Goal: Information Seeking & Learning: Learn about a topic

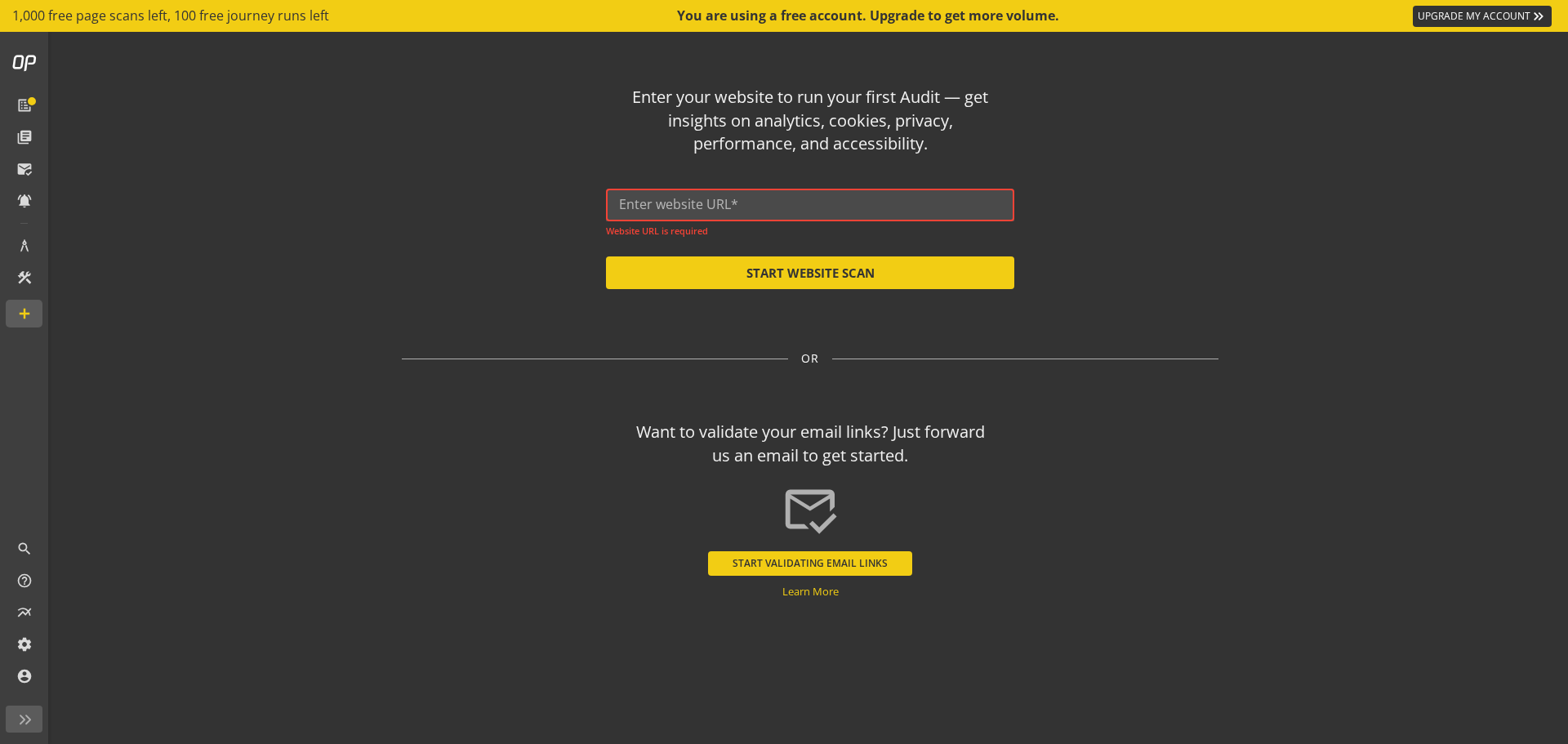
click at [869, 207] on input "text" at bounding box center [810, 204] width 383 height 16
paste input "[URL][DOMAIN_NAME]"
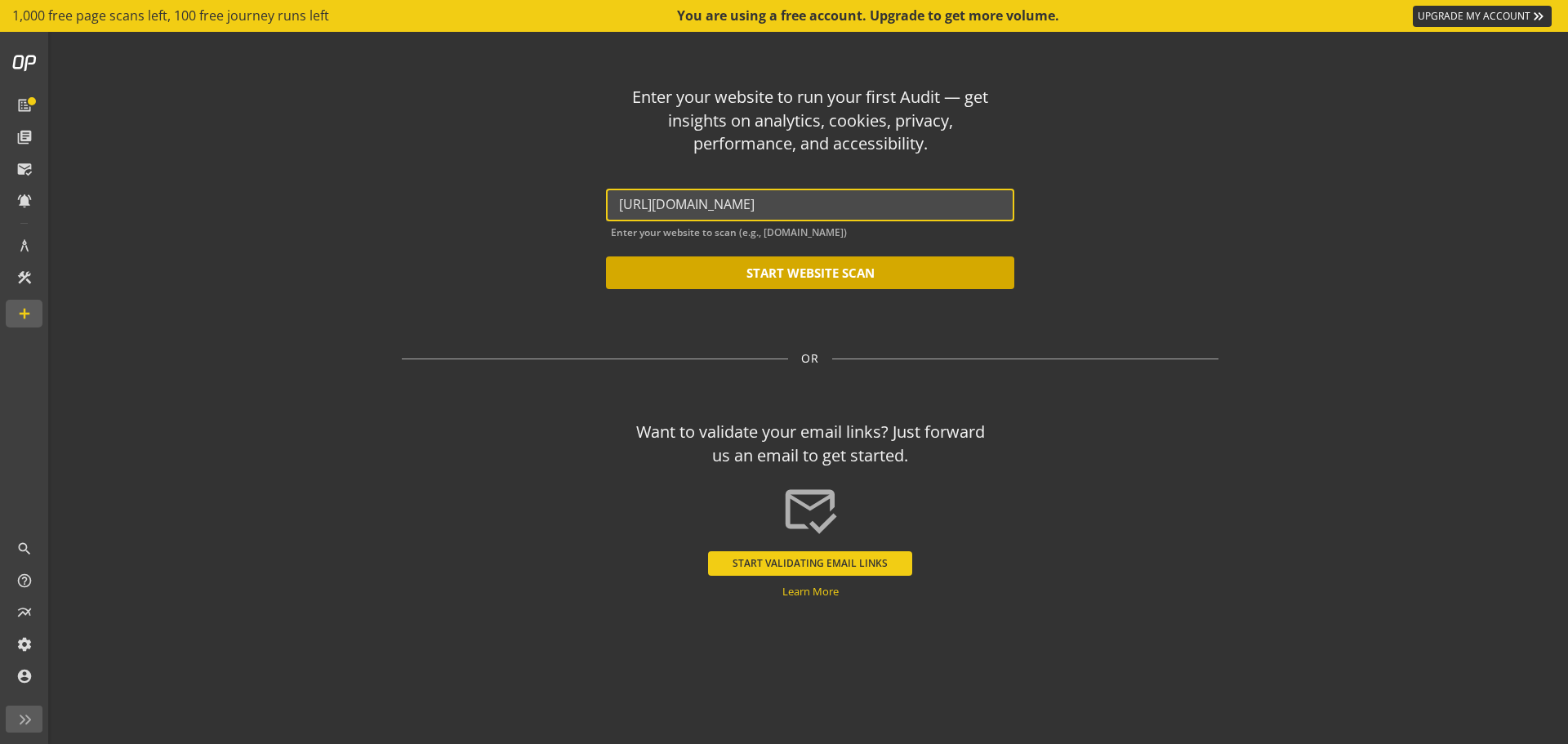
type input "[URL][DOMAIN_NAME]"
click at [869, 267] on button "START WEBSITE SCAN" at bounding box center [810, 273] width 408 height 33
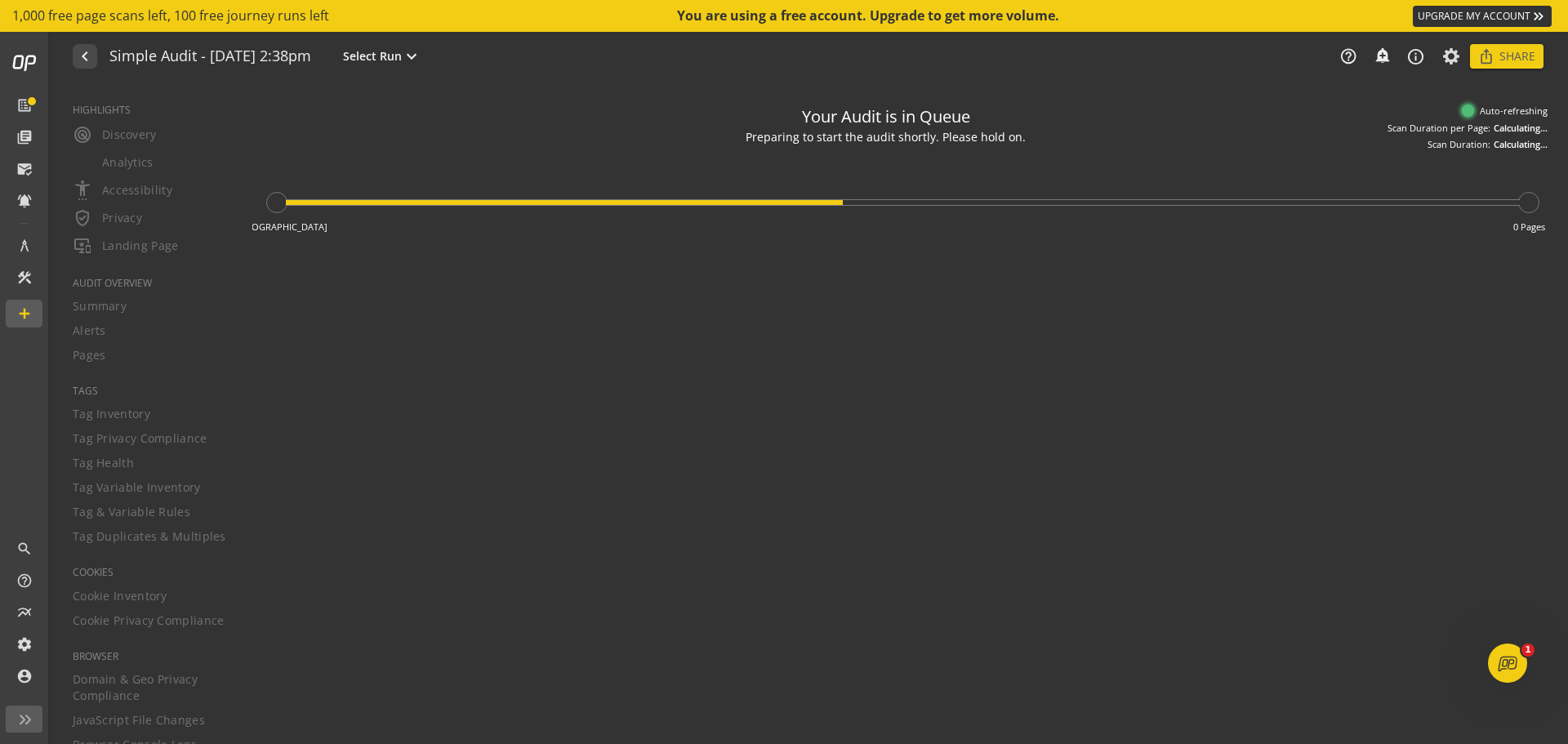
type textarea "Notes can include: -a description of what this audit is validating -changes in …"
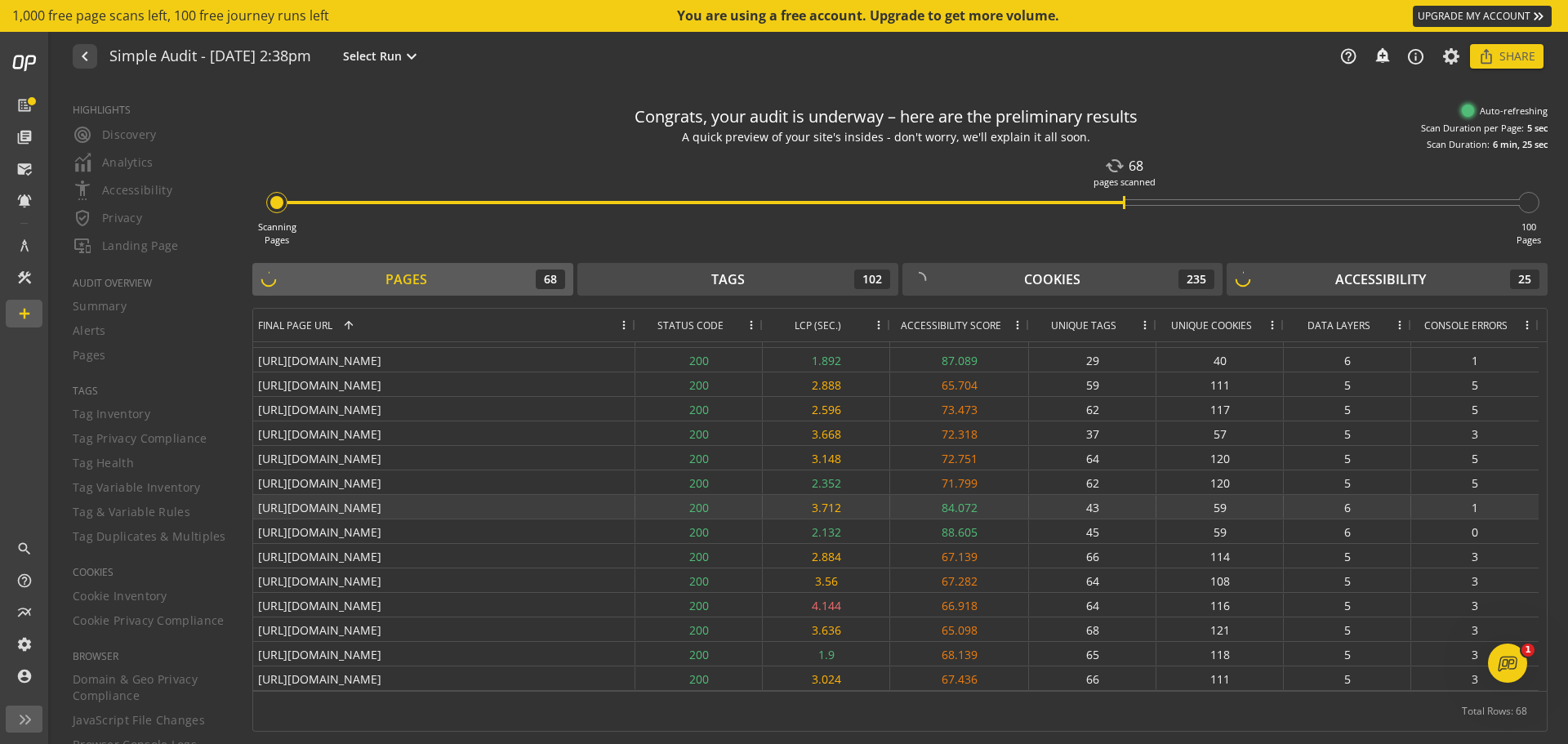
scroll to position [278, 0]
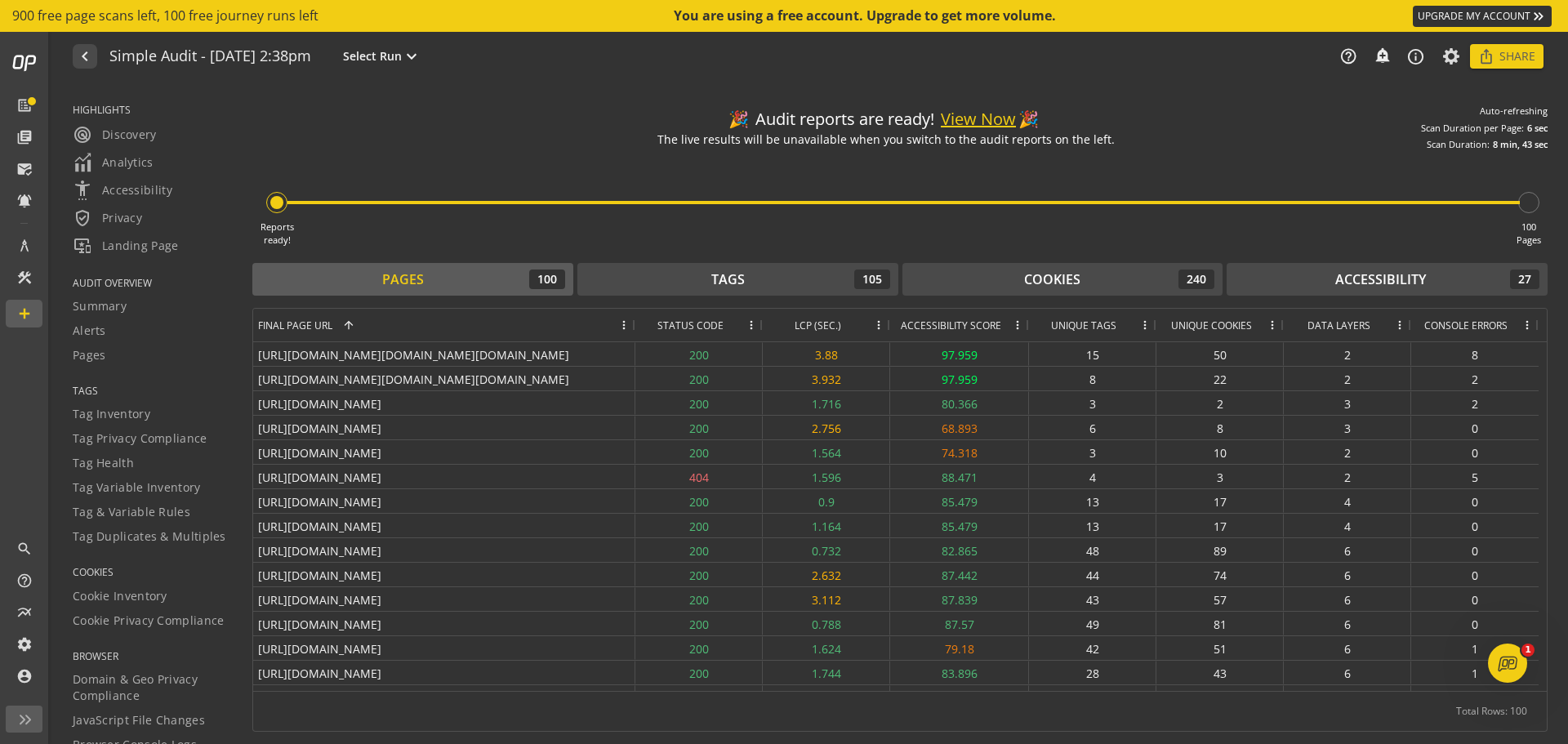
click at [997, 120] on button "View Now" at bounding box center [978, 120] width 75 height 24
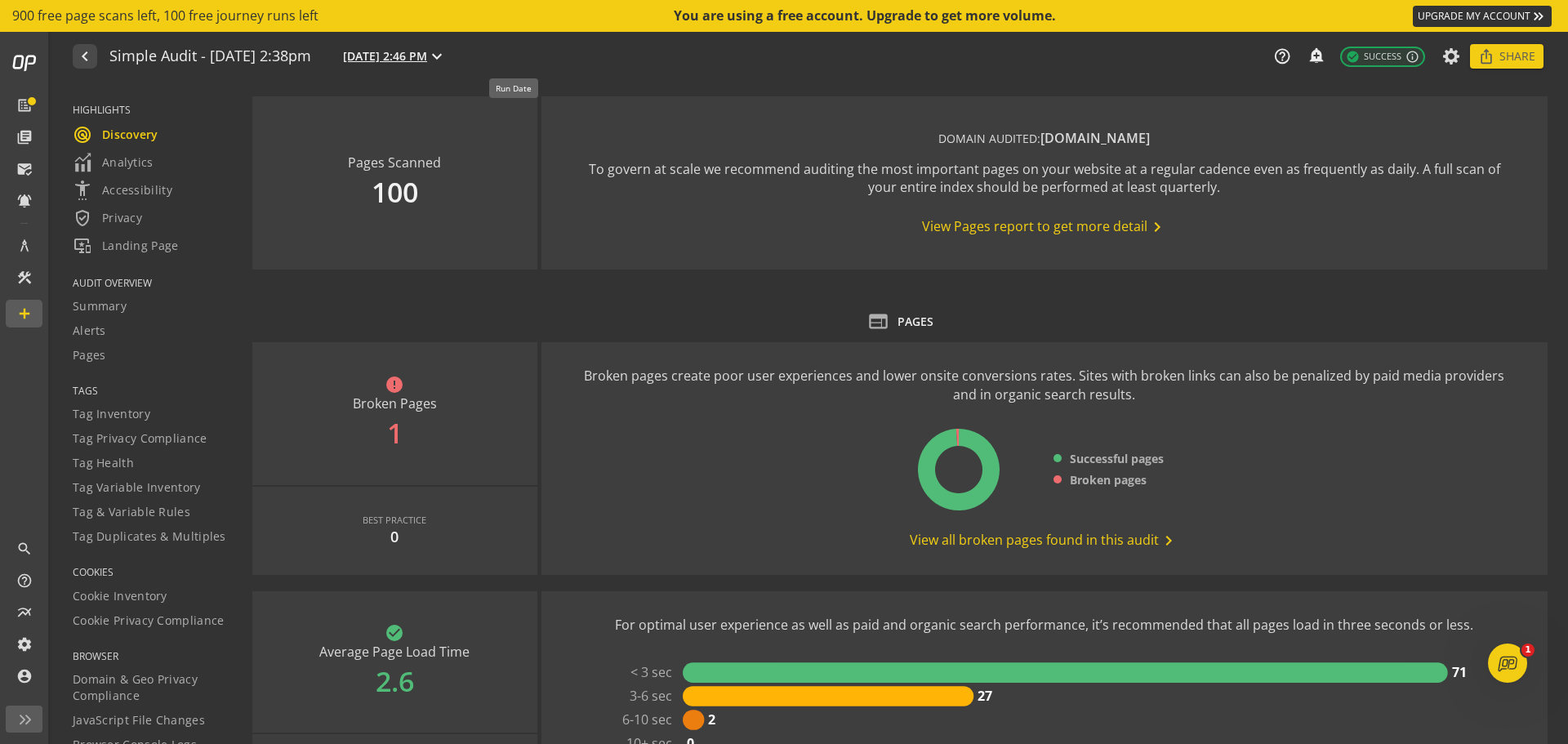
click at [447, 53] on mat-icon "expand_more" at bounding box center [437, 56] width 19 height 19
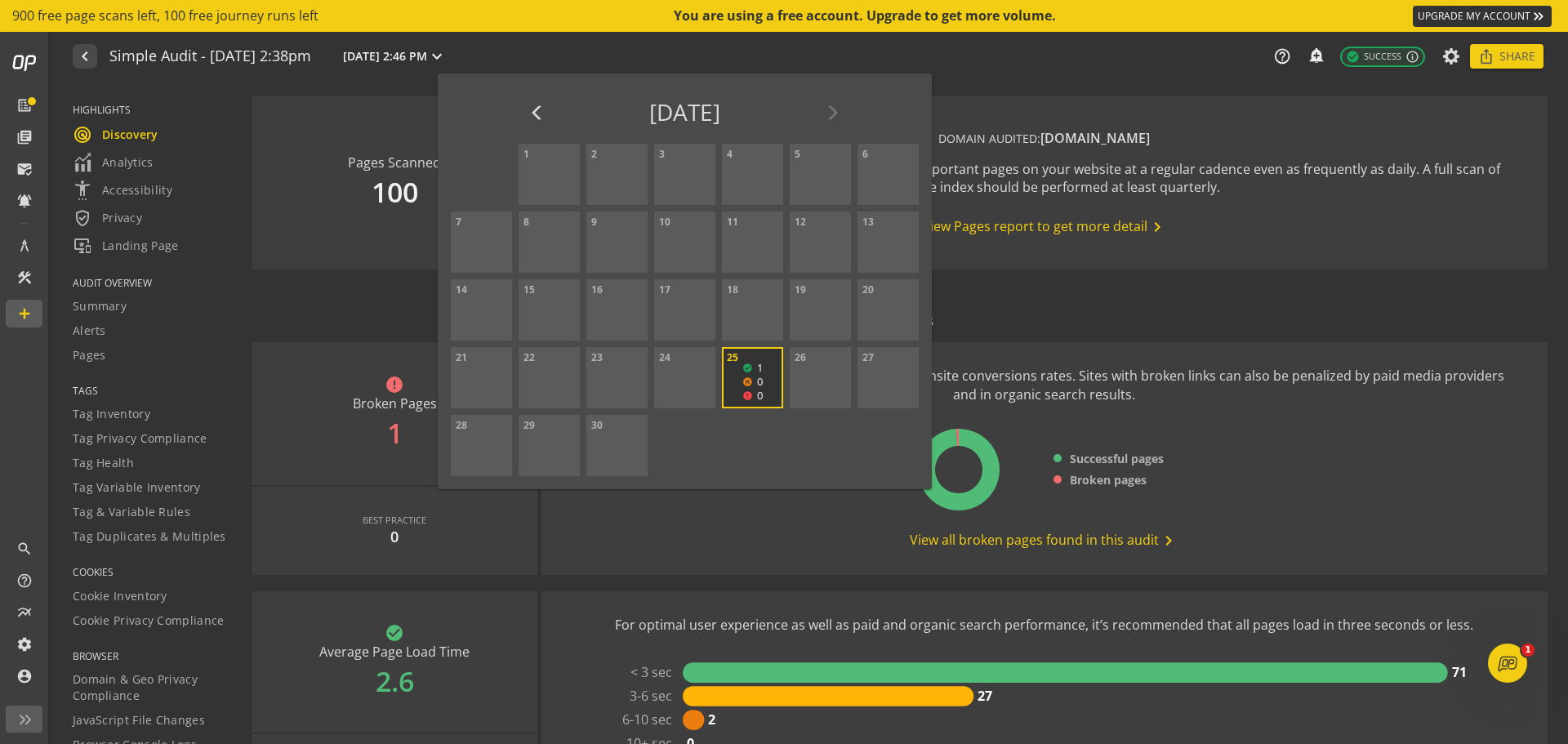
click at [574, 53] on div at bounding box center [784, 372] width 1568 height 744
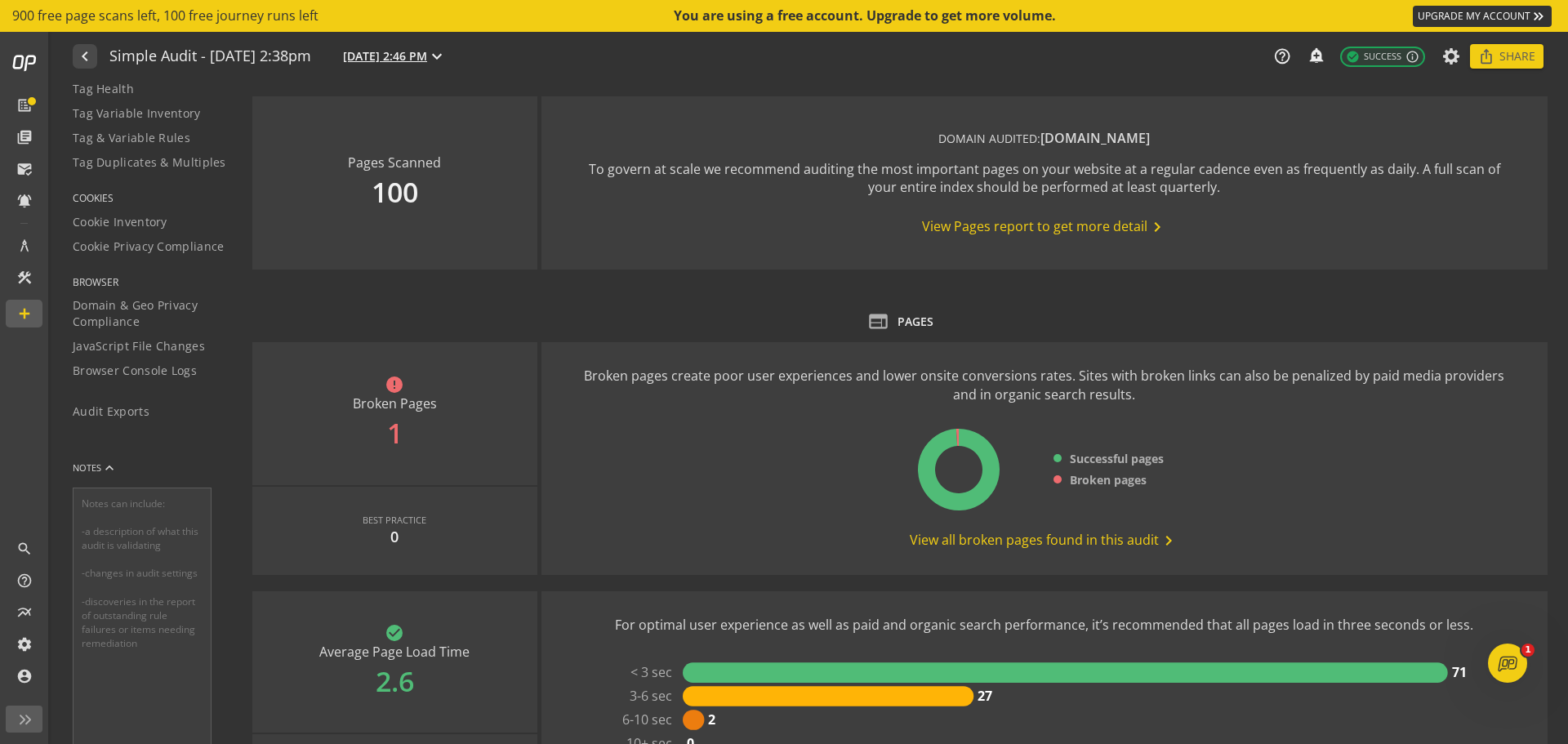
scroll to position [389, 0]
click at [132, 396] on span "Audit Exports" at bounding box center [111, 397] width 77 height 16
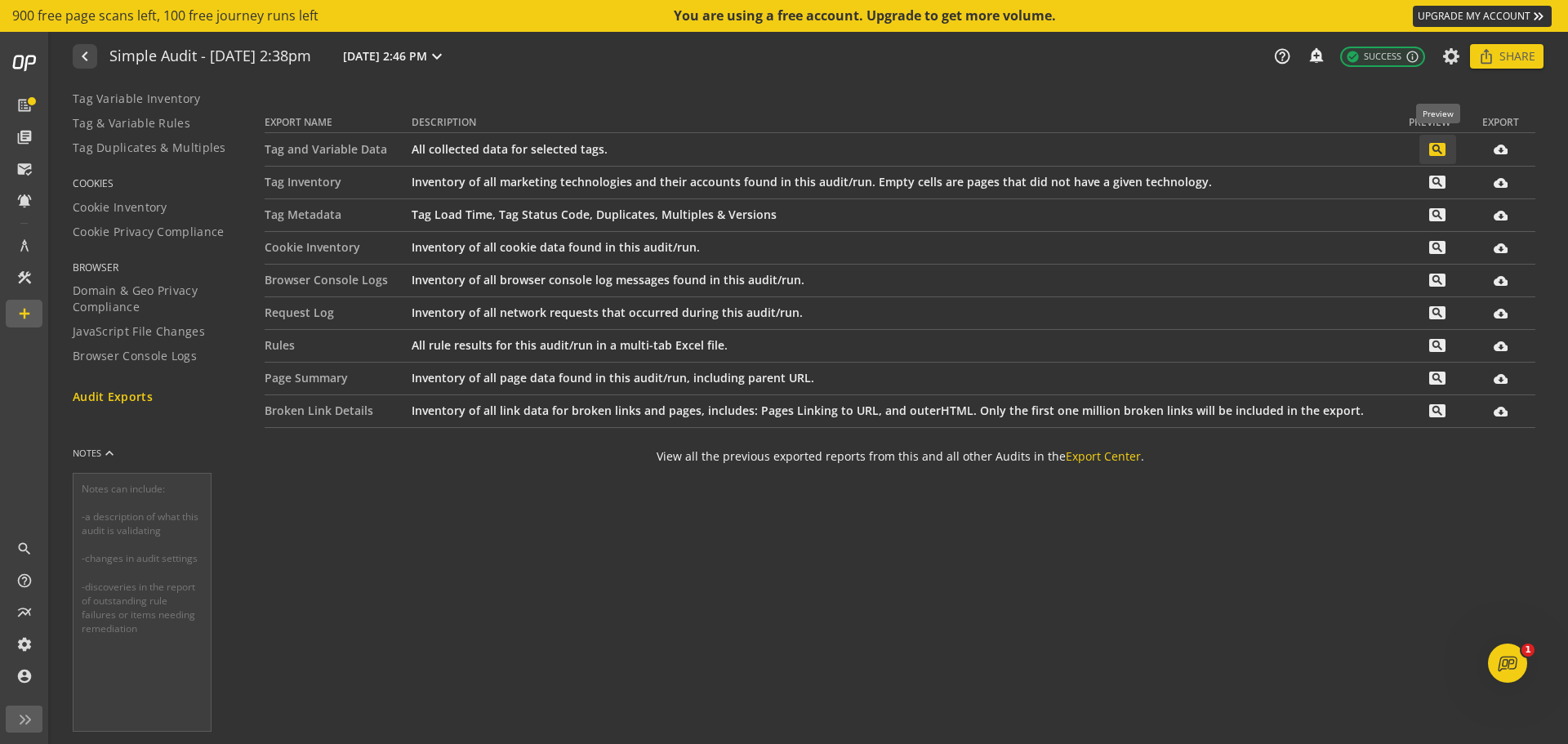
click at [1435, 151] on mat-icon "search" at bounding box center [1437, 150] width 16 height 13
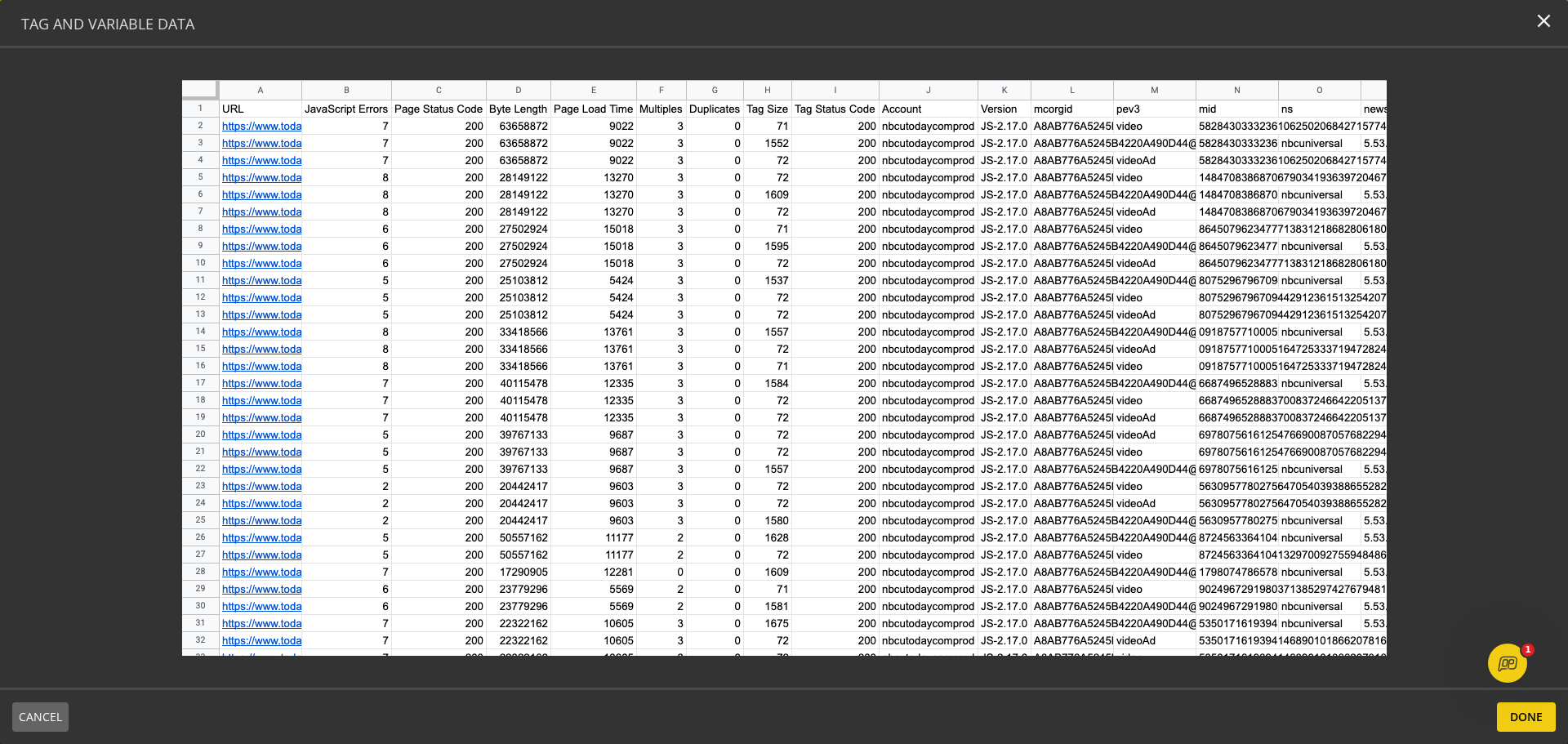
click at [1443, 142] on div at bounding box center [784, 368] width 1412 height 576
click at [1546, 18] on mat-icon "close" at bounding box center [1544, 21] width 22 height 22
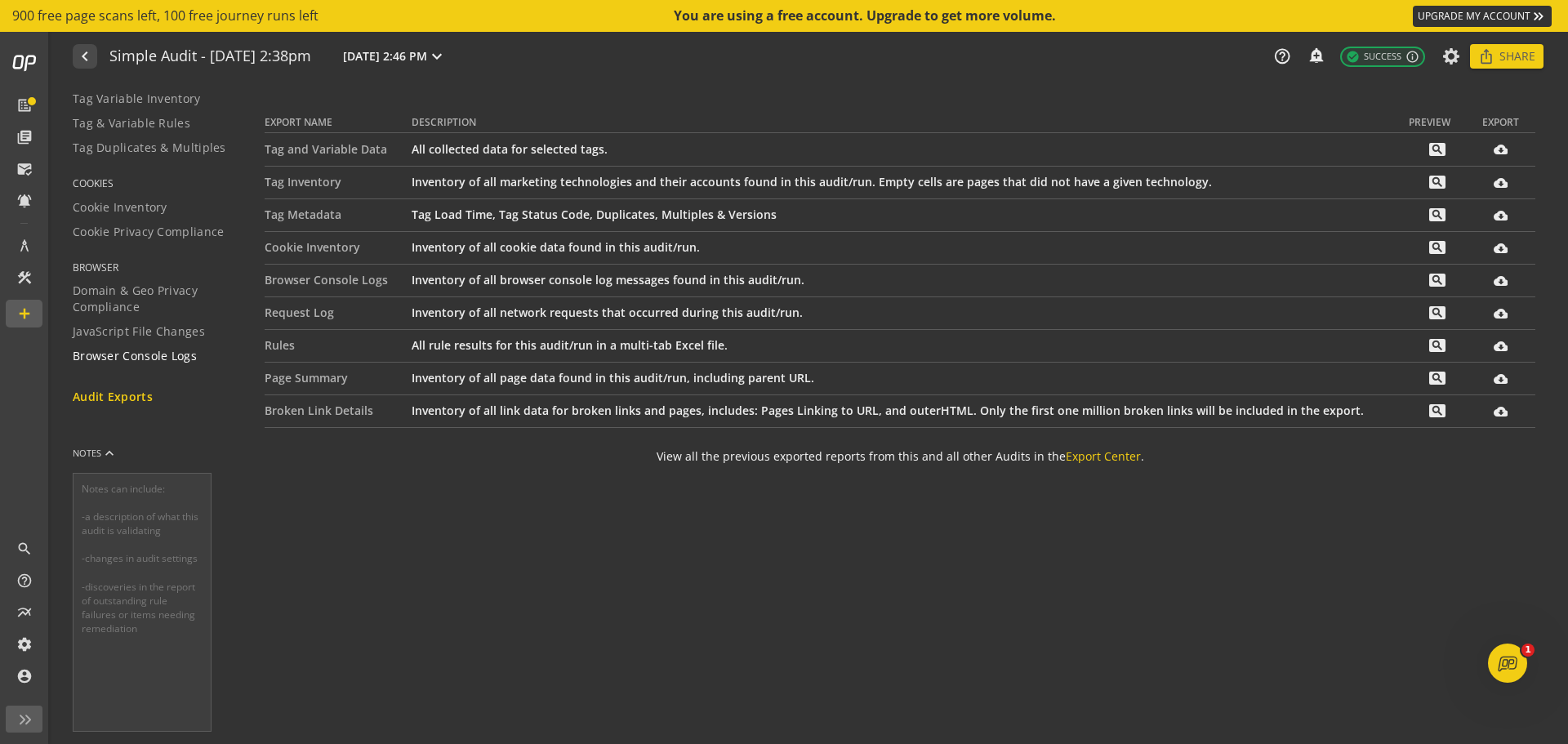
click at [146, 353] on span "Browser Console Logs" at bounding box center [135, 356] width 124 height 16
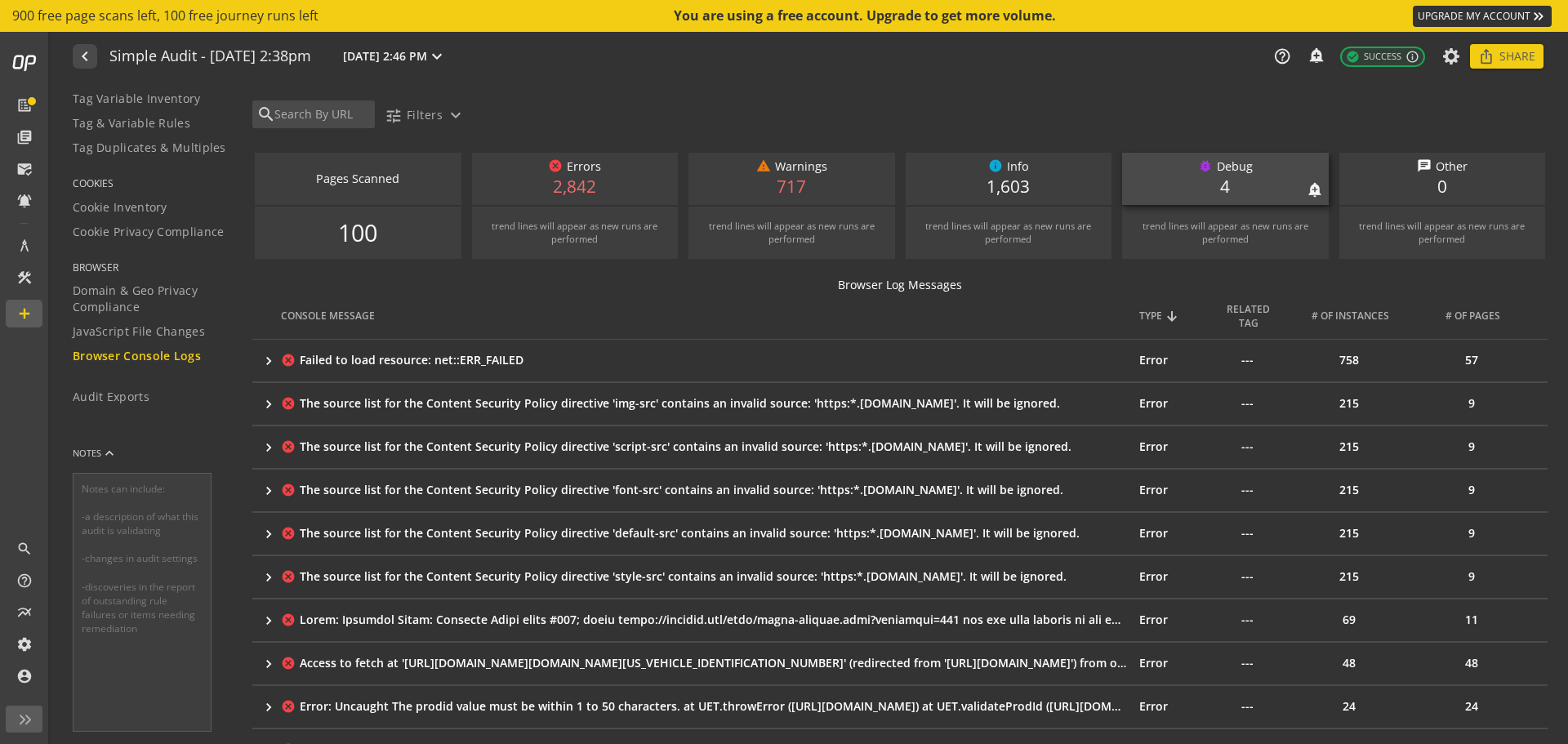
click at [1268, 181] on div "bug_report Debug notifications_none add_alert 4" at bounding box center [1226, 178] width 206 height 52
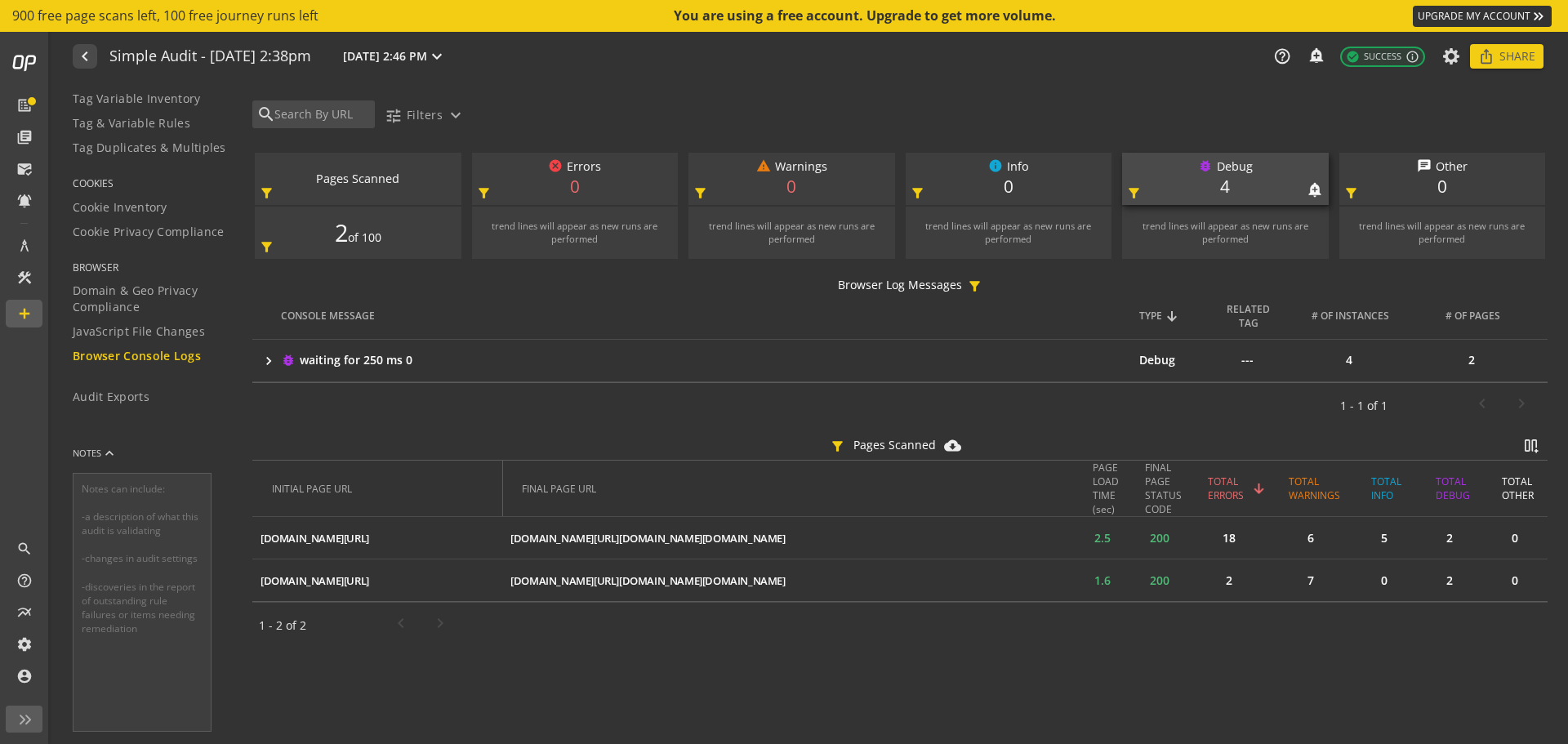
click at [1132, 190] on mat-icon "filter_alt" at bounding box center [1133, 193] width 16 height 16
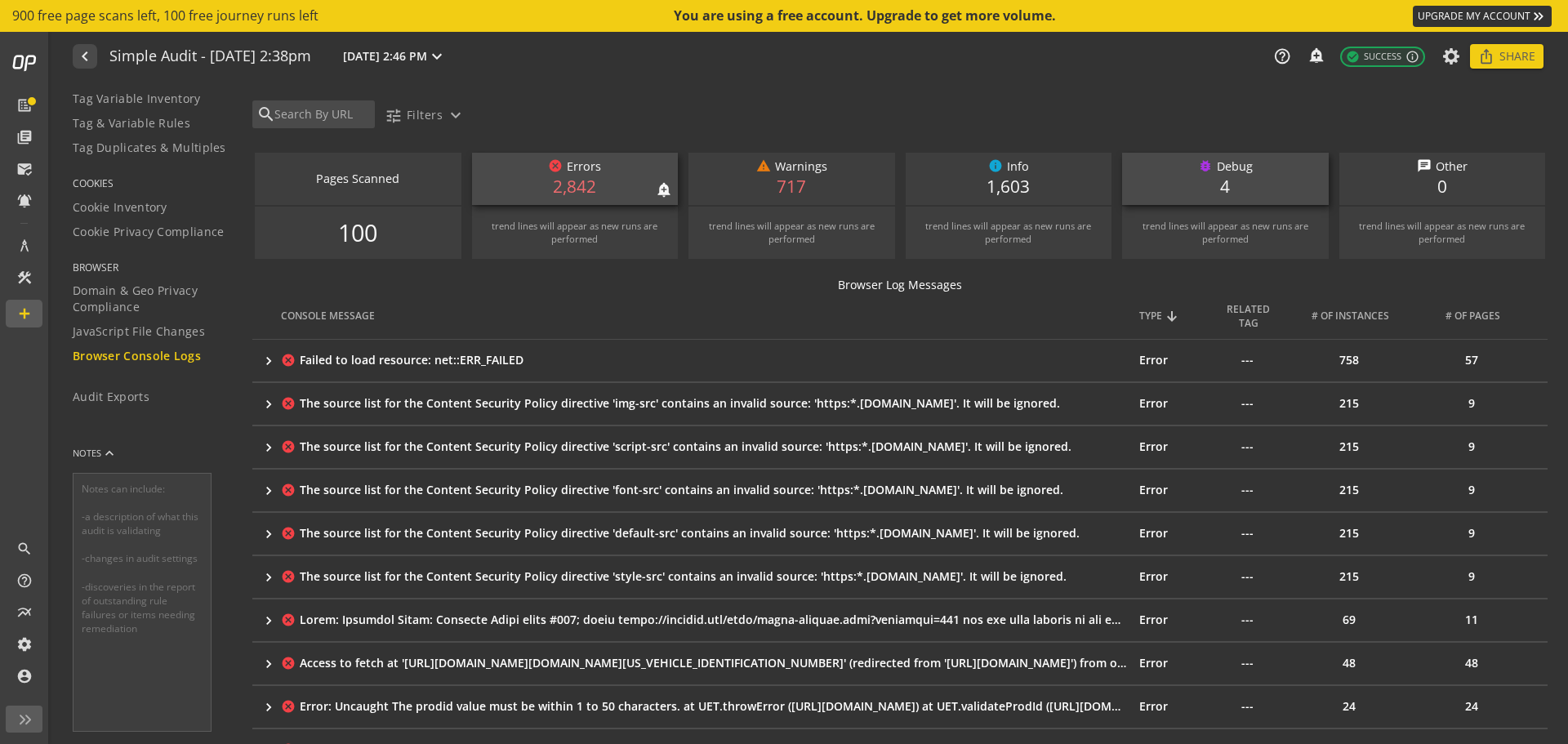
click at [615, 165] on div "cancel Errors" at bounding box center [575, 167] width 190 height 17
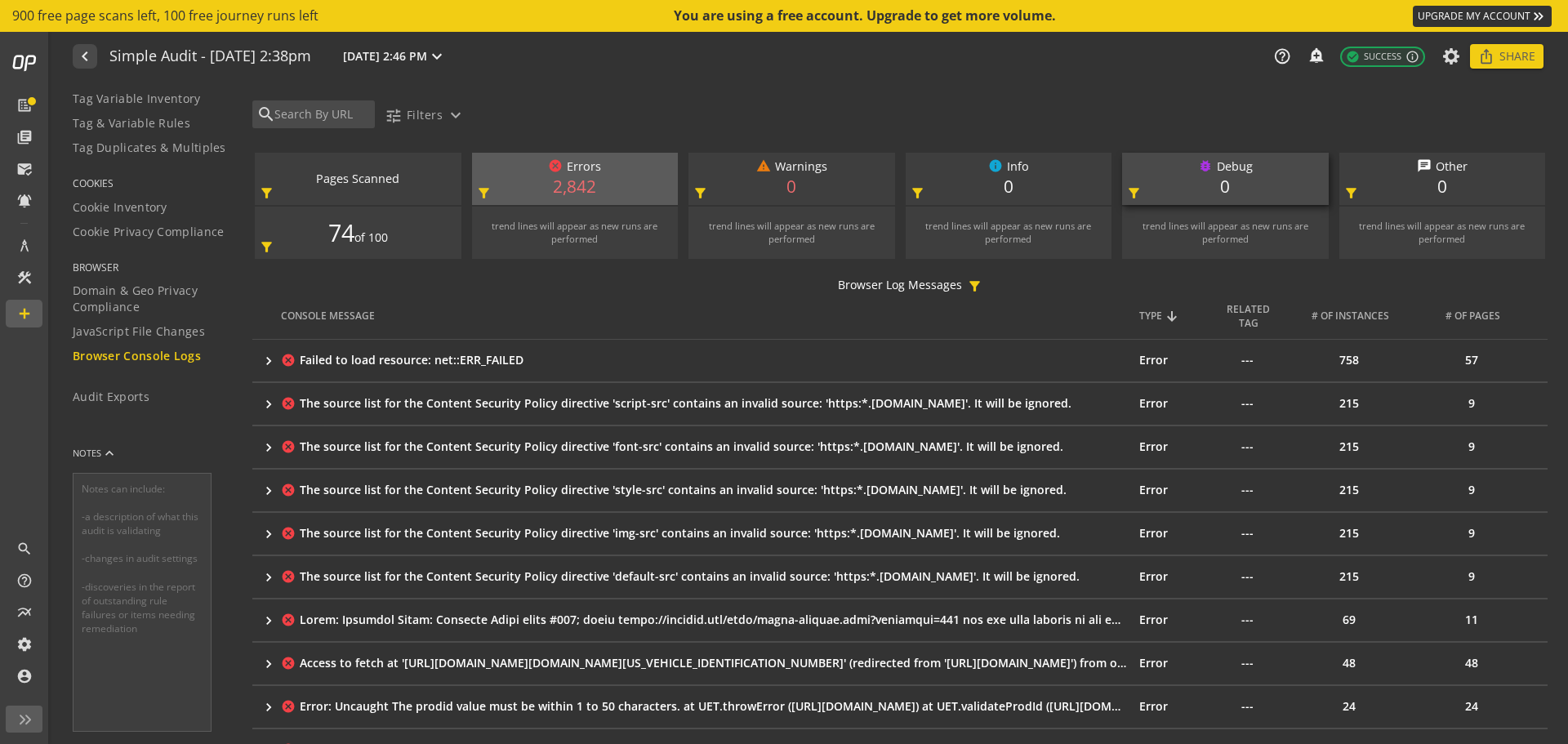
click at [268, 360] on mat-icon "keyboard_arrow_right" at bounding box center [268, 361] width 16 height 16
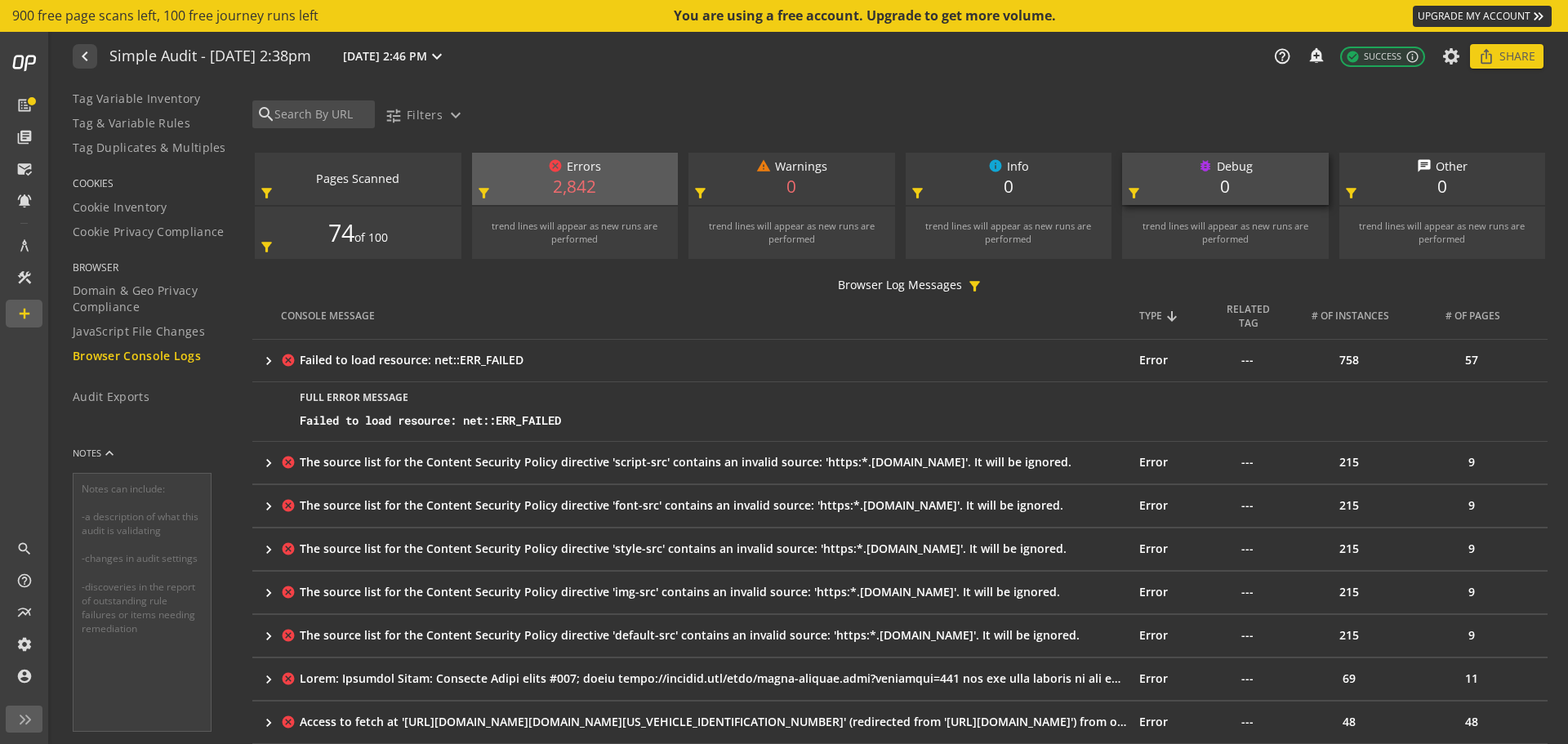
click at [507, 421] on div "Failed to load resource: net::ERR_FAILED" at bounding box center [917, 421] width 1235 height 16
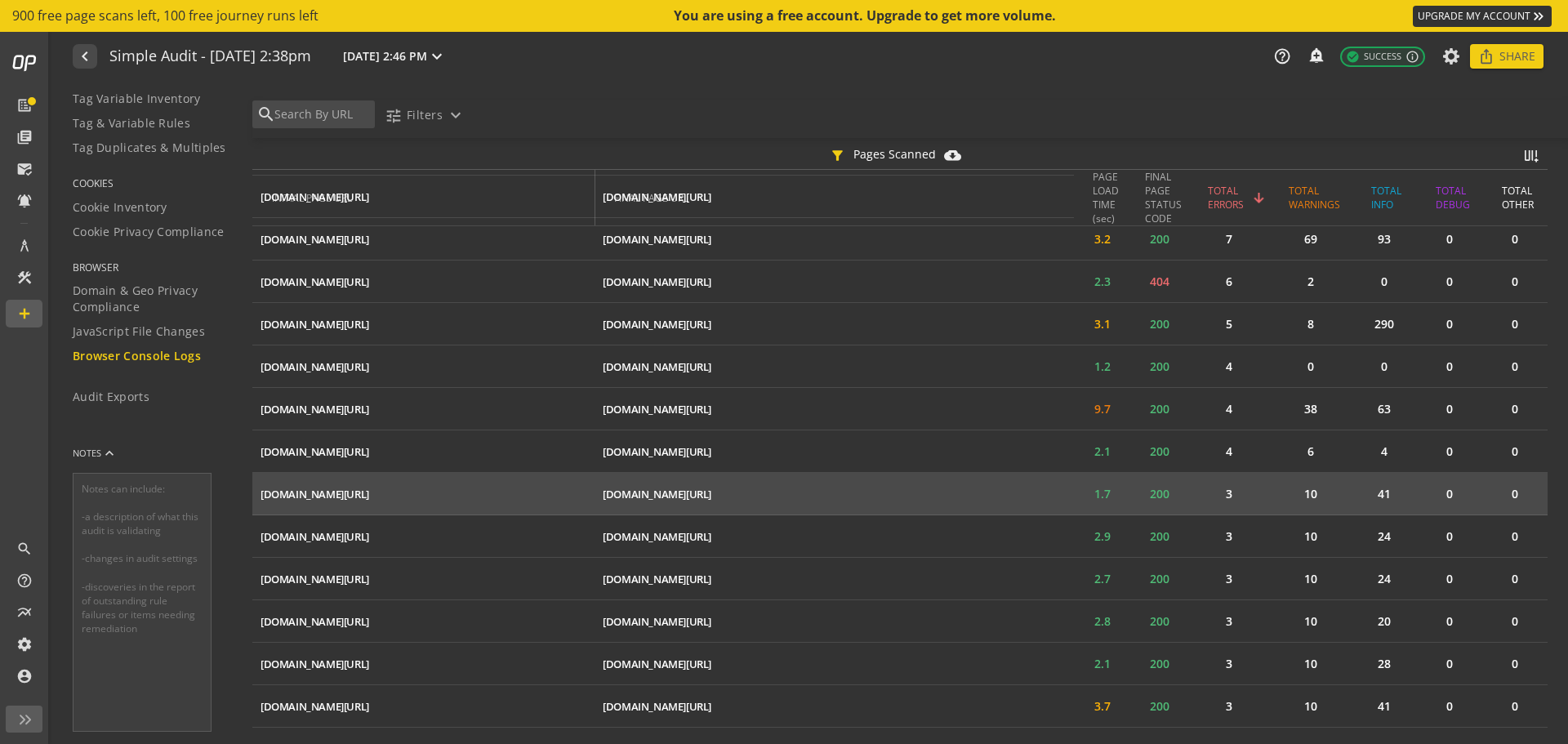
scroll to position [3836, 0]
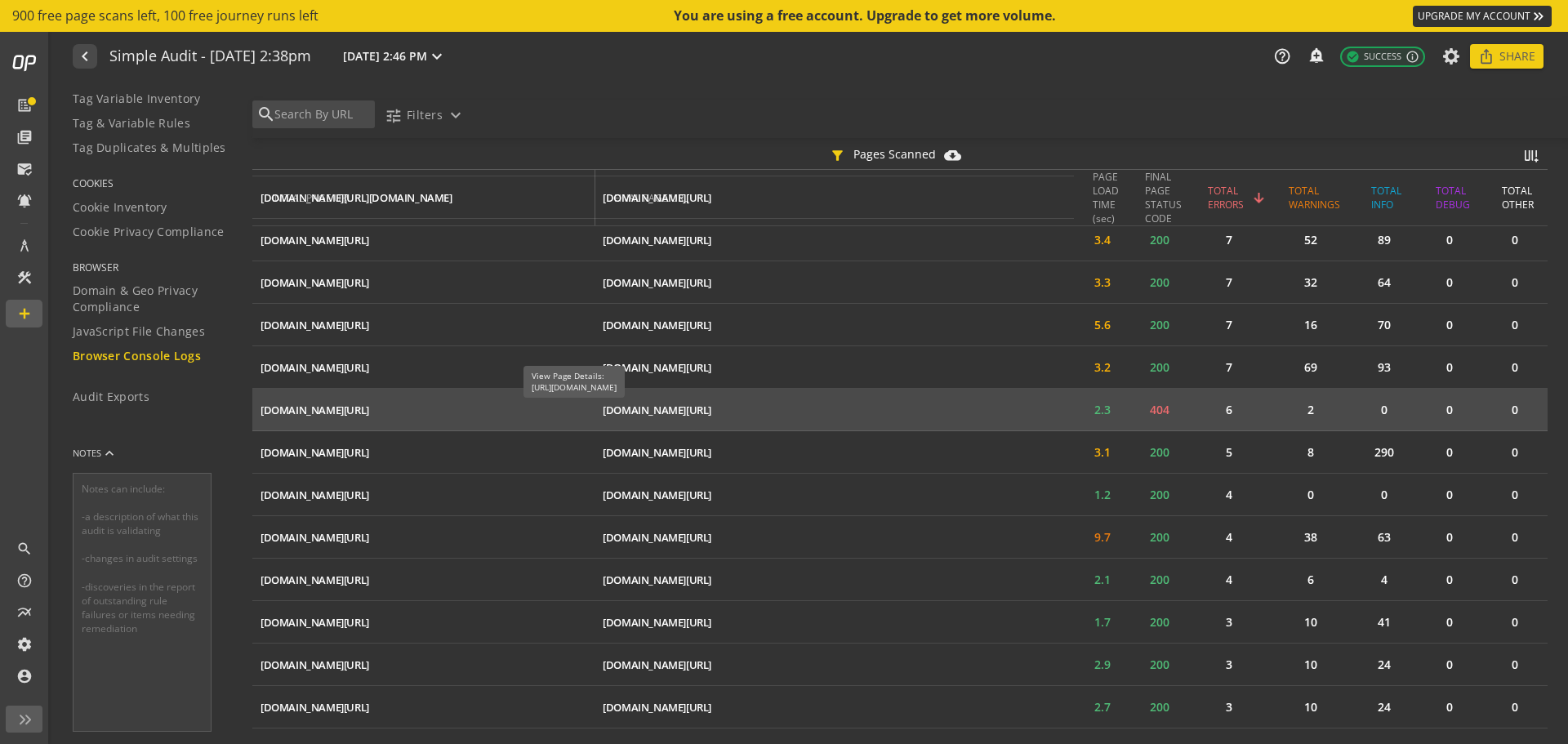
click at [603, 409] on div "[DOMAIN_NAME][URL]" at bounding box center [657, 410] width 109 height 16
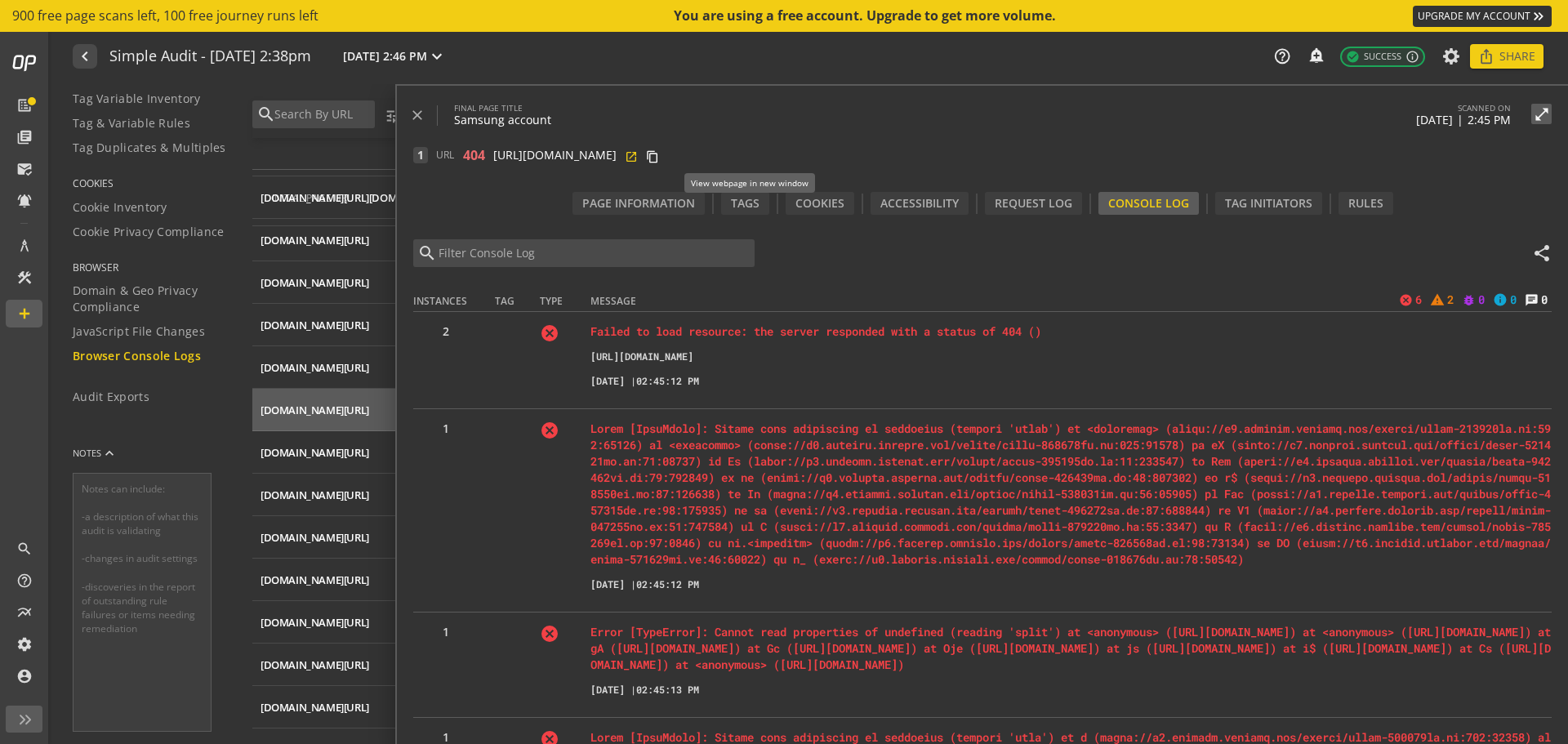
click at [638, 154] on mat-icon "open_in_new" at bounding box center [631, 155] width 13 height 13
click at [416, 112] on mat-icon "close" at bounding box center [417, 115] width 16 height 16
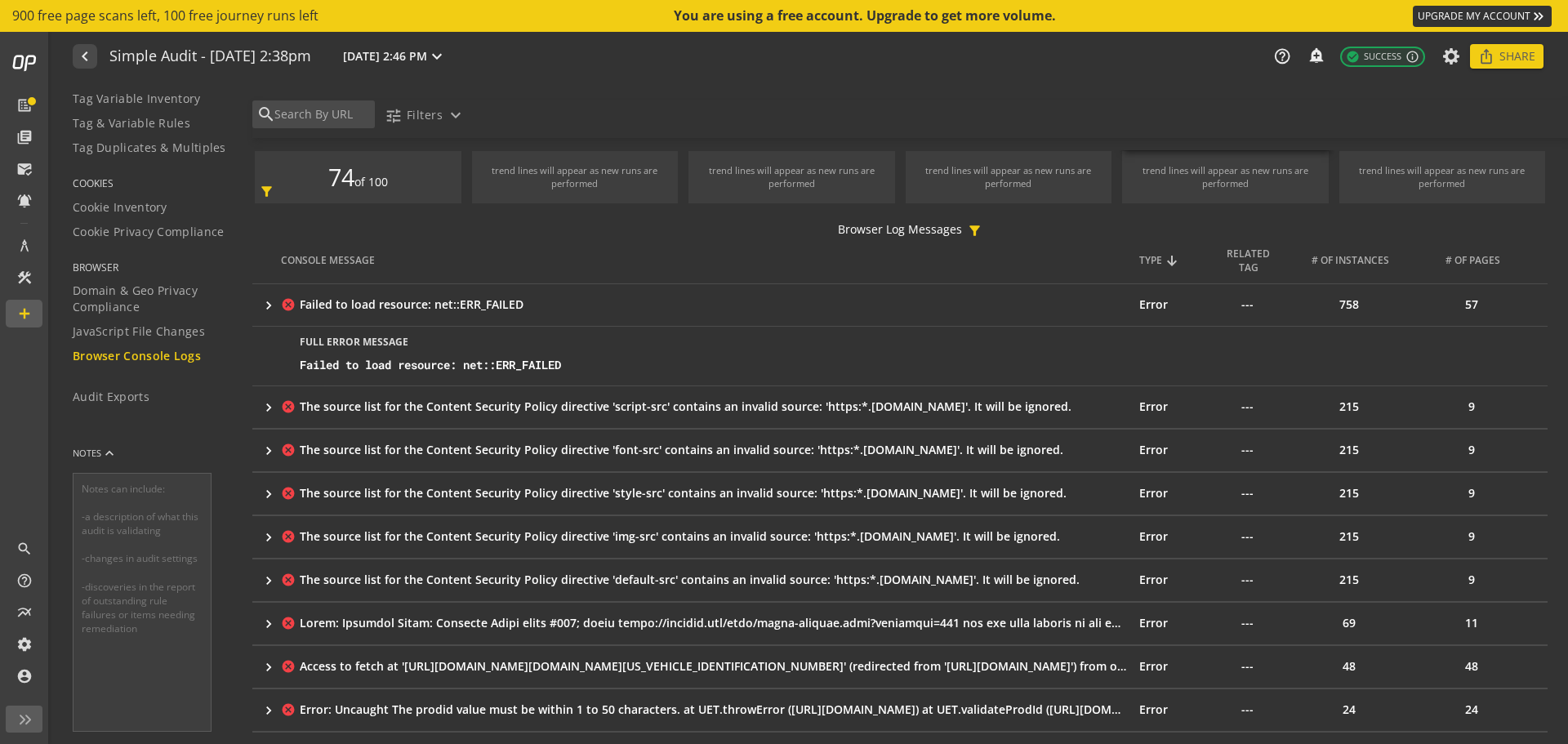
scroll to position [0, 0]
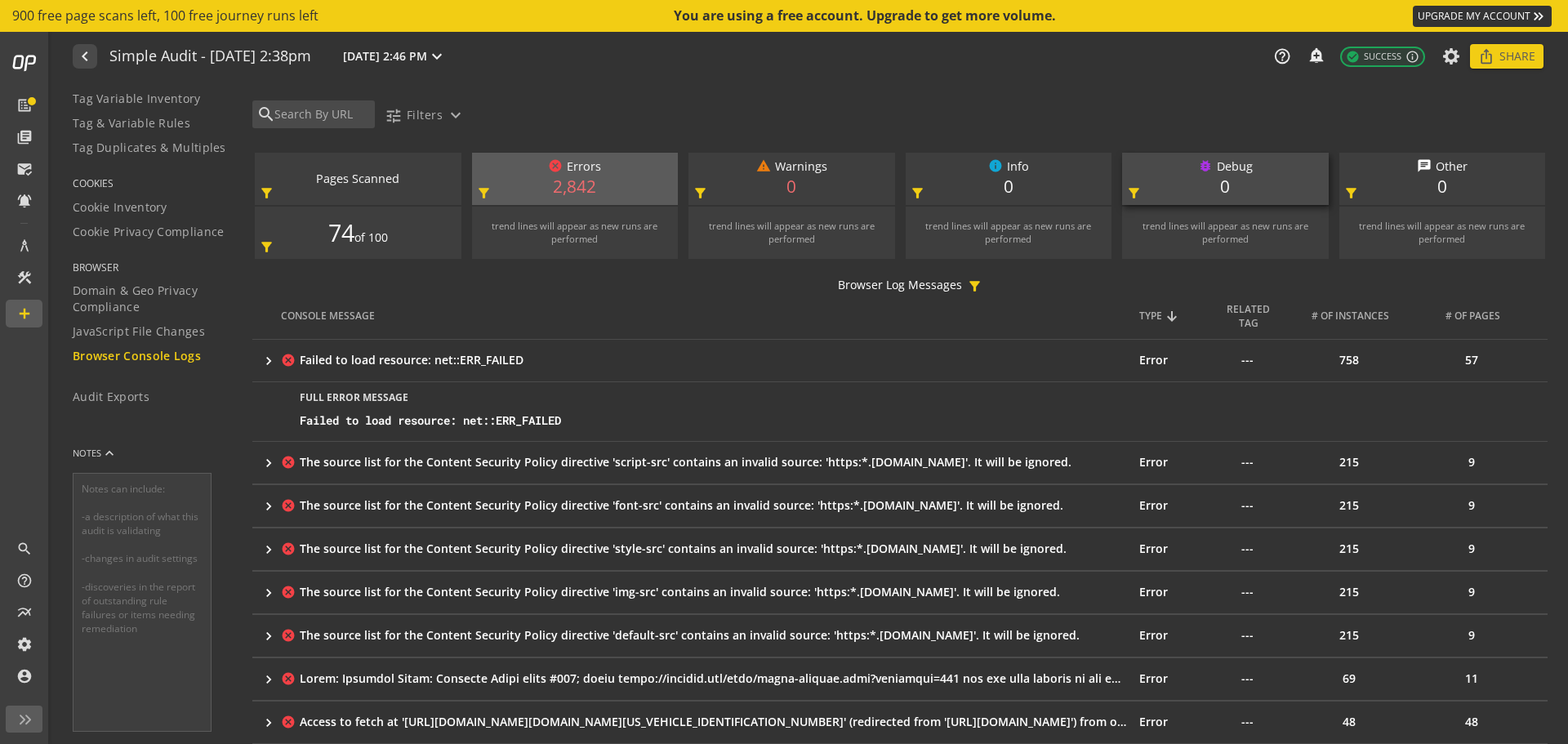
click at [264, 362] on mat-icon "keyboard_arrow_right" at bounding box center [268, 361] width 16 height 16
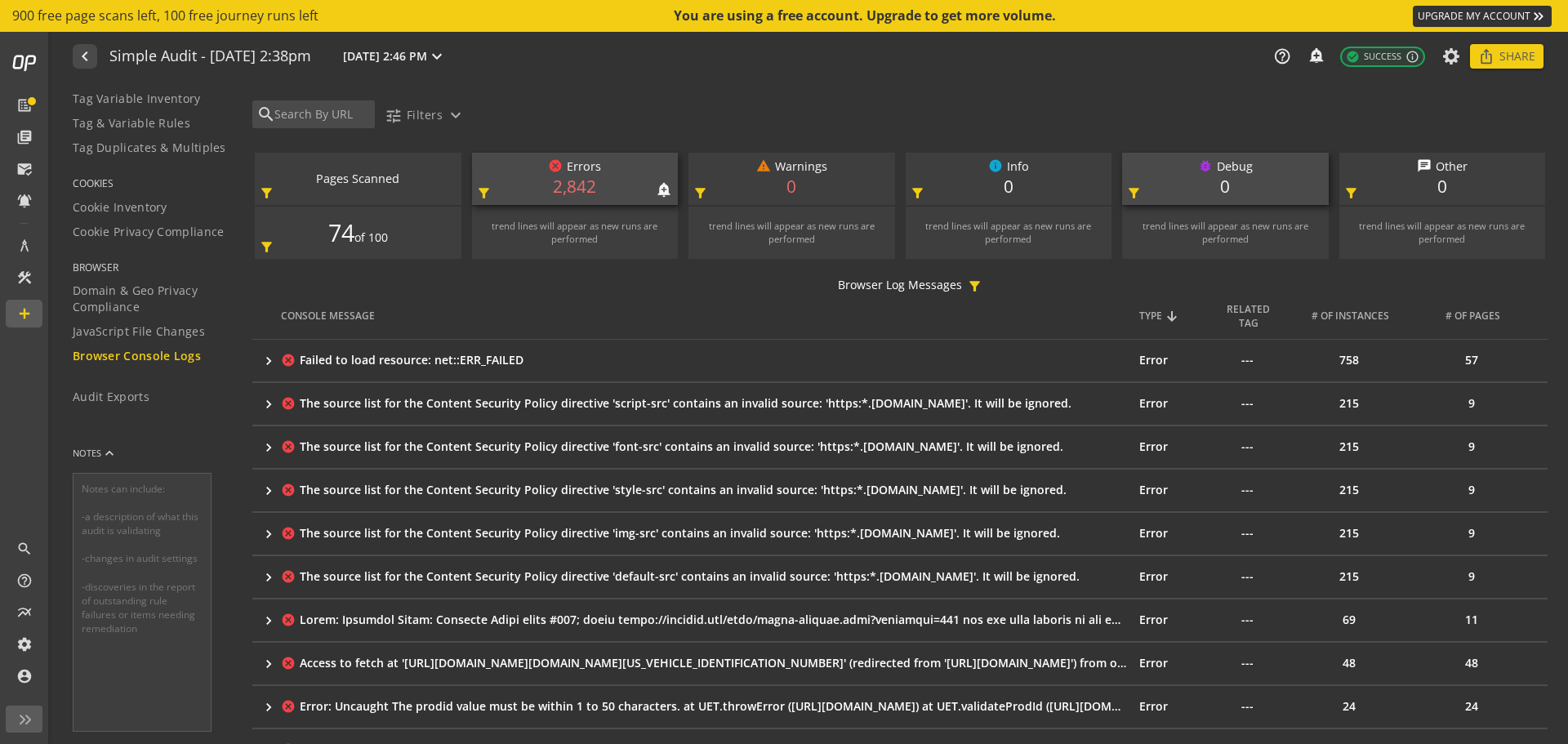
click at [482, 192] on mat-icon "filter_alt" at bounding box center [483, 193] width 16 height 16
click at [112, 298] on span "Domain & Geo Privacy Compliance" at bounding box center [153, 299] width 159 height 33
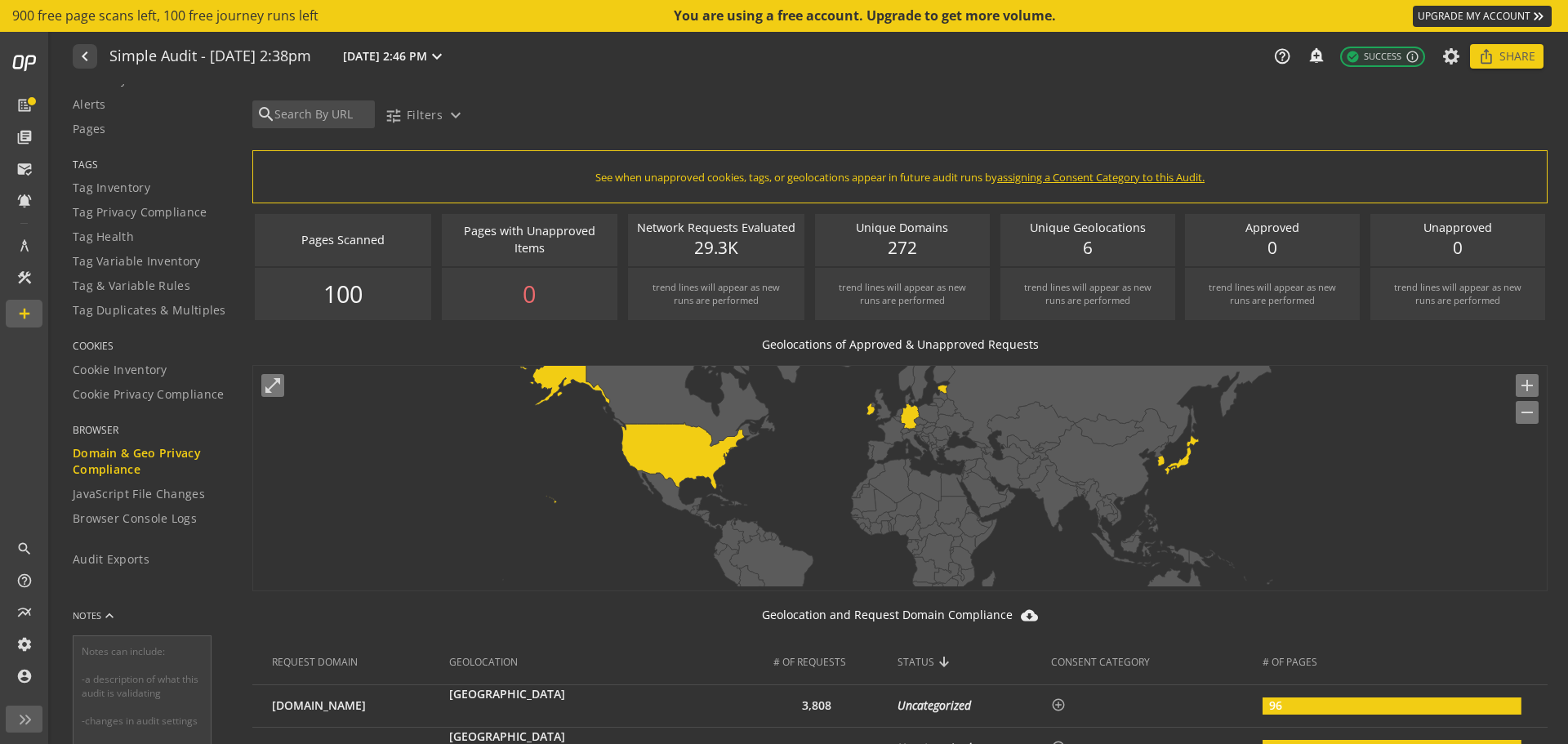
scroll to position [225, 0]
click at [141, 407] on div "COOKIES Cookie Inventory Cookie Privacy Compliance" at bounding box center [153, 381] width 159 height 83
click at [146, 390] on span "Cookie Privacy Compliance" at bounding box center [149, 395] width 152 height 16
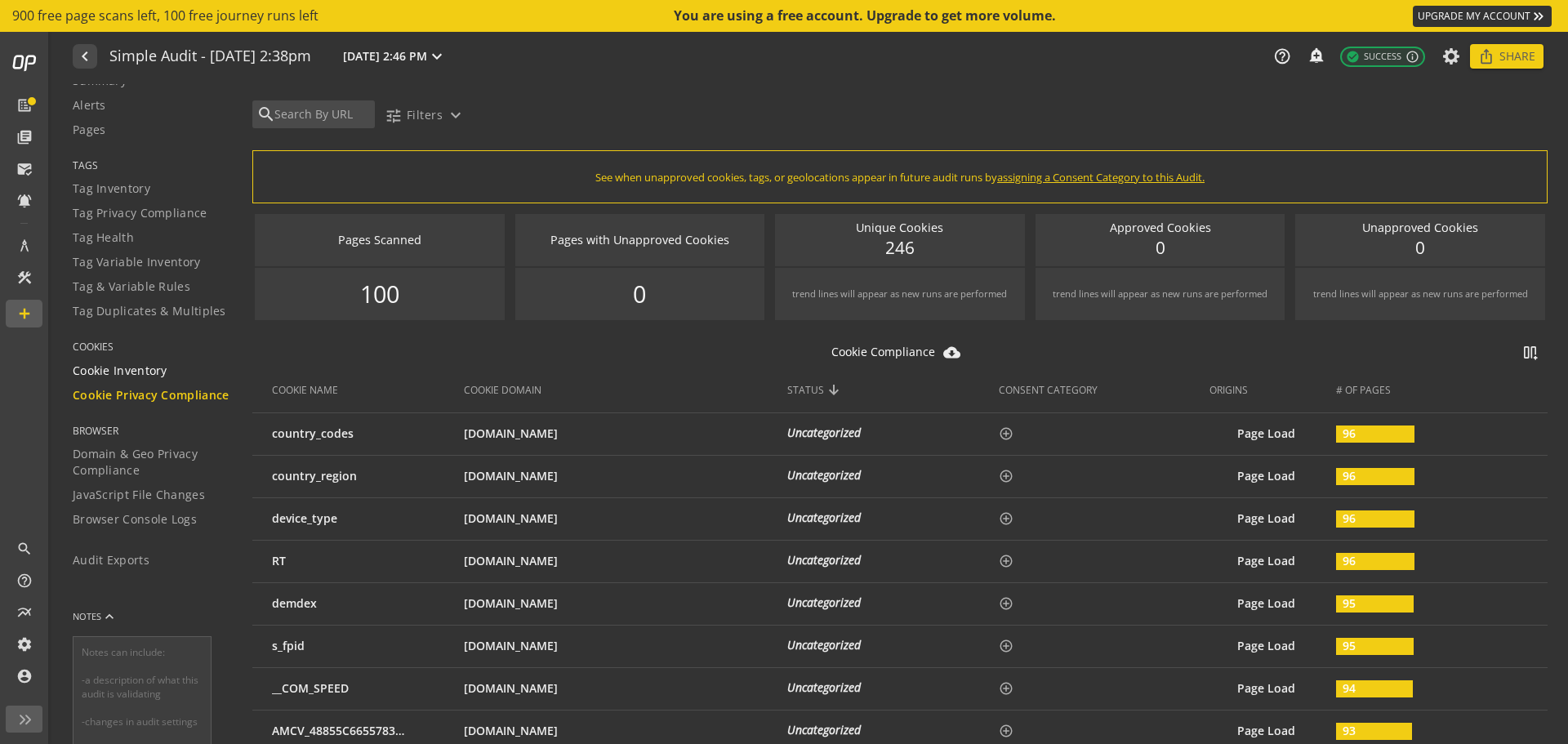
click at [143, 372] on span "Cookie Inventory" at bounding box center [121, 371] width 95 height 16
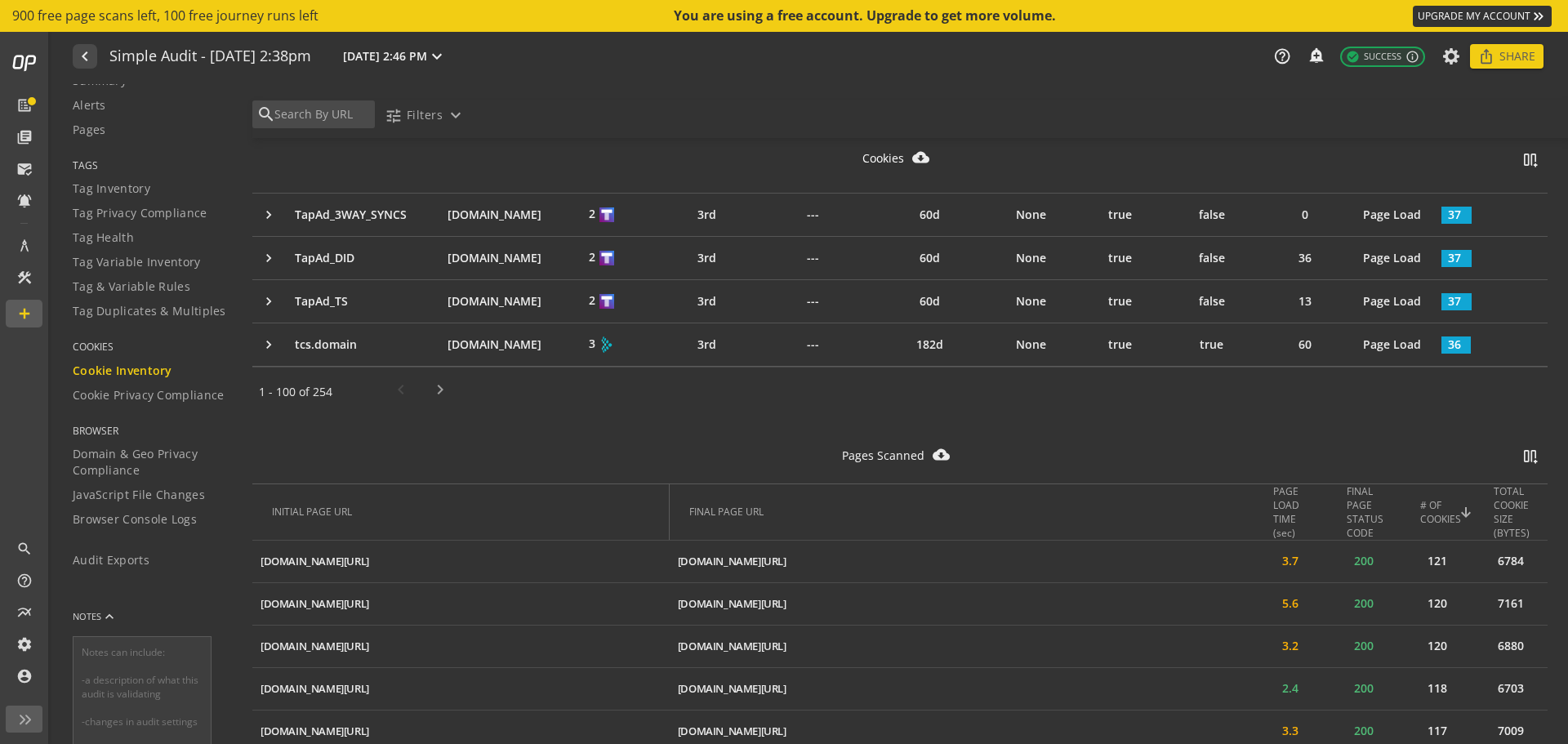
scroll to position [143, 0]
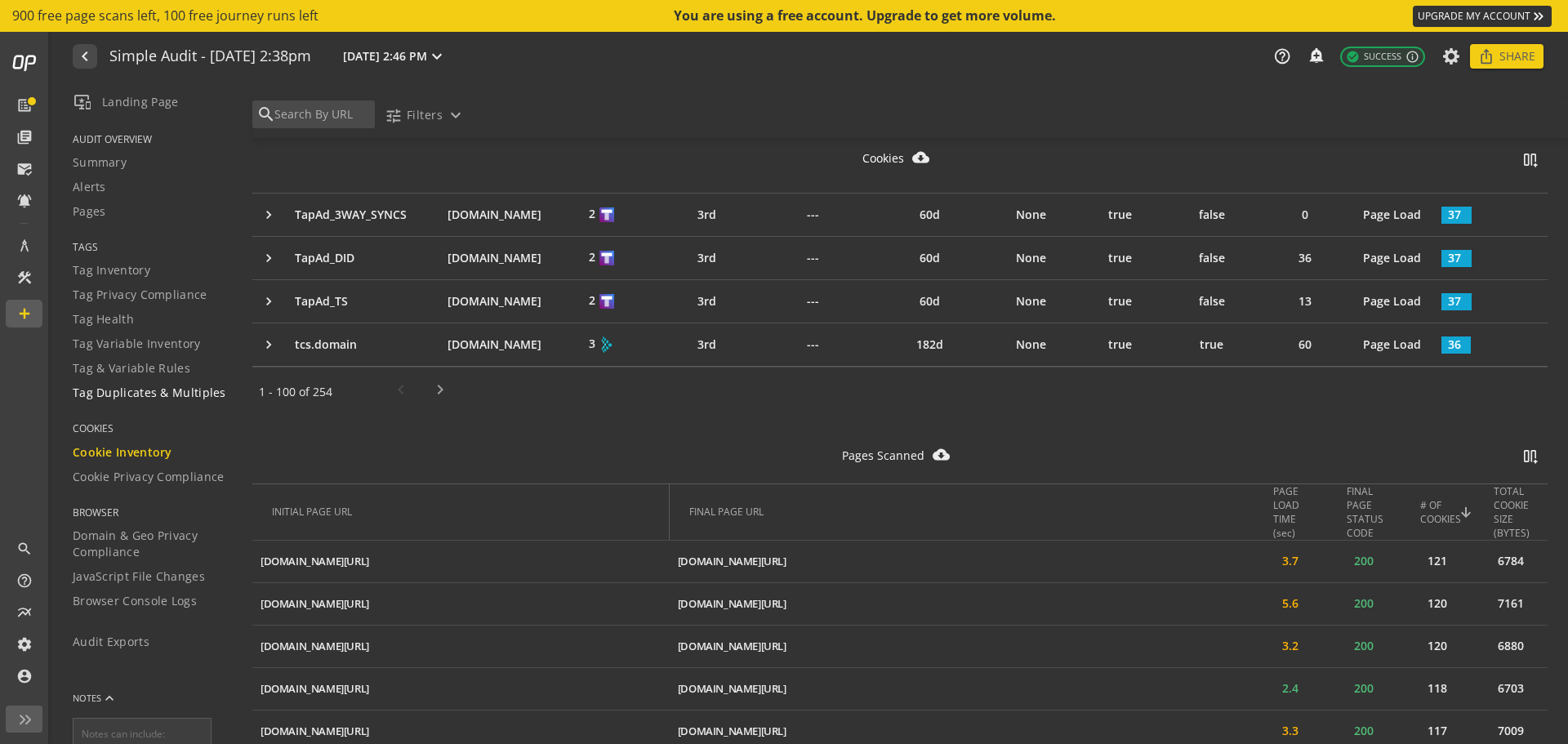
click at [135, 390] on span "Tag Duplicates & Multiples" at bounding box center [150, 393] width 153 height 16
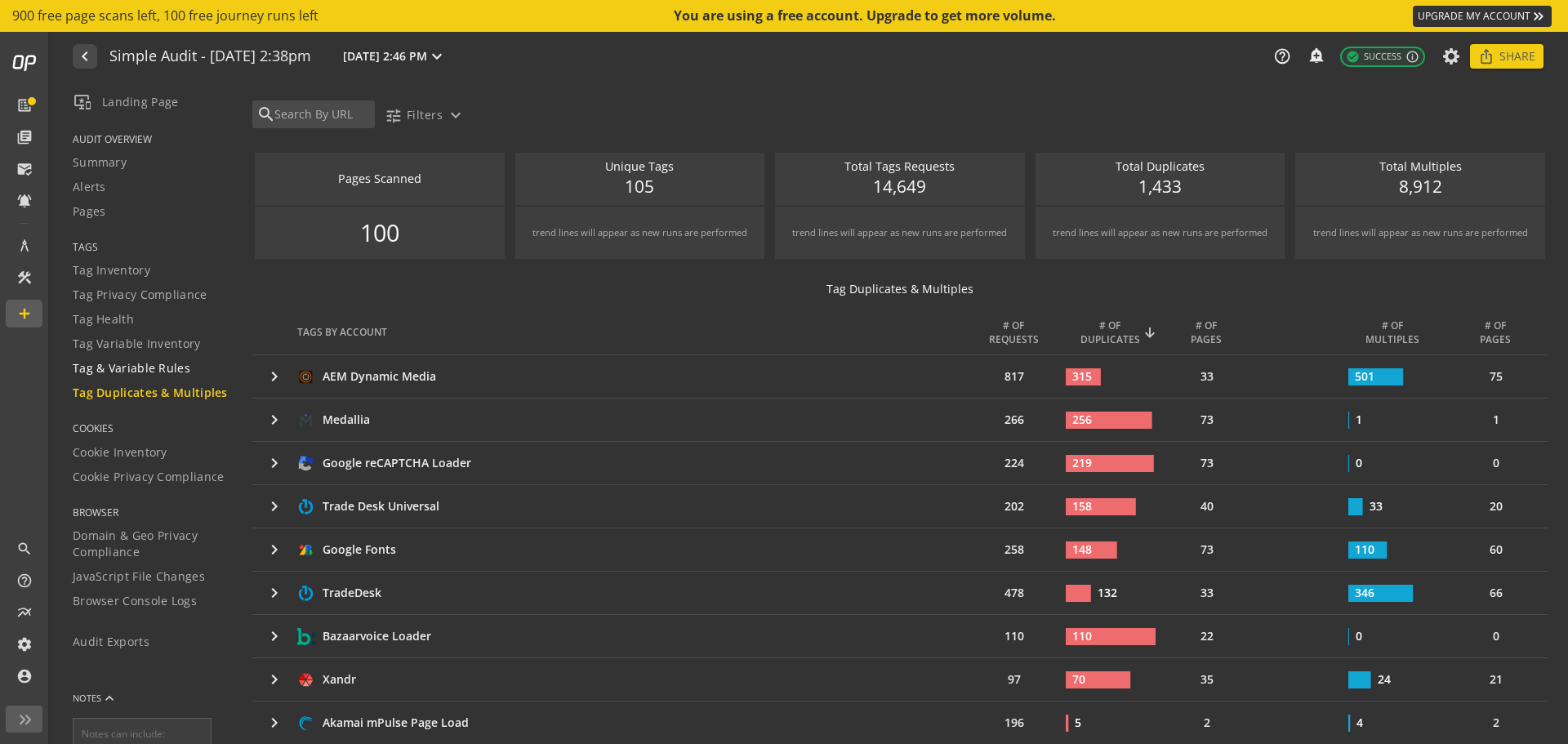
click at [127, 367] on span "Tag & Variable Rules" at bounding box center [132, 368] width 118 height 16
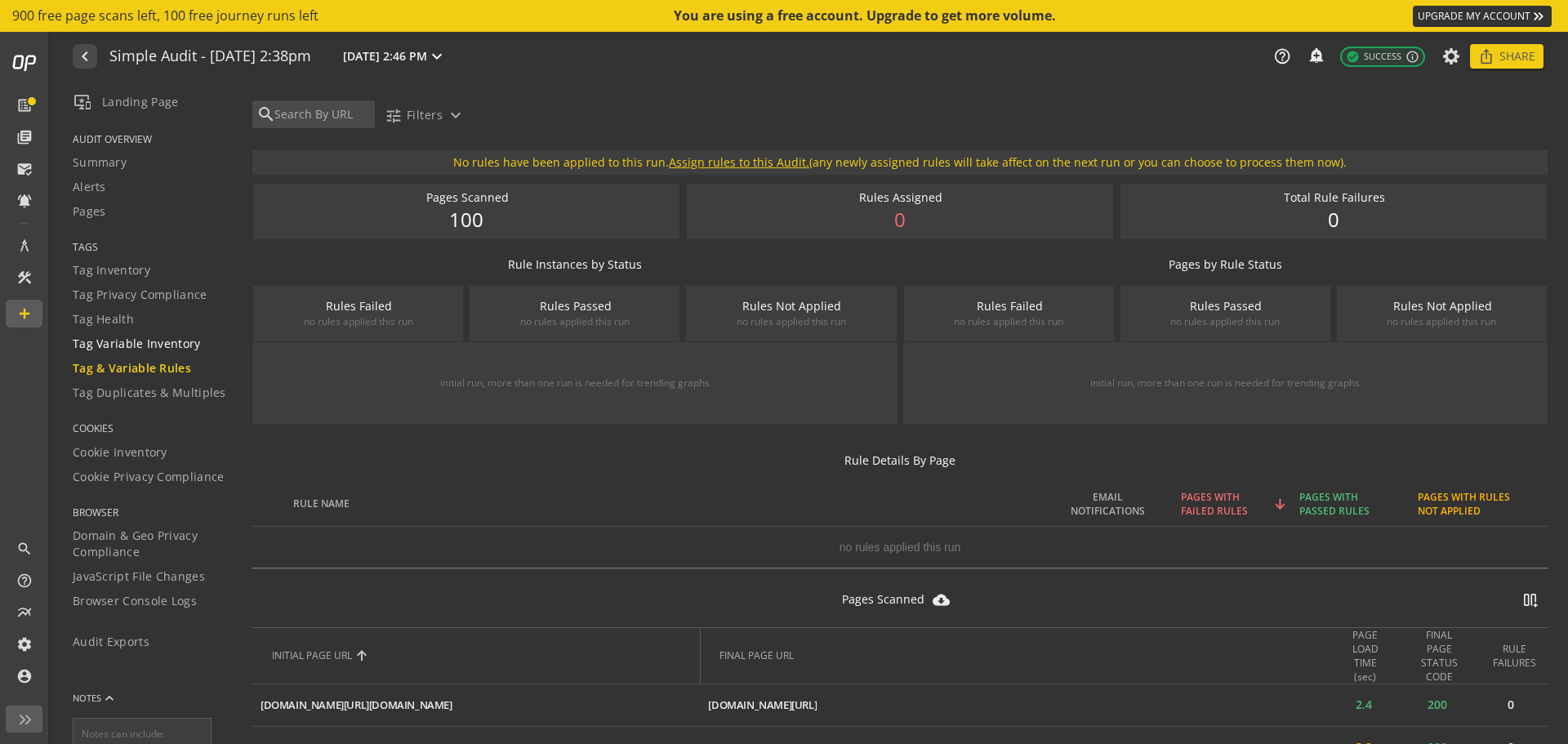
click at [163, 338] on span "Tag Variable Inventory" at bounding box center [137, 344] width 128 height 16
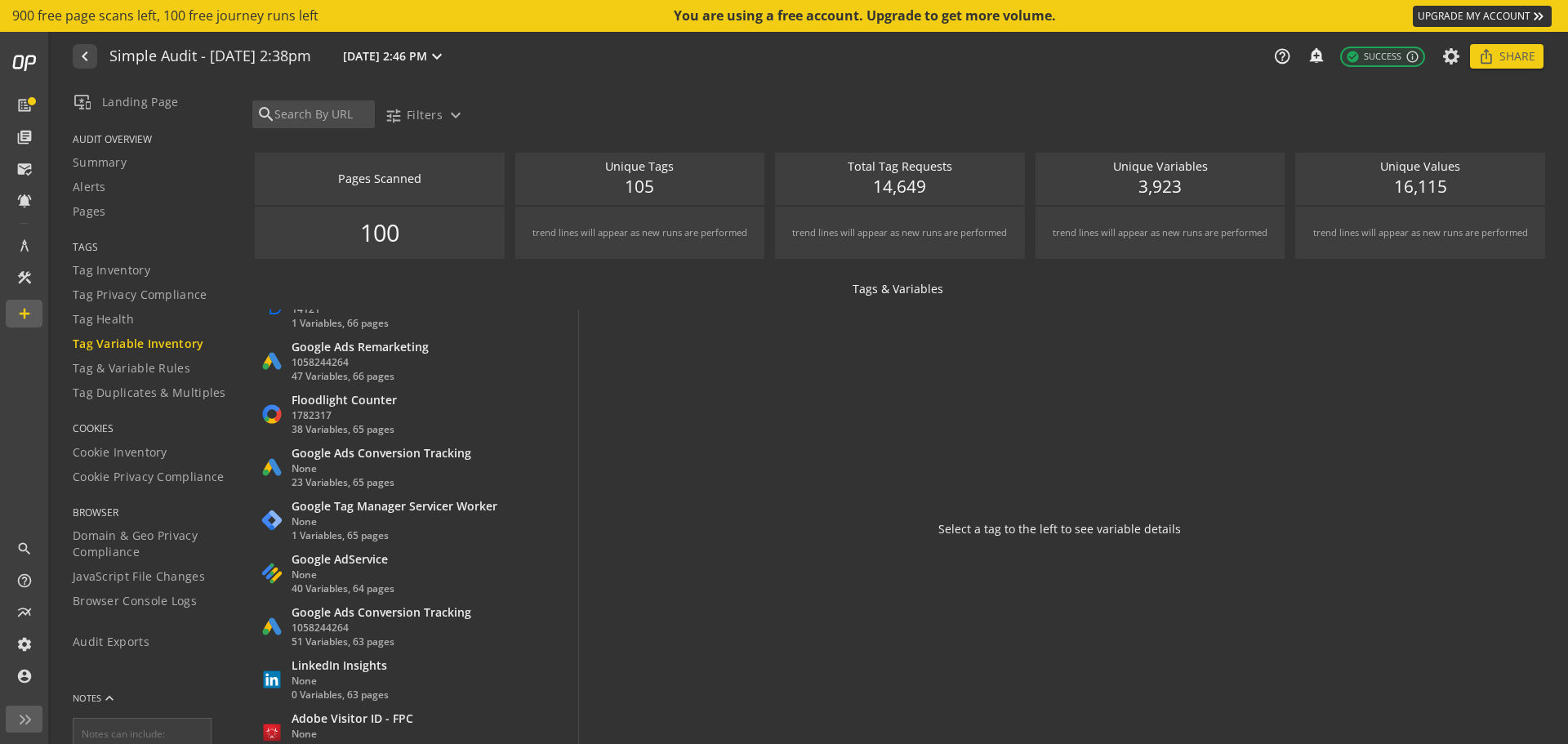
scroll to position [1306, 0]
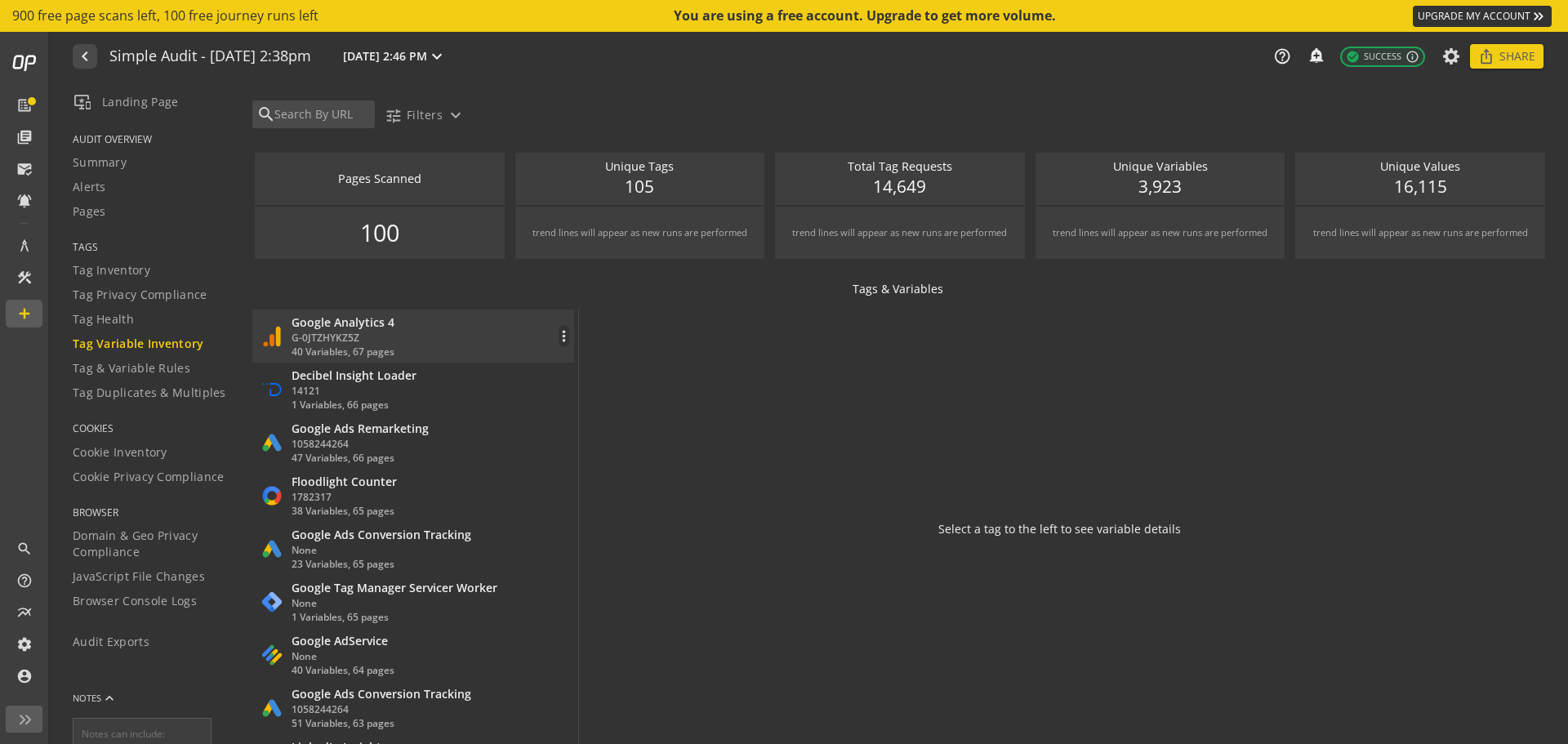
click at [479, 329] on div "Google Analytics 4 G-0JTZHYKZ5Z 40 Variables, 67 pages more_vert" at bounding box center [415, 336] width 309 height 44
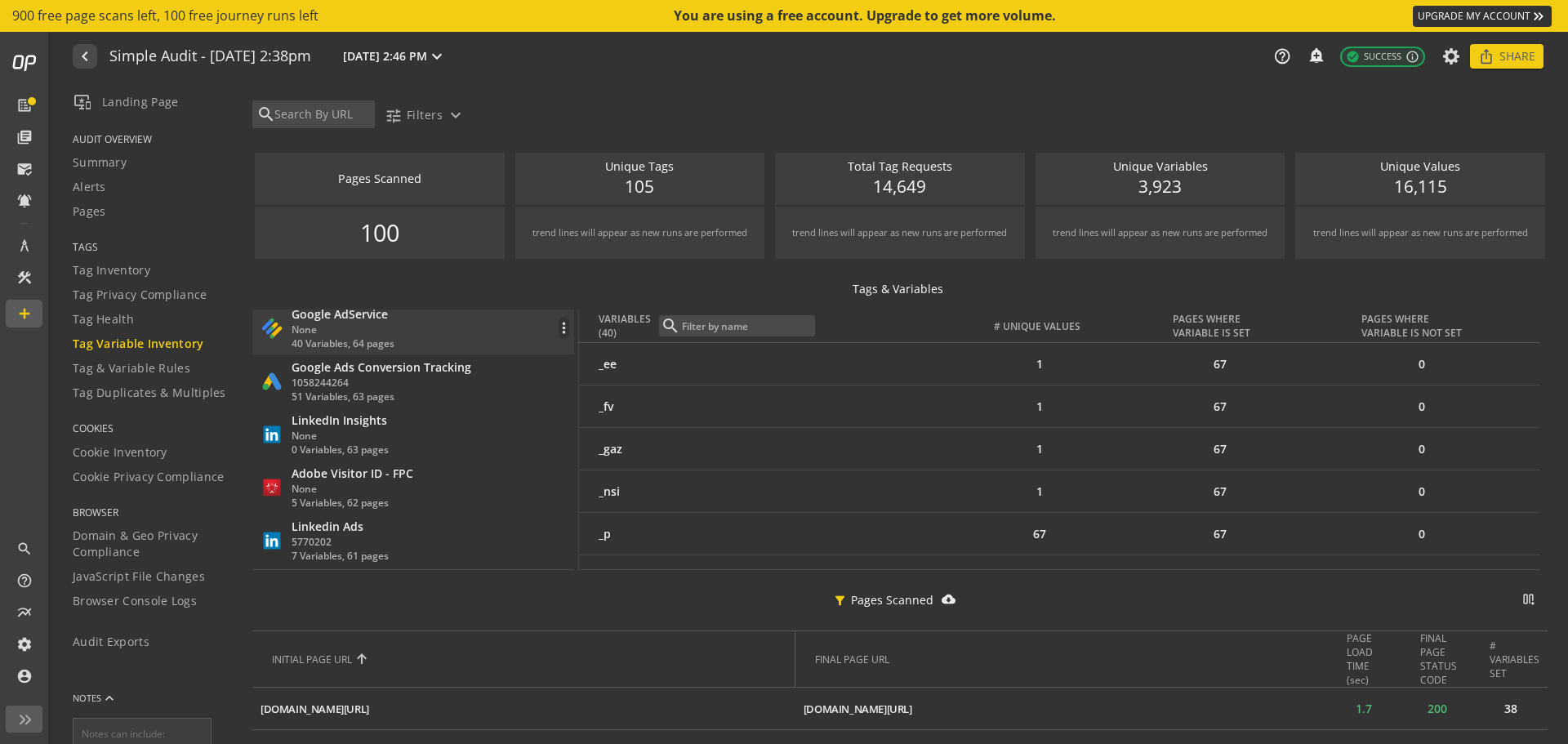
scroll to position [1714, 0]
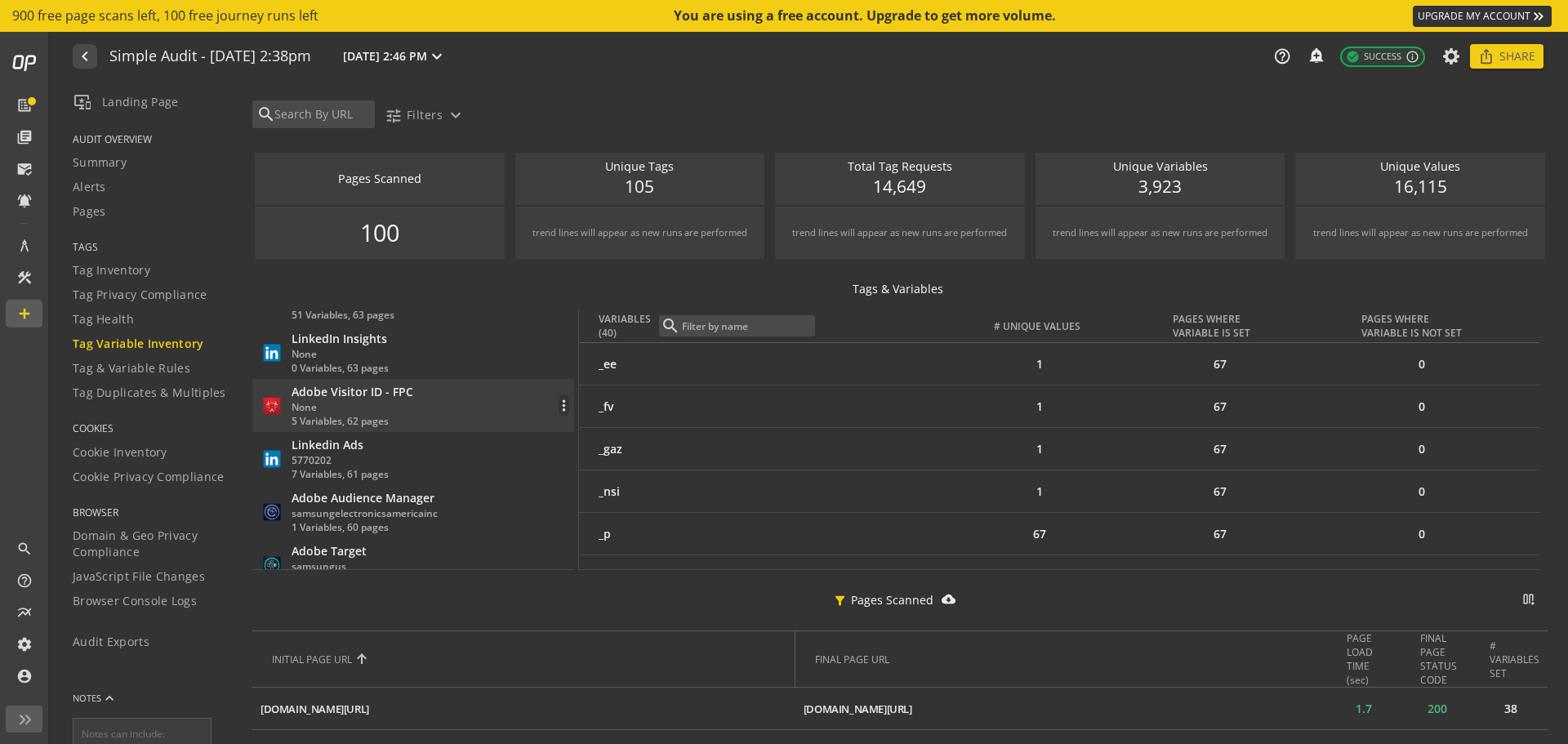
click at [490, 396] on div "Adobe Visitor ID - FPC None 5 Variables, 62 pages more_vert" at bounding box center [415, 405] width 309 height 44
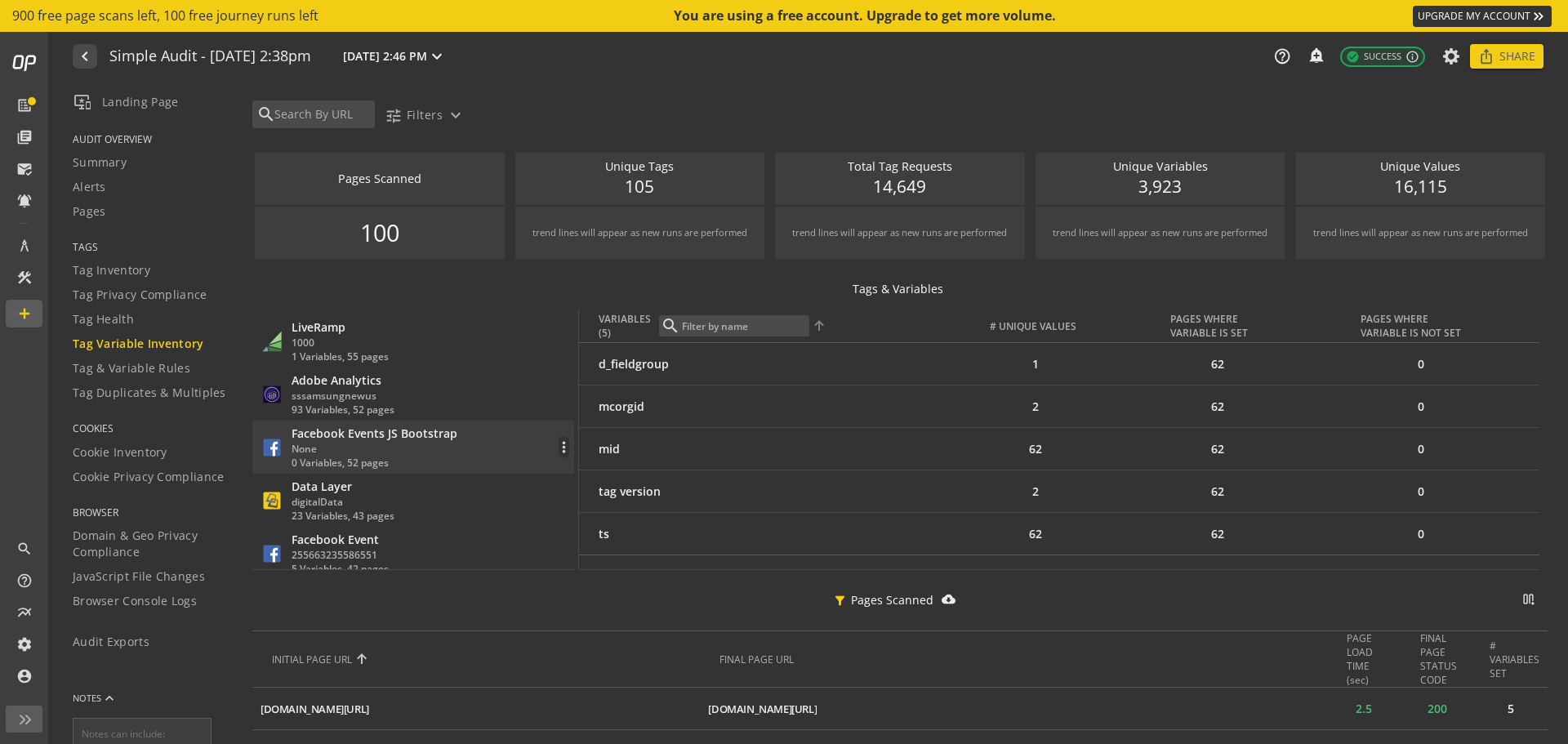
scroll to position [2123, 0]
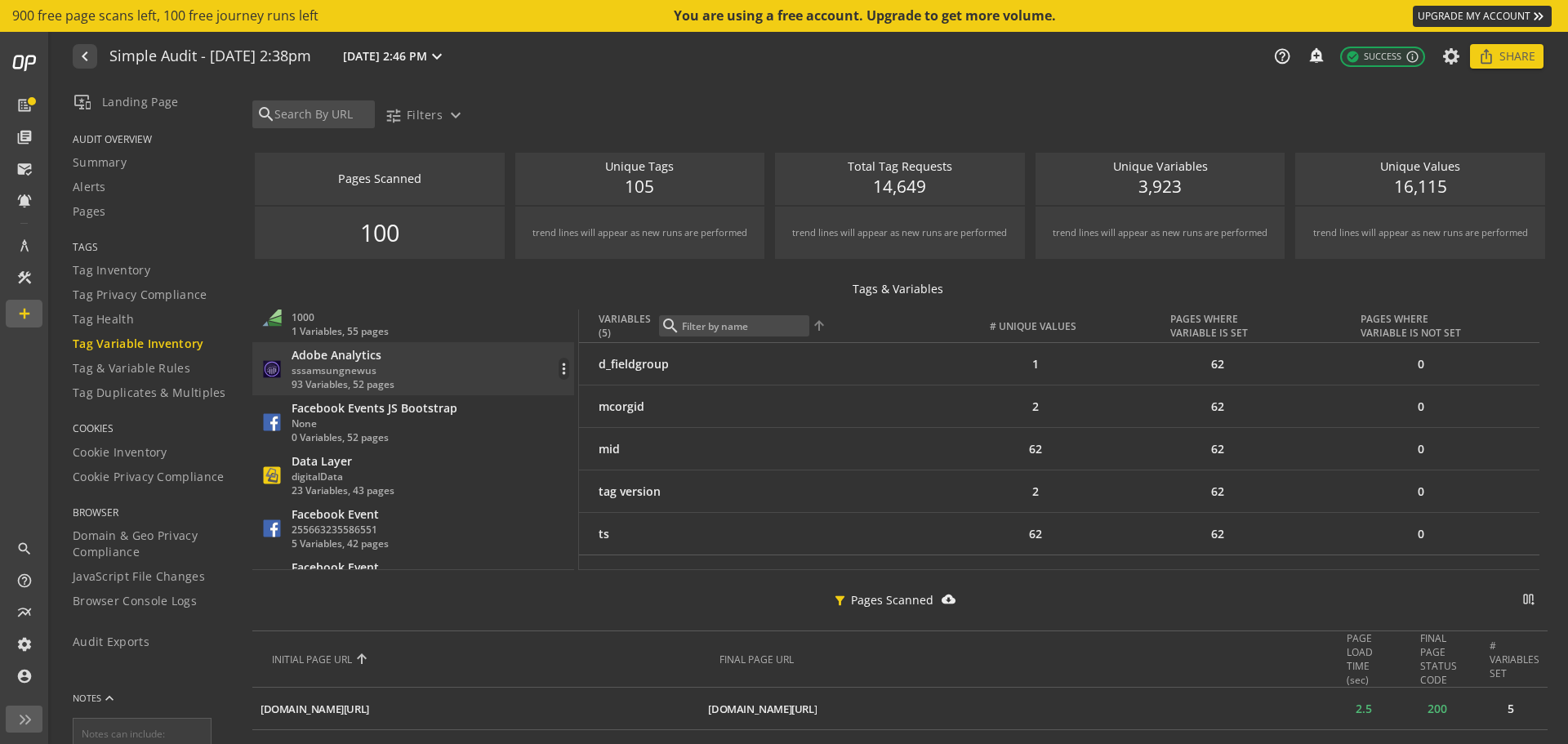
click at [453, 373] on div "Adobe Analytics sssamsungnewus 93 Variables, 52 pages more_vert" at bounding box center [415, 369] width 309 height 44
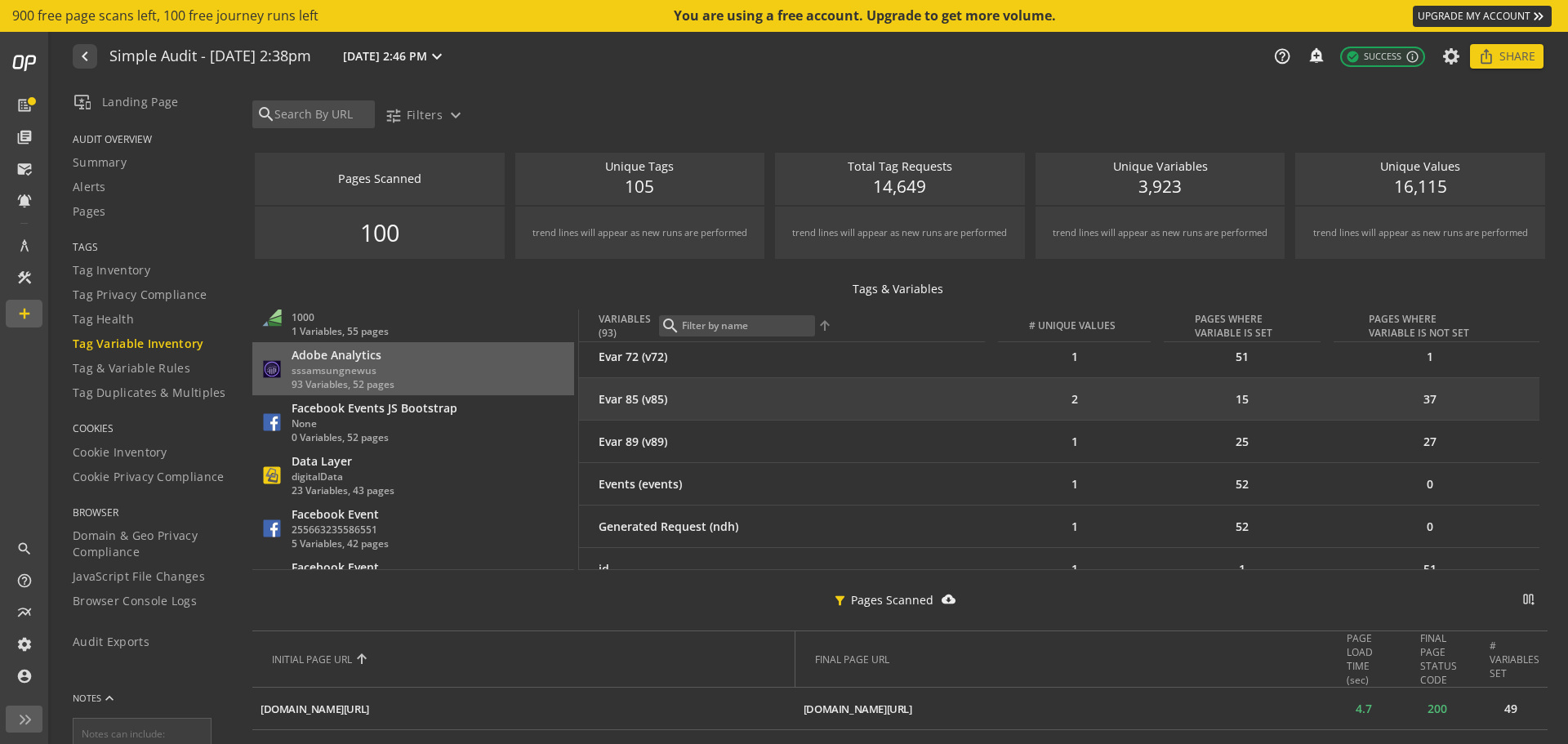
scroll to position [2041, 0]
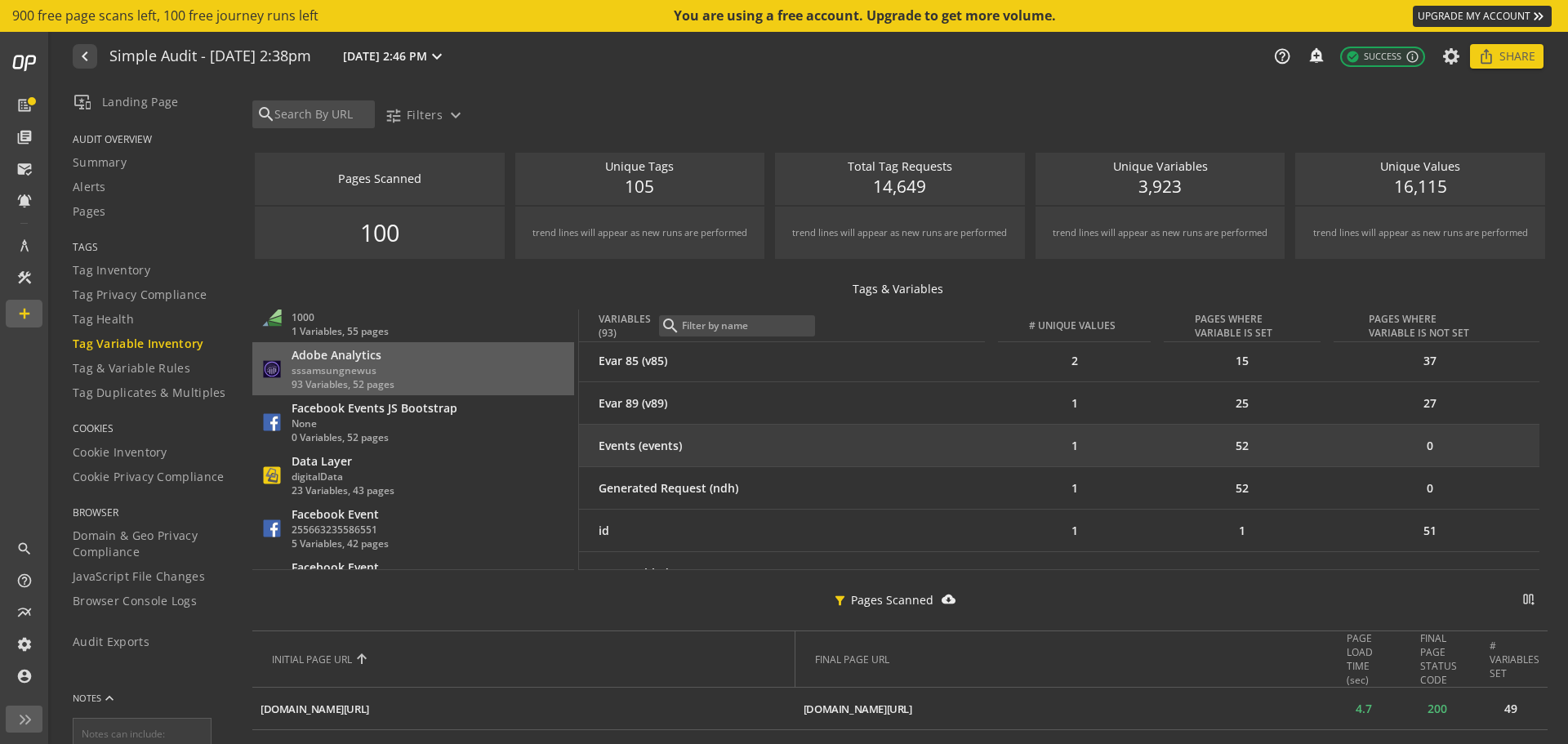
click at [746, 453] on div "Events (events)" at bounding box center [792, 445] width 386 height 16
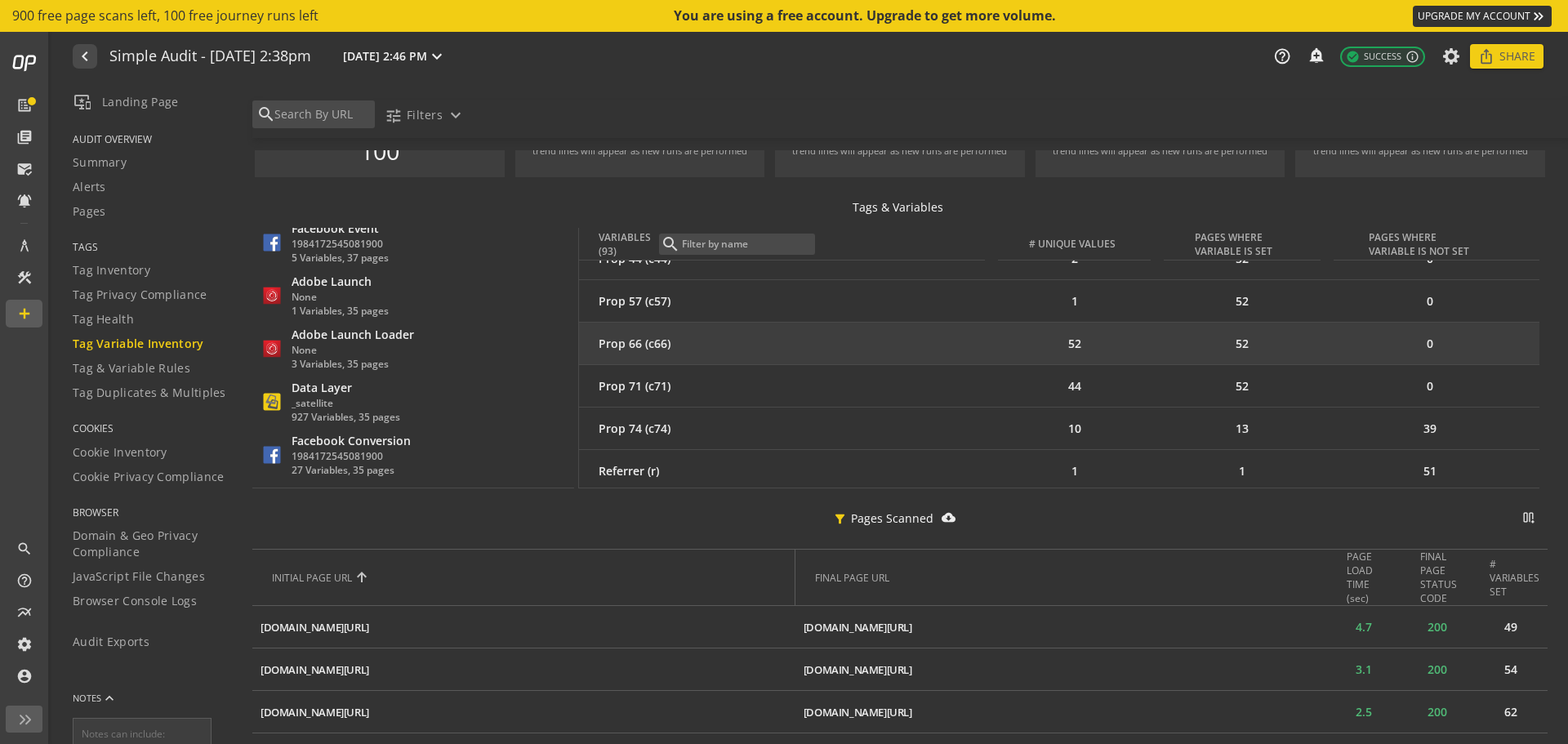
scroll to position [3477, 0]
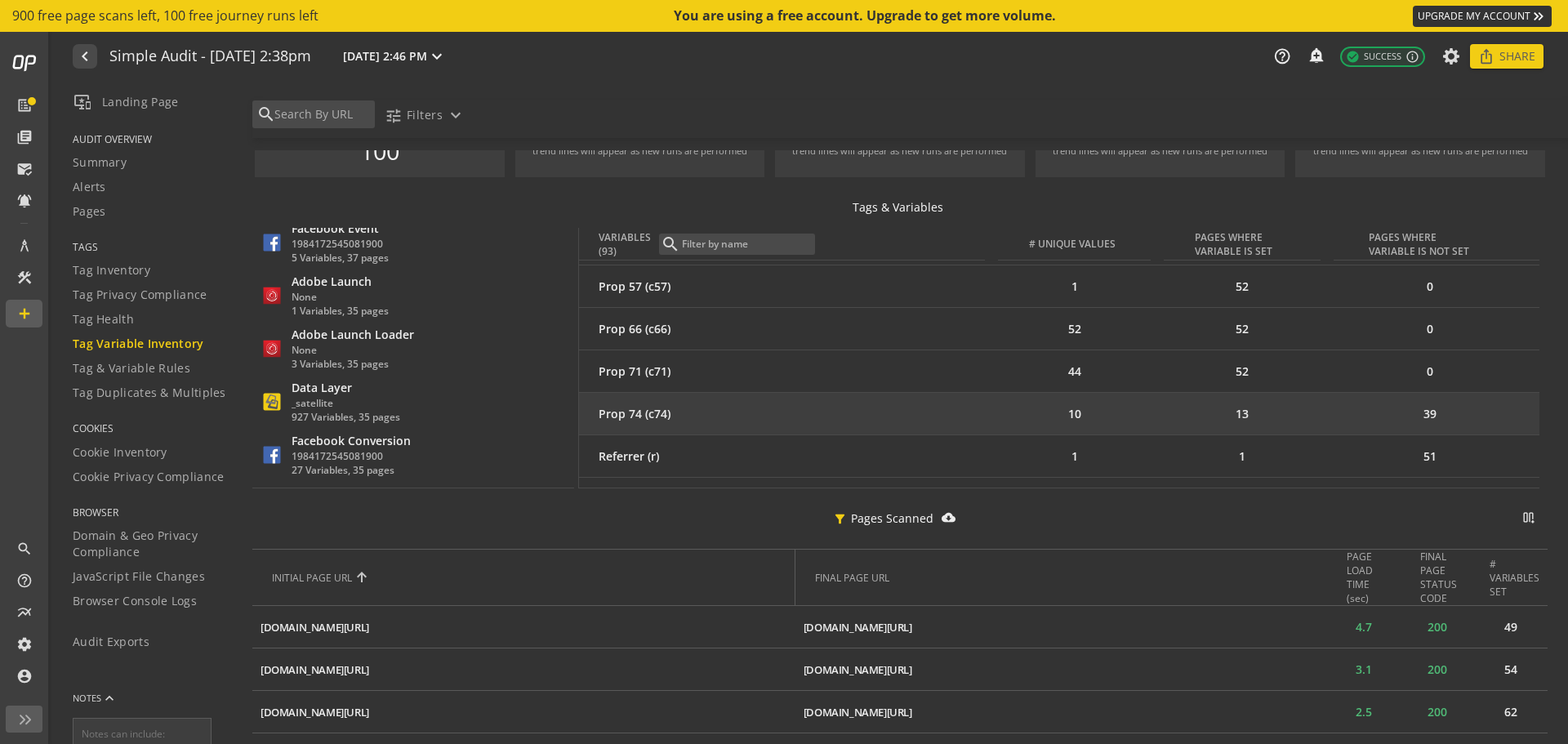
click at [647, 414] on div "Prop 74 (c74)" at bounding box center [792, 414] width 386 height 16
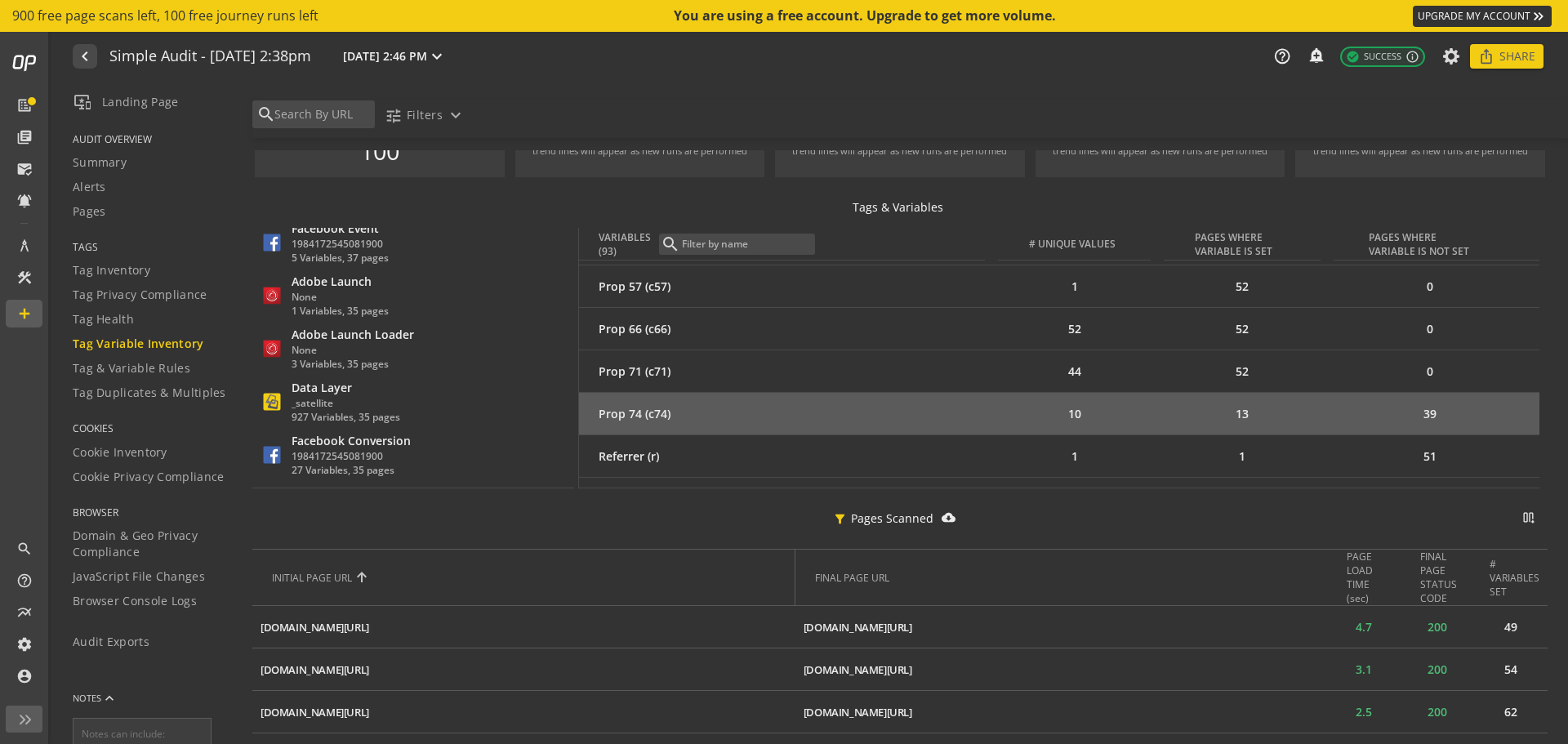
click at [653, 410] on div "Prop 74 (c74)" at bounding box center [792, 414] width 386 height 16
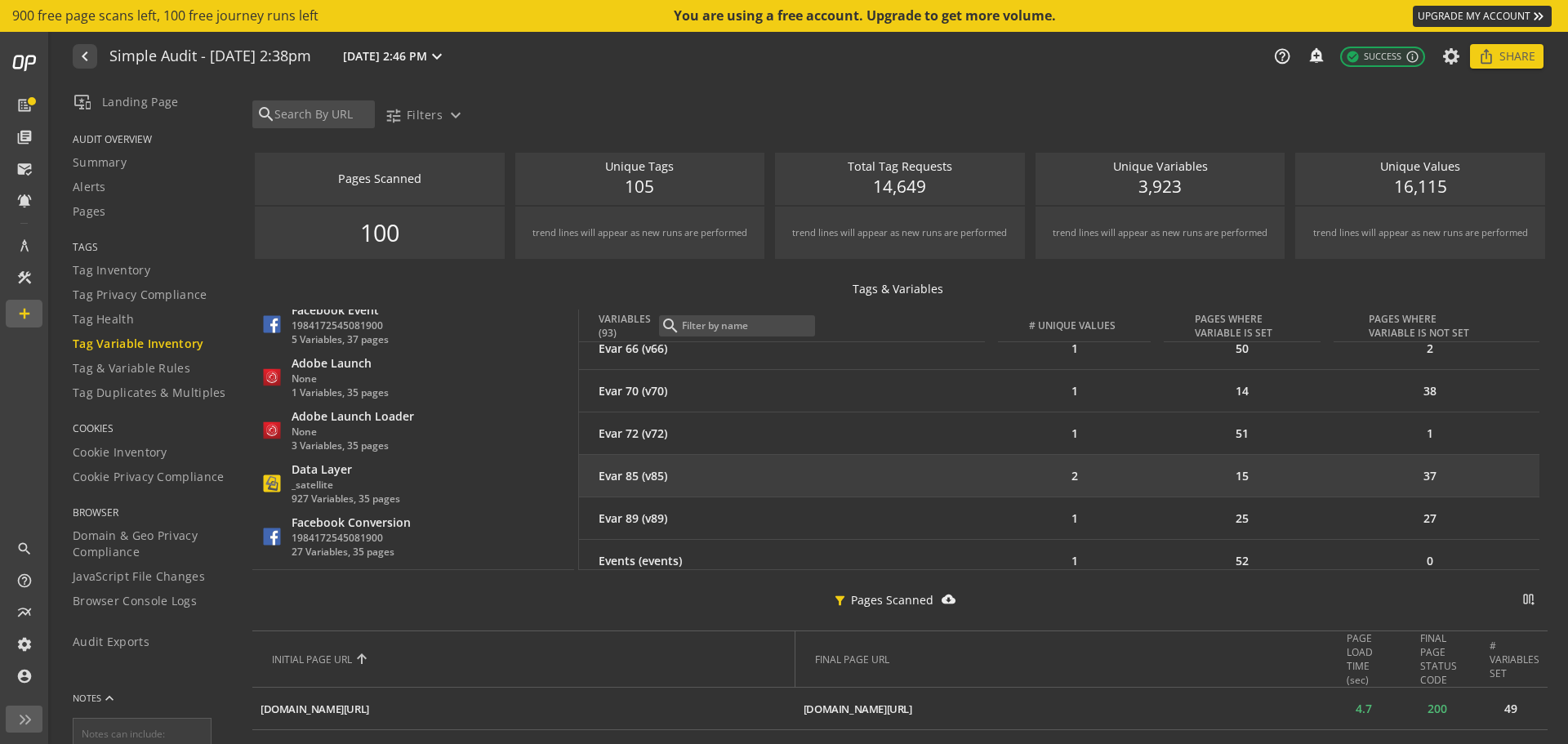
scroll to position [1845, 0]
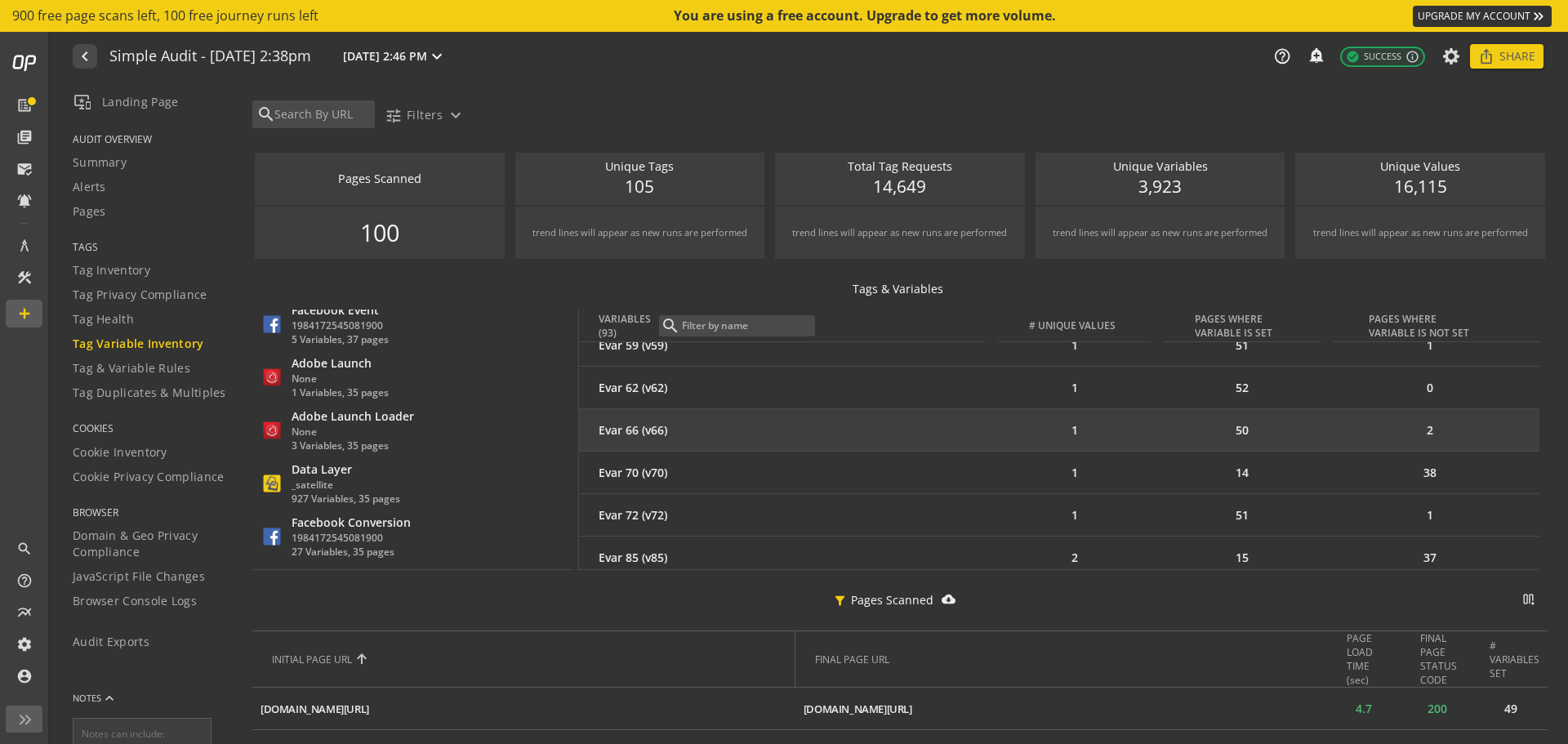
click at [662, 435] on div "Evar 66 (v66)" at bounding box center [792, 430] width 386 height 16
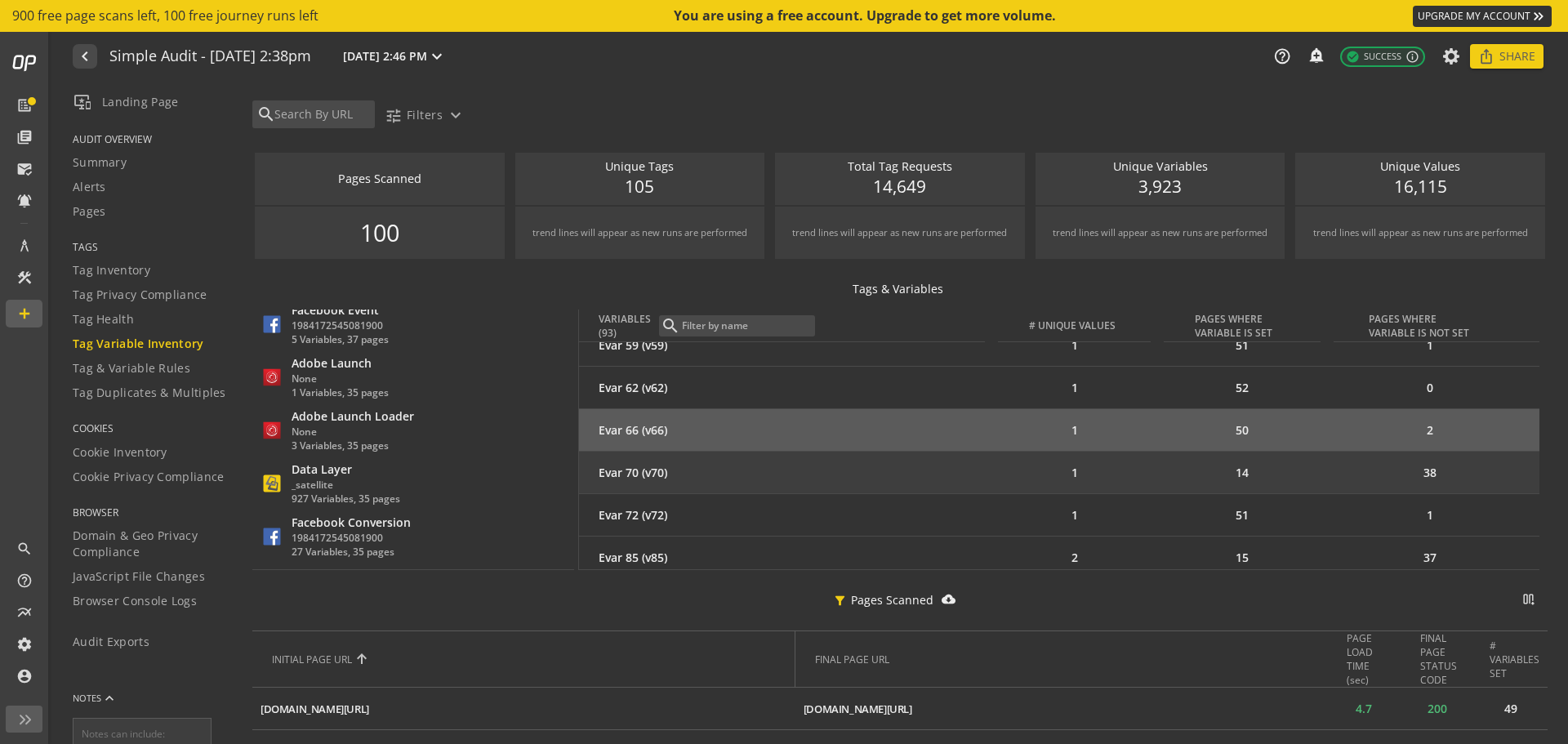
click at [654, 475] on div "Evar 70 (v70)" at bounding box center [792, 473] width 386 height 16
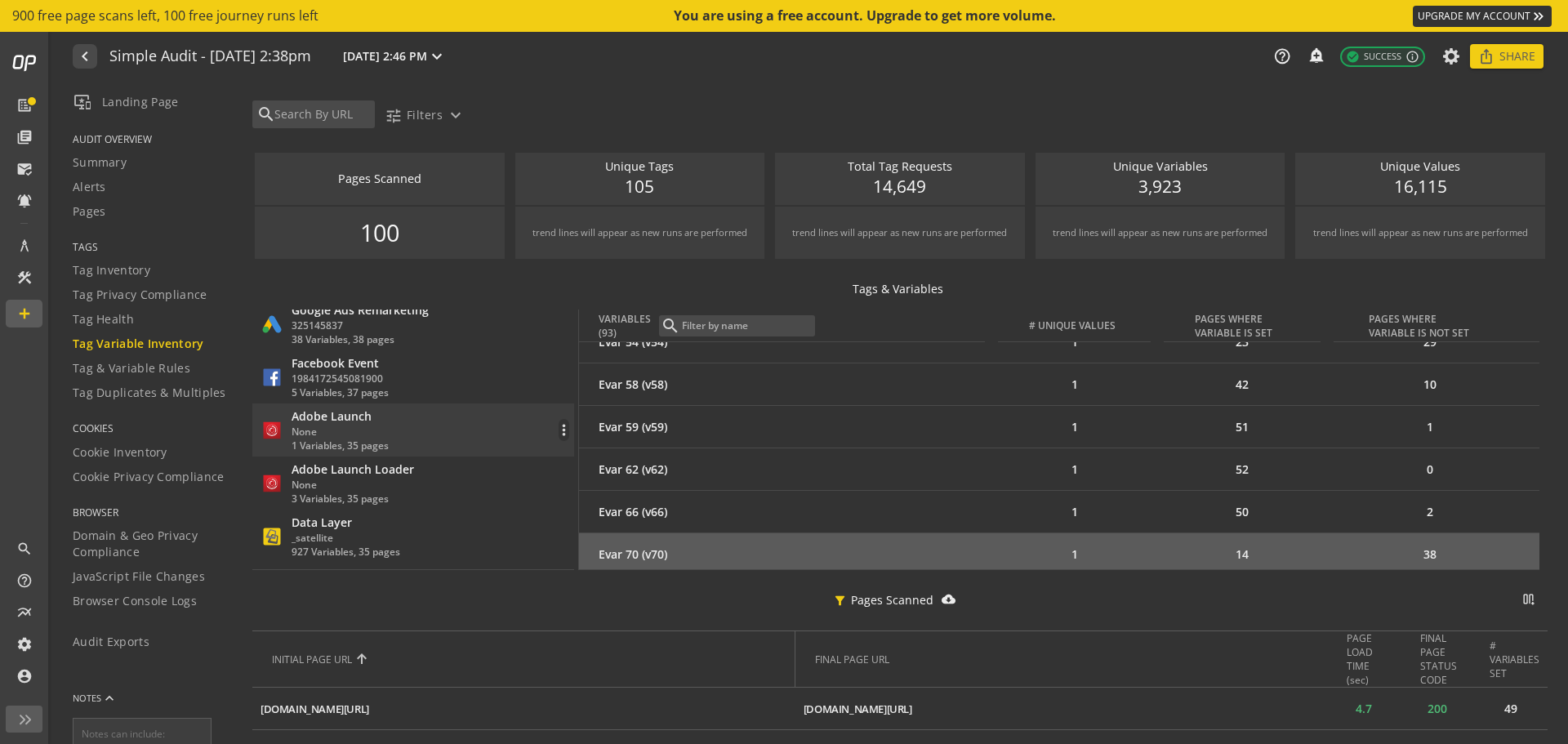
scroll to position [2776, 0]
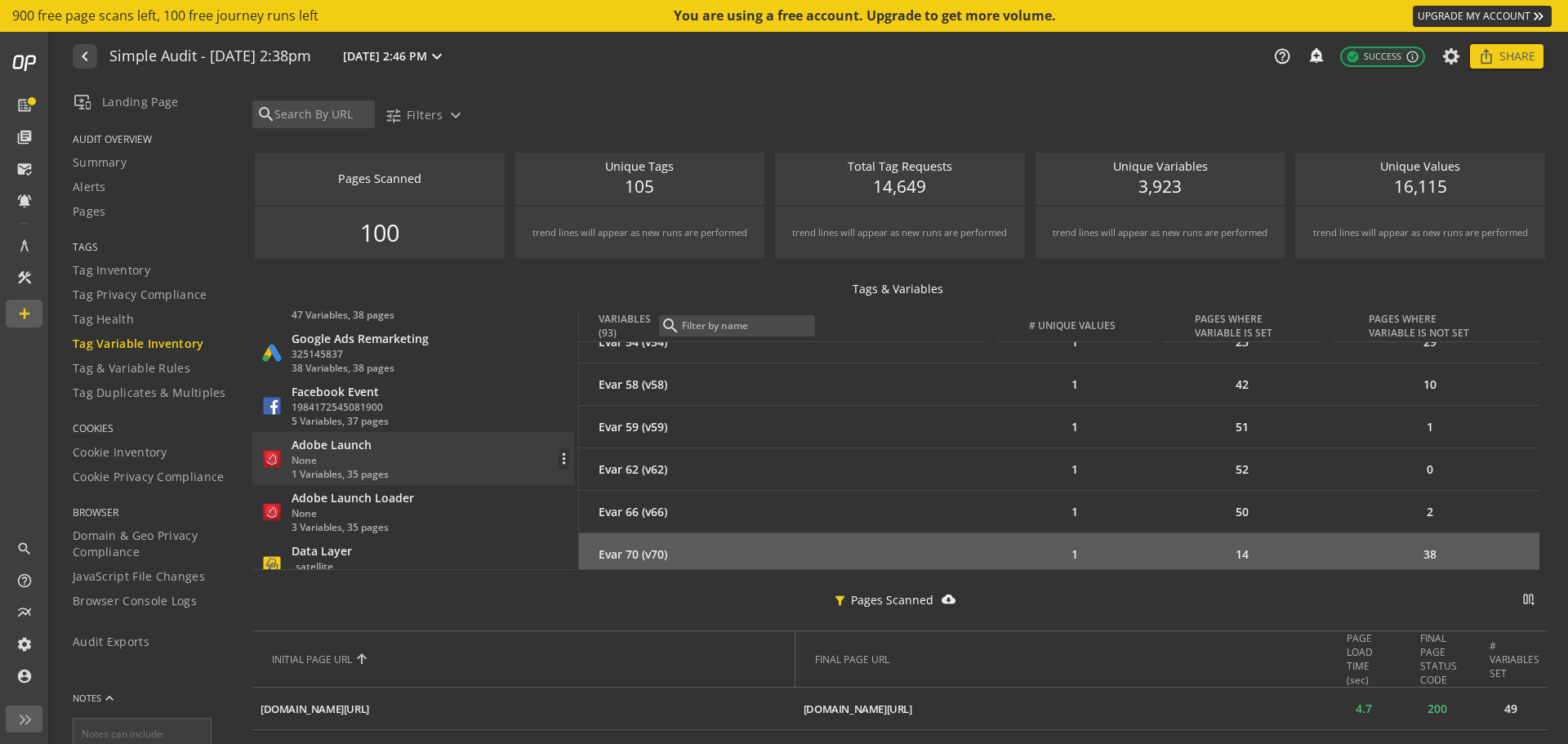
click at [441, 453] on div "Adobe Launch None 1 Variables, 35 pages more_vert" at bounding box center [415, 459] width 309 height 44
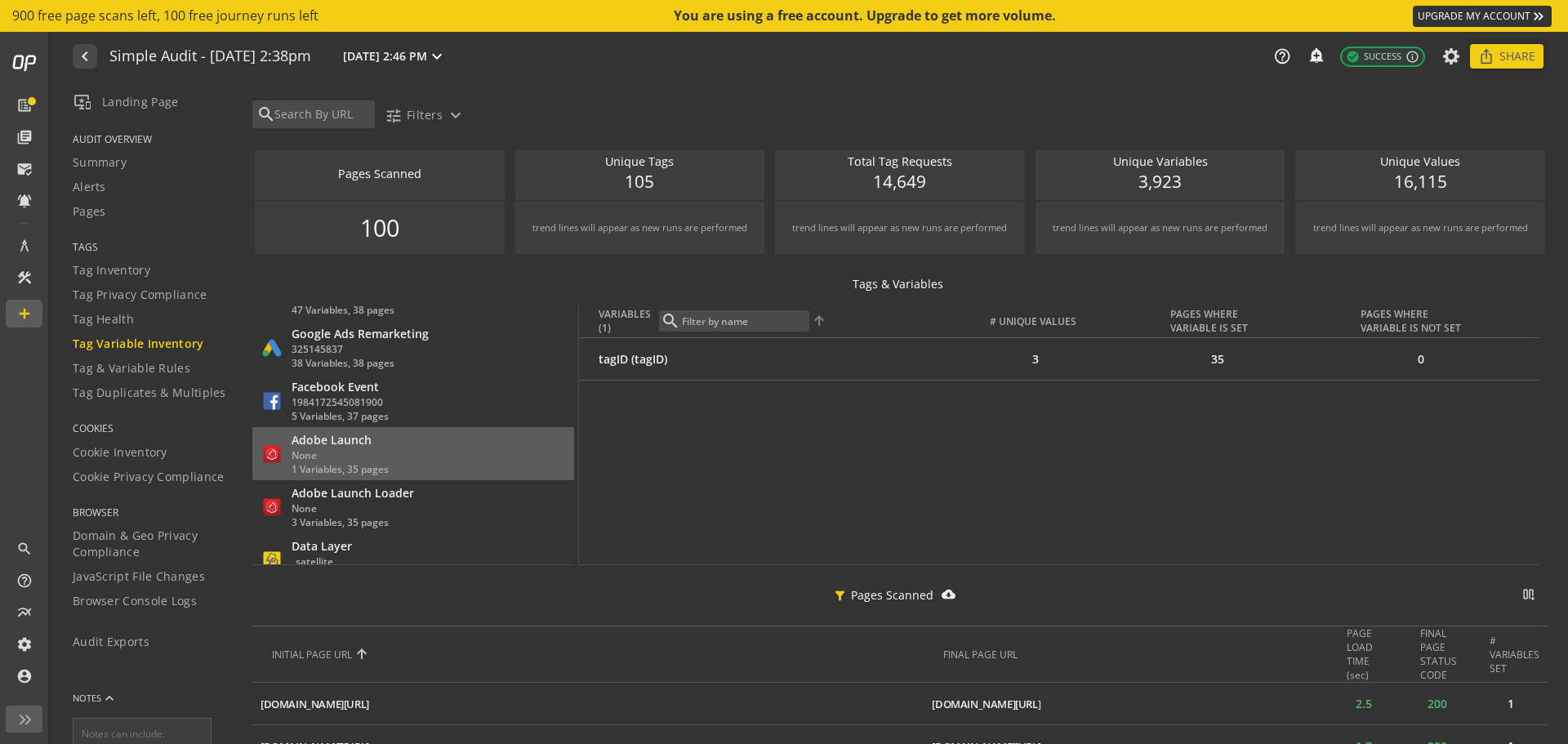
scroll to position [0, 0]
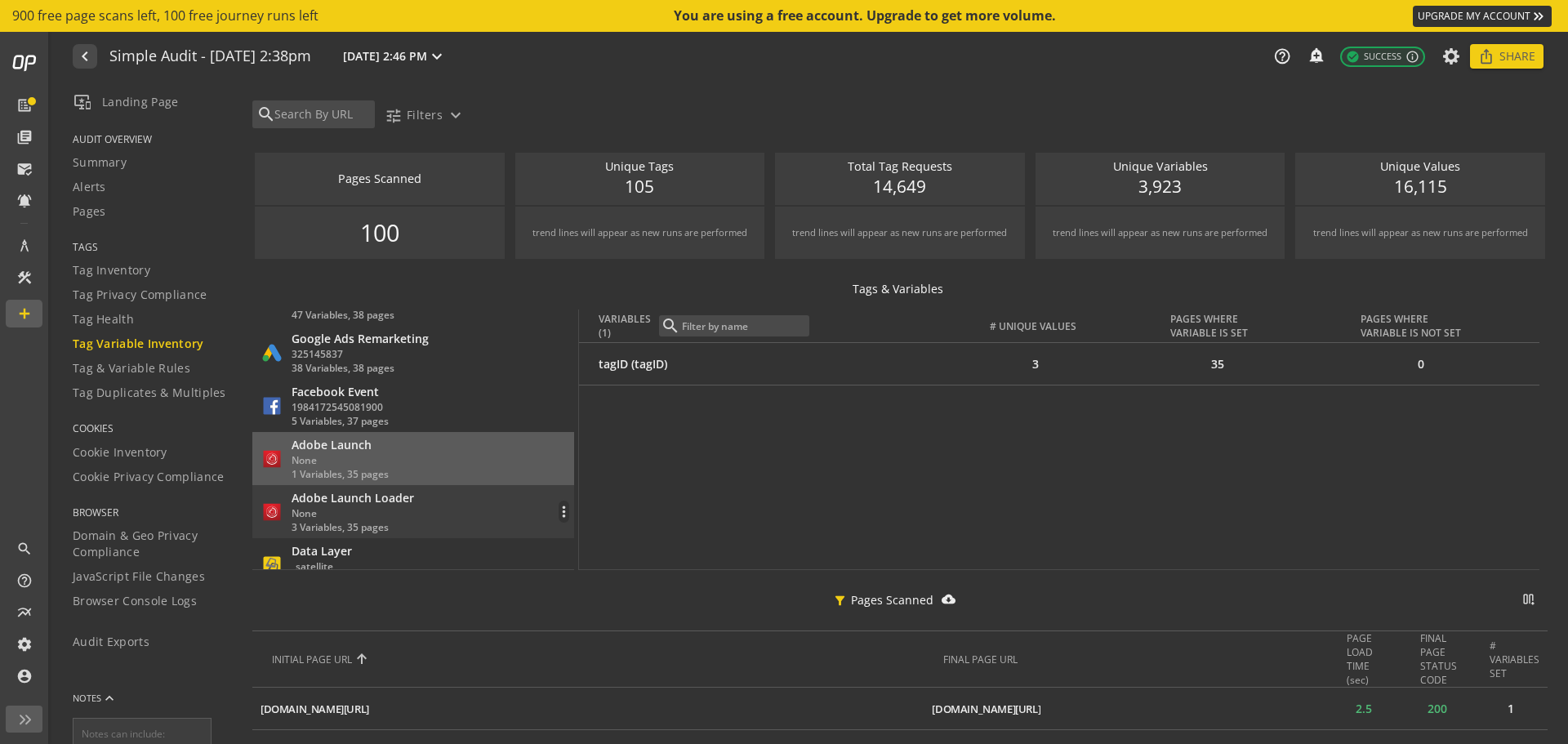
click at [366, 504] on div "Adobe Launch Loader" at bounding box center [353, 498] width 122 height 16
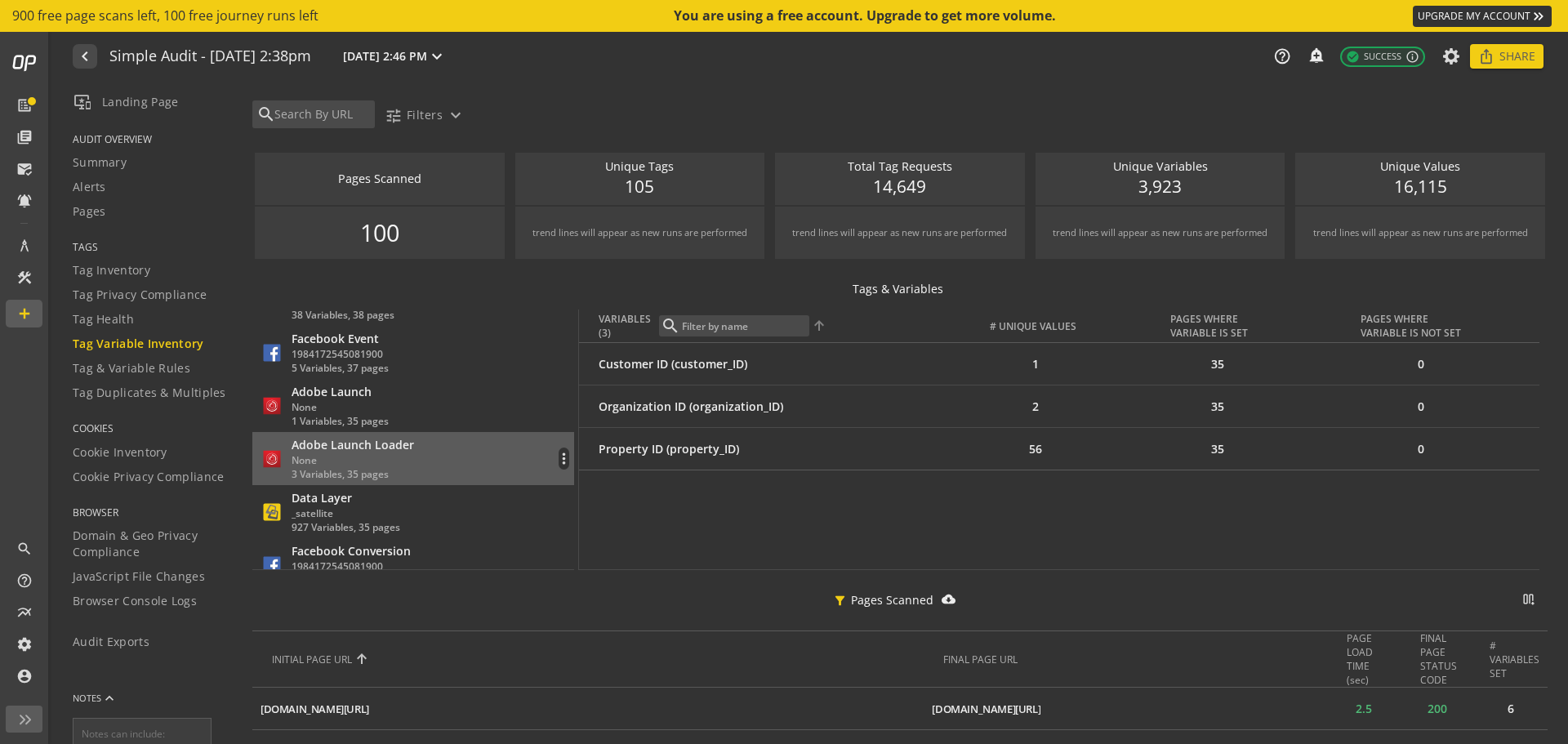
scroll to position [2858, 0]
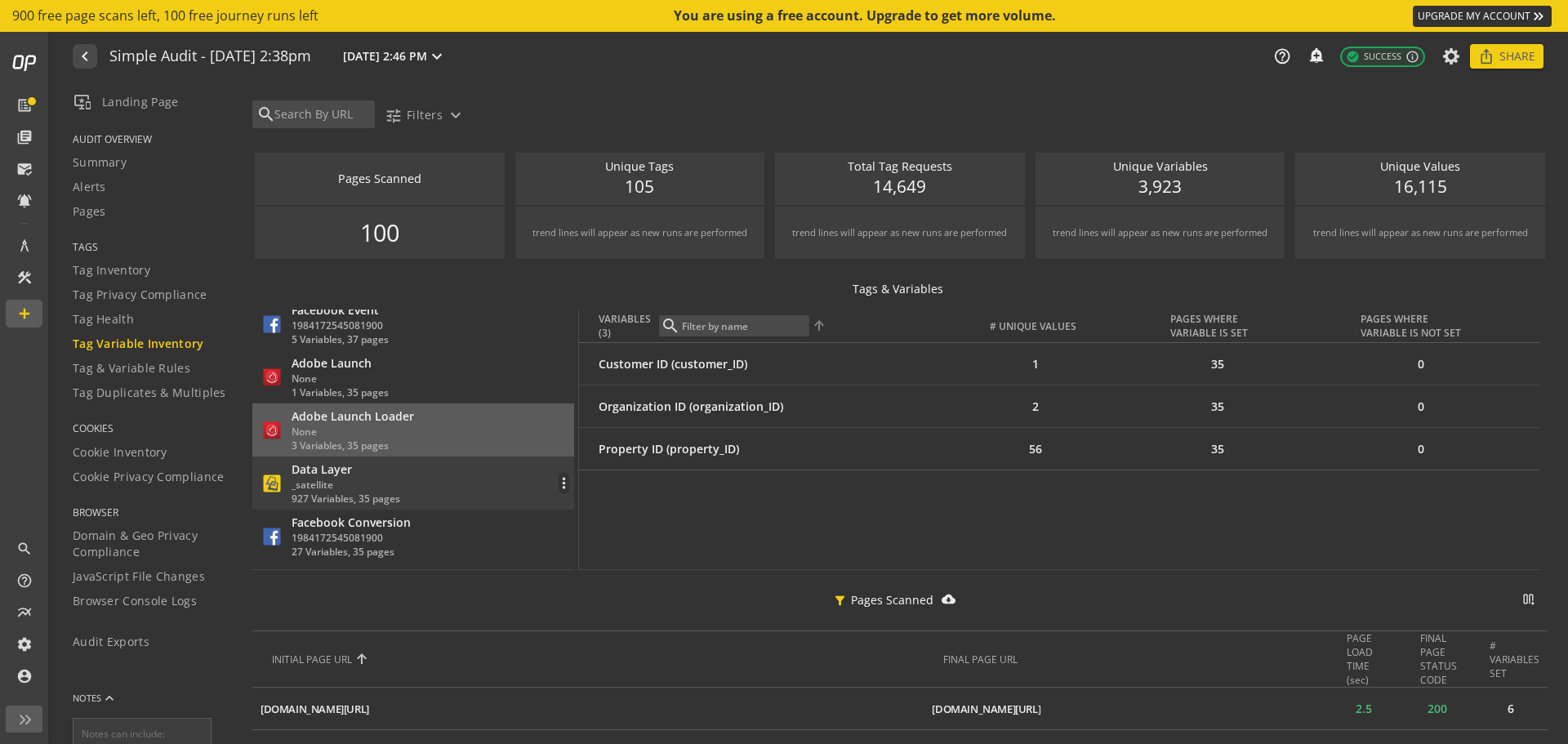
click at [403, 477] on div "Data Layer _satellite 927 Variables, 35 pages more_vert" at bounding box center [415, 483] width 309 height 44
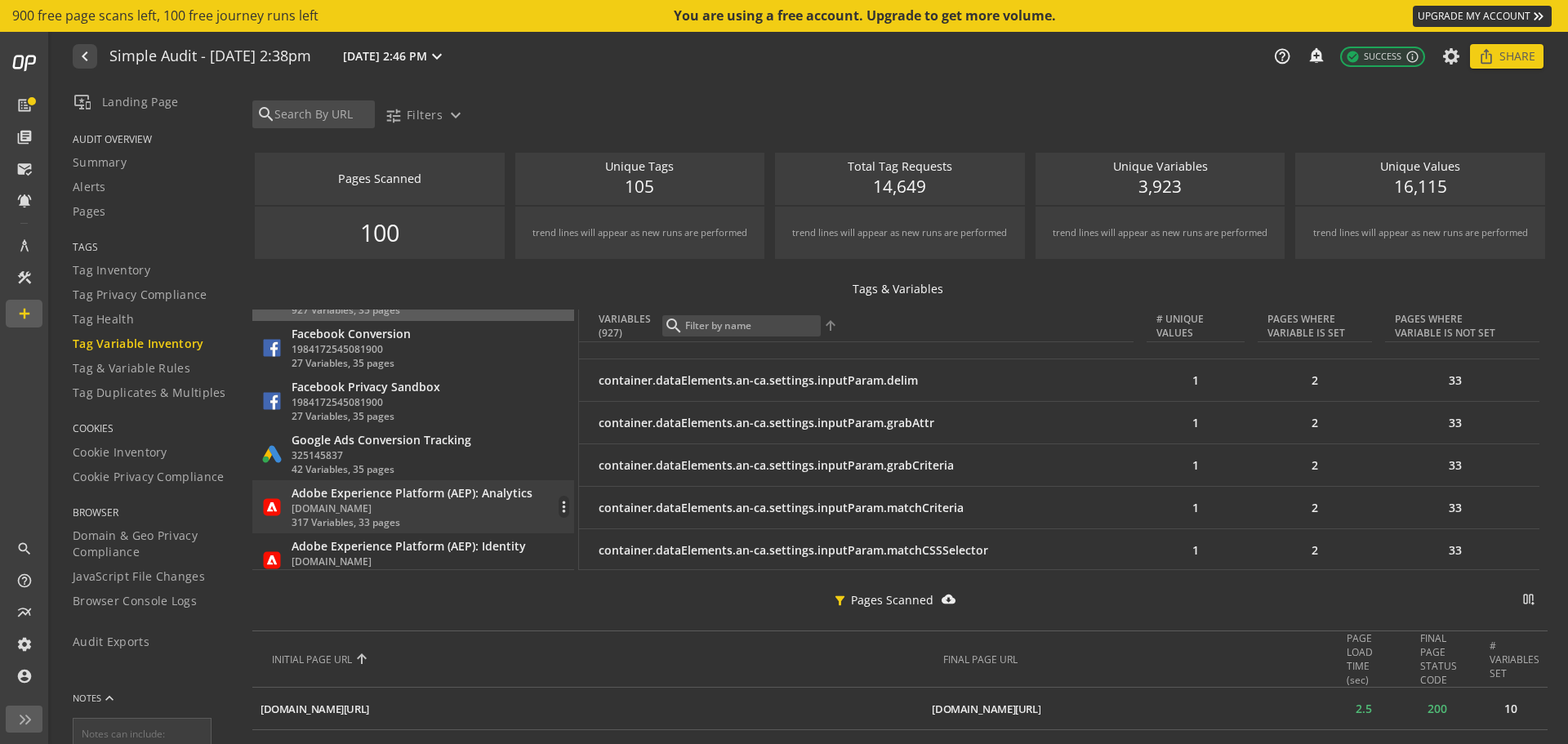
scroll to position [3103, 0]
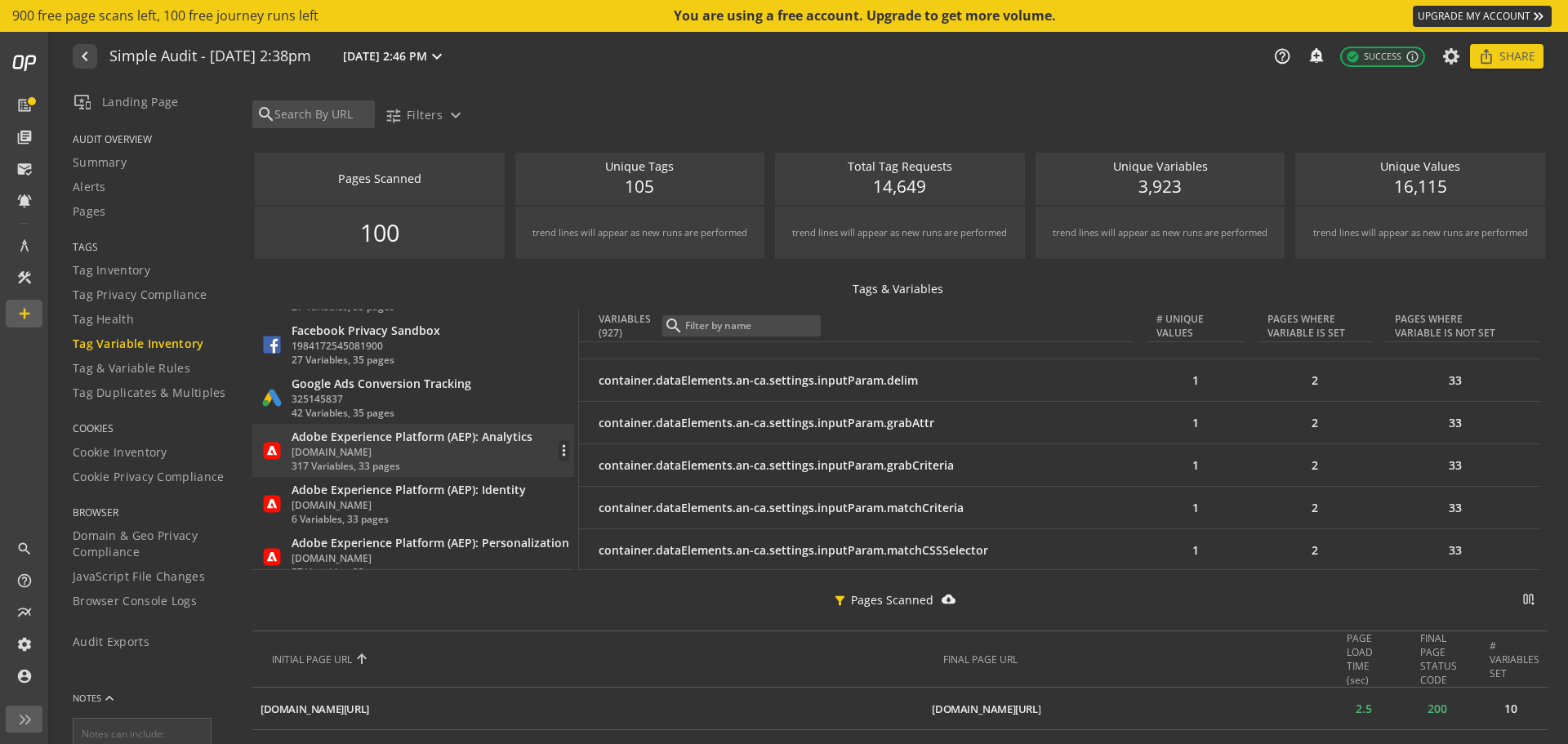
click at [501, 434] on div "Adobe Experience Platform (AEP): Analytics" at bounding box center [412, 437] width 241 height 16
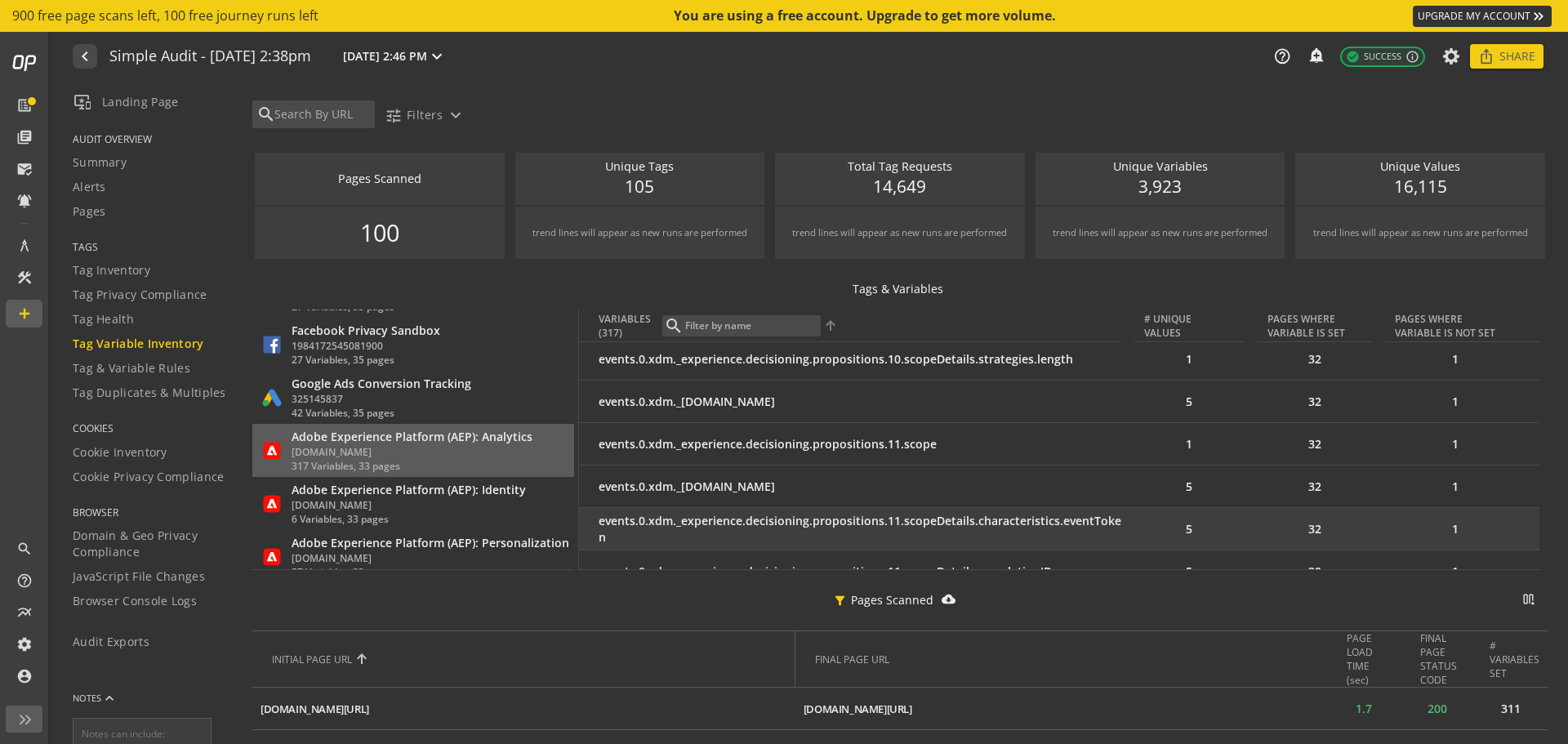
scroll to position [3430, 0]
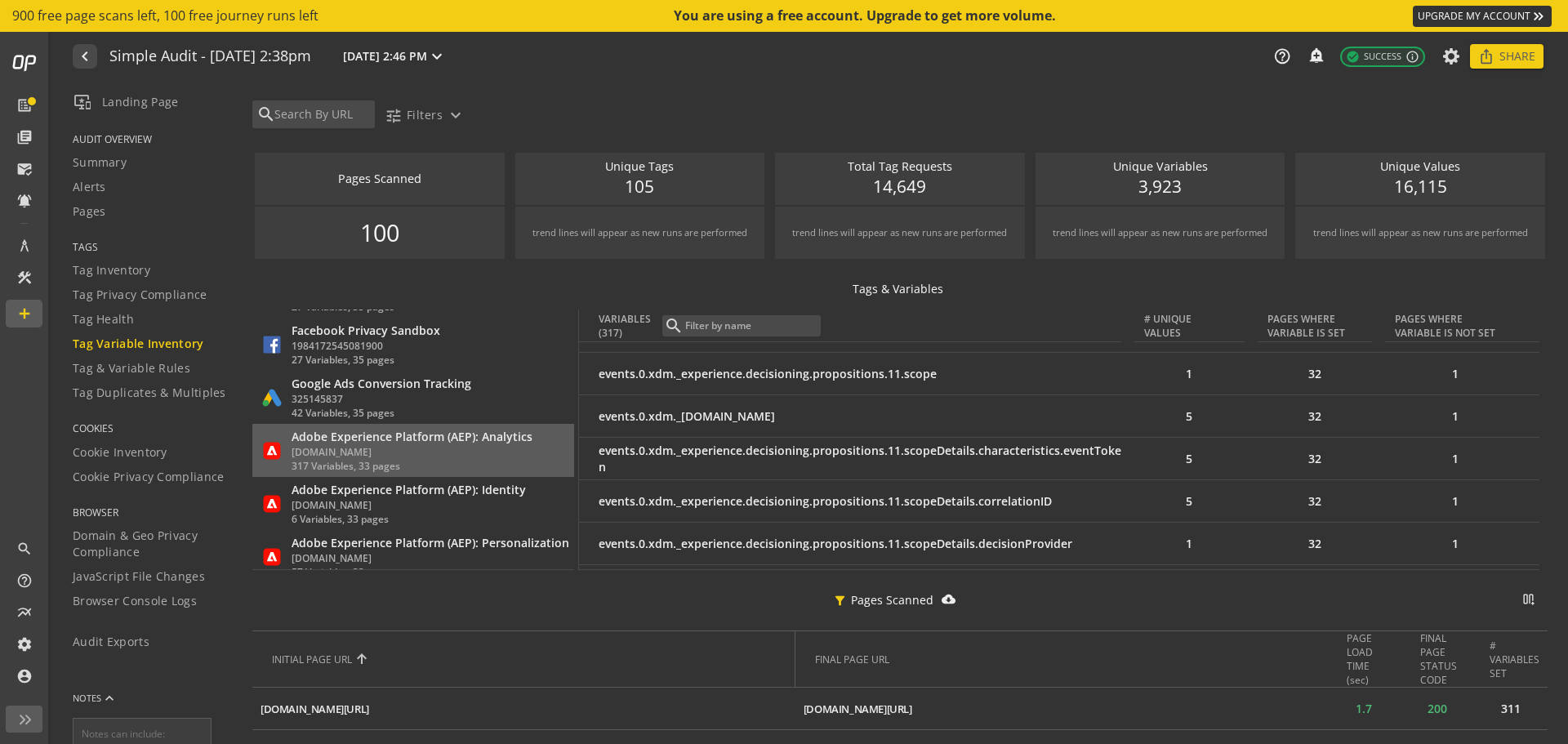
drag, startPoint x: 1548, startPoint y: 303, endPoint x: 1565, endPoint y: 533, distance: 230.6
click at [1565, 550] on div "search tune Filters expand_more Pages Scanned notifications_none add_alert 100 …" at bounding box center [910, 419] width 1316 height 670
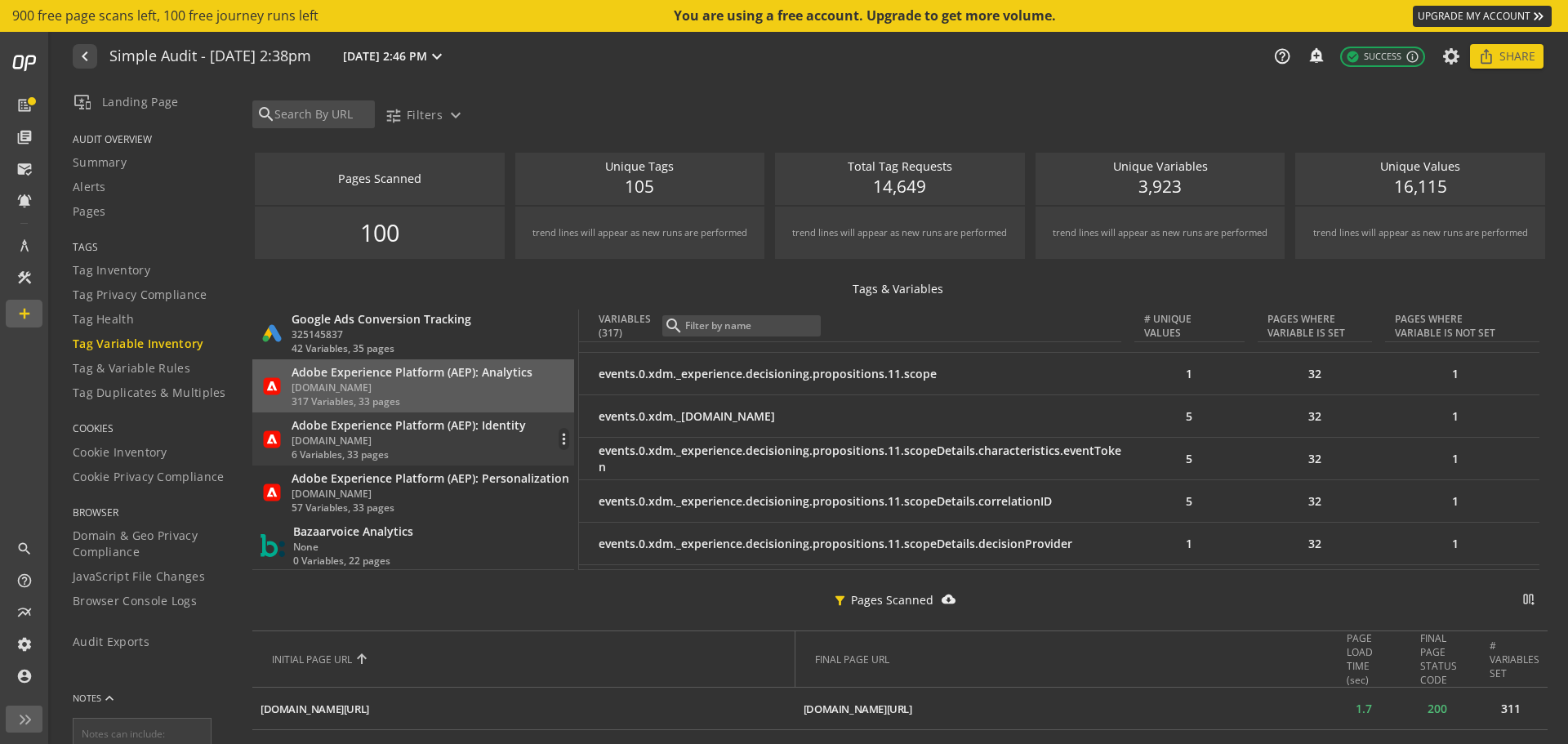
scroll to position [3184, 0]
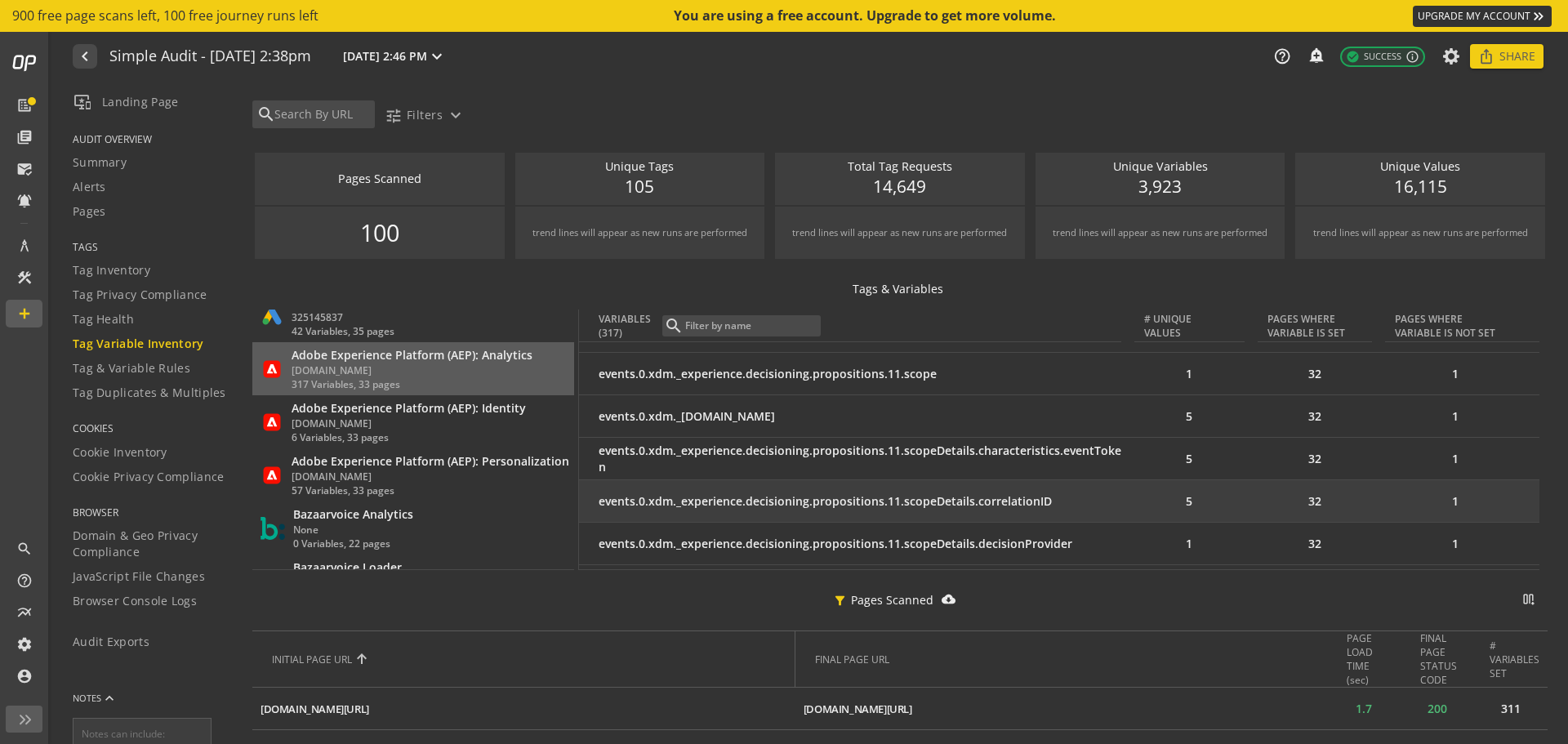
click at [723, 506] on div "events.0.xdm._experience.decisioning.propositions.11.scopeDetails.correlationID" at bounding box center [860, 501] width 522 height 16
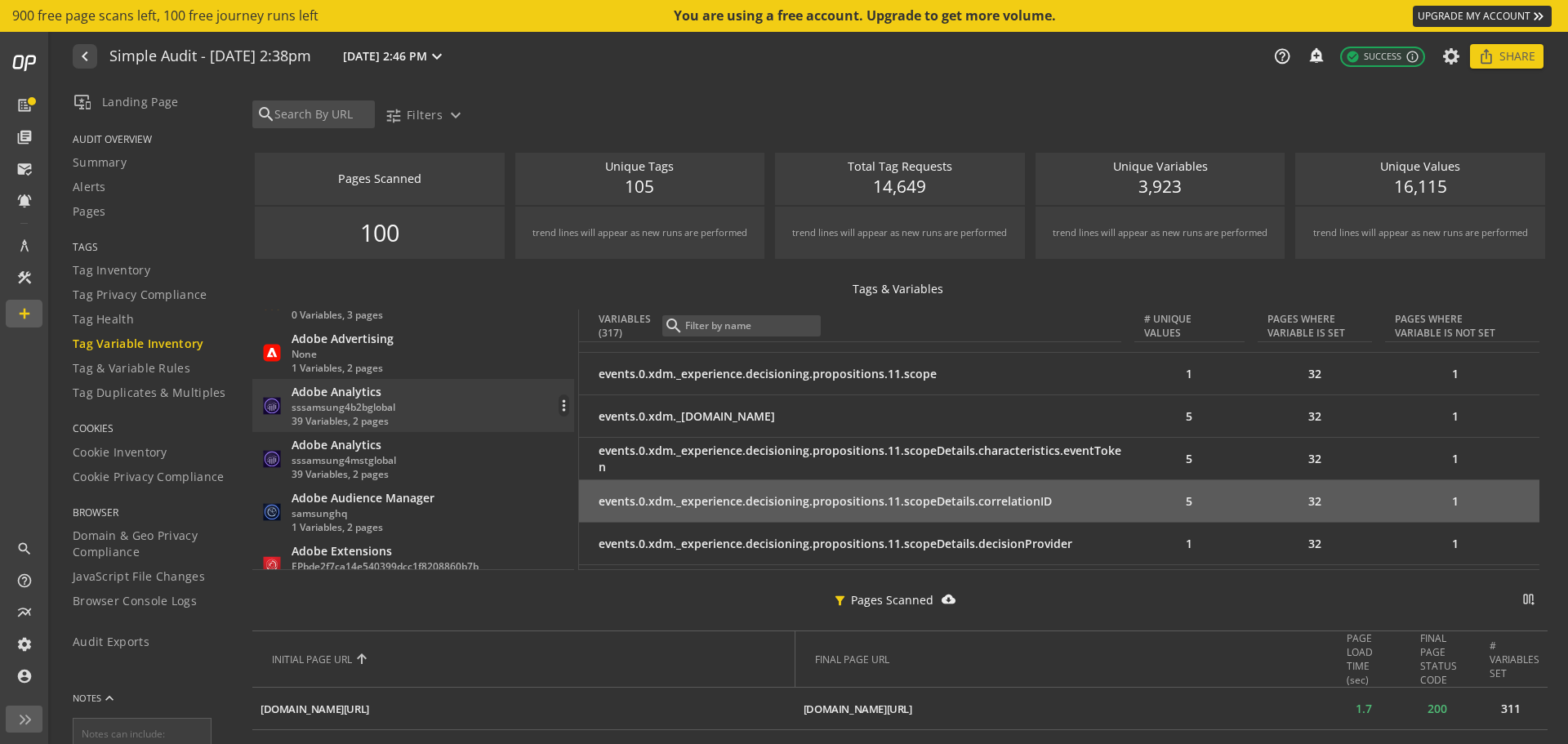
scroll to position [3919, 0]
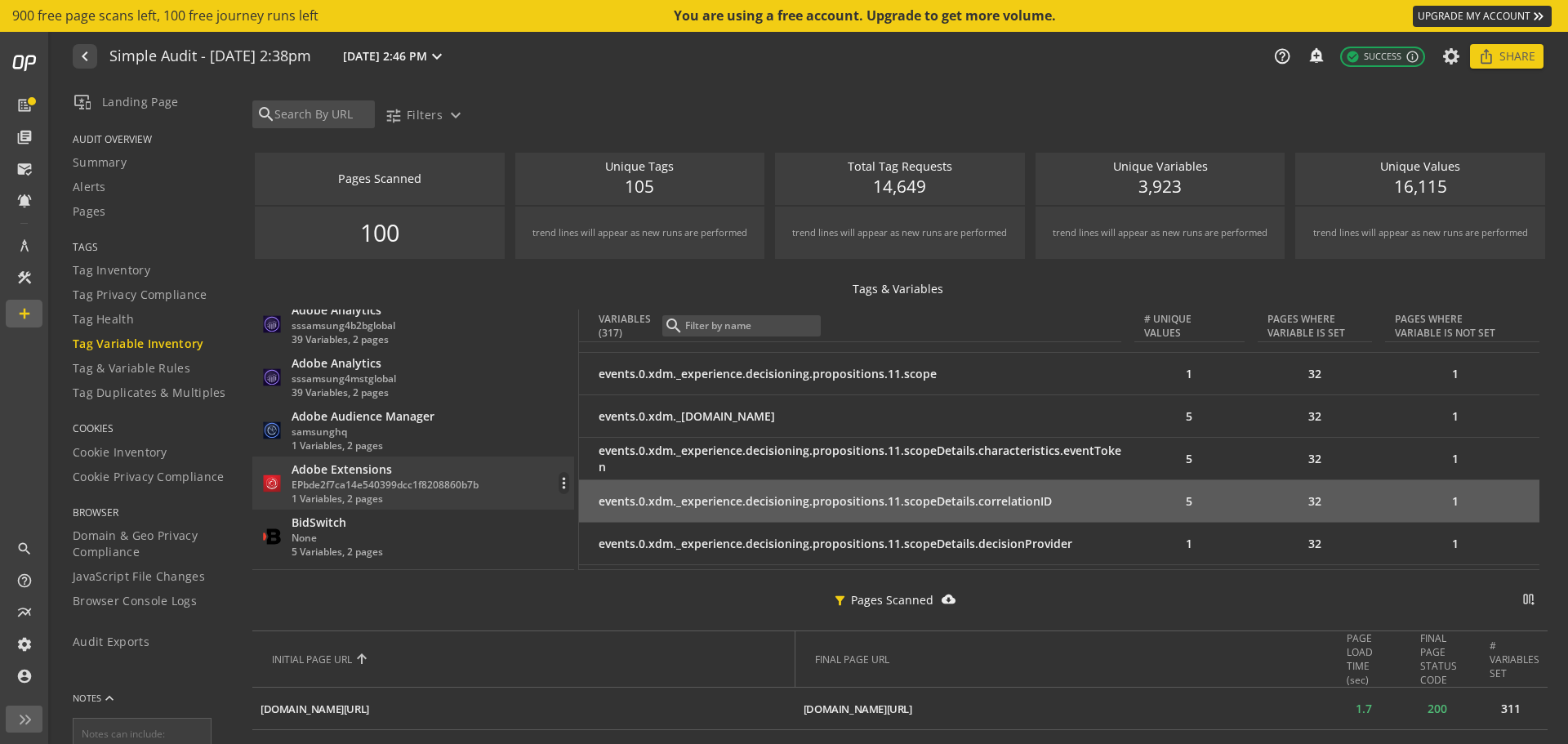
click at [503, 476] on div "Adobe Extensions EPbde2f7ca14e540399dcc1f8208860b7b 1 Variables, 2 pages more_v…" at bounding box center [415, 483] width 309 height 44
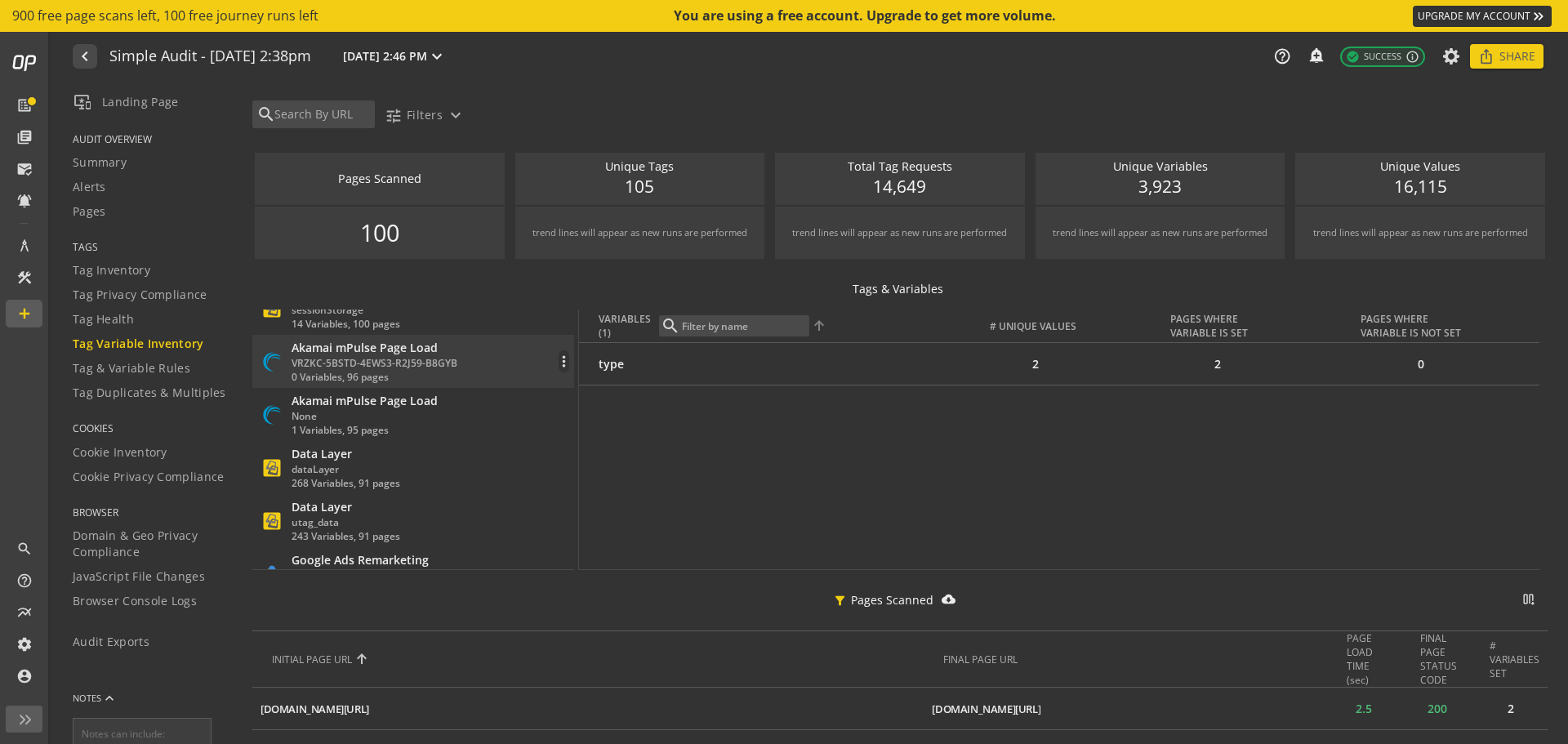
scroll to position [0, 0]
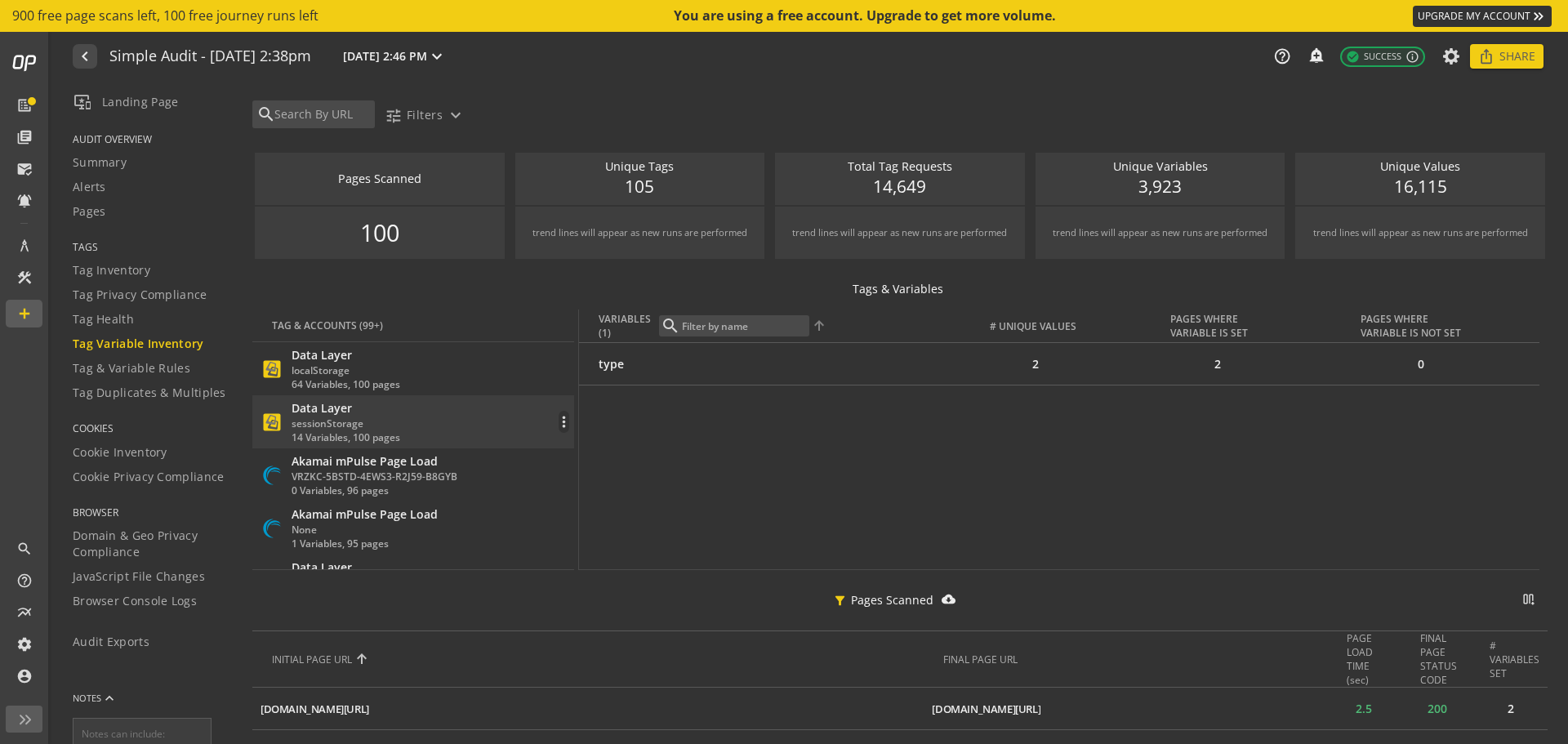
click at [451, 418] on div "Data Layer sessionStorage 14 Variables, 100 pages more_vert" at bounding box center [415, 422] width 309 height 44
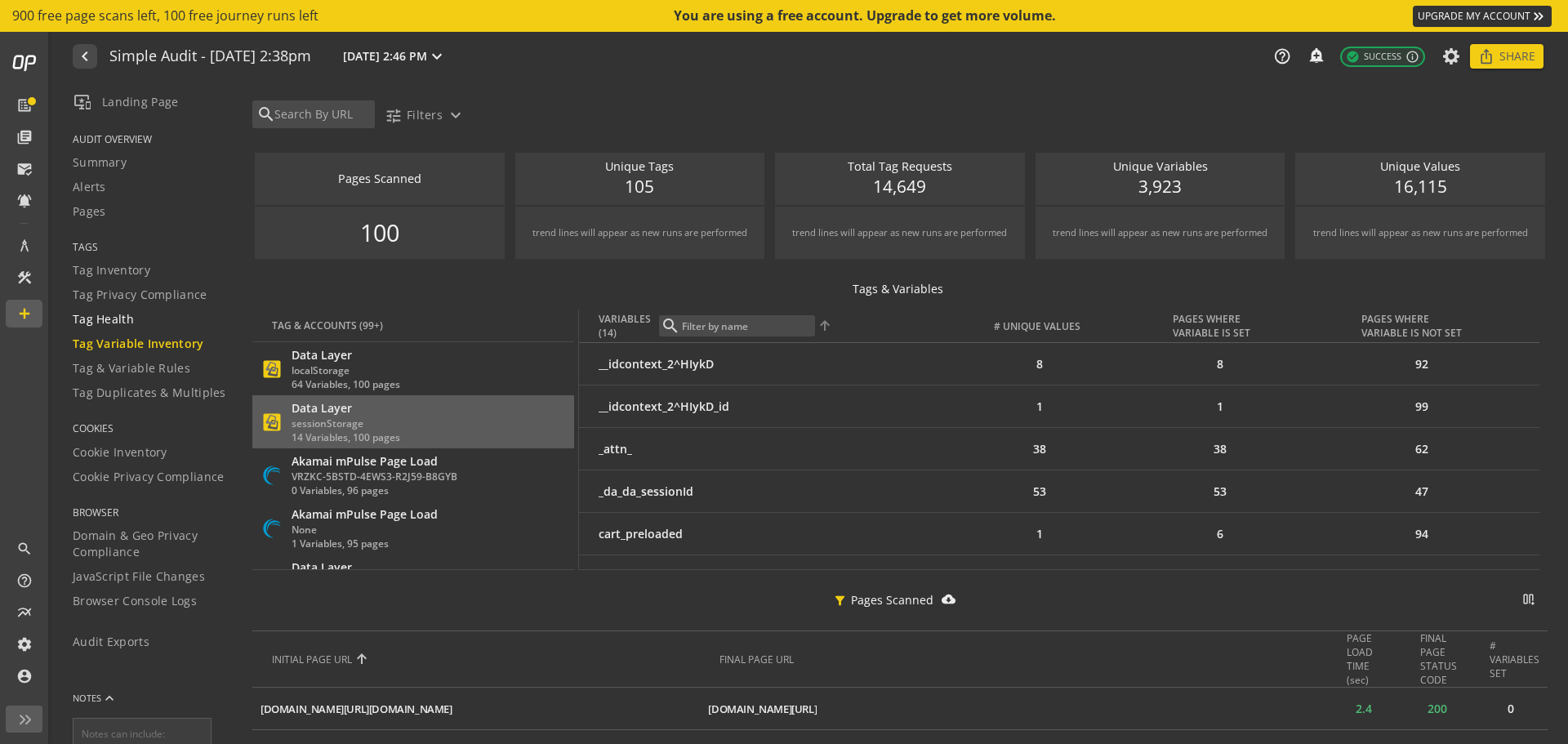
click at [114, 317] on span "Tag Health" at bounding box center [103, 320] width 61 height 16
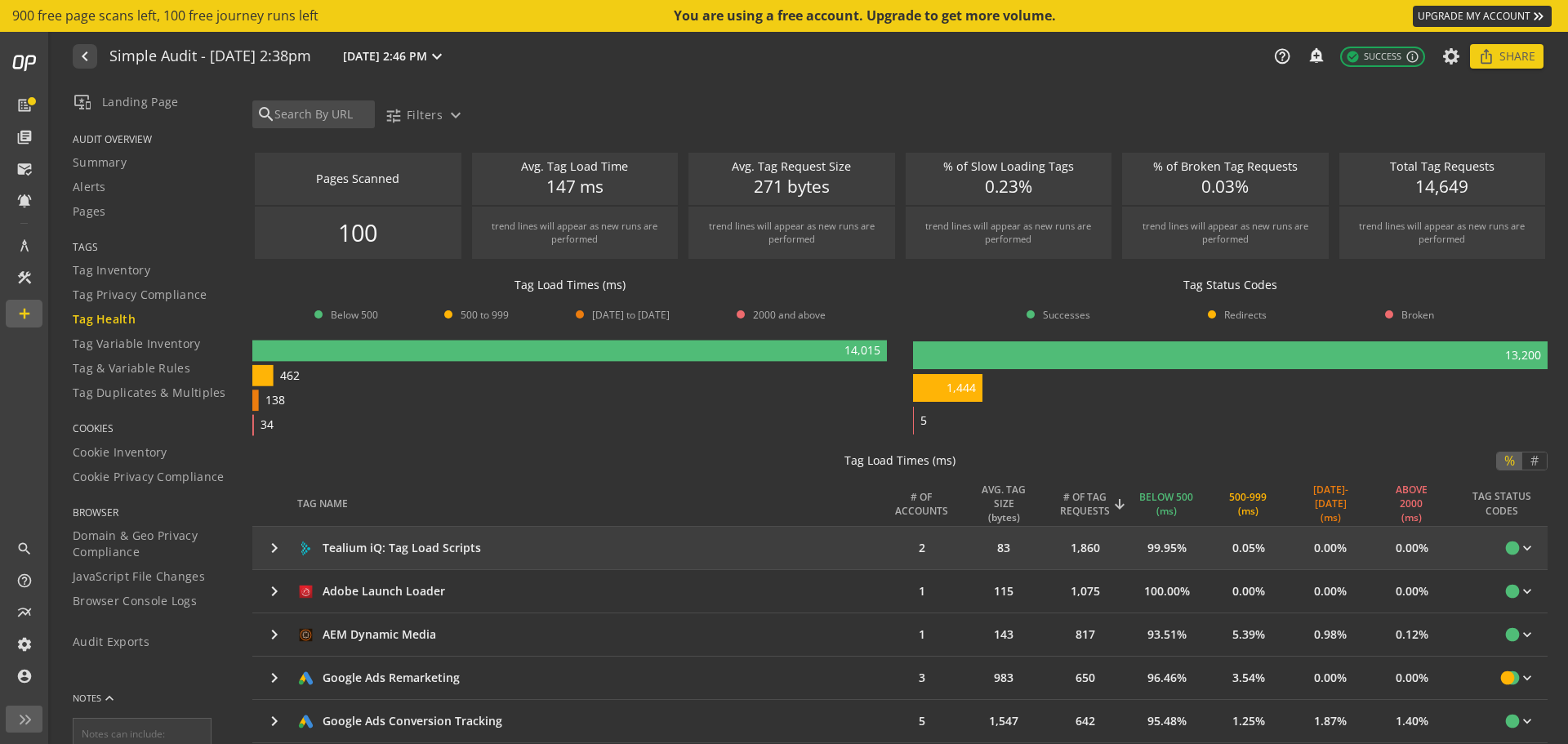
click at [273, 545] on mat-icon "keyboard_arrow_right" at bounding box center [274, 547] width 19 height 19
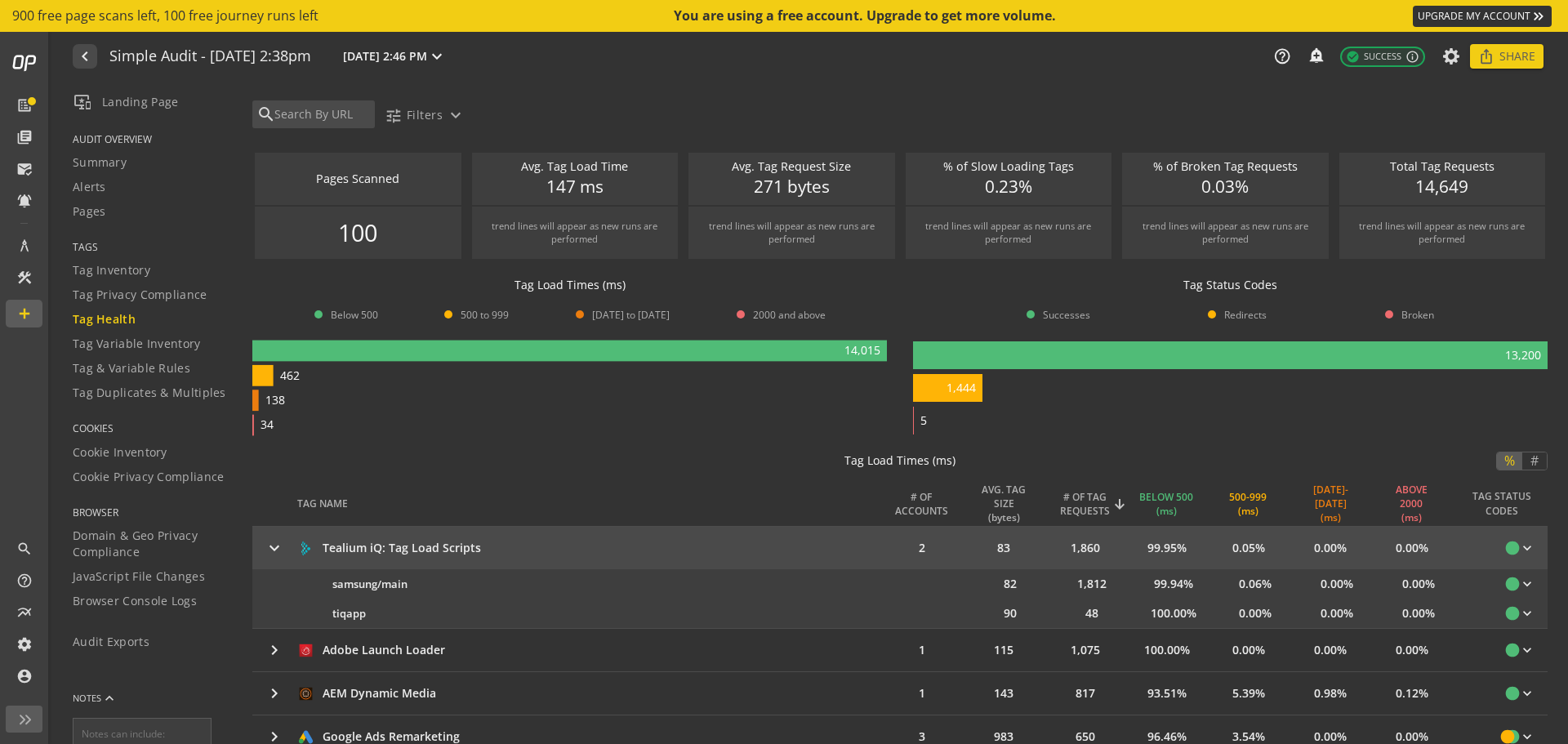
click at [270, 545] on mat-icon "keyboard_arrow_right" at bounding box center [274, 547] width 19 height 19
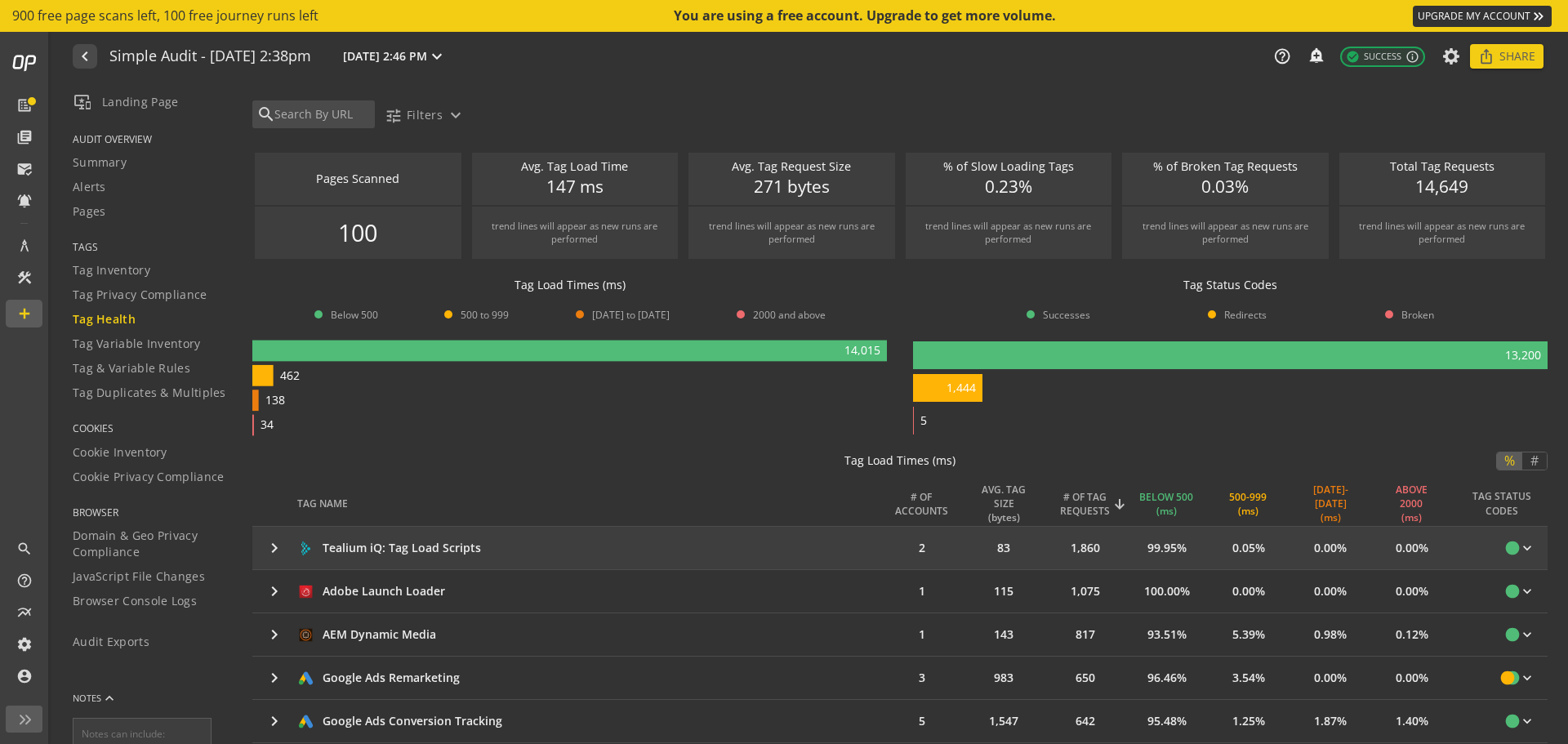
drag, startPoint x: 275, startPoint y: 582, endPoint x: 406, endPoint y: 531, distance: 140.6
click at [274, 582] on mat-icon "keyboard_arrow_right" at bounding box center [274, 591] width 19 height 19
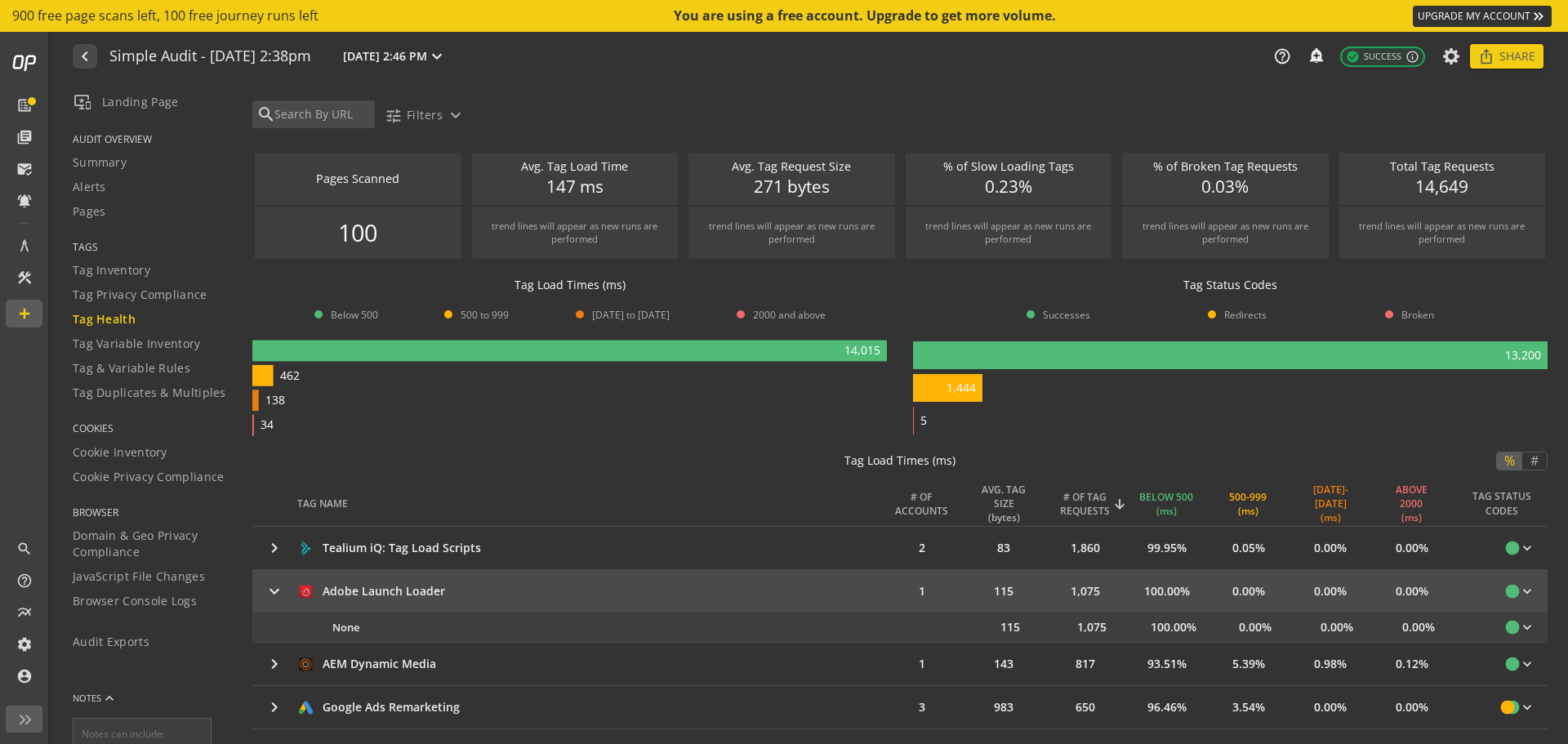
click at [274, 586] on mat-icon "keyboard_arrow_right" at bounding box center [274, 591] width 19 height 19
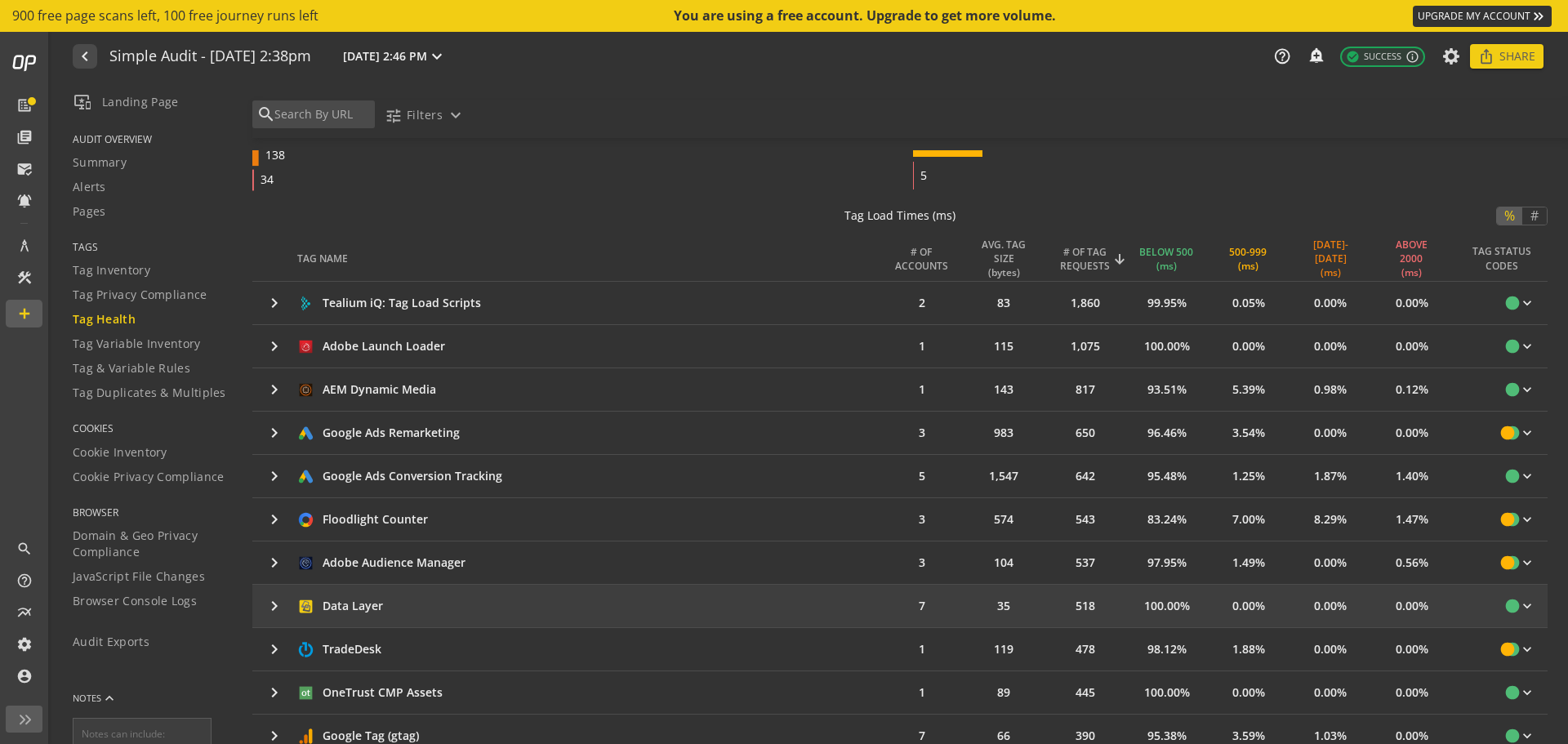
scroll to position [327, 0]
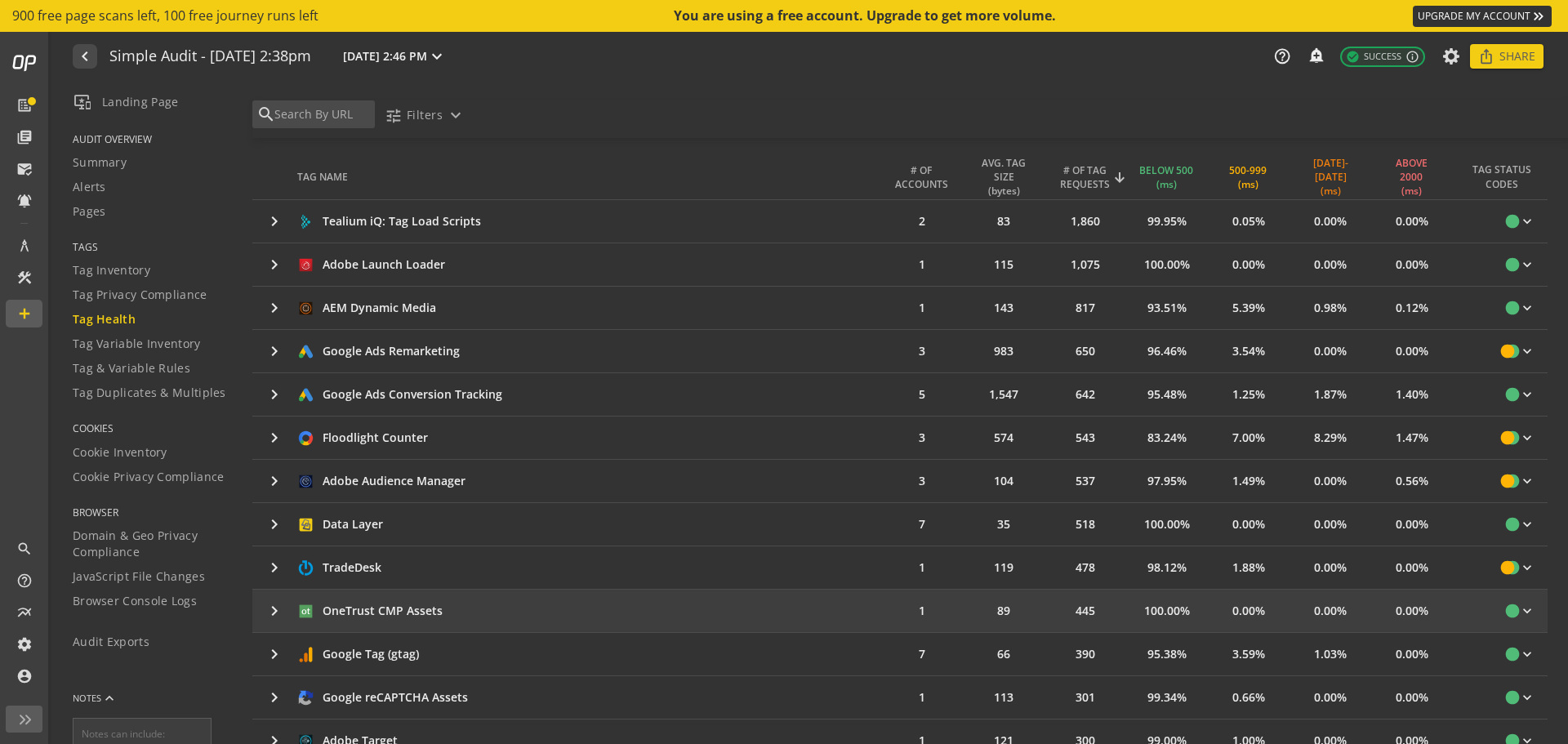
click at [275, 608] on mat-icon "keyboard_arrow_right" at bounding box center [274, 610] width 19 height 19
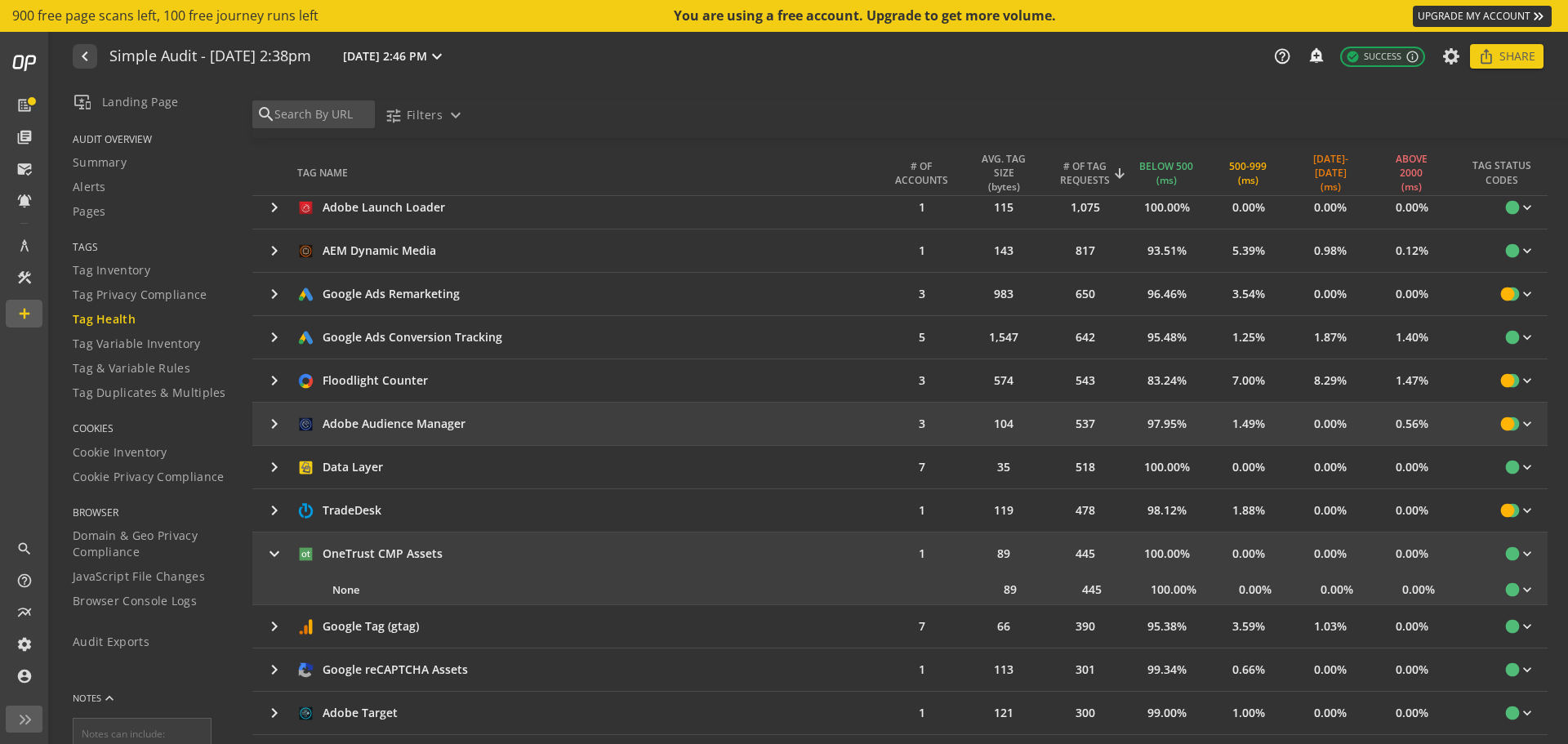
scroll to position [408, 0]
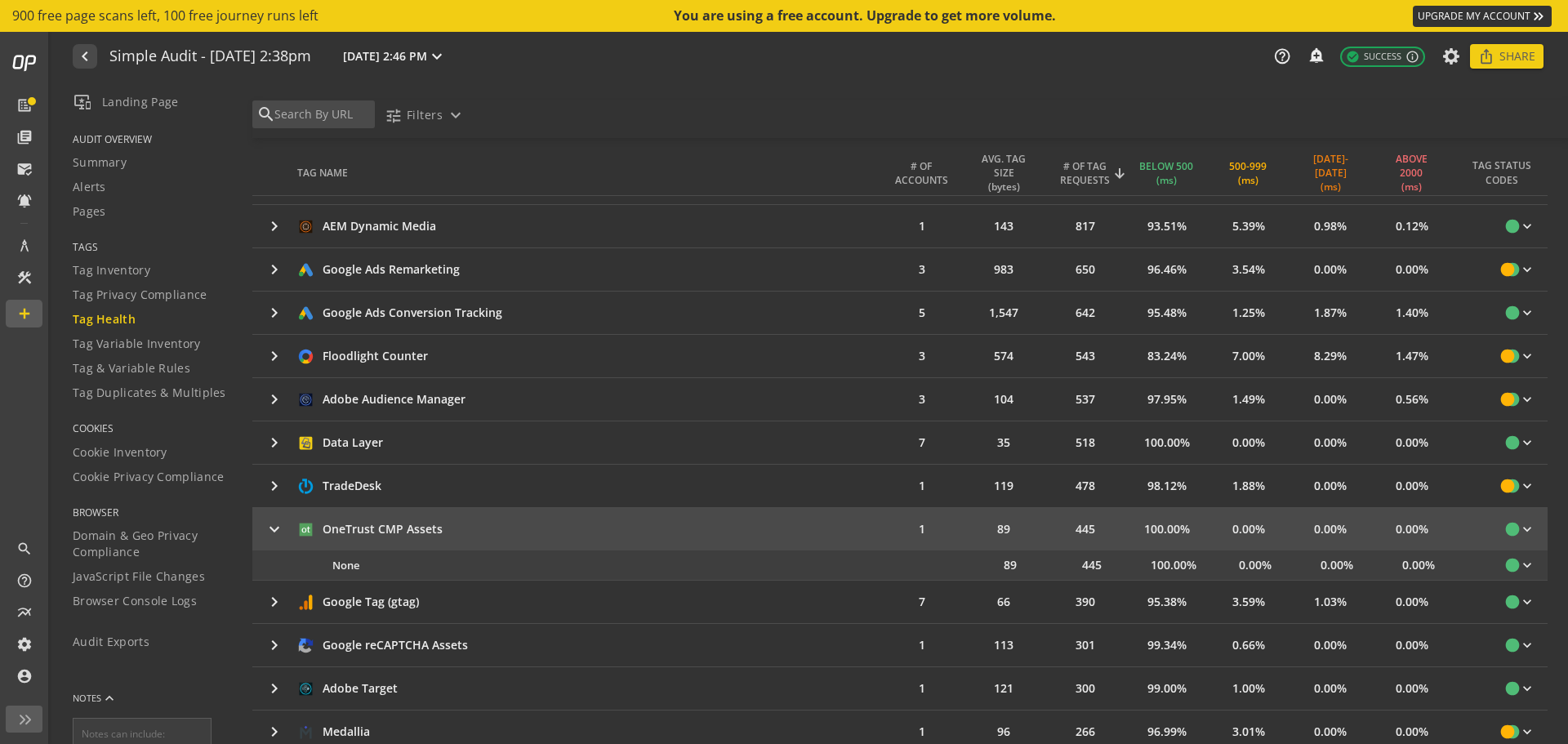
click at [273, 529] on mat-icon "keyboard_arrow_right" at bounding box center [274, 529] width 19 height 19
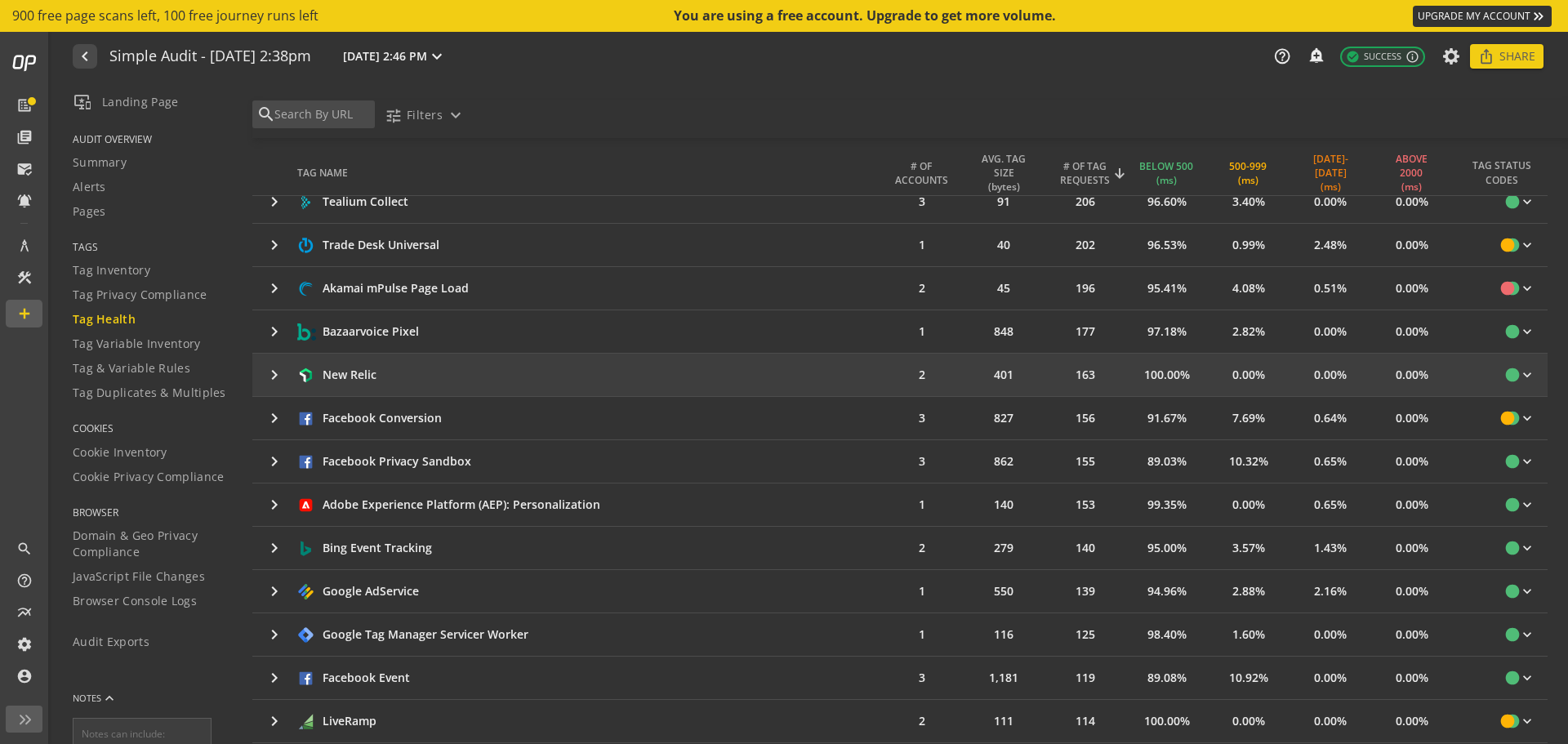
scroll to position [1143, 0]
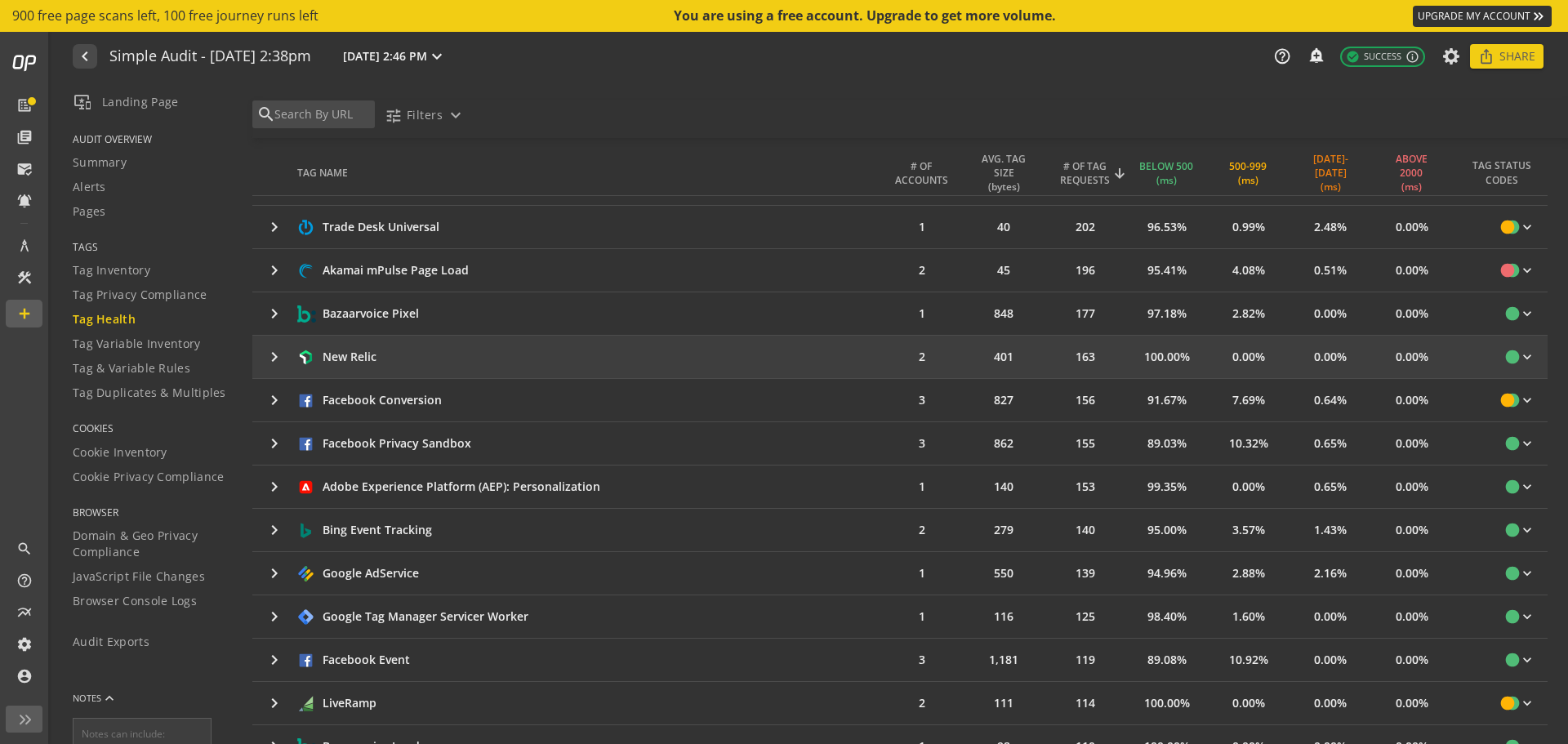
click at [272, 352] on mat-icon "keyboard_arrow_right" at bounding box center [274, 356] width 19 height 19
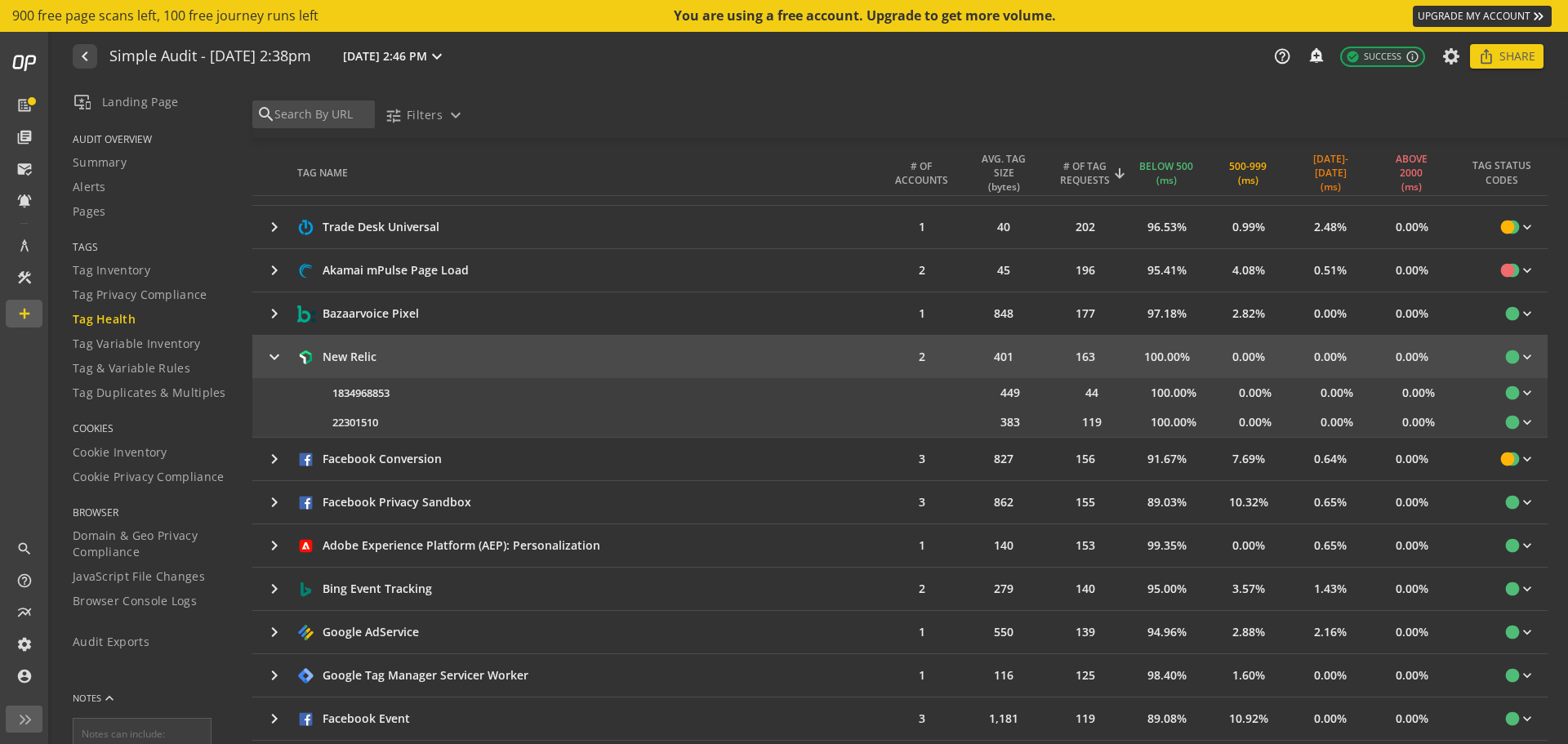
click at [272, 352] on mat-icon "keyboard_arrow_right" at bounding box center [274, 356] width 19 height 19
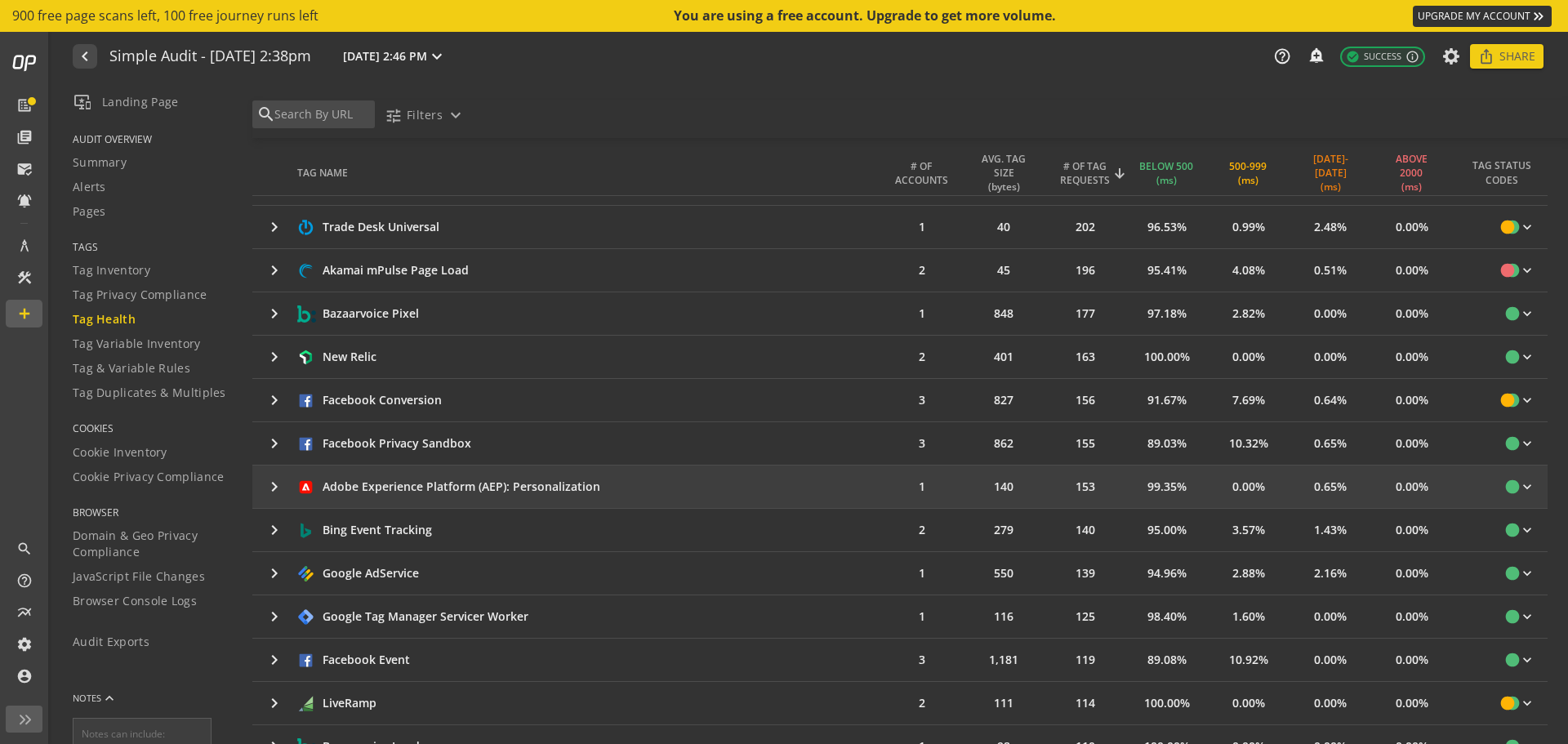
click at [268, 484] on mat-icon "keyboard_arrow_right" at bounding box center [274, 486] width 19 height 19
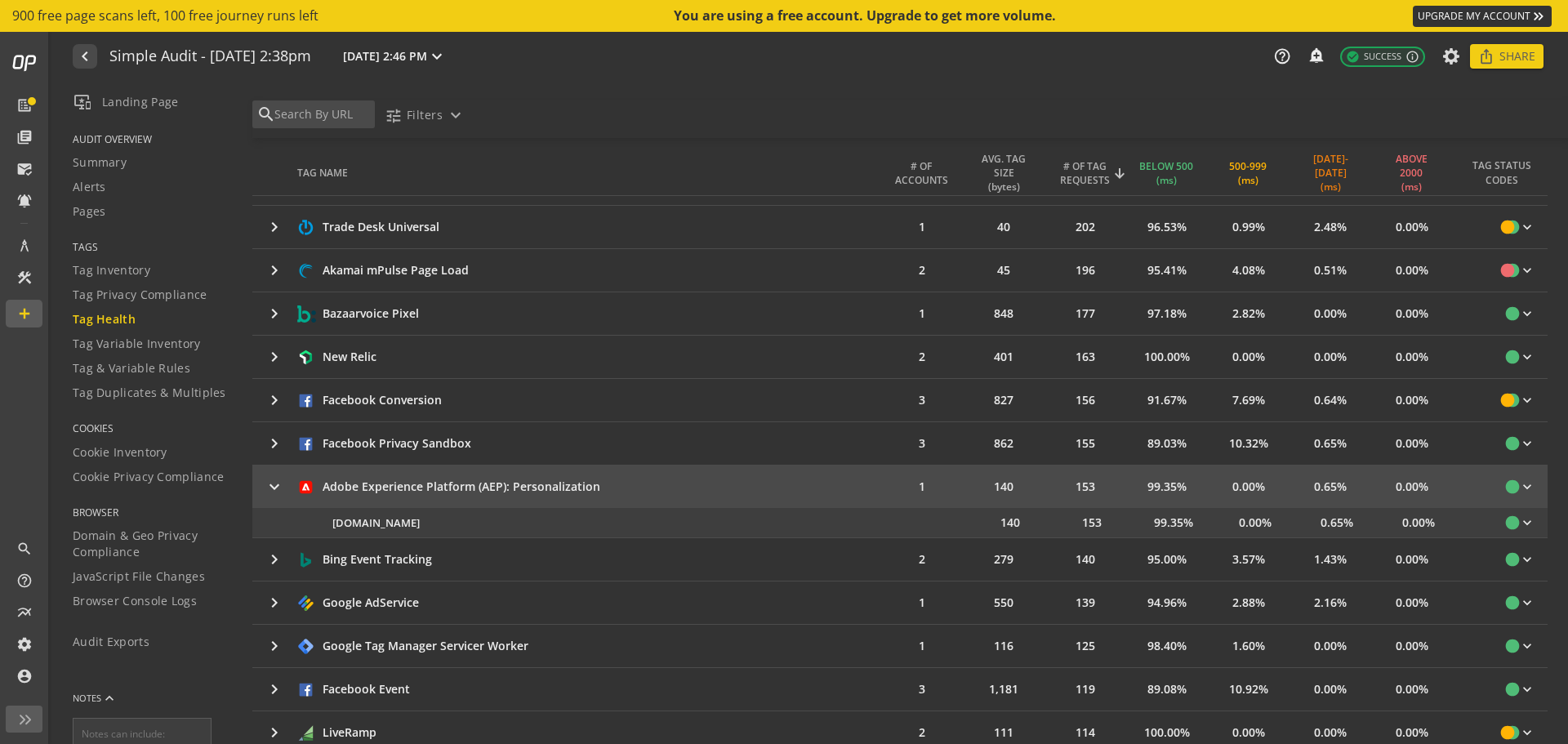
click at [269, 485] on mat-icon "keyboard_arrow_right" at bounding box center [274, 486] width 19 height 19
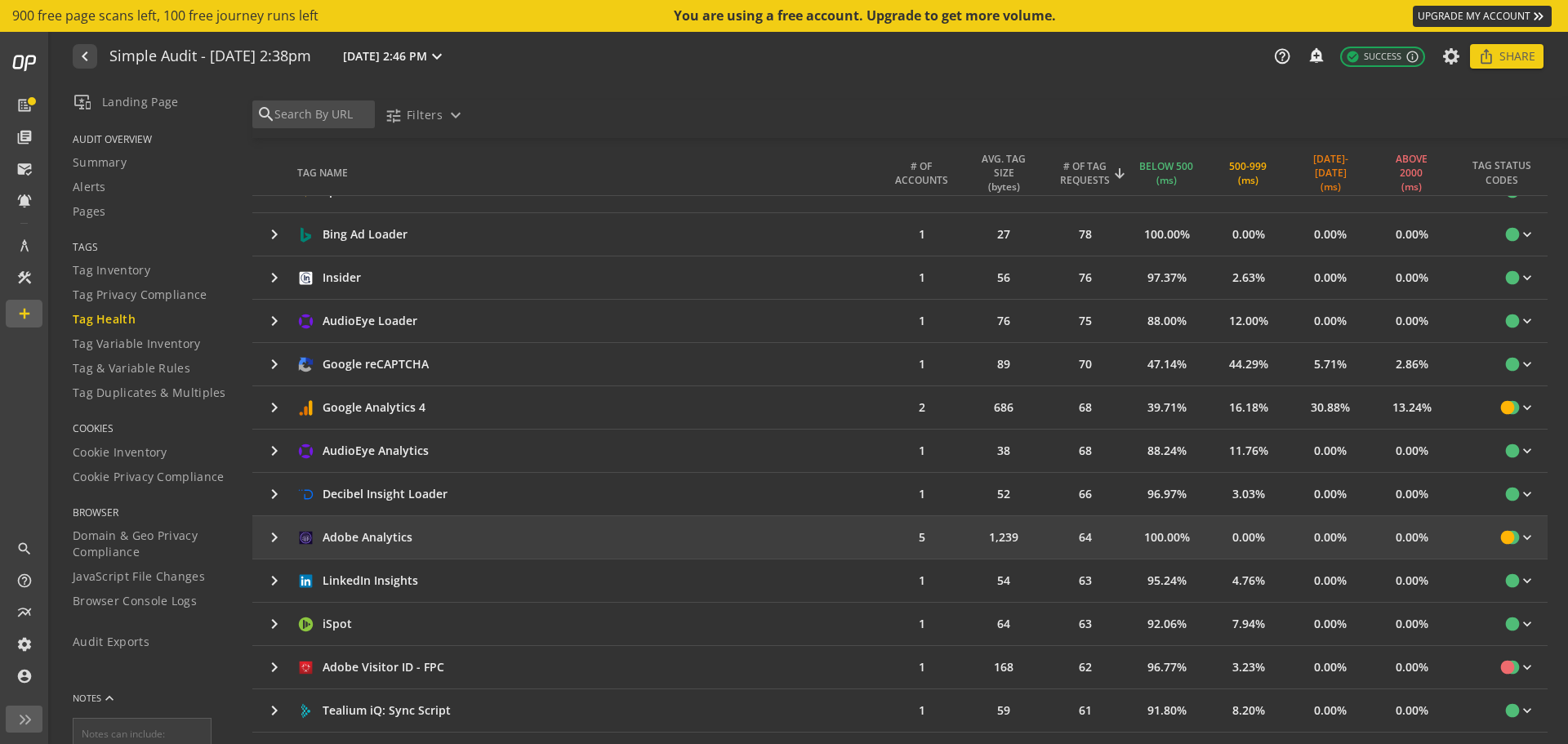
scroll to position [2286, 0]
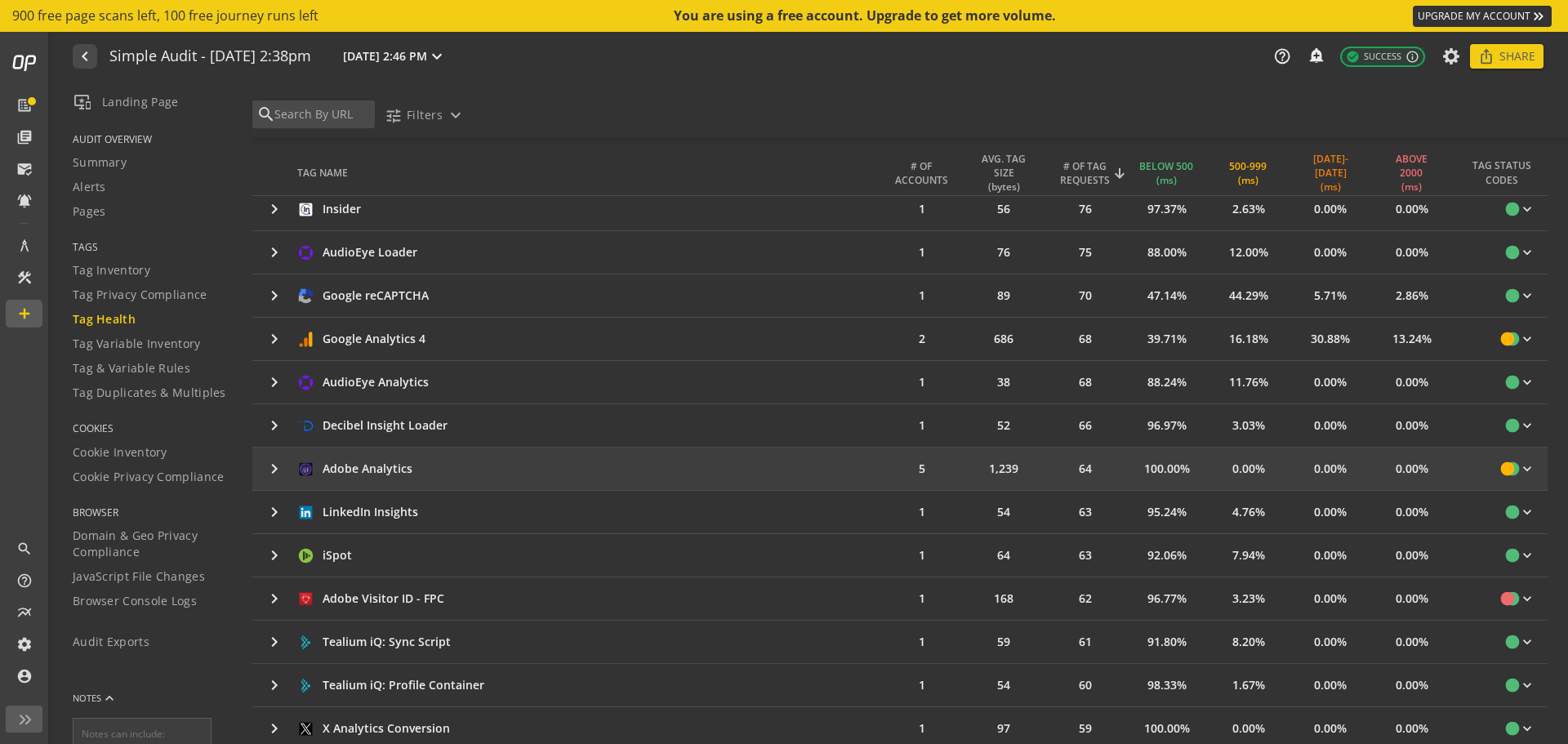
click at [275, 466] on mat-icon "keyboard_arrow_right" at bounding box center [274, 468] width 19 height 19
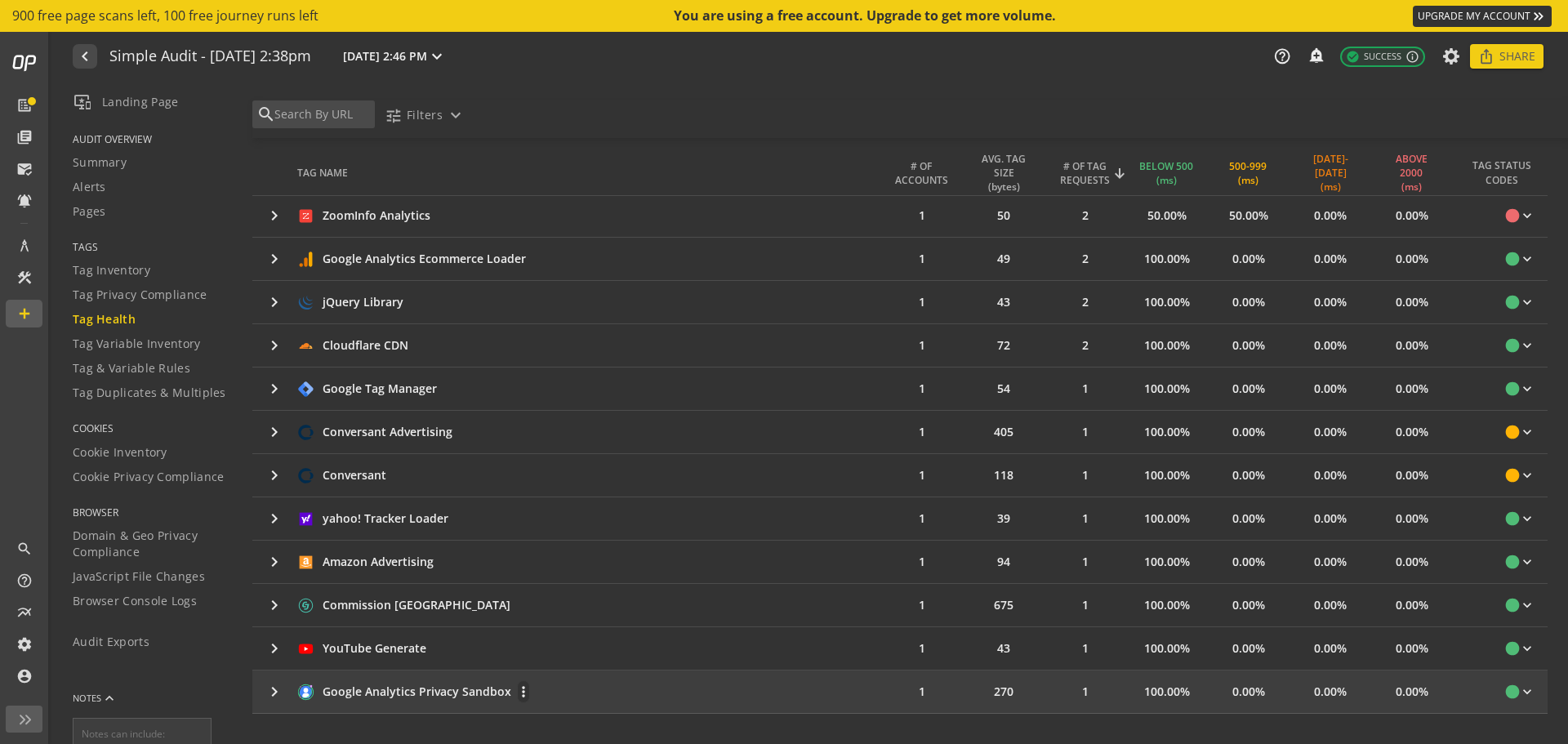
scroll to position [4490, 0]
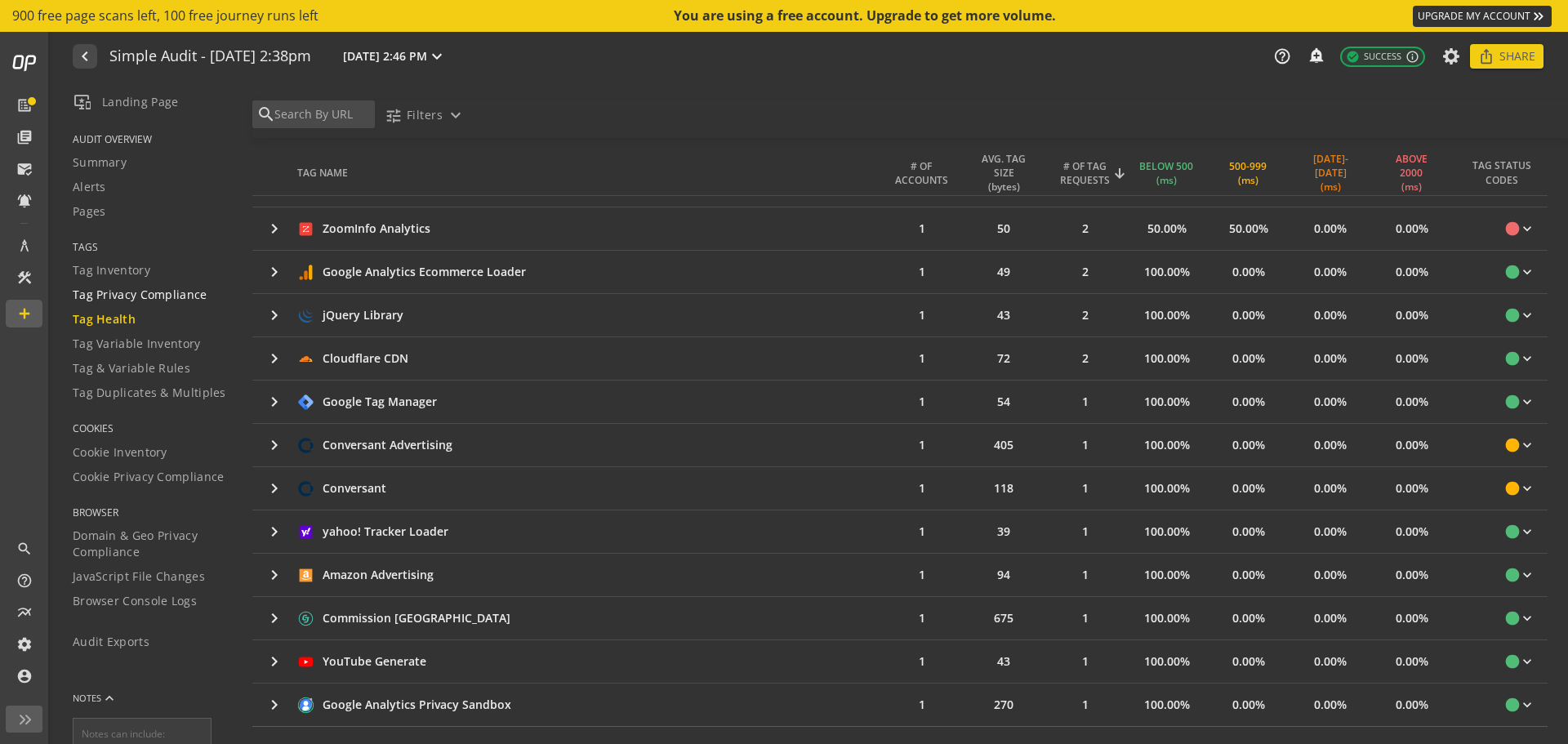
click at [172, 290] on span "Tag Privacy Compliance" at bounding box center [141, 295] width 135 height 16
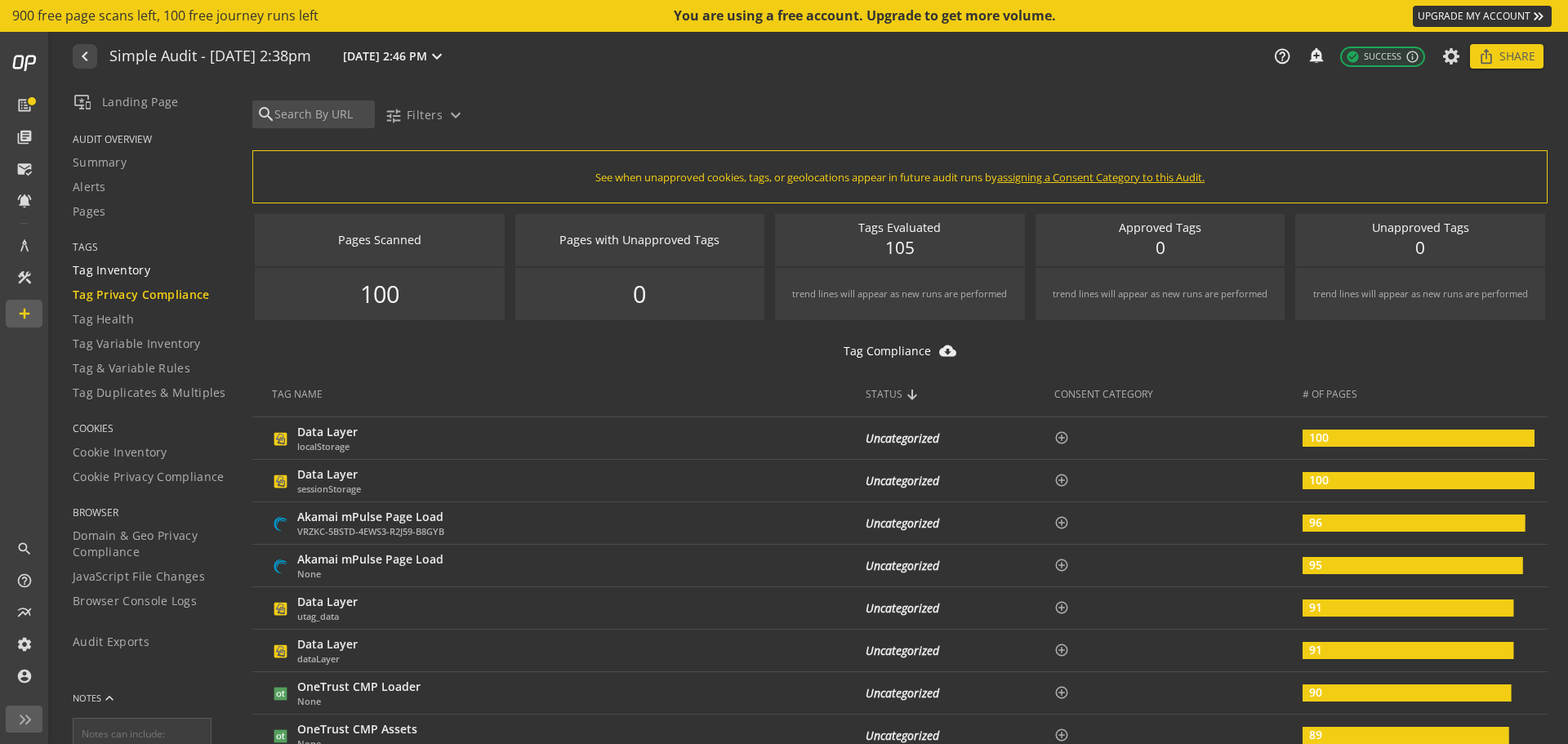
click at [131, 274] on span "Tag Inventory" at bounding box center [111, 270] width 78 height 16
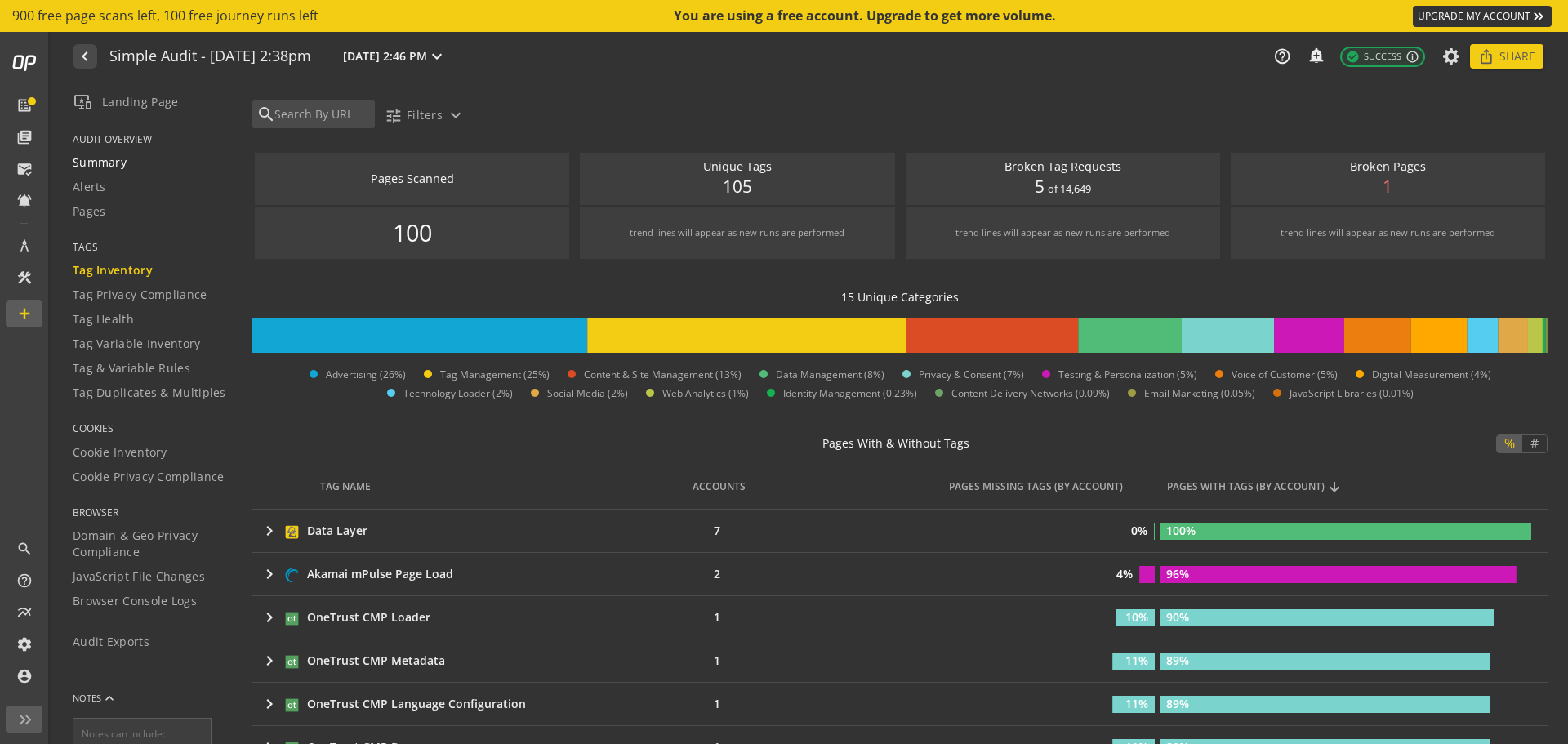
click at [106, 155] on span "Summary" at bounding box center [100, 162] width 54 height 16
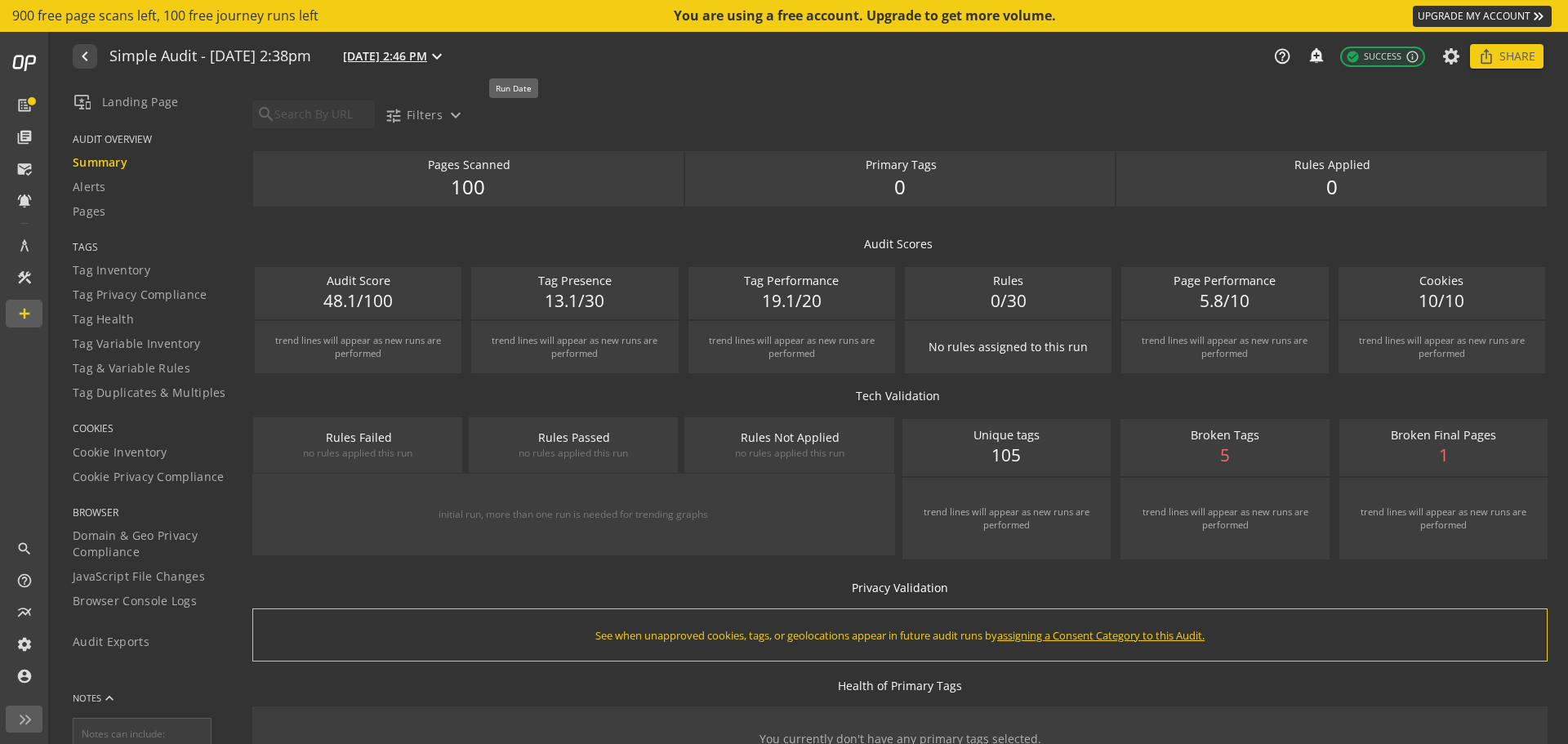
click at [447, 51] on mat-icon "expand_more" at bounding box center [437, 56] width 19 height 19
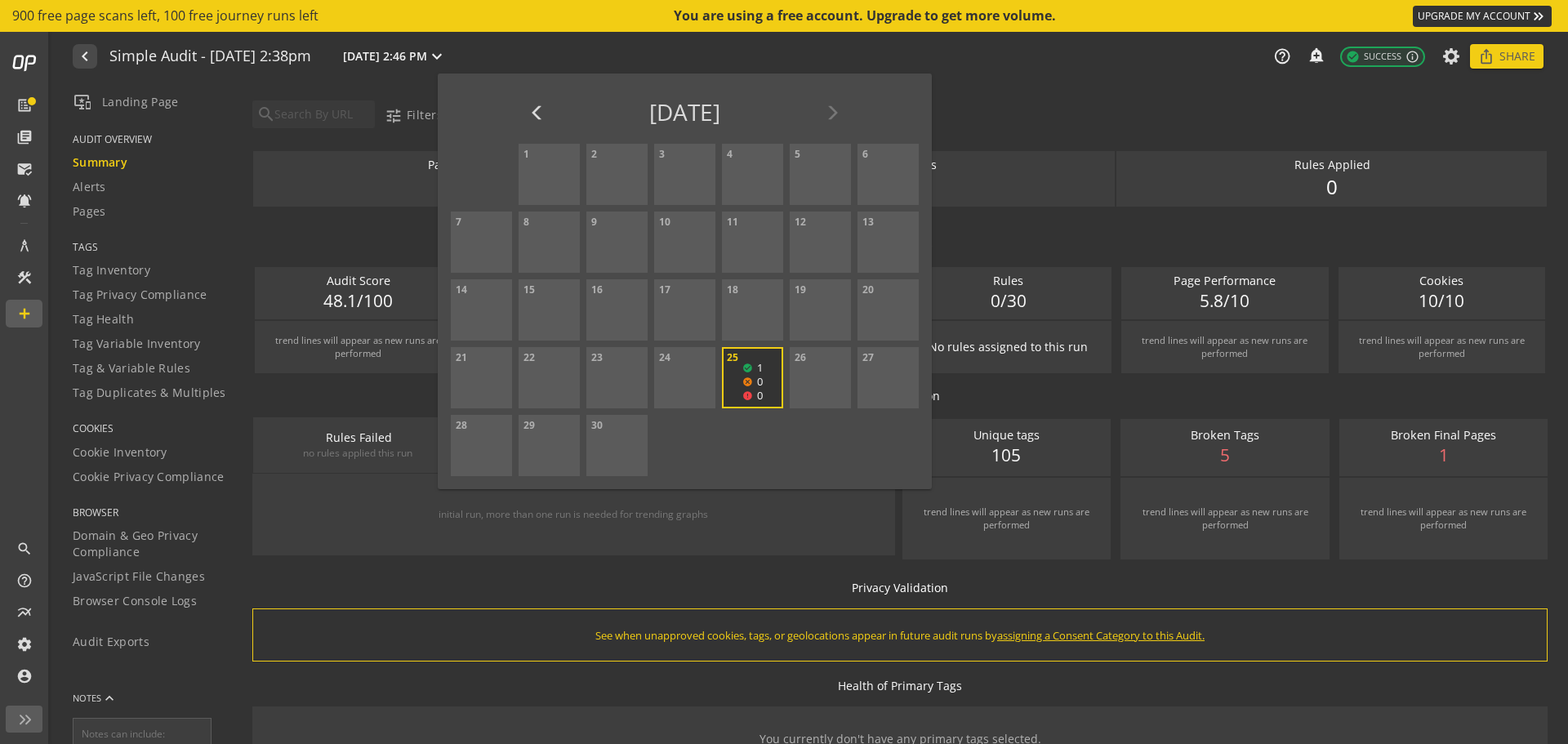
click at [629, 48] on div at bounding box center [784, 372] width 1568 height 744
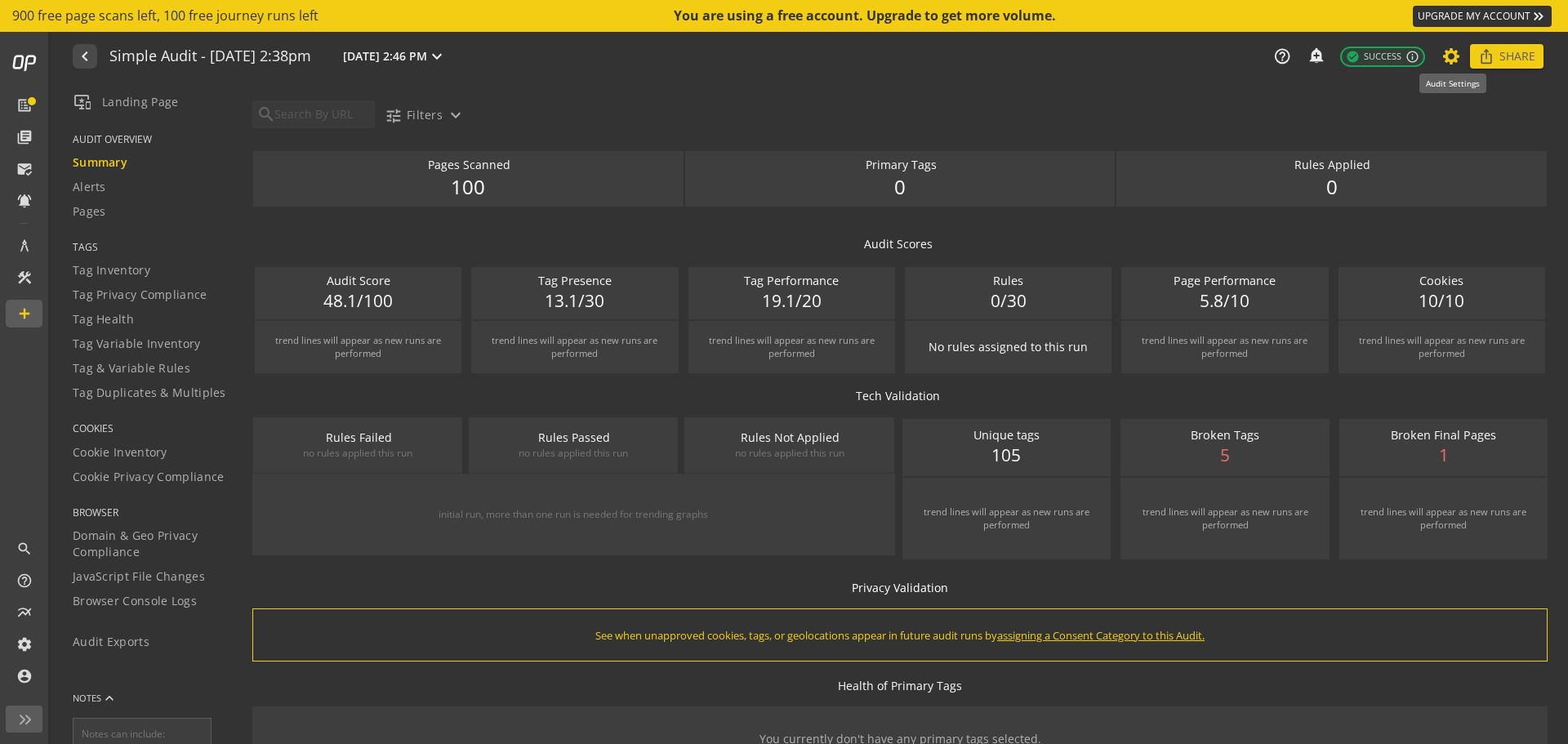
click at [1451, 53] on icon at bounding box center [1452, 56] width 20 height 12
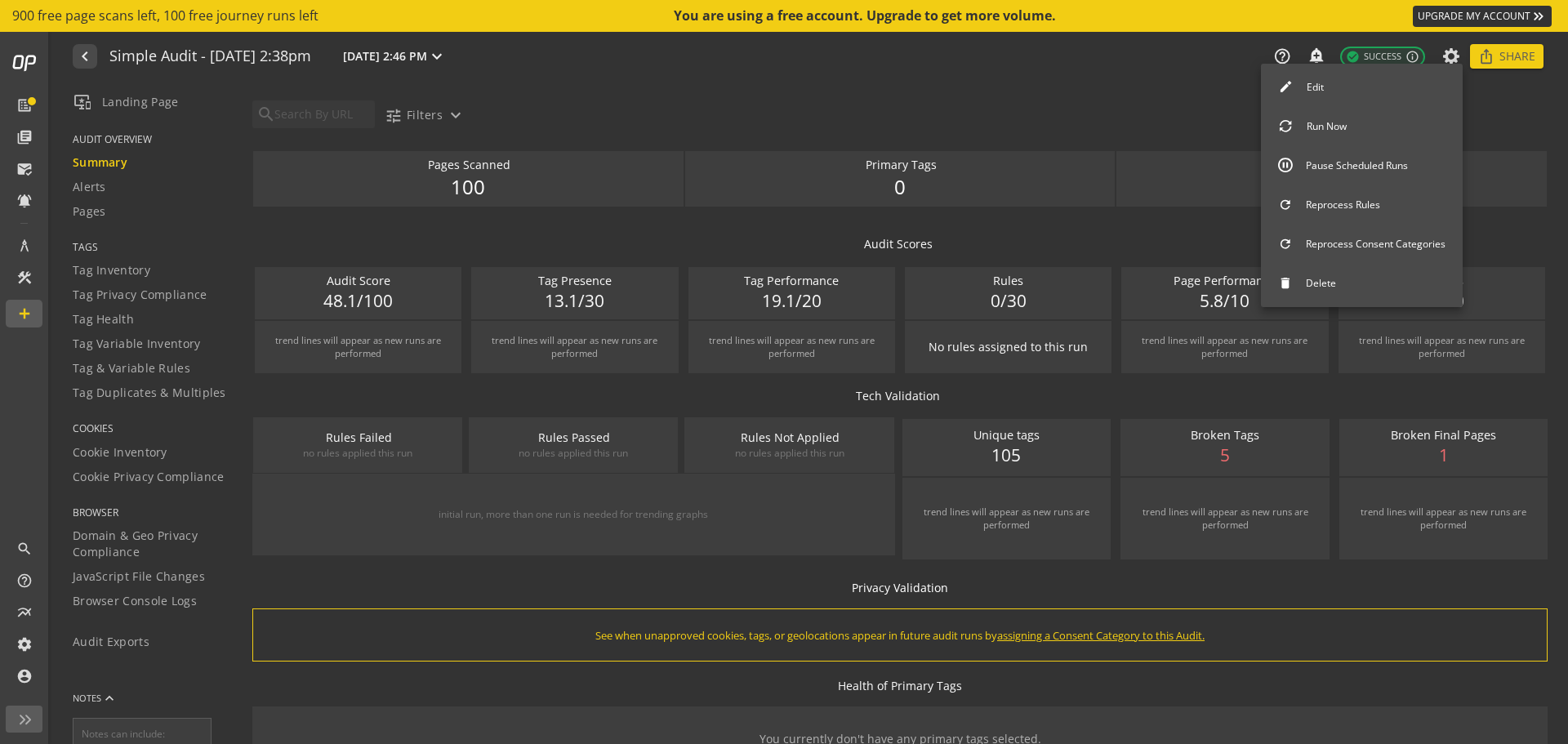
click at [1308, 81] on button "Edit" at bounding box center [1362, 88] width 202 height 35
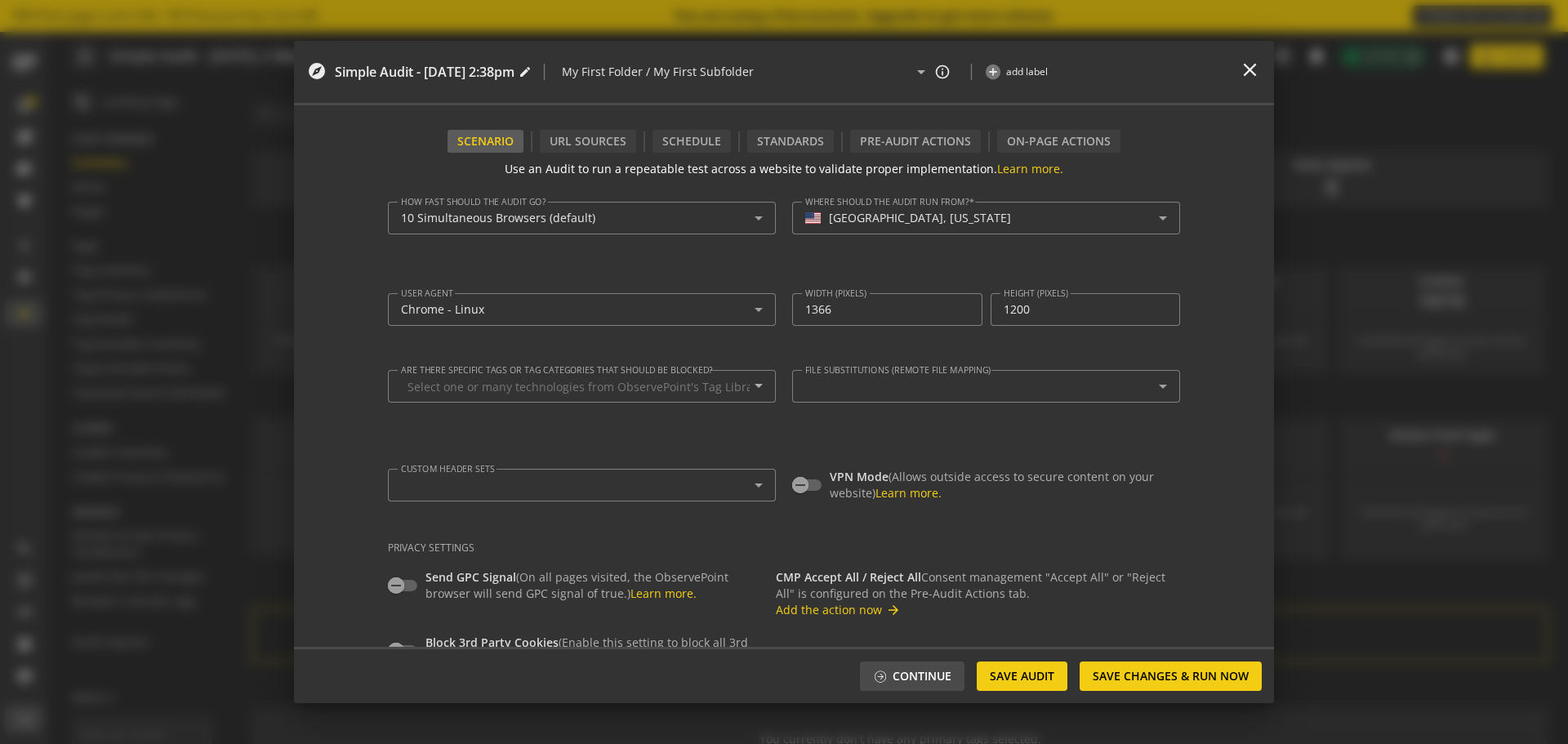
type textarea "[EMAIL_ADDRESS][DOMAIN_NAME]"
click at [1034, 135] on div "On-Page Actions" at bounding box center [1058, 141] width 123 height 23
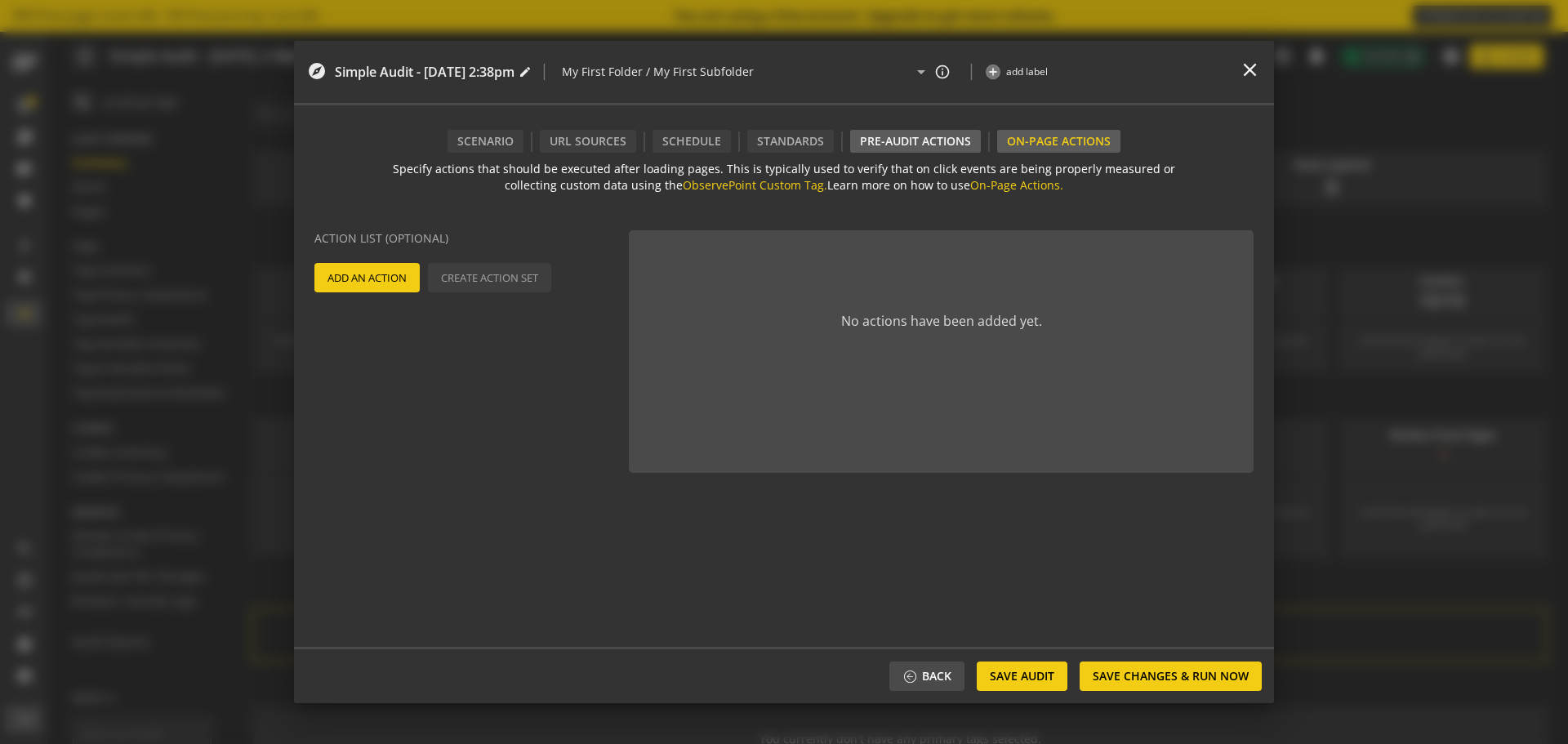
click at [938, 140] on div "Pre-audit Actions" at bounding box center [915, 141] width 131 height 23
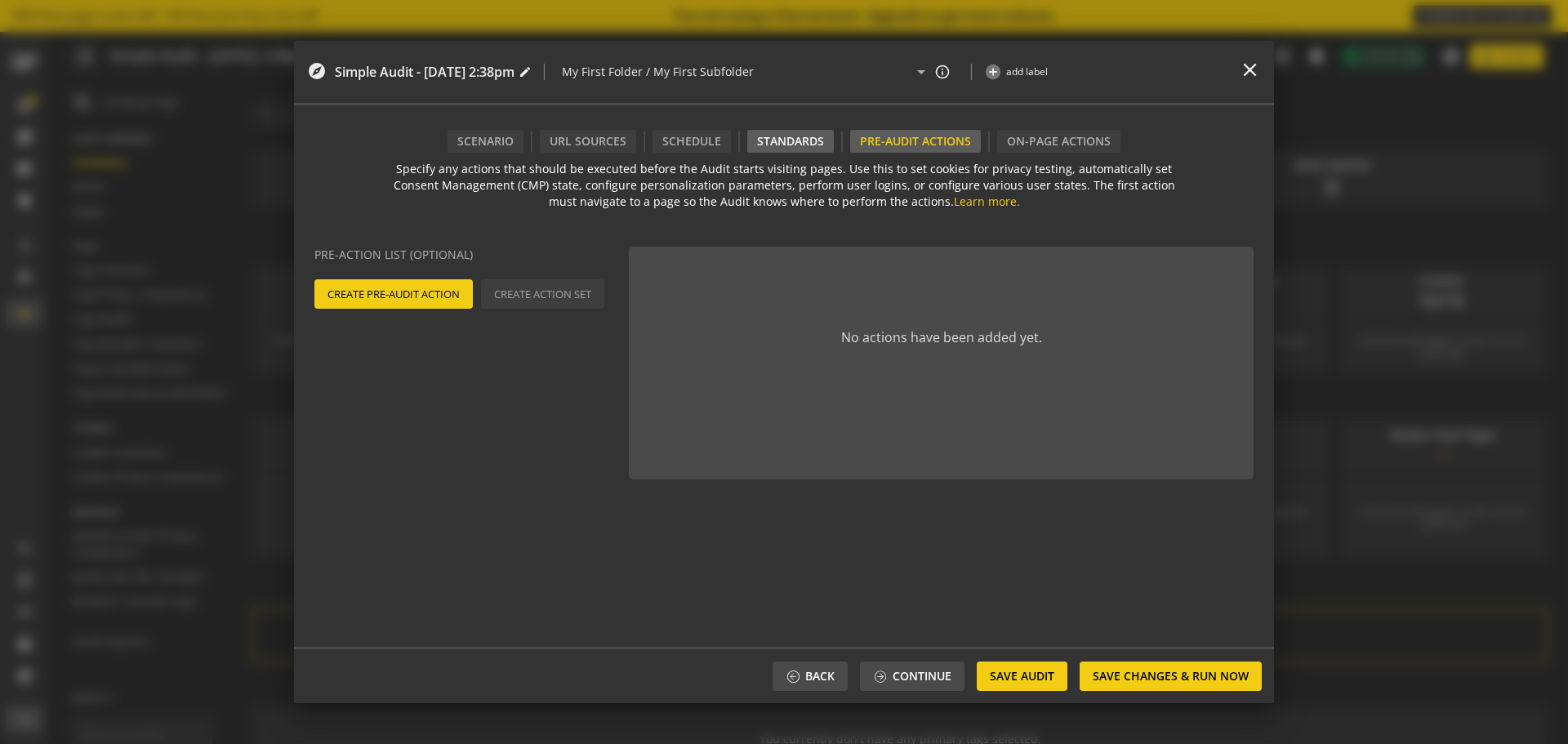
click at [773, 142] on div "Standards" at bounding box center [790, 141] width 87 height 23
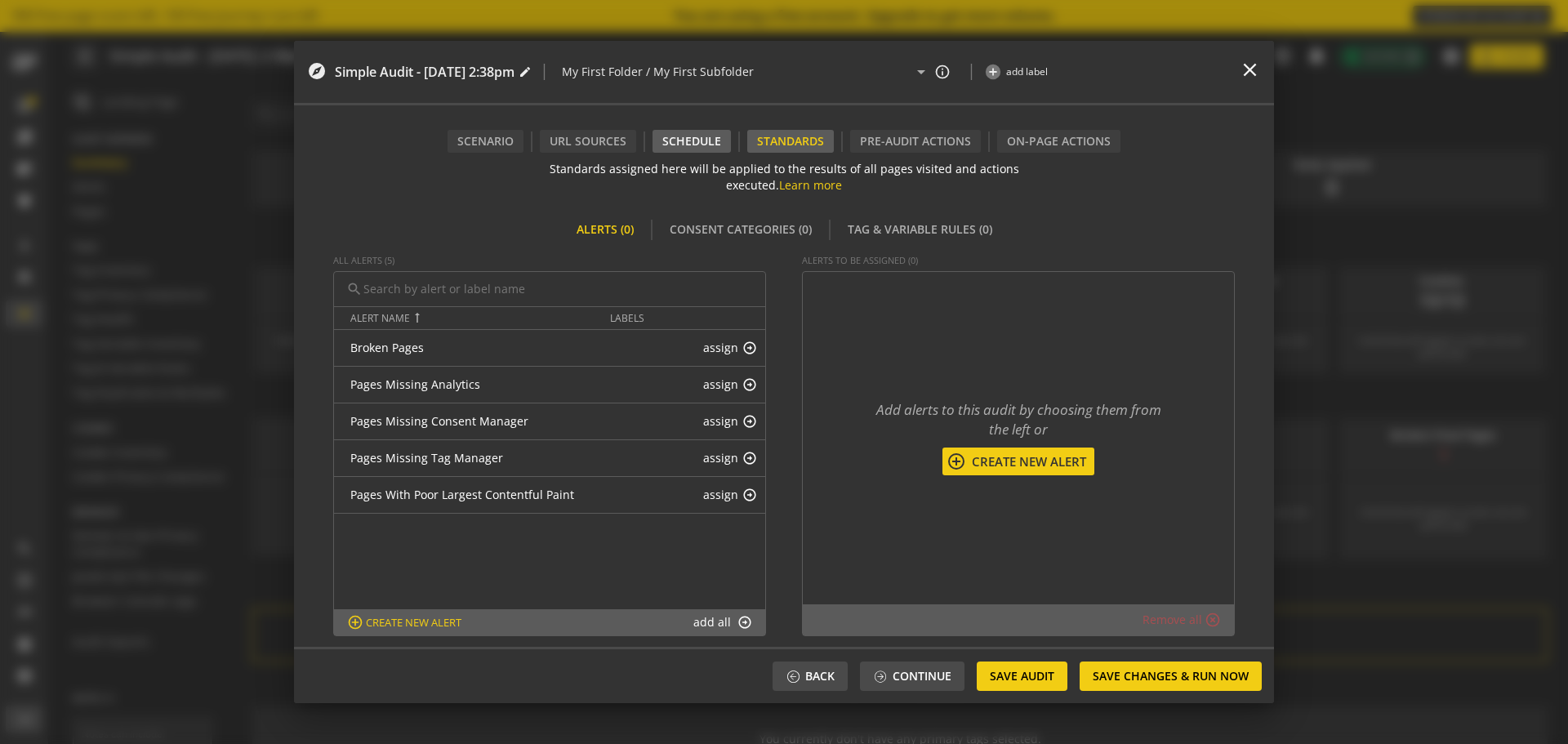
click at [699, 141] on div "Schedule" at bounding box center [692, 141] width 79 height 23
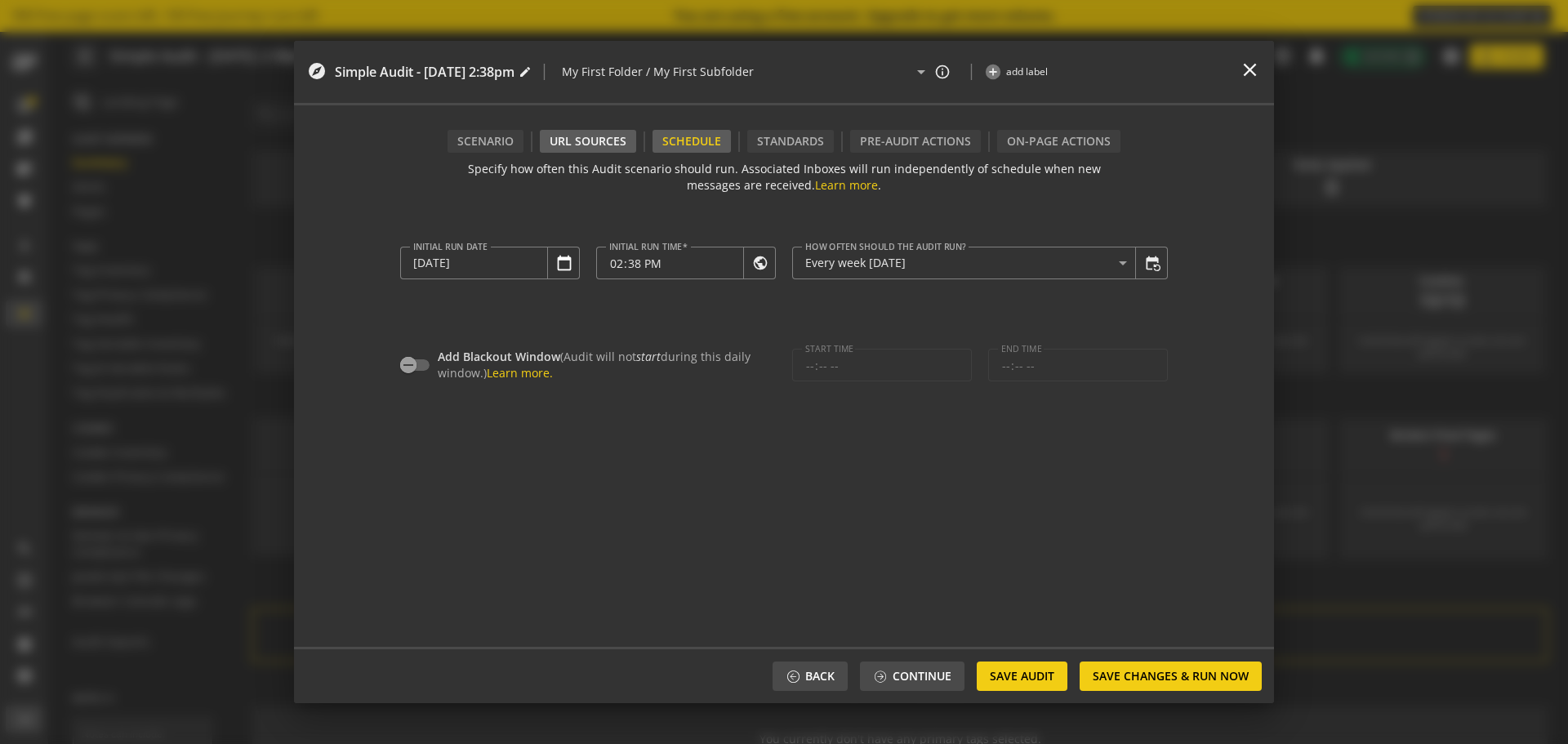
click at [602, 144] on div "URL Sources" at bounding box center [588, 141] width 97 height 23
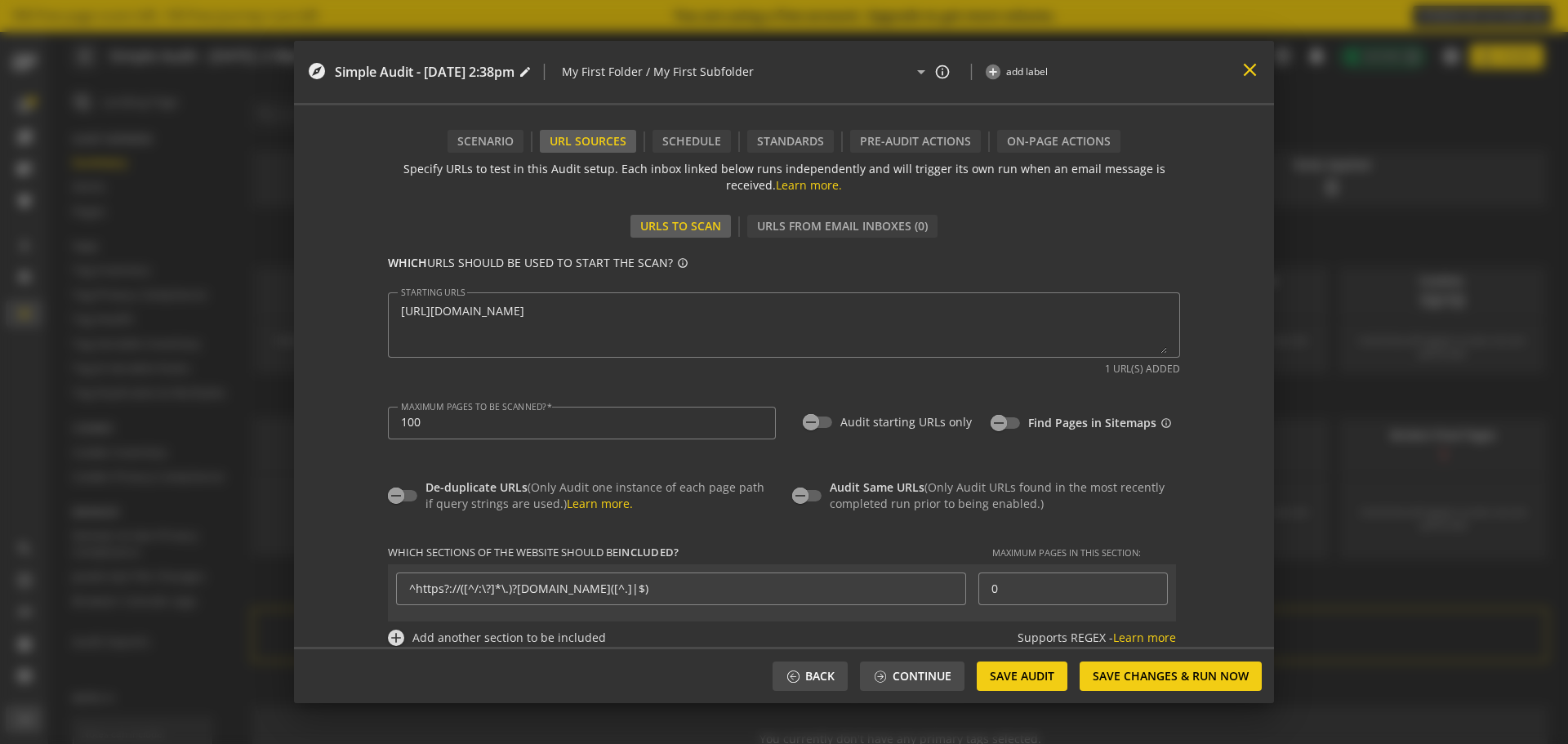
click at [1250, 68] on mat-icon "close" at bounding box center [1250, 69] width 22 height 22
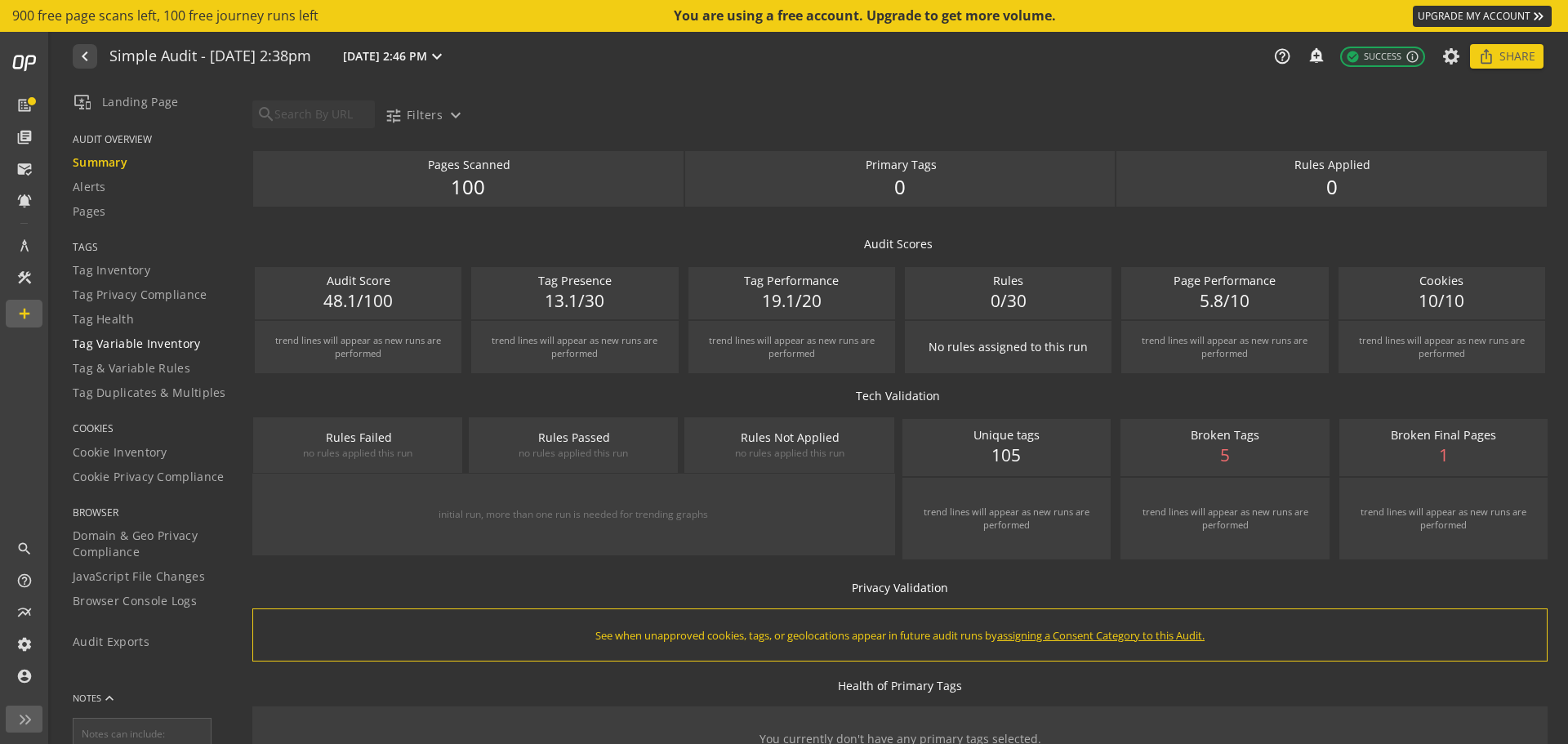
drag, startPoint x: 174, startPoint y: 344, endPoint x: 194, endPoint y: 348, distance: 20.4
click at [174, 345] on span "Tag Variable Inventory" at bounding box center [137, 344] width 128 height 16
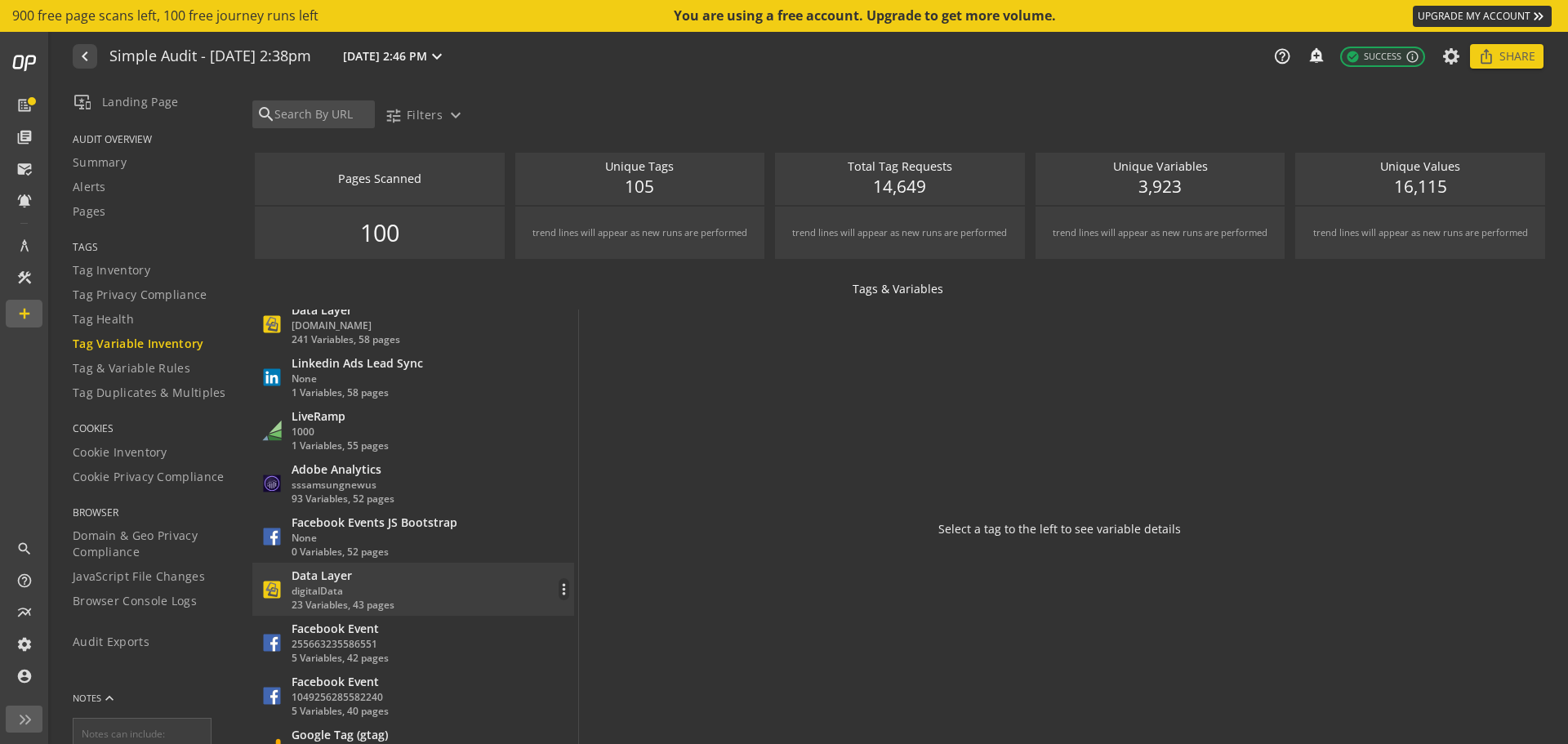
scroll to position [2041, 0]
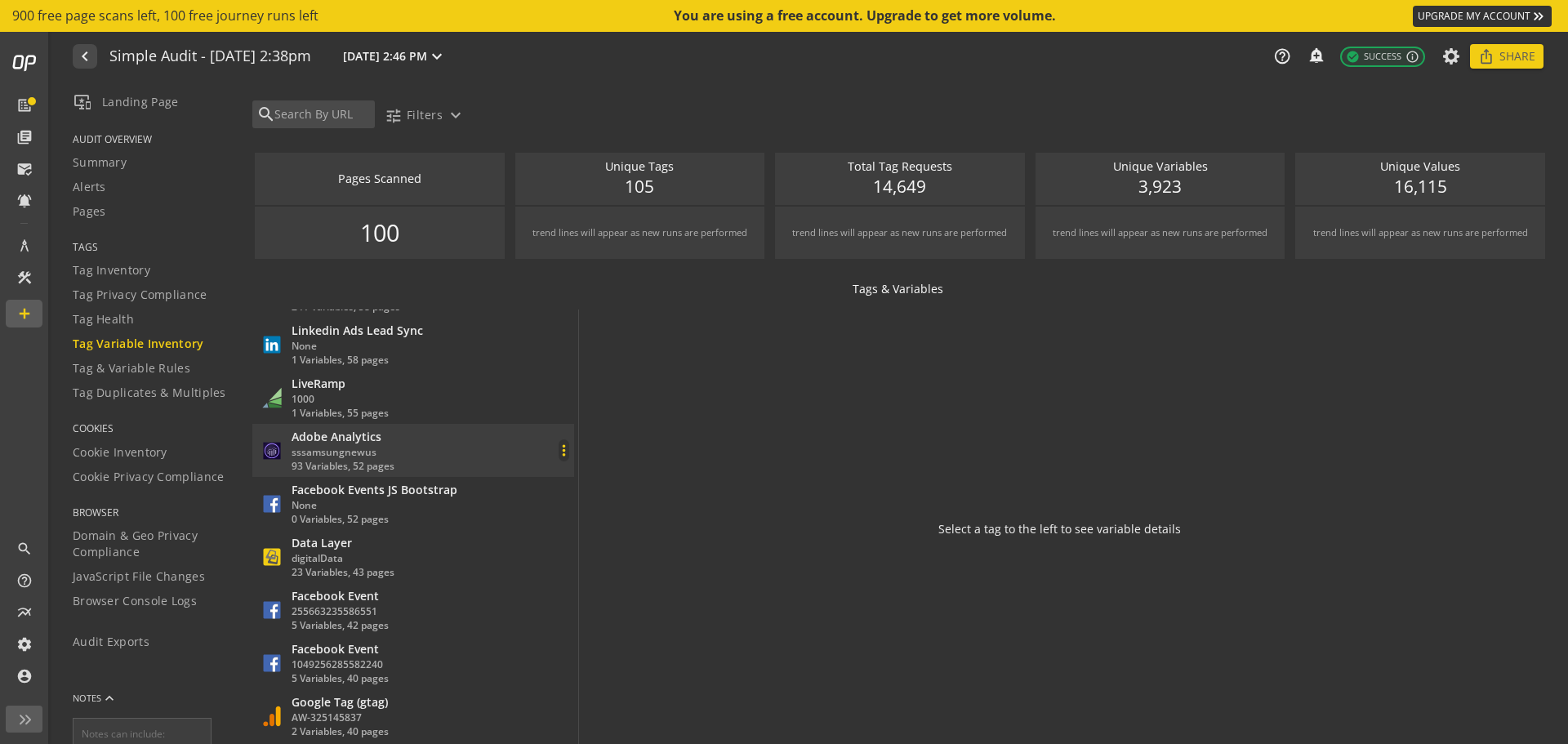
click at [560, 447] on mat-icon "more_vert" at bounding box center [564, 450] width 9 height 17
click at [512, 484] on button "tune Filter All Reports by this item" at bounding box center [470, 487] width 190 height 33
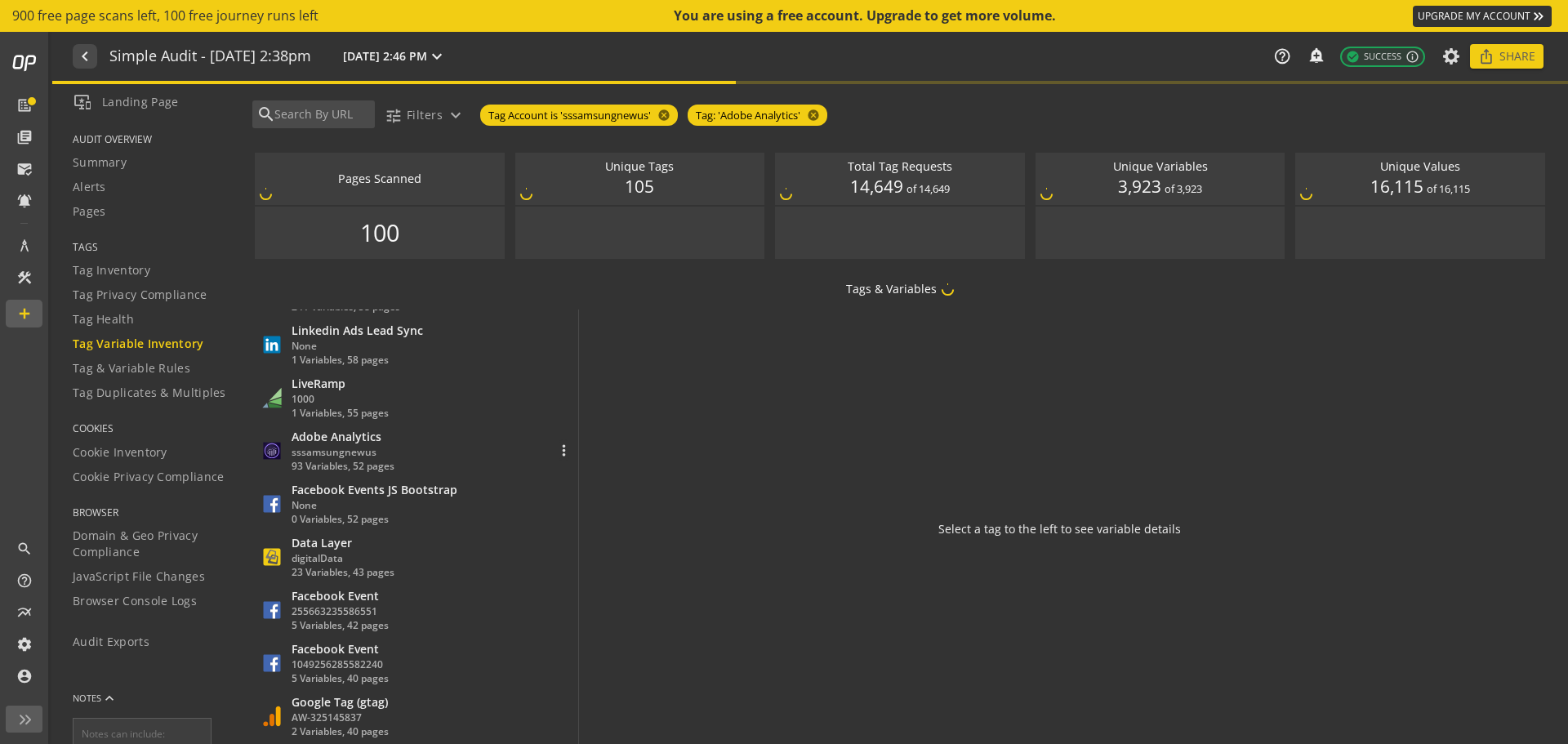
scroll to position [0, 0]
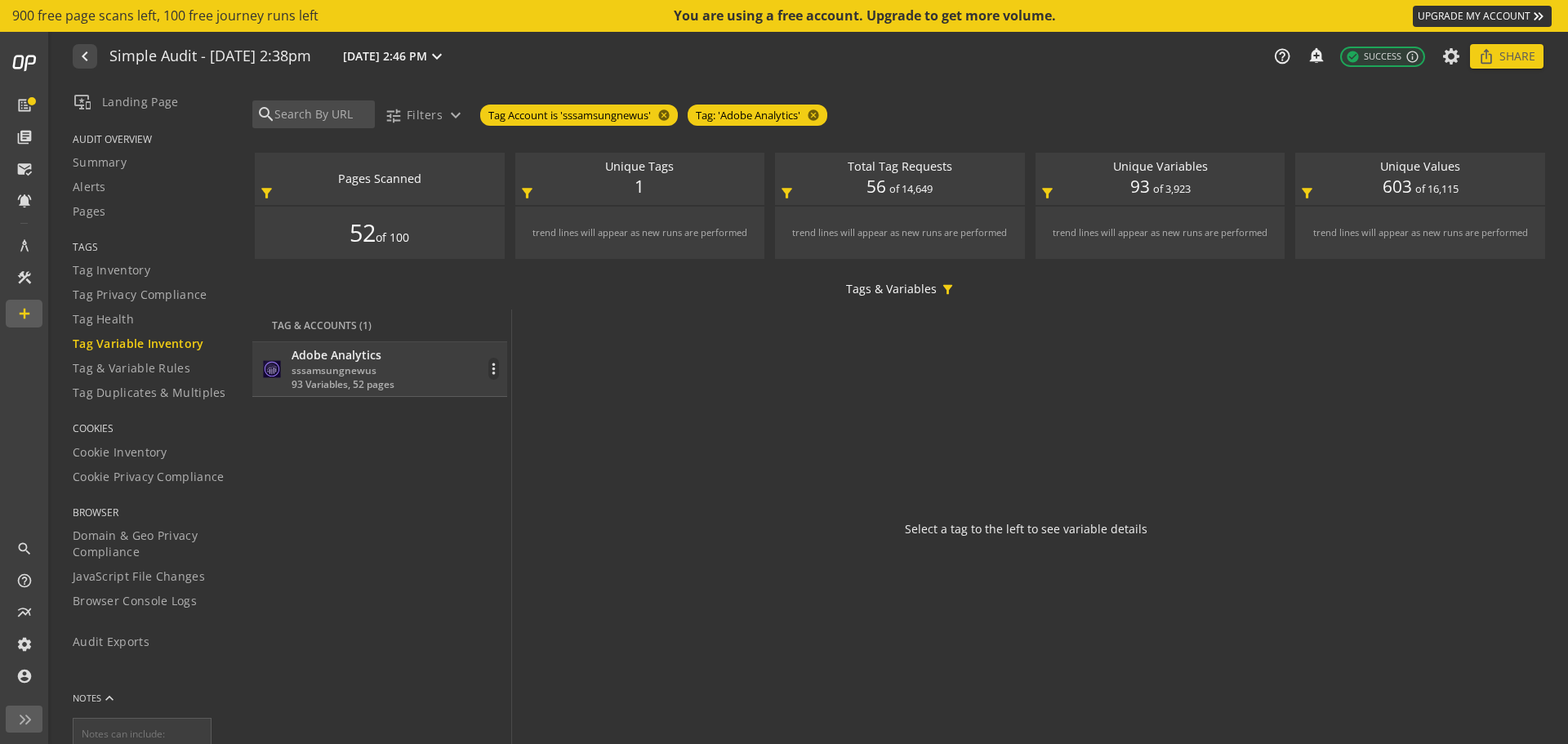
click at [423, 357] on div "Adobe Analytics sssamsungnewus 93 Variables, 52 pages more_vert" at bounding box center [379, 369] width 238 height 44
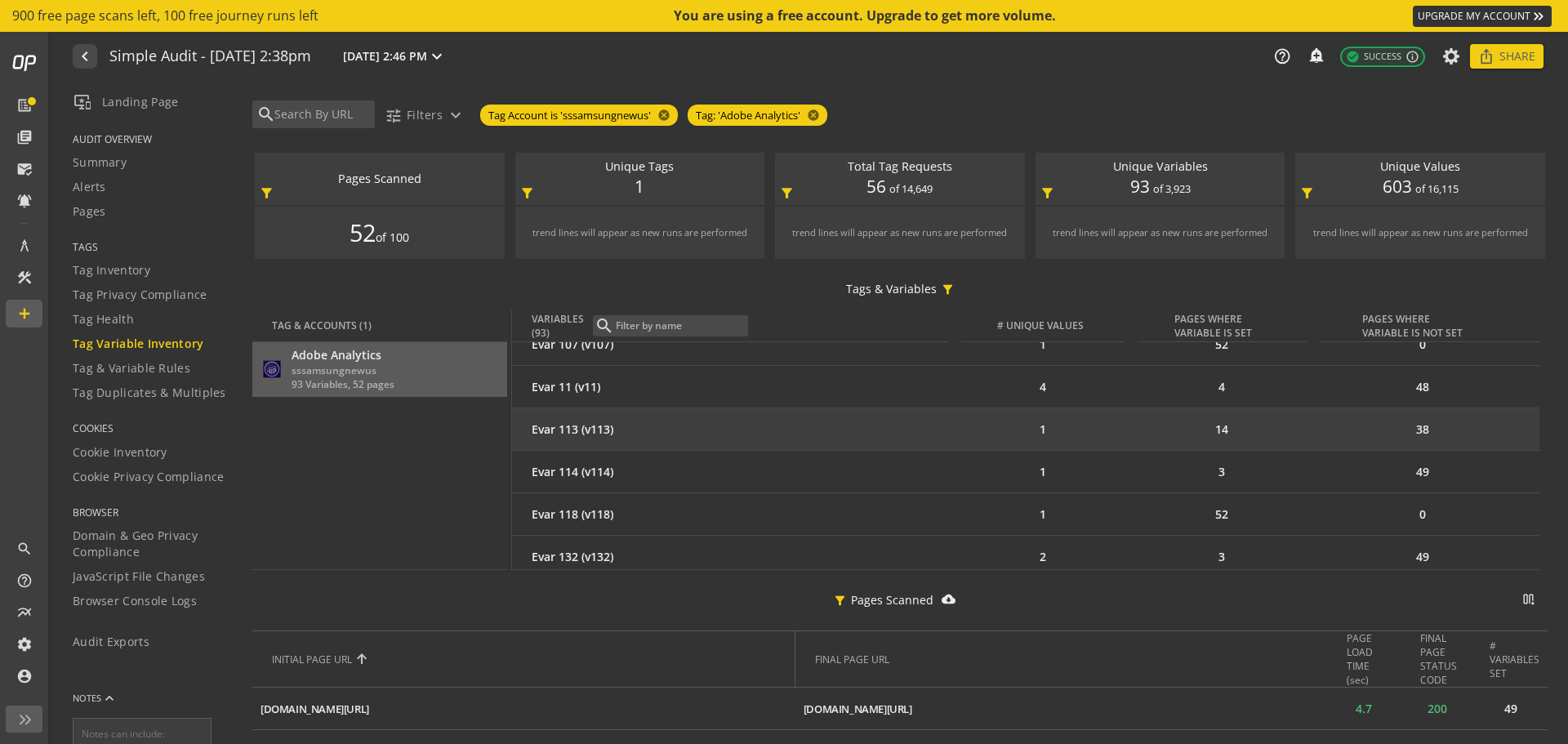
scroll to position [980, 0]
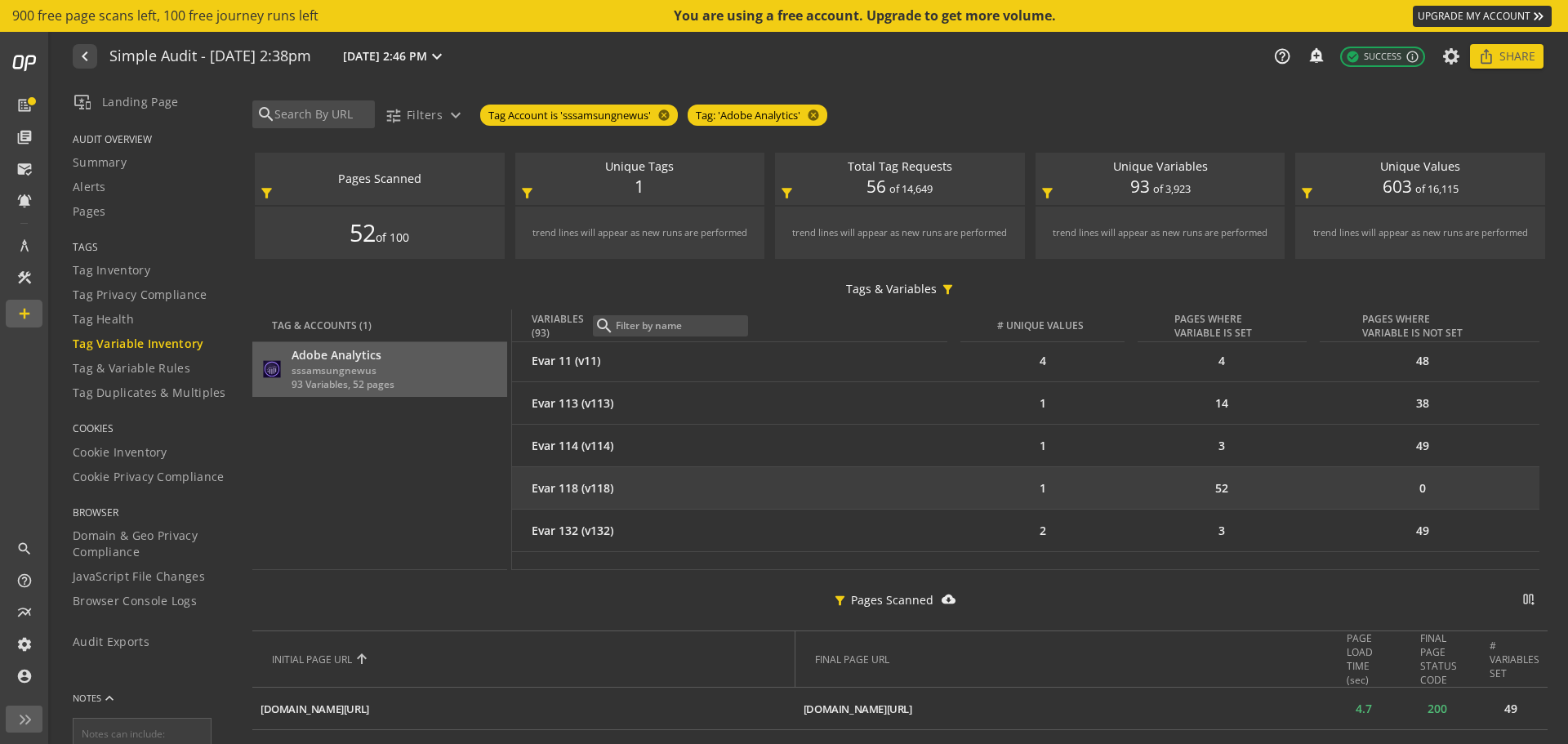
click at [572, 487] on div "Evar 118 (v118)" at bounding box center [739, 488] width 416 height 16
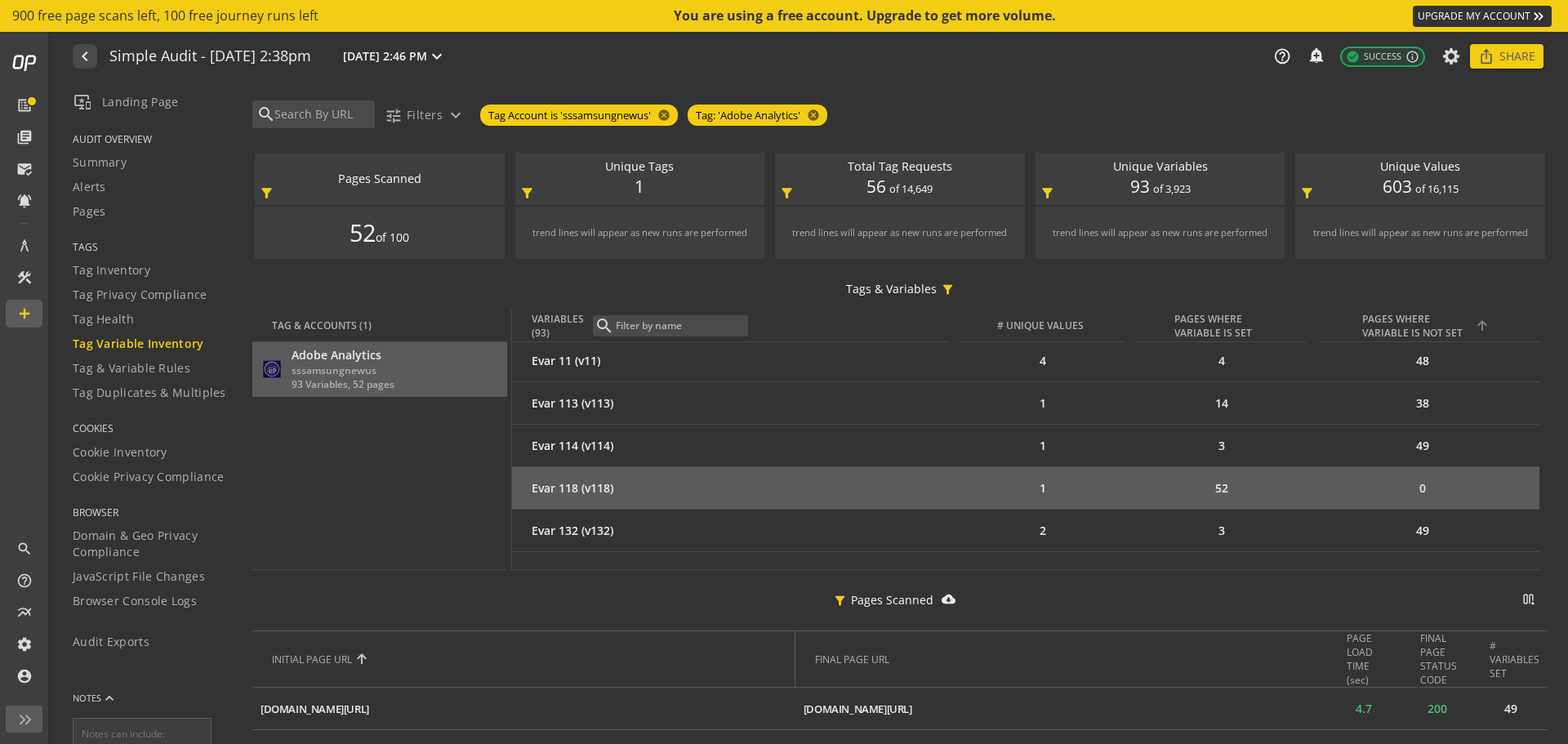
click at [1383, 321] on div "PAGES WHERE VARIABLE IS NOT SET" at bounding box center [1417, 326] width 110 height 27
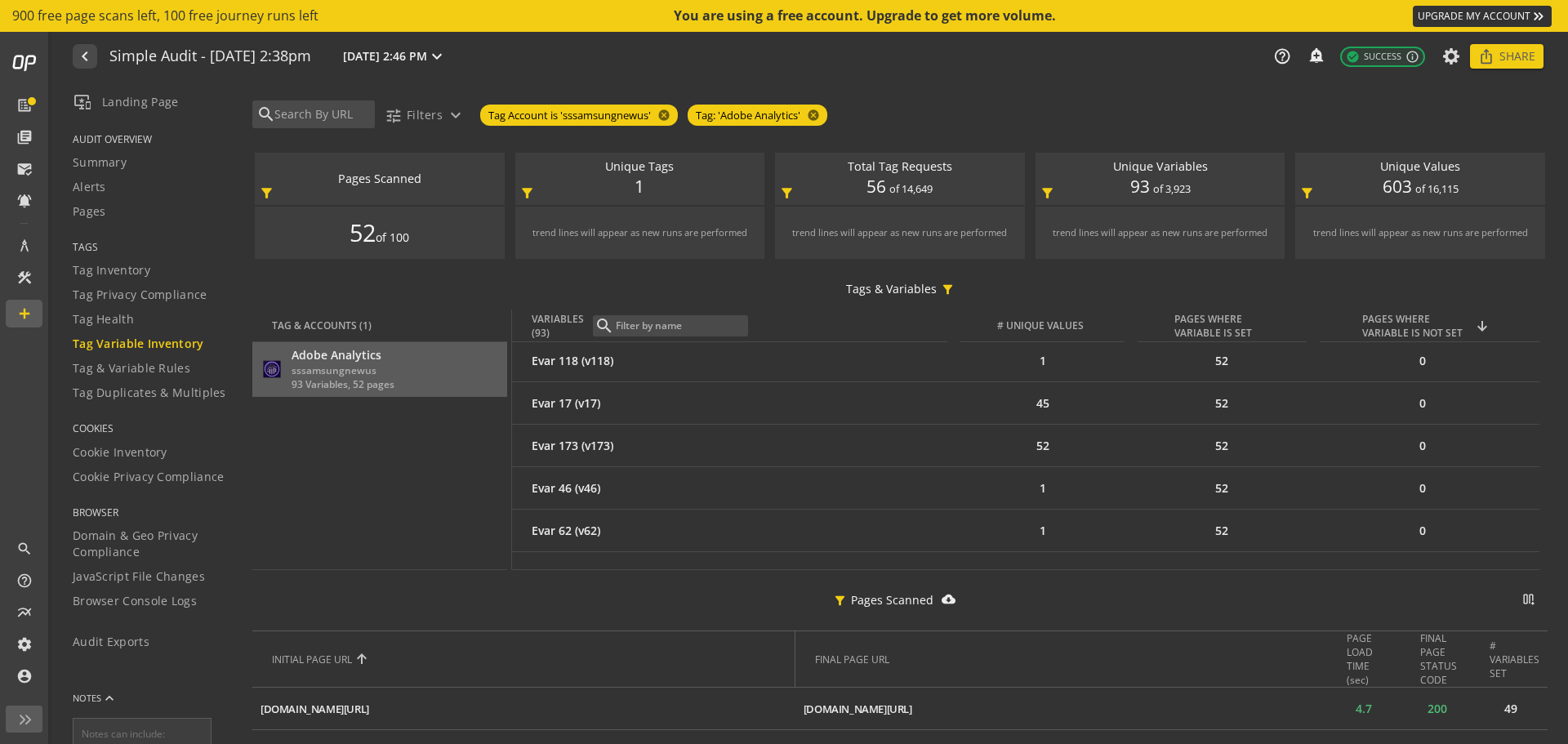
click at [1383, 321] on div "PAGES WHERE VARIABLE IS NOT SET" at bounding box center [1417, 326] width 110 height 27
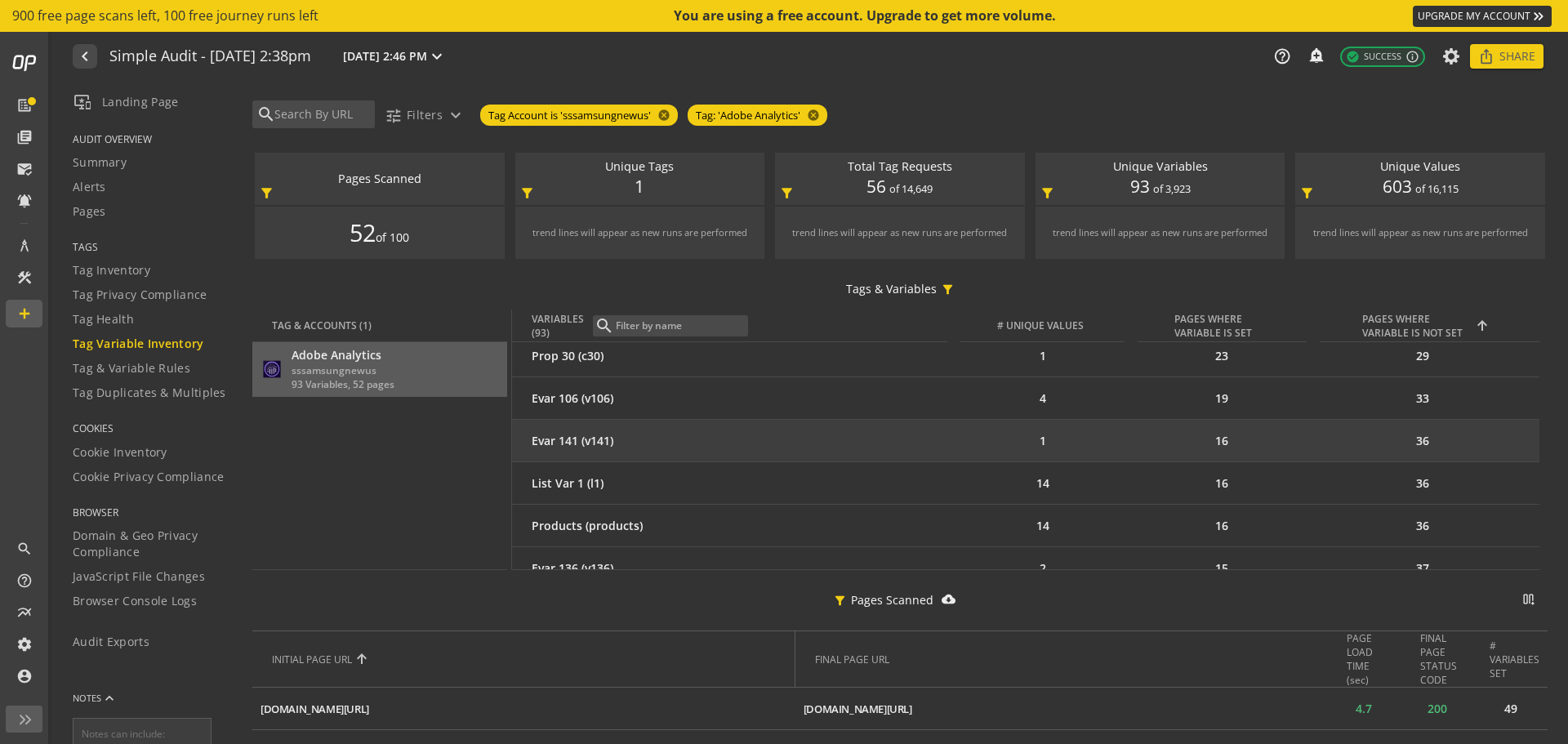
scroll to position [2681, 0]
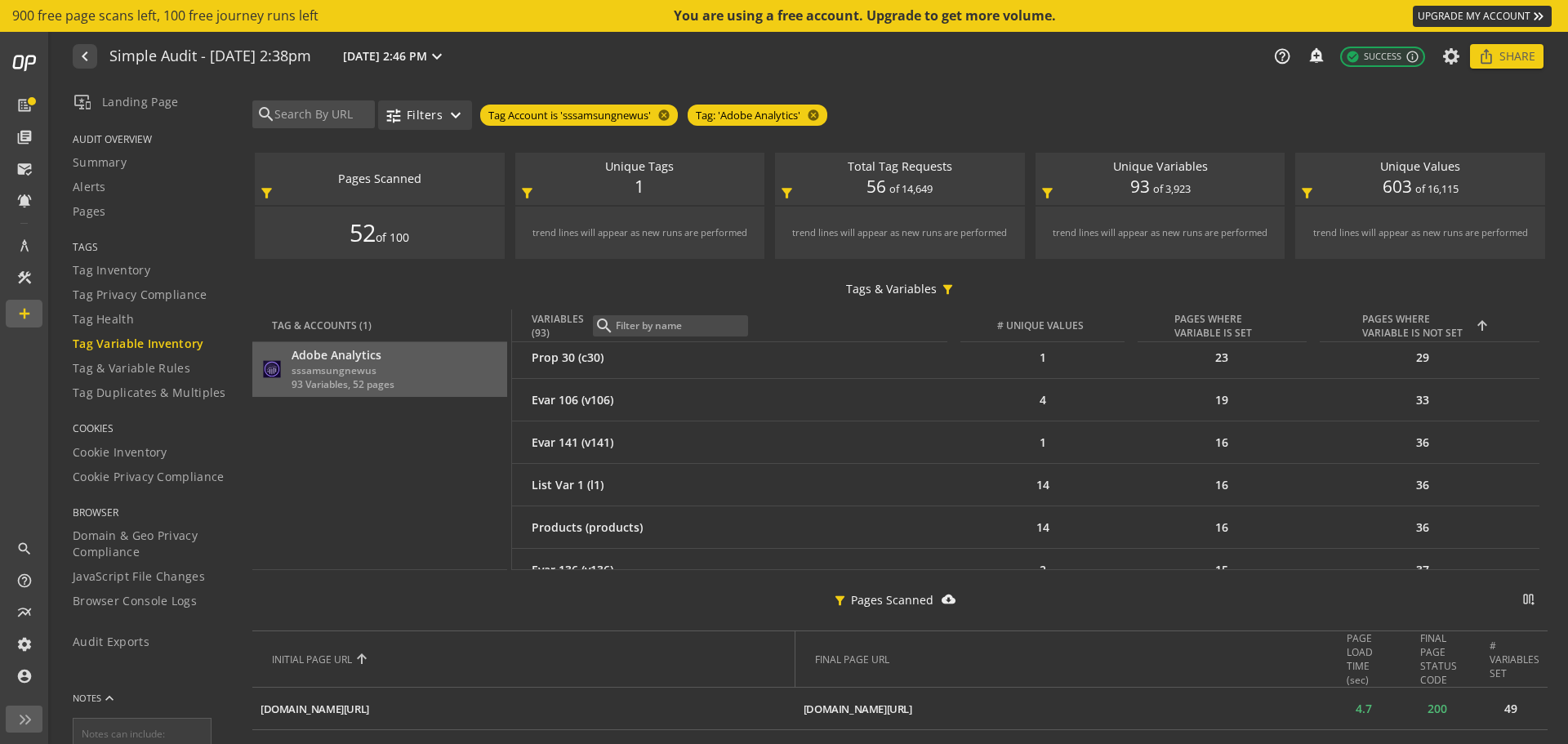
click at [462, 112] on mat-icon "expand_more" at bounding box center [455, 114] width 19 height 19
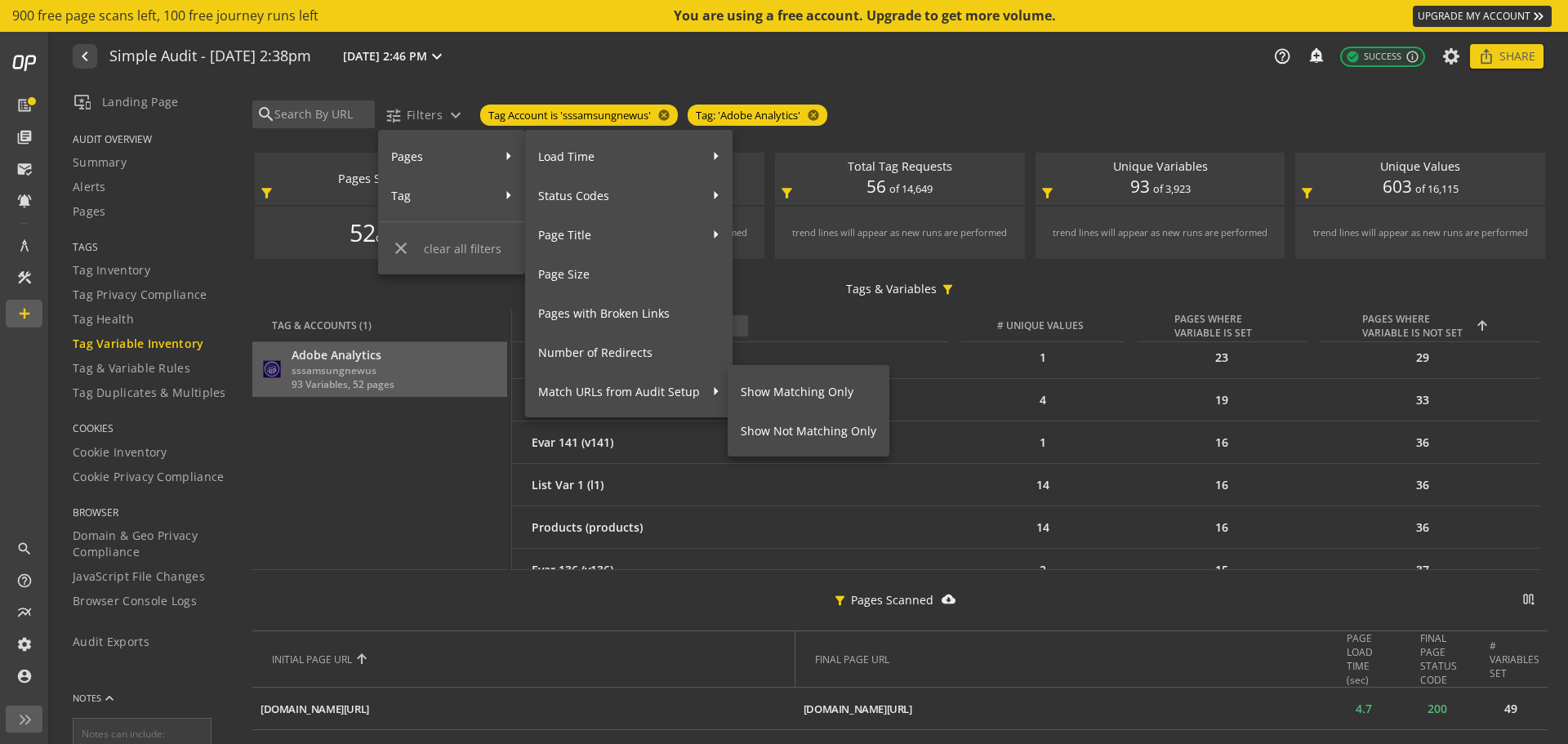
click at [763, 391] on span "Show Matching Only" at bounding box center [808, 391] width 135 height 28
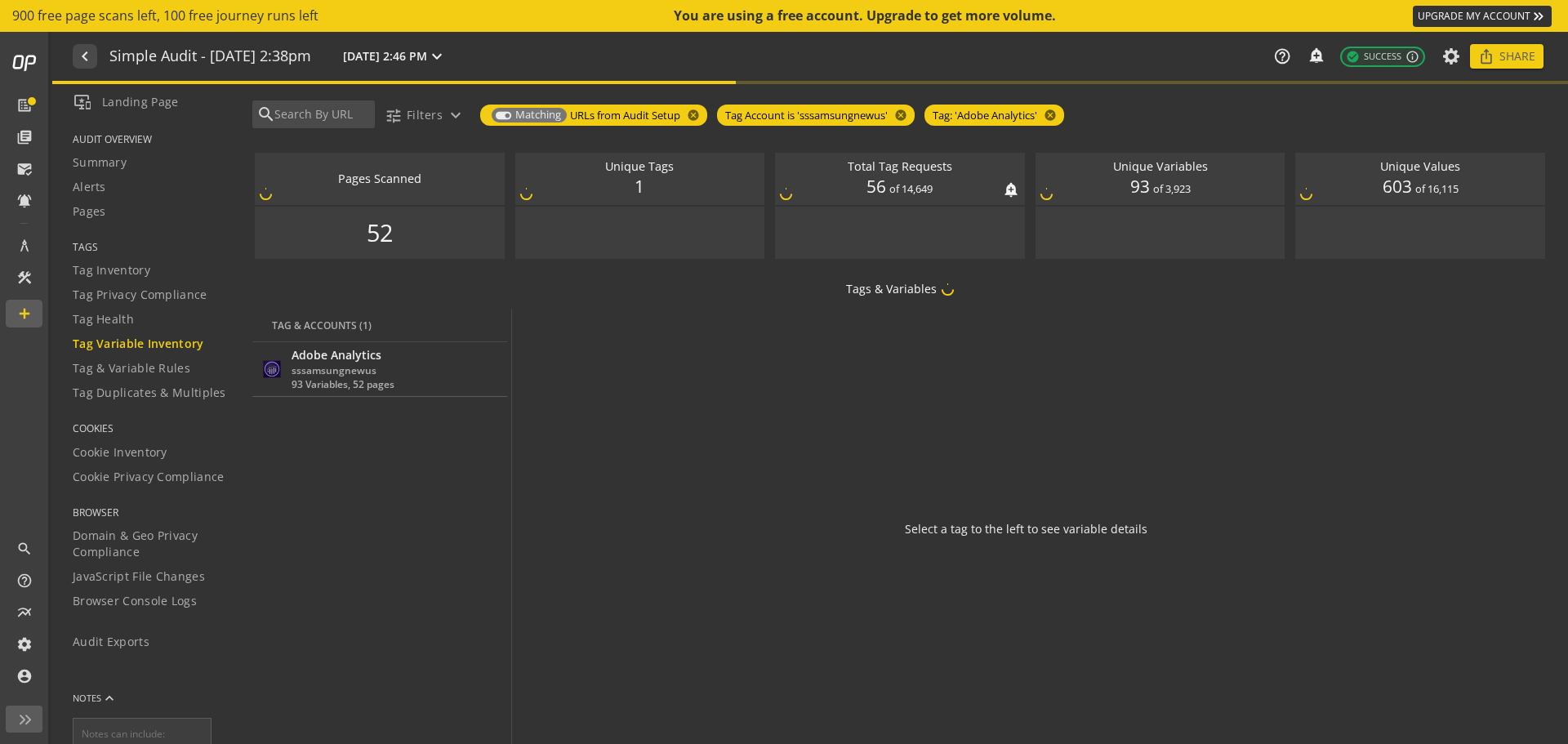
scroll to position [0, 0]
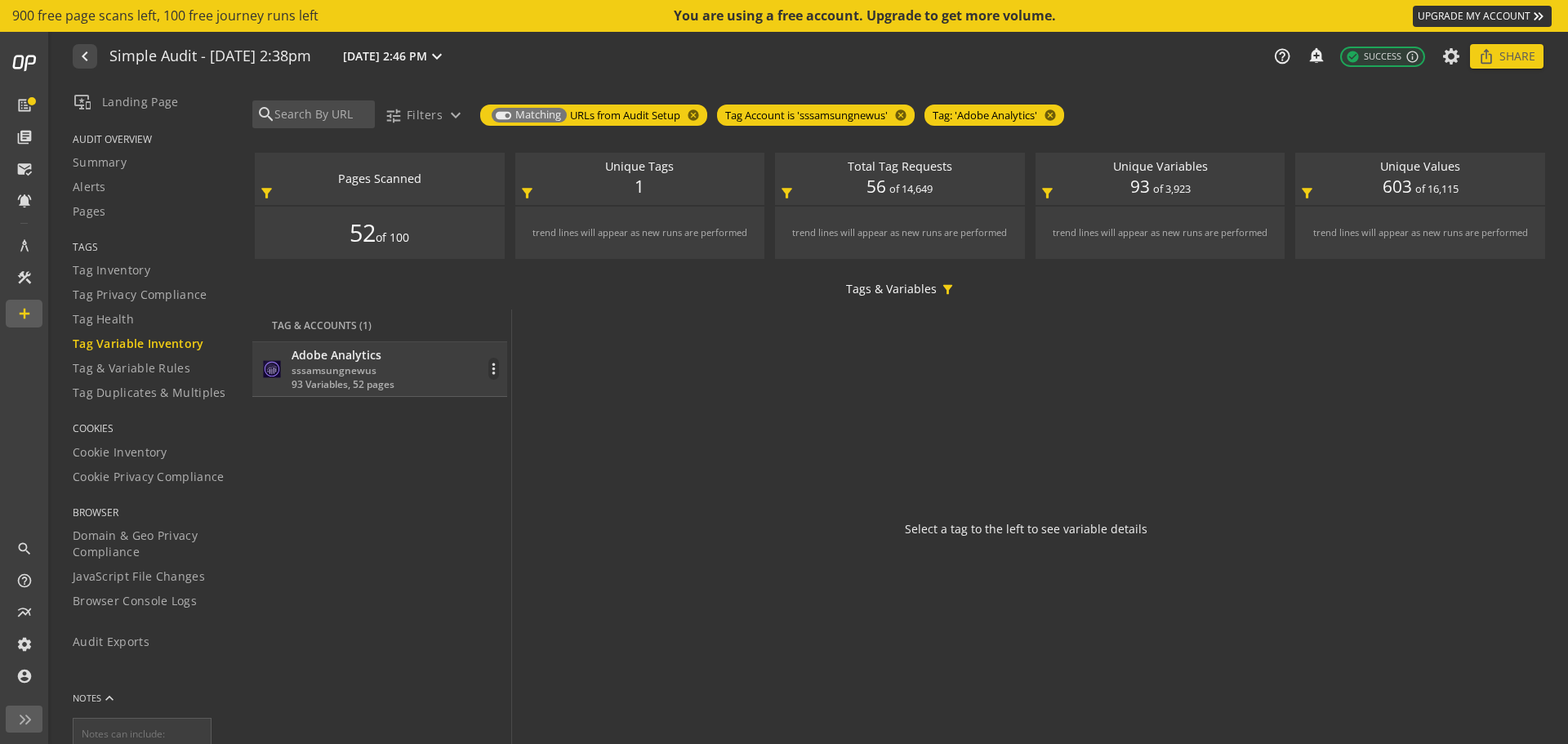
click at [417, 369] on div "Adobe Analytics sssamsungnewus 93 Variables, 52 pages more_vert" at bounding box center [379, 369] width 238 height 44
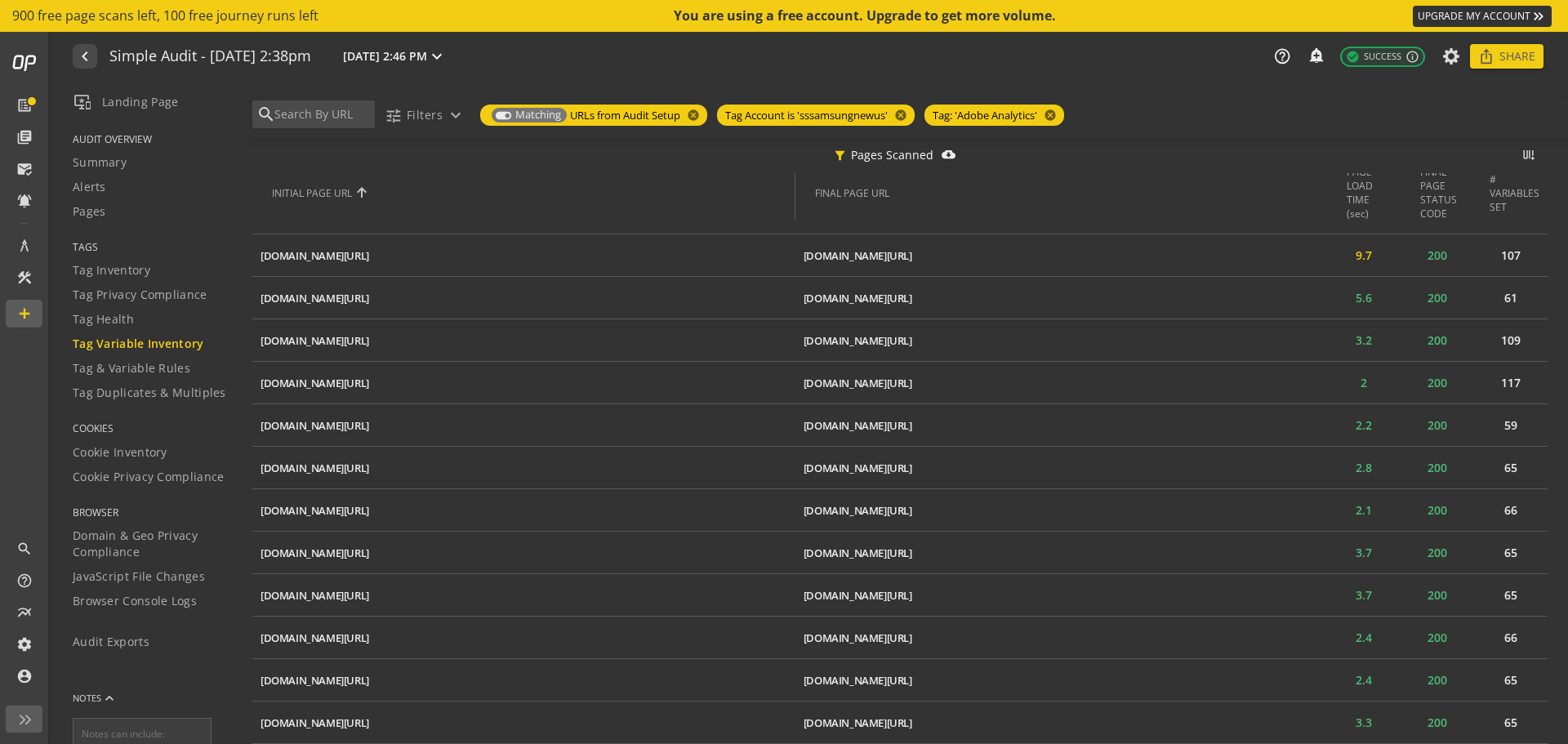
scroll to position [816, 0]
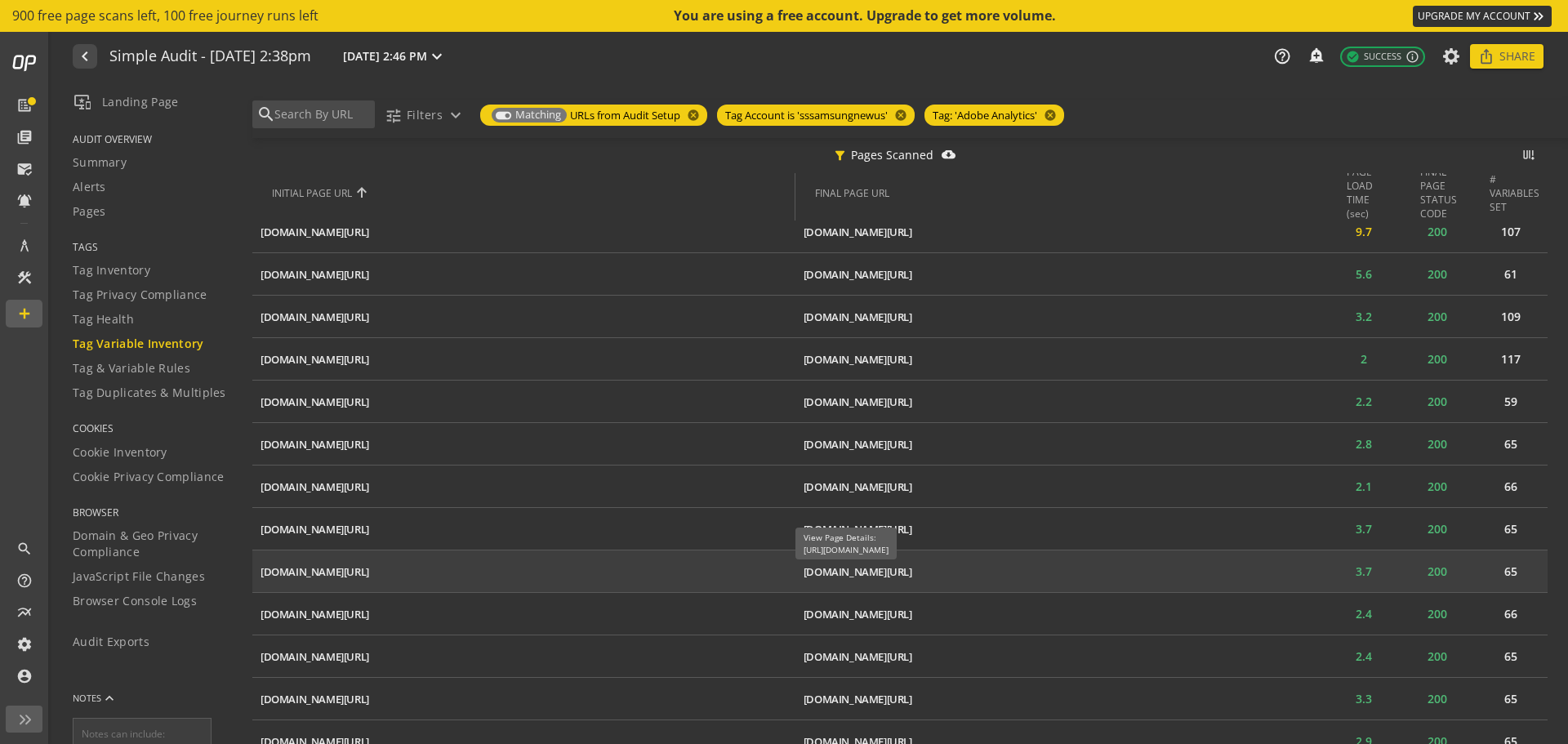
click at [912, 573] on div "[DOMAIN_NAME][URL]" at bounding box center [858, 571] width 109 height 16
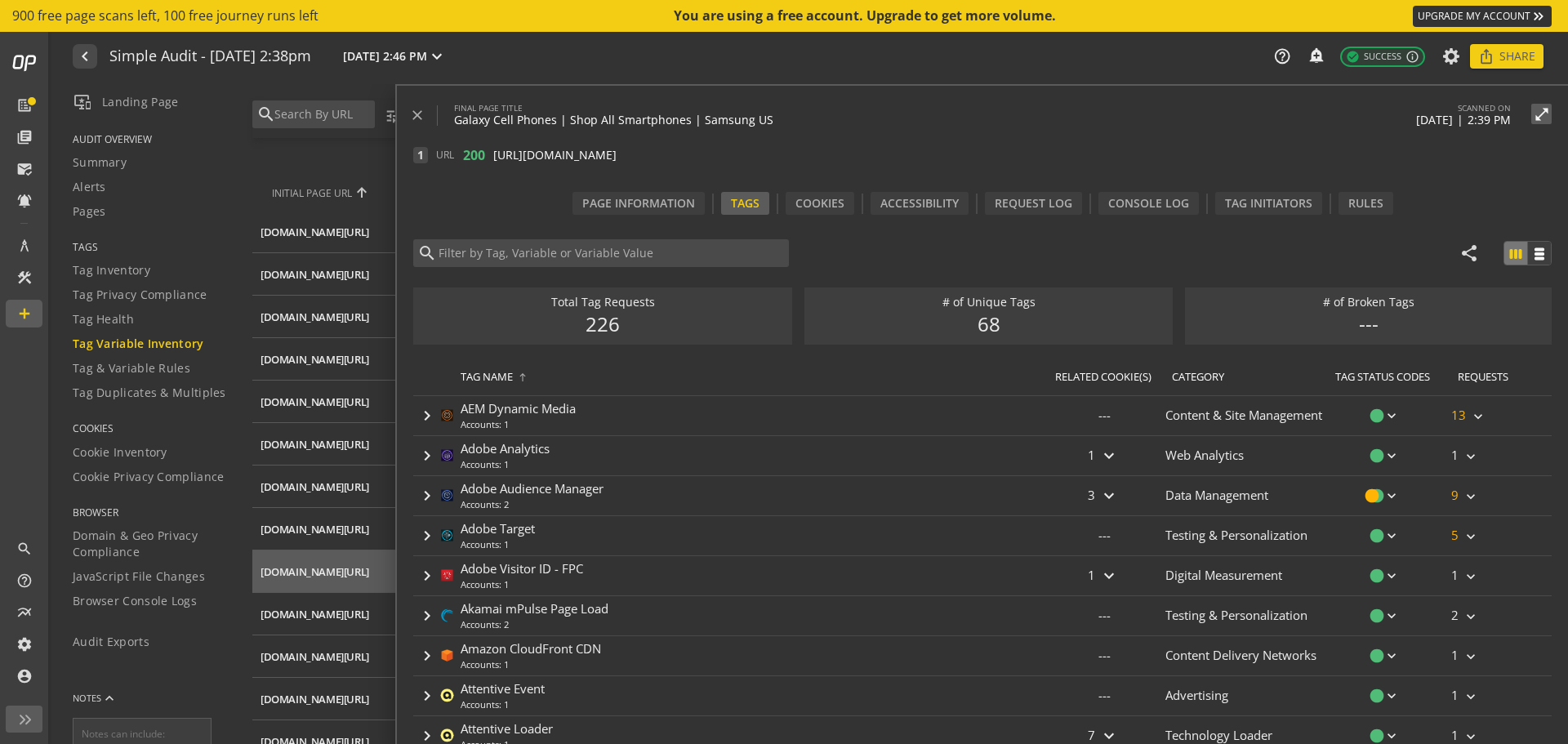
type input "Adobe Analytics"
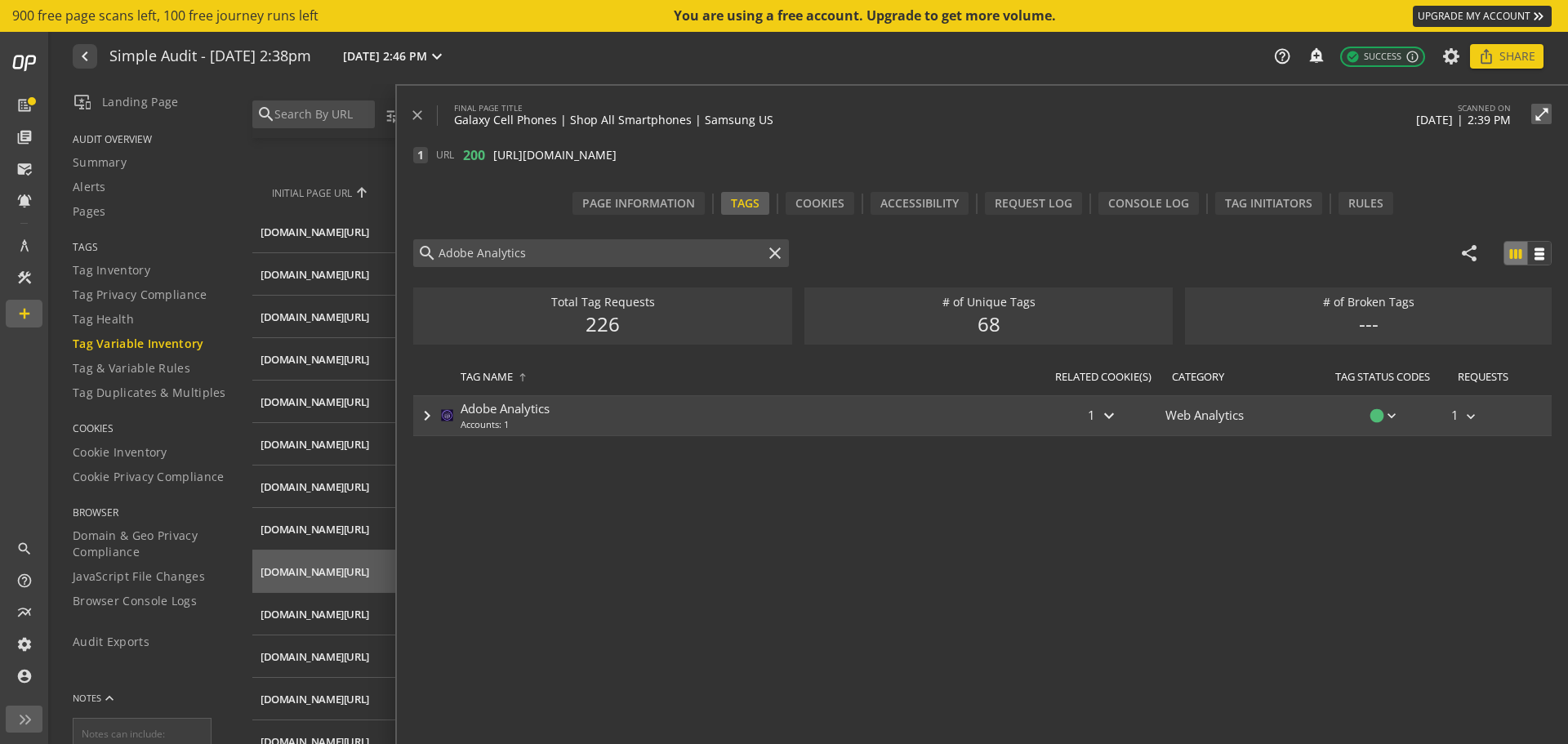
click at [426, 414] on mat-icon "keyboard_arrow_right" at bounding box center [426, 415] width 19 height 19
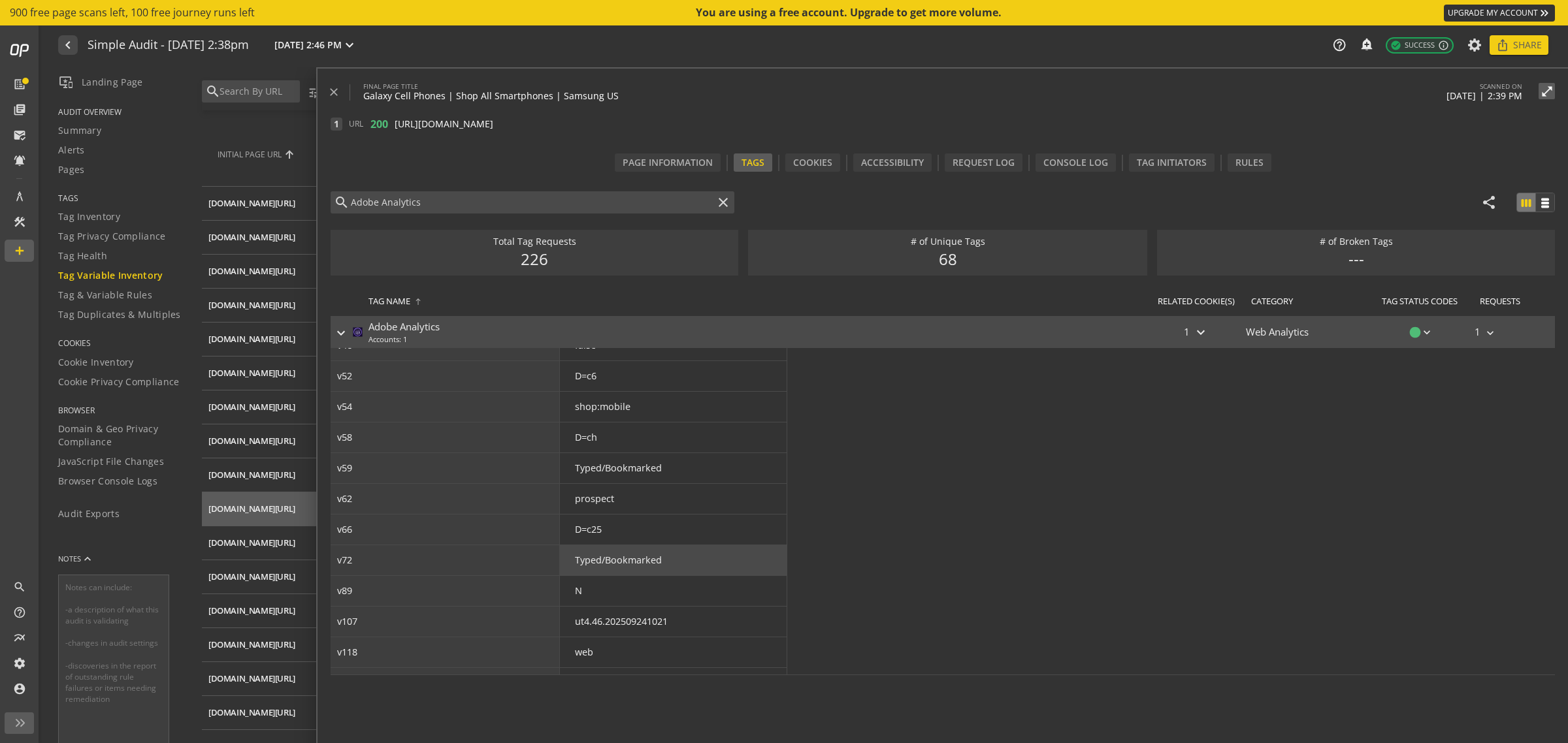
scroll to position [1914, 0]
click at [1198, 326] on mat-icon "keyboard_arrow_down" at bounding box center [1200, 332] width 15 height 15
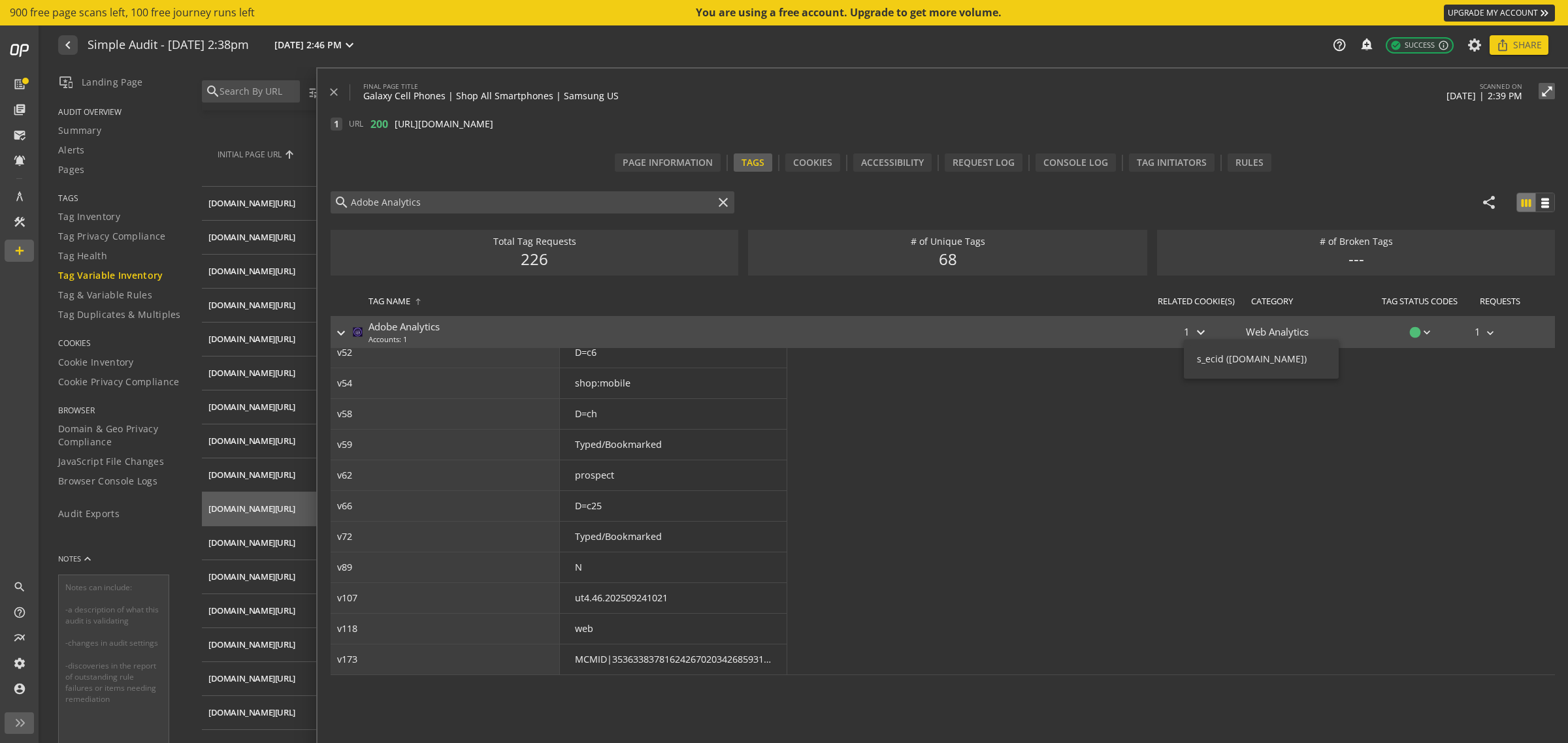
click at [1199, 327] on div at bounding box center [784, 372] width 1568 height 743
click at [1253, 328] on mat-icon "keyboard_arrow_down" at bounding box center [1427, 332] width 13 height 13
click at [1253, 328] on div at bounding box center [784, 372] width 1568 height 743
click at [1253, 331] on mat-icon "keyboard_arrow_right" at bounding box center [1490, 333] width 13 height 13
click at [1253, 328] on div at bounding box center [784, 372] width 1568 height 743
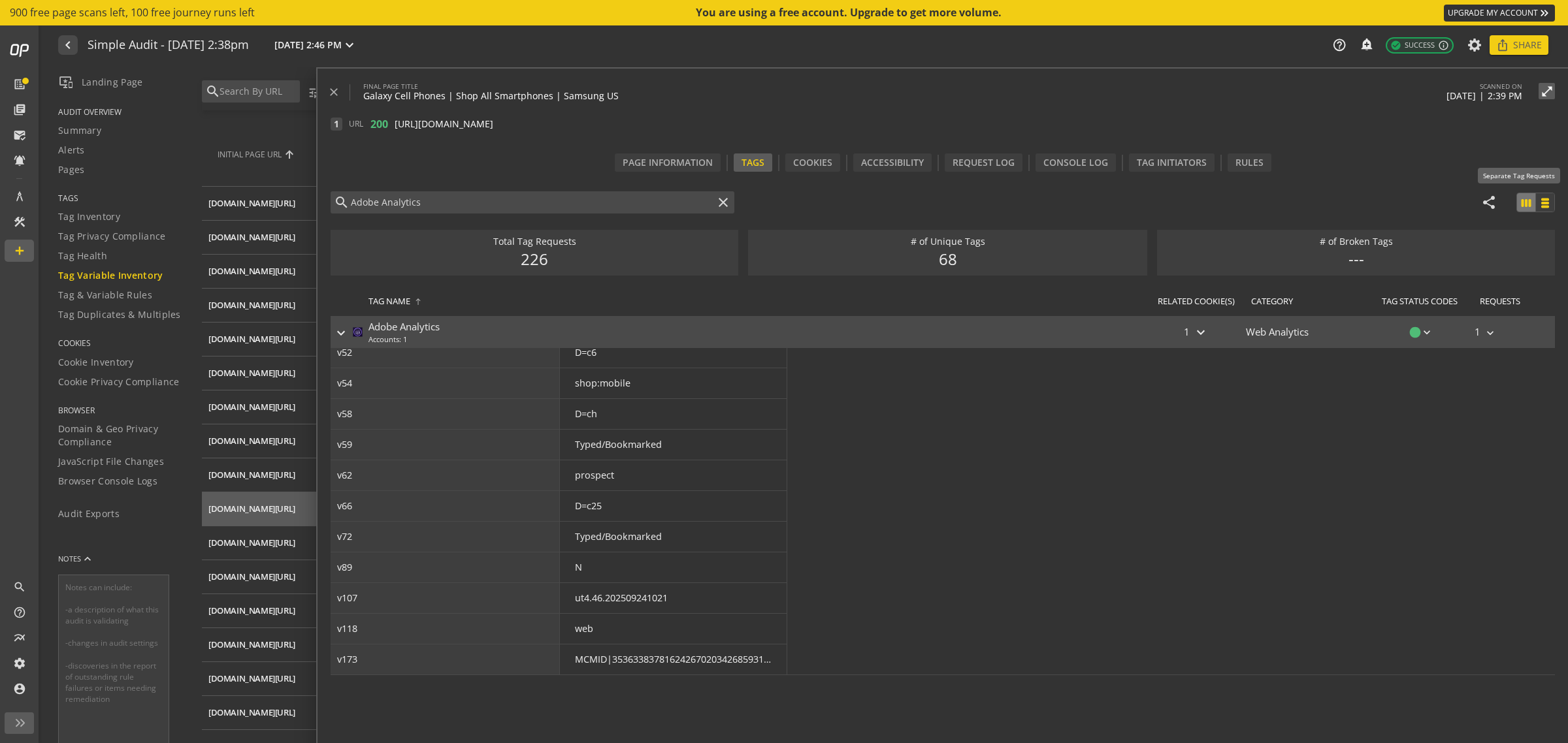
click at [1253, 201] on mat-icon "view_week" at bounding box center [1545, 203] width 12 height 12
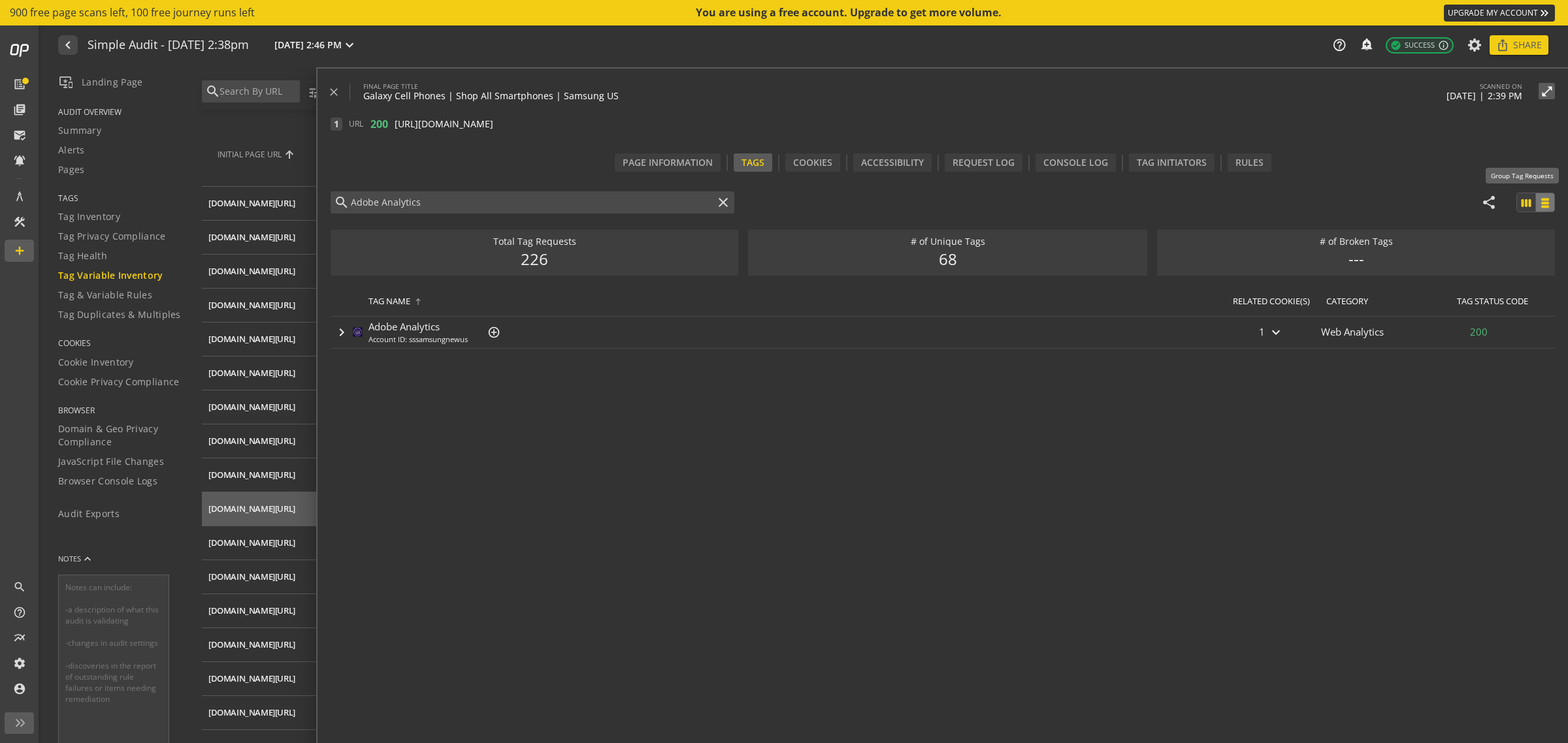
click at [1253, 198] on mat-icon "view_week" at bounding box center [1526, 203] width 12 height 12
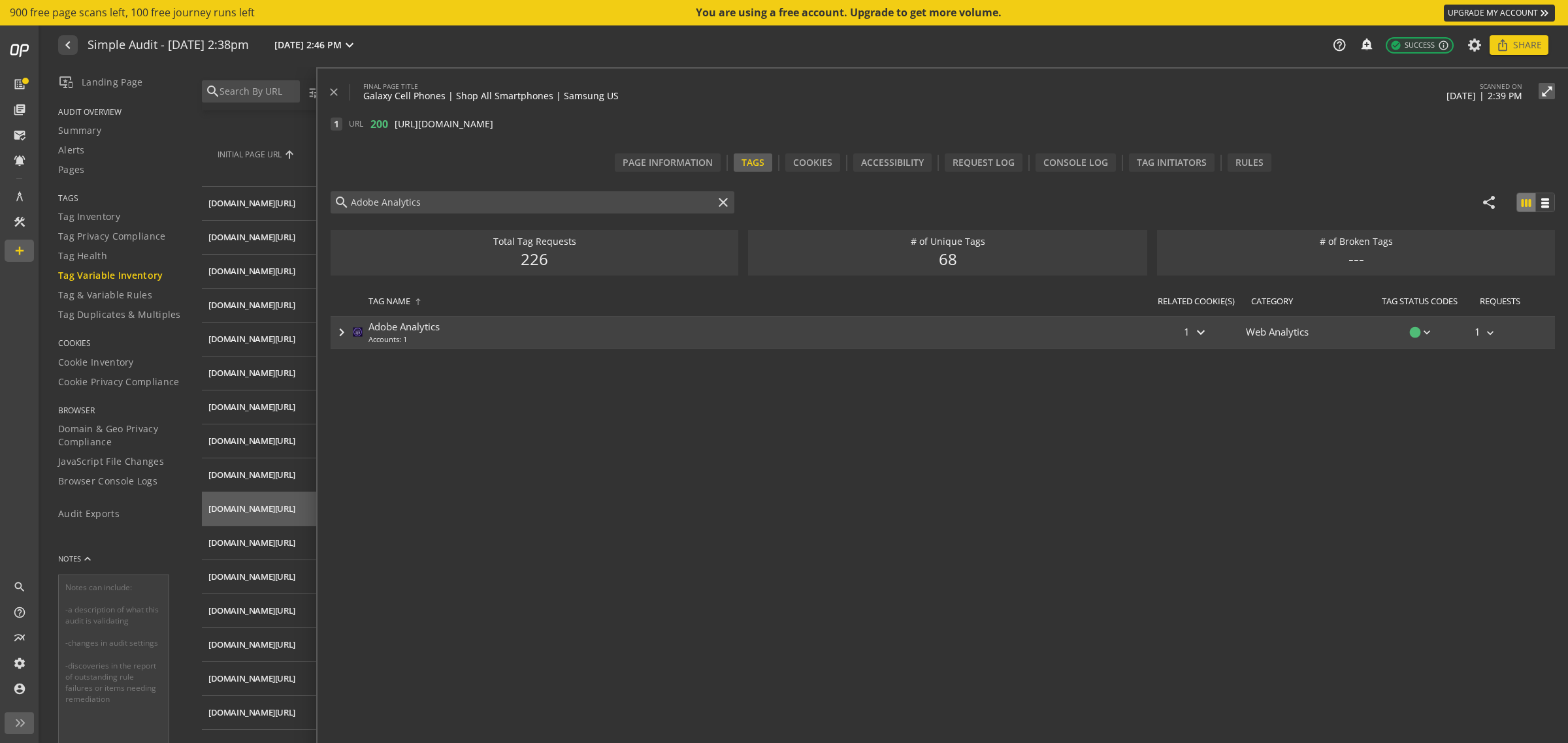
click at [334, 328] on mat-icon "keyboard_arrow_right" at bounding box center [341, 332] width 15 height 15
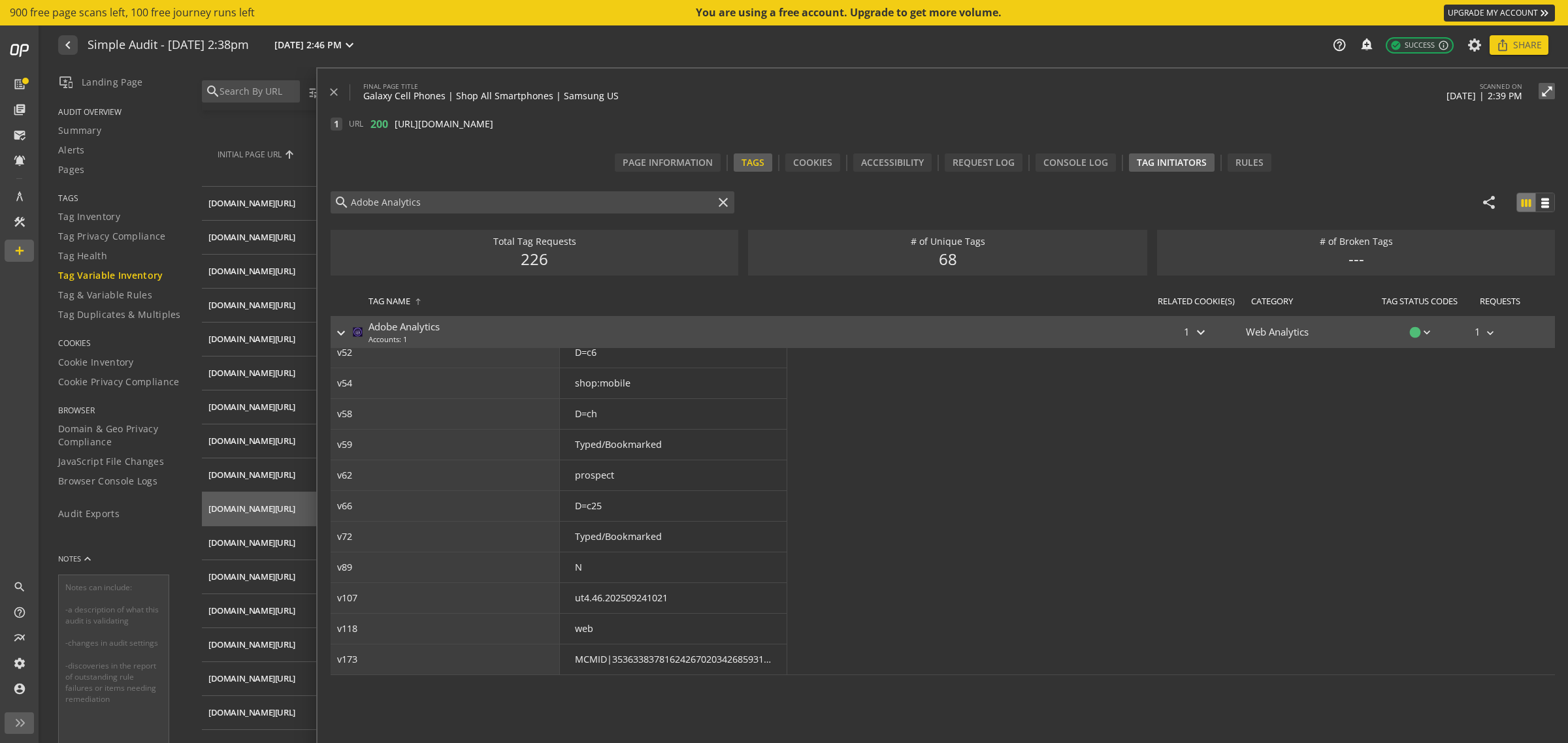
click at [1161, 162] on div "Tag Initiators" at bounding box center [1171, 162] width 85 height 18
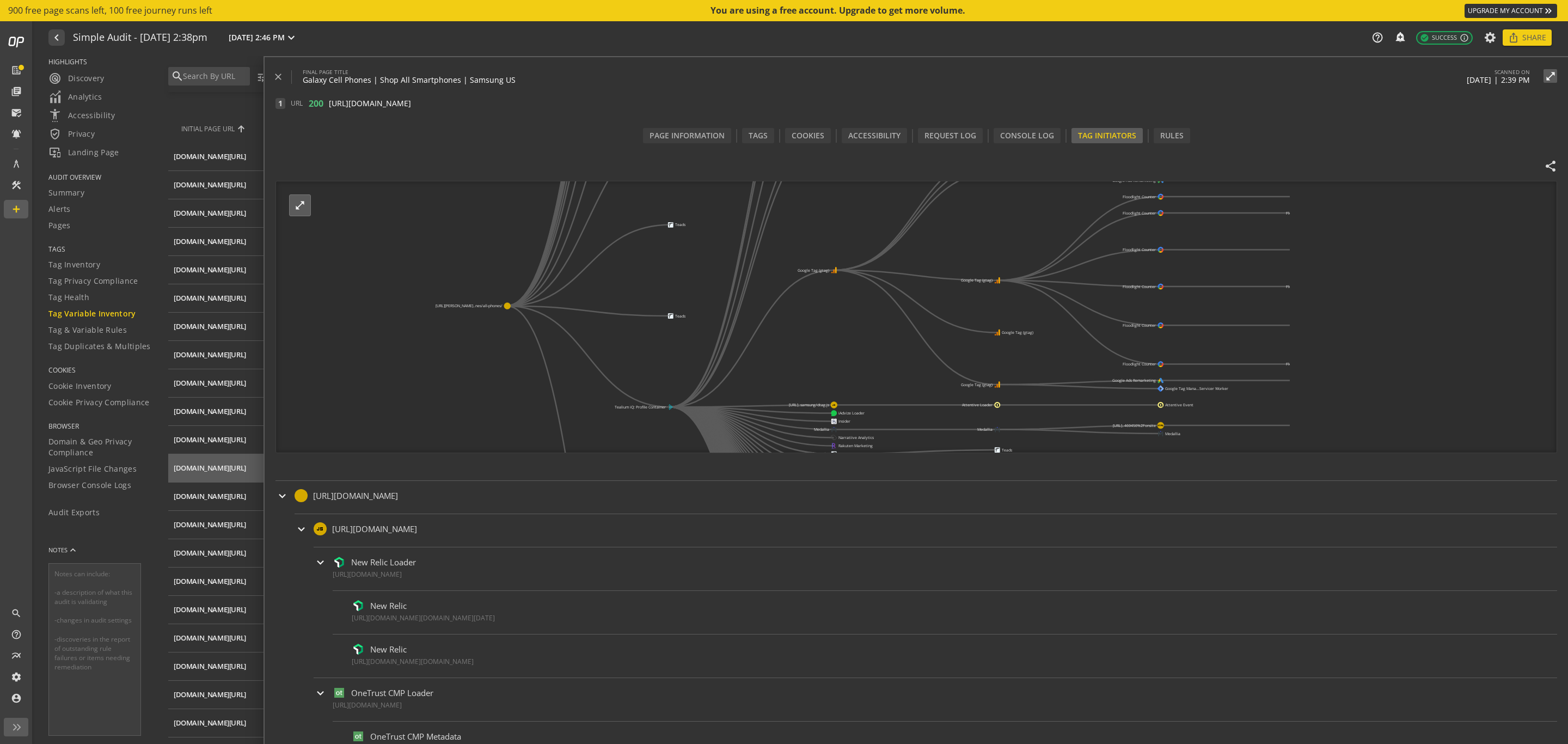
scroll to position [218, 0]
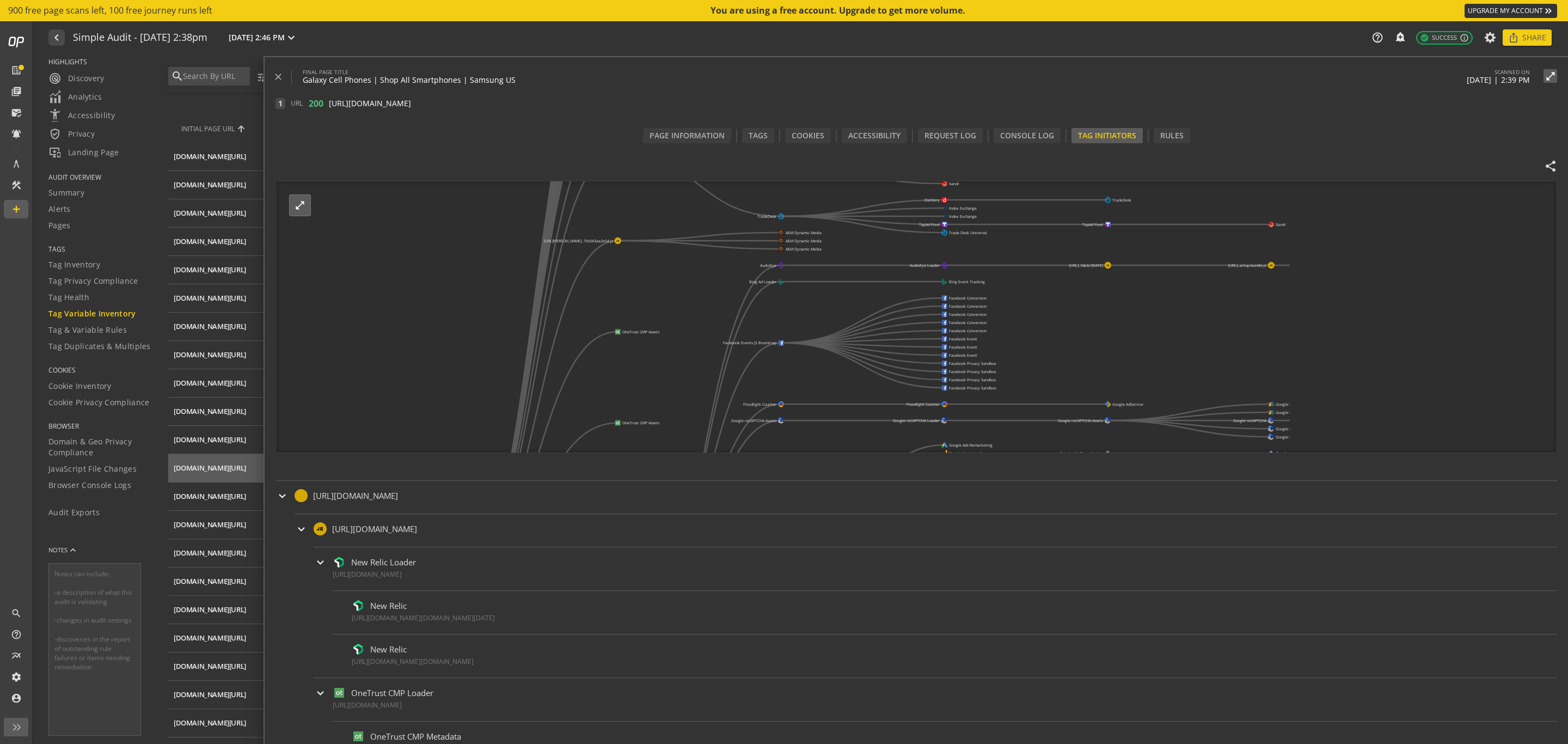
drag, startPoint x: 1070, startPoint y: 224, endPoint x: 1011, endPoint y: 511, distance: 293.0
drag, startPoint x: 1349, startPoint y: 237, endPoint x: 1287, endPoint y: 323, distance: 106.0
click at [1045, 335] on div "[URL][PERSON_NAME]..nes/all-phones/ AEM Dynamic Media AEM Dynamic Media AEM Dyn…" at bounding box center [917, 317] width 1282 height 272
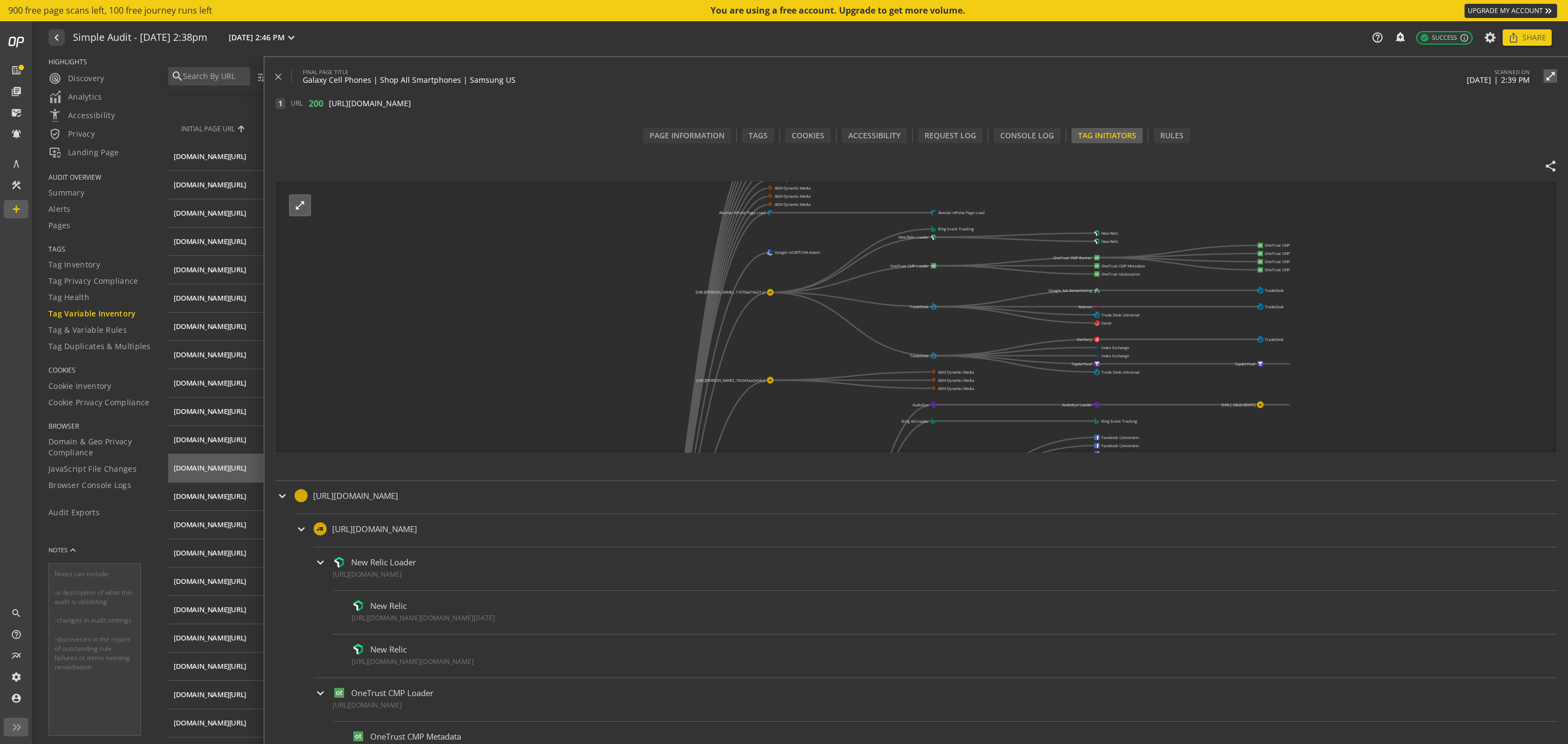
drag, startPoint x: 1213, startPoint y: 402, endPoint x: 1264, endPoint y: 440, distance: 63.6
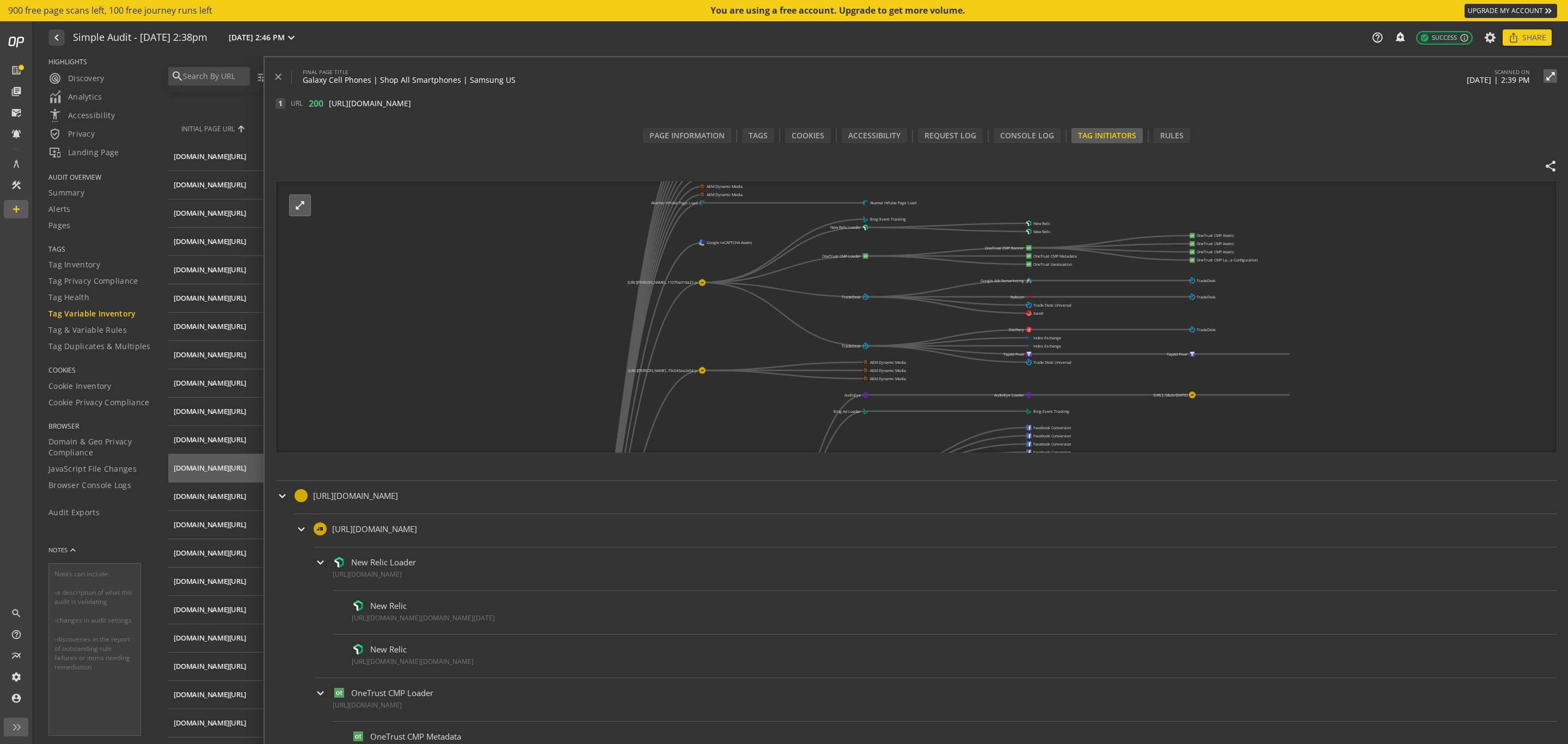
drag, startPoint x: 1039, startPoint y: 337, endPoint x: 977, endPoint y: 216, distance: 136.0
click at [977, 216] on icon "[URL][PERSON_NAME]..nes/all-phones/ AEM Dynamic Media AEM Dynamic Media AEM Dyn…" at bounding box center [782, 317] width 1013 height 272
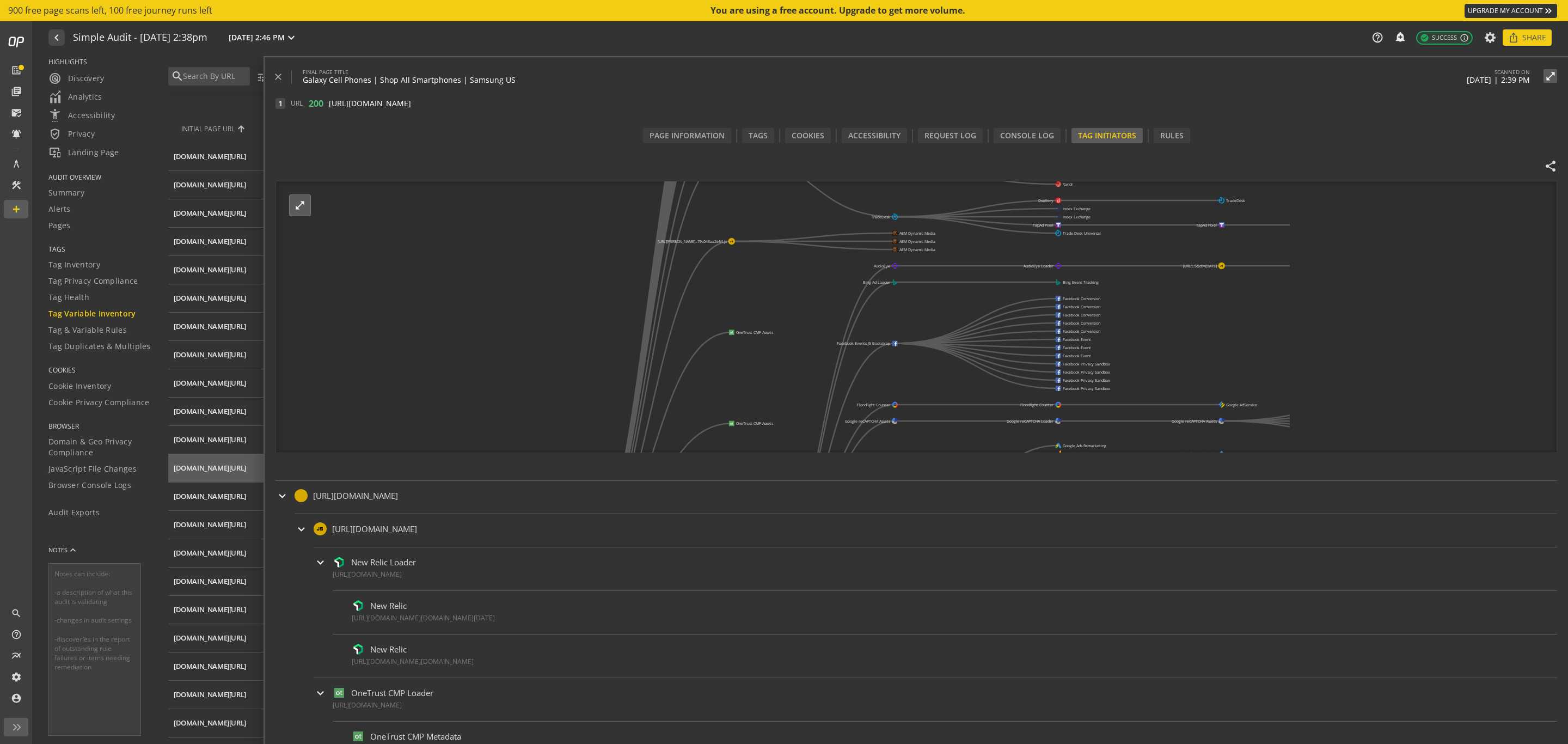
drag, startPoint x: 934, startPoint y: 350, endPoint x: 961, endPoint y: 227, distance: 125.9
click at [961, 227] on icon "[URL][PERSON_NAME]..nes/all-phones/ AEM Dynamic Media AEM Dynamic Media AEM Dyn…" at bounding box center [782, 317] width 1013 height 272
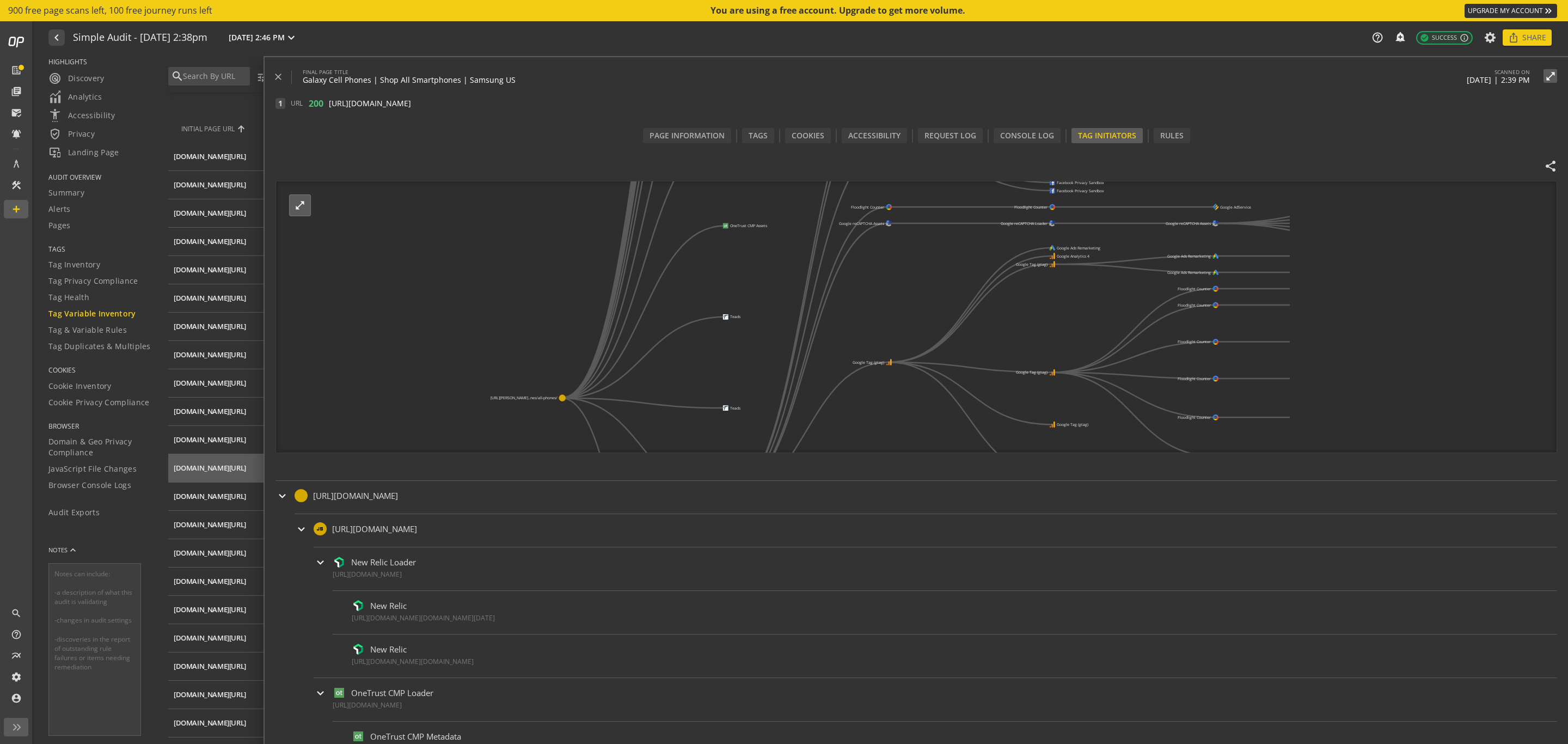
drag, startPoint x: 787, startPoint y: 377, endPoint x: 772, endPoint y: 194, distance: 183.6
click at [779, 186] on icon "[URL][PERSON_NAME]..nes/all-phones/ AEM Dynamic Media AEM Dynamic Media AEM Dyn…" at bounding box center [782, 317] width 1013 height 272
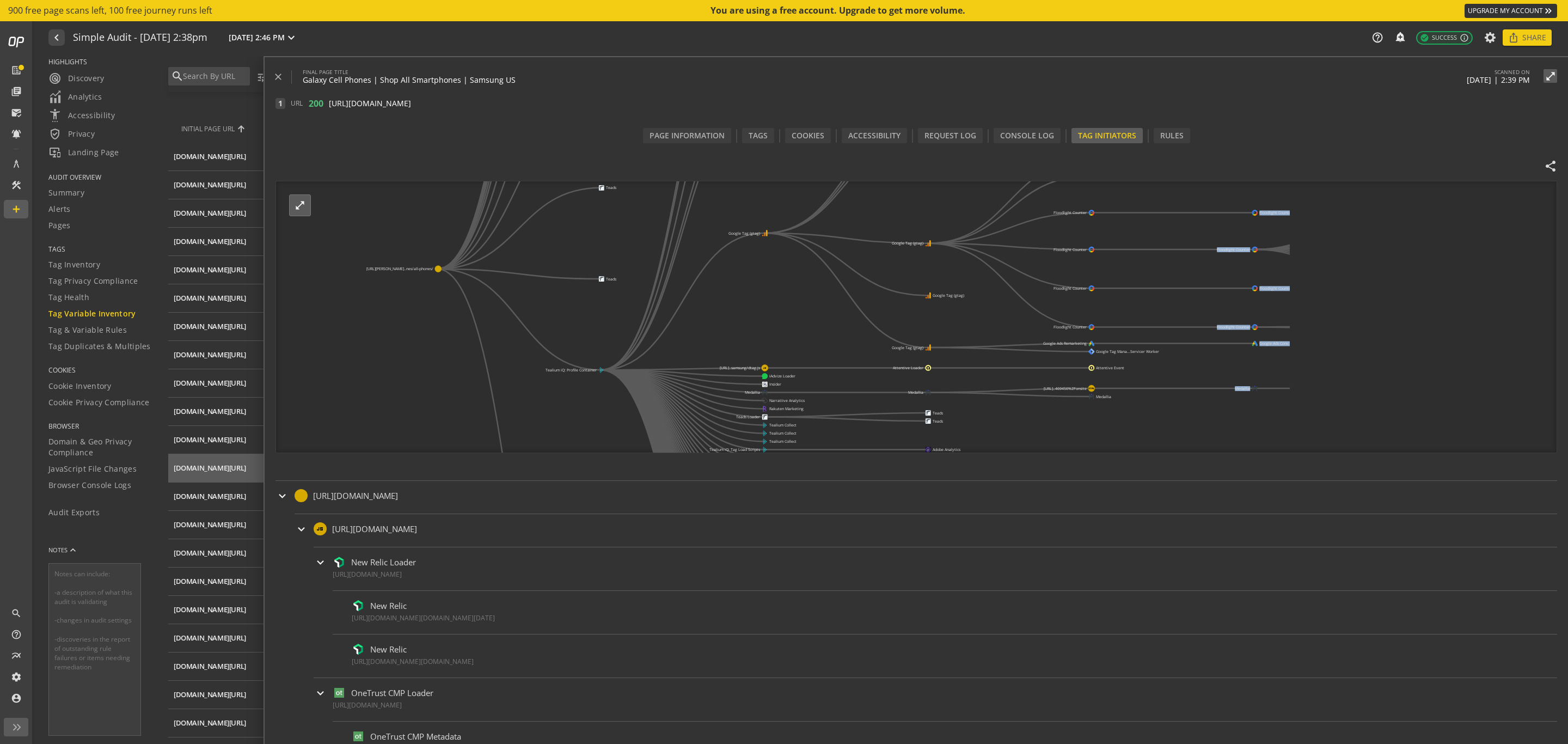
drag, startPoint x: 906, startPoint y: 405, endPoint x: 783, endPoint y: 276, distance: 178.2
click at [783, 276] on icon "[URL][PERSON_NAME]..nes/all-phones/ AEM Dynamic Media AEM Dynamic Media AEM Dyn…" at bounding box center [782, 317] width 1013 height 272
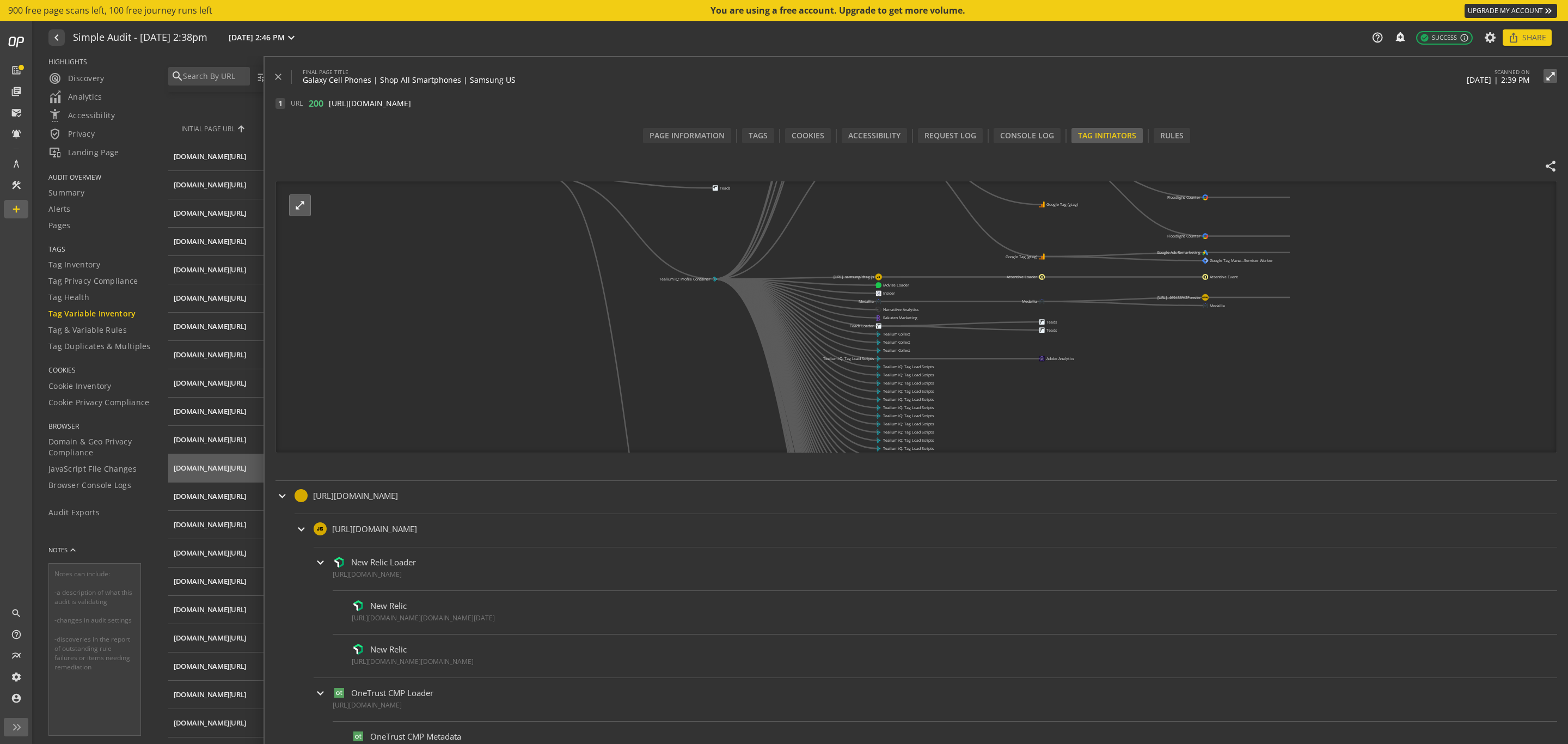
drag, startPoint x: 684, startPoint y: 358, endPoint x: 797, endPoint y: 267, distance: 145.1
click at [797, 267] on icon "[URL][PERSON_NAME]..nes/all-phones/ AEM Dynamic Media AEM Dynamic Media AEM Dyn…" at bounding box center [782, 317] width 1013 height 272
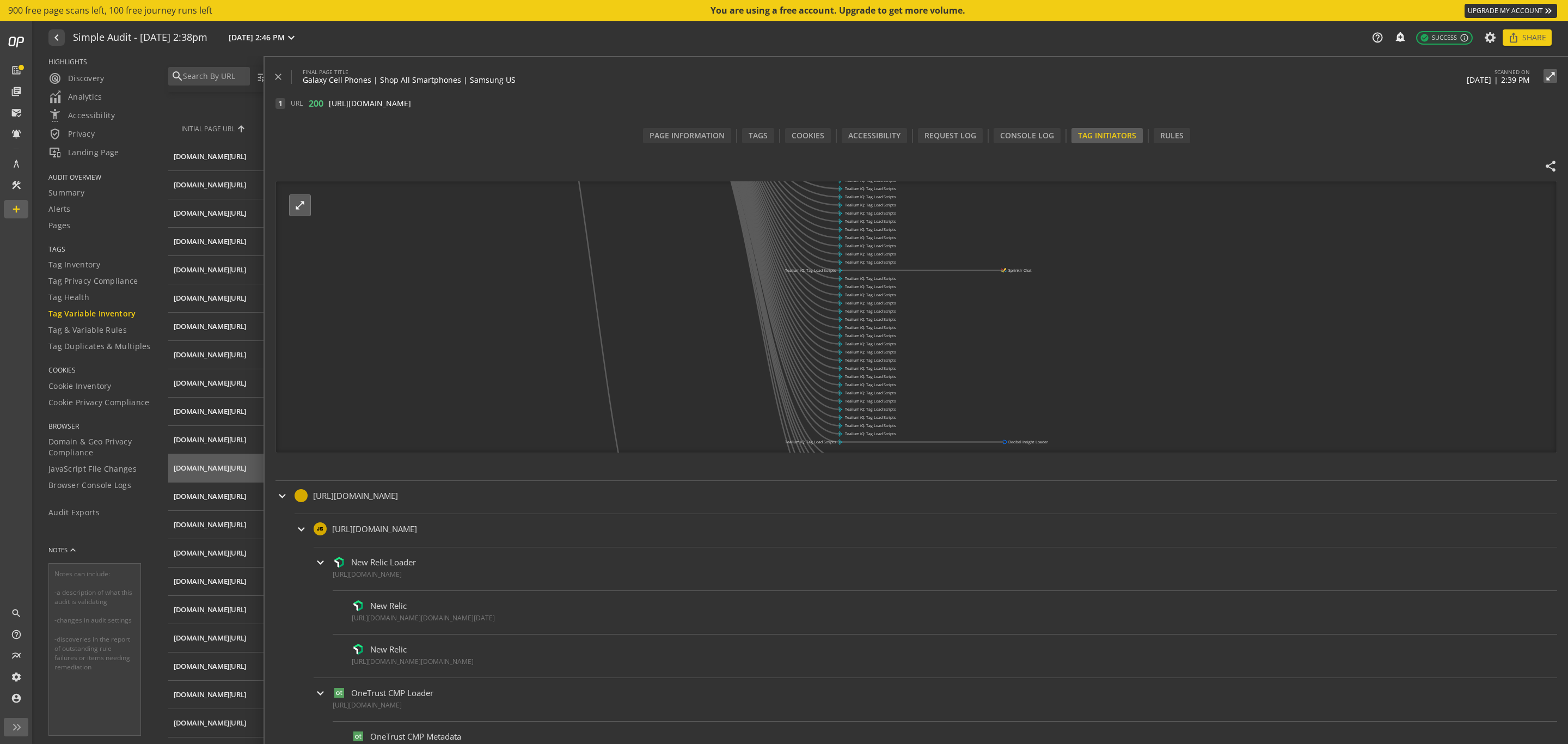
drag, startPoint x: 751, startPoint y: 381, endPoint x: 711, endPoint y: 194, distance: 191.2
click at [711, 194] on icon "[URL][PERSON_NAME]..nes/all-phones/ AEM Dynamic Media AEM Dynamic Media AEM Dyn…" at bounding box center [782, 317] width 1013 height 272
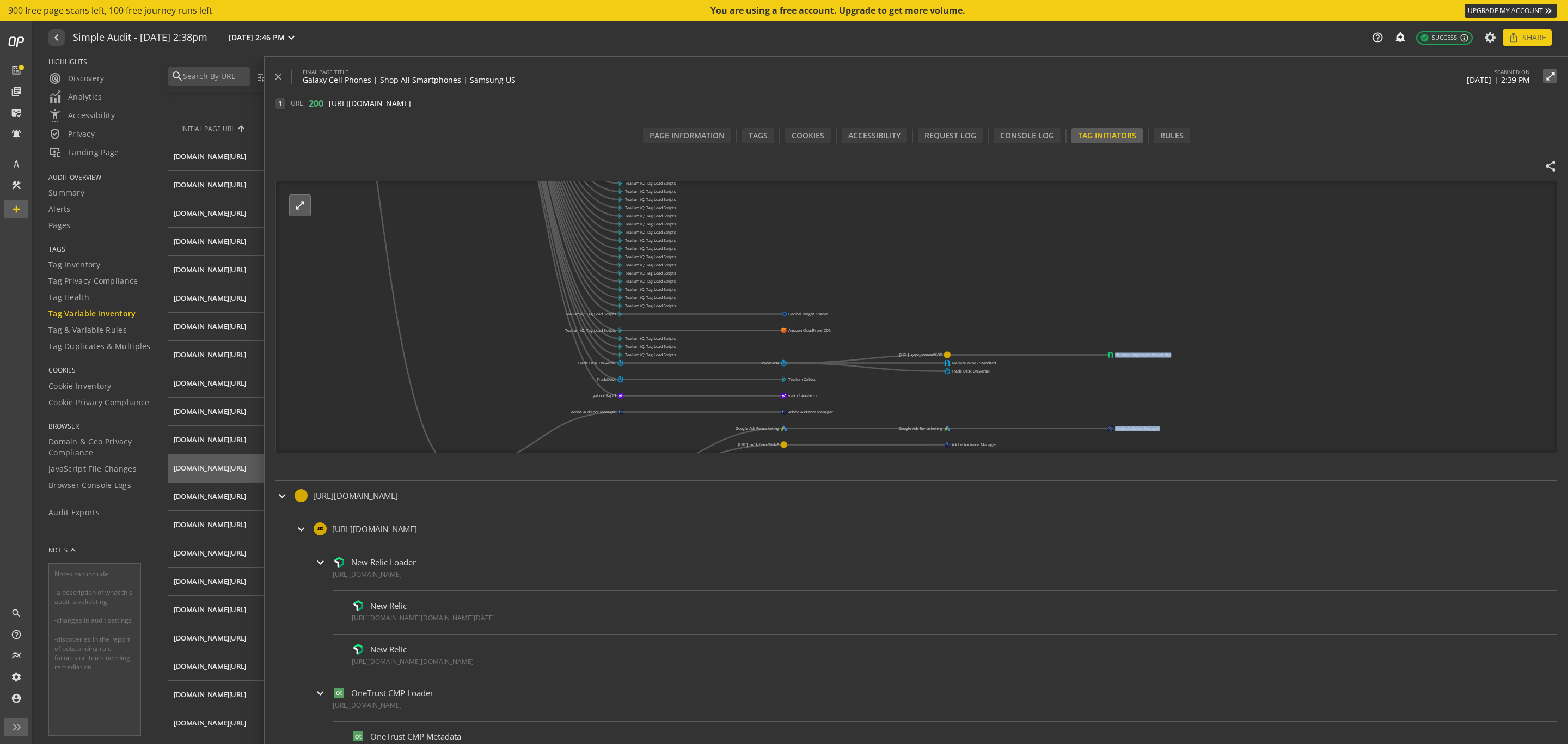
drag, startPoint x: 890, startPoint y: 373, endPoint x: 825, endPoint y: 270, distance: 121.8
click at [827, 270] on icon "[URL][PERSON_NAME]..nes/all-phones/ AEM Dynamic Media AEM Dynamic Media AEM Dyn…" at bounding box center [782, 317] width 1013 height 272
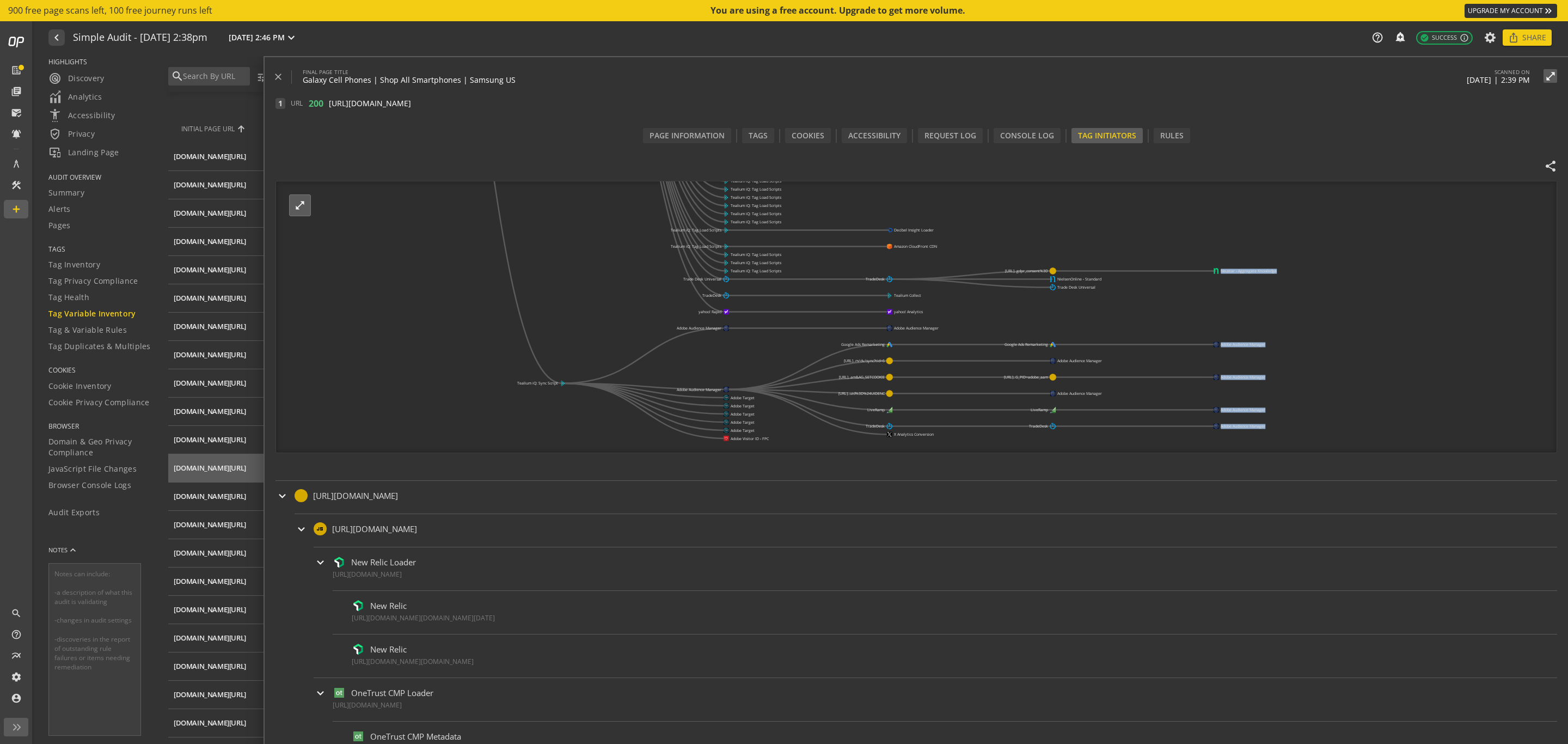
drag, startPoint x: 699, startPoint y: 401, endPoint x: 794, endPoint y: 330, distance: 118.6
click at [794, 330] on icon "[URL][PERSON_NAME]..nes/all-phones/ AEM Dynamic Media AEM Dynamic Media AEM Dyn…" at bounding box center [782, 317] width 1013 height 272
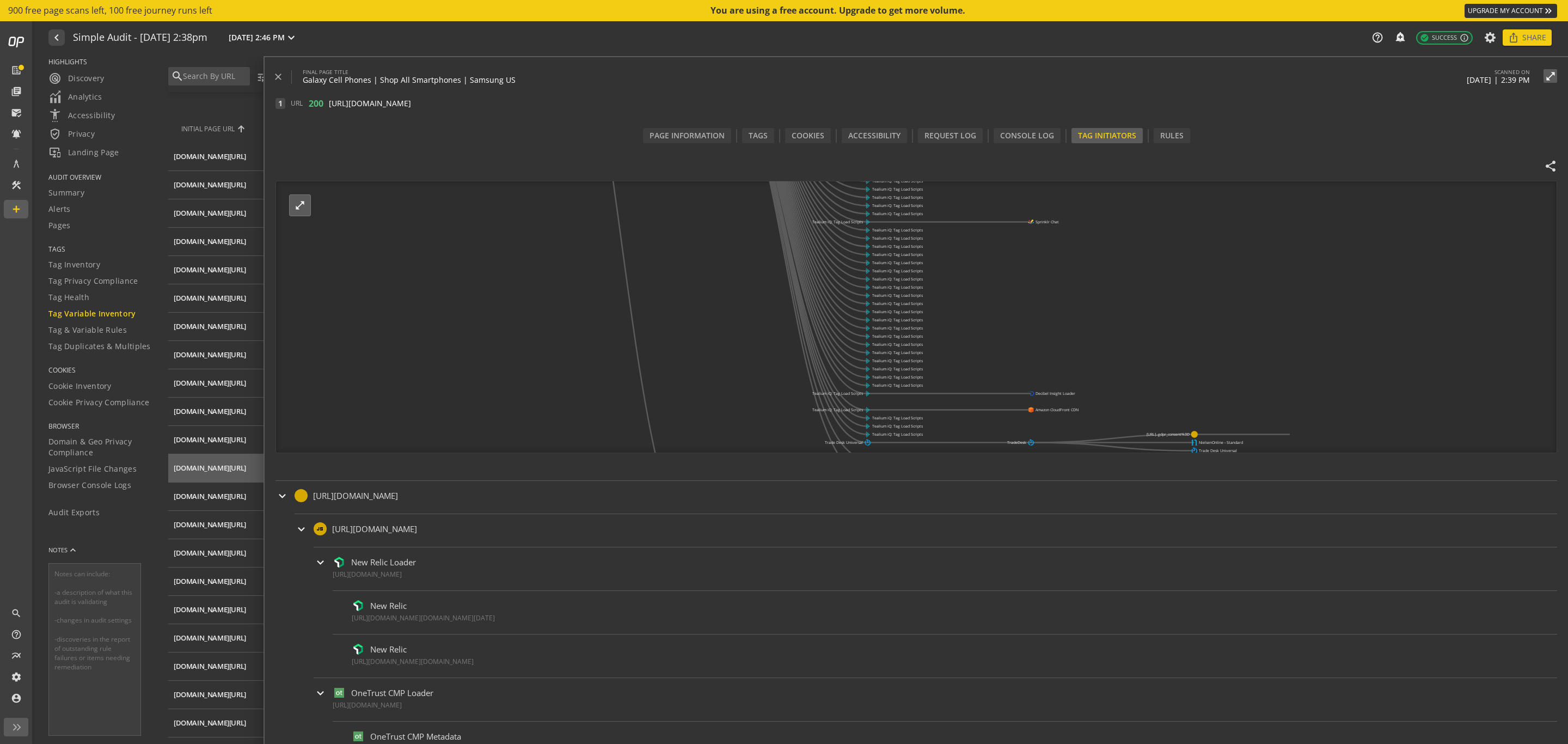
drag, startPoint x: 691, startPoint y: 397, endPoint x: 777, endPoint y: 443, distance: 97.5
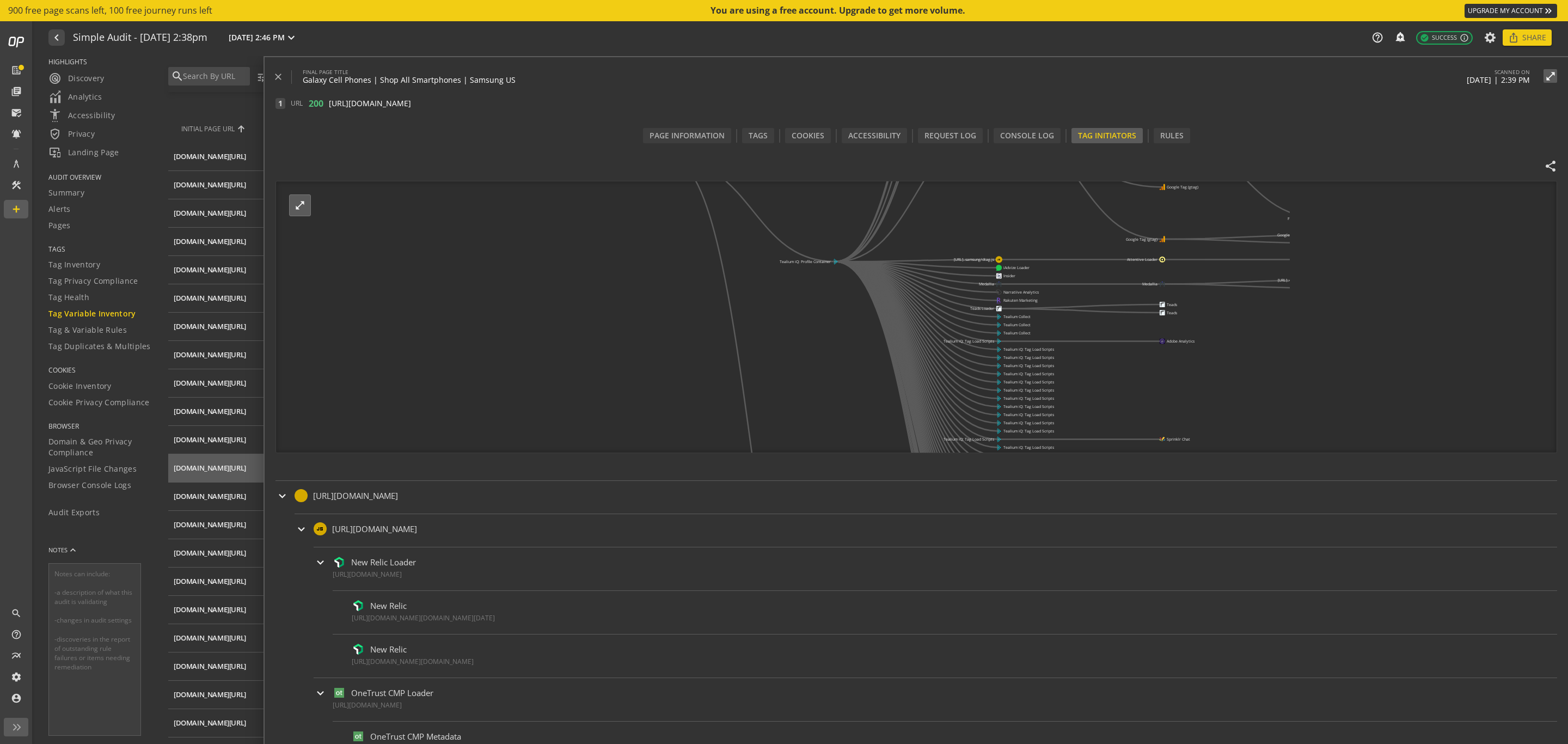
drag, startPoint x: 799, startPoint y: 433, endPoint x: 833, endPoint y: 488, distance: 64.7
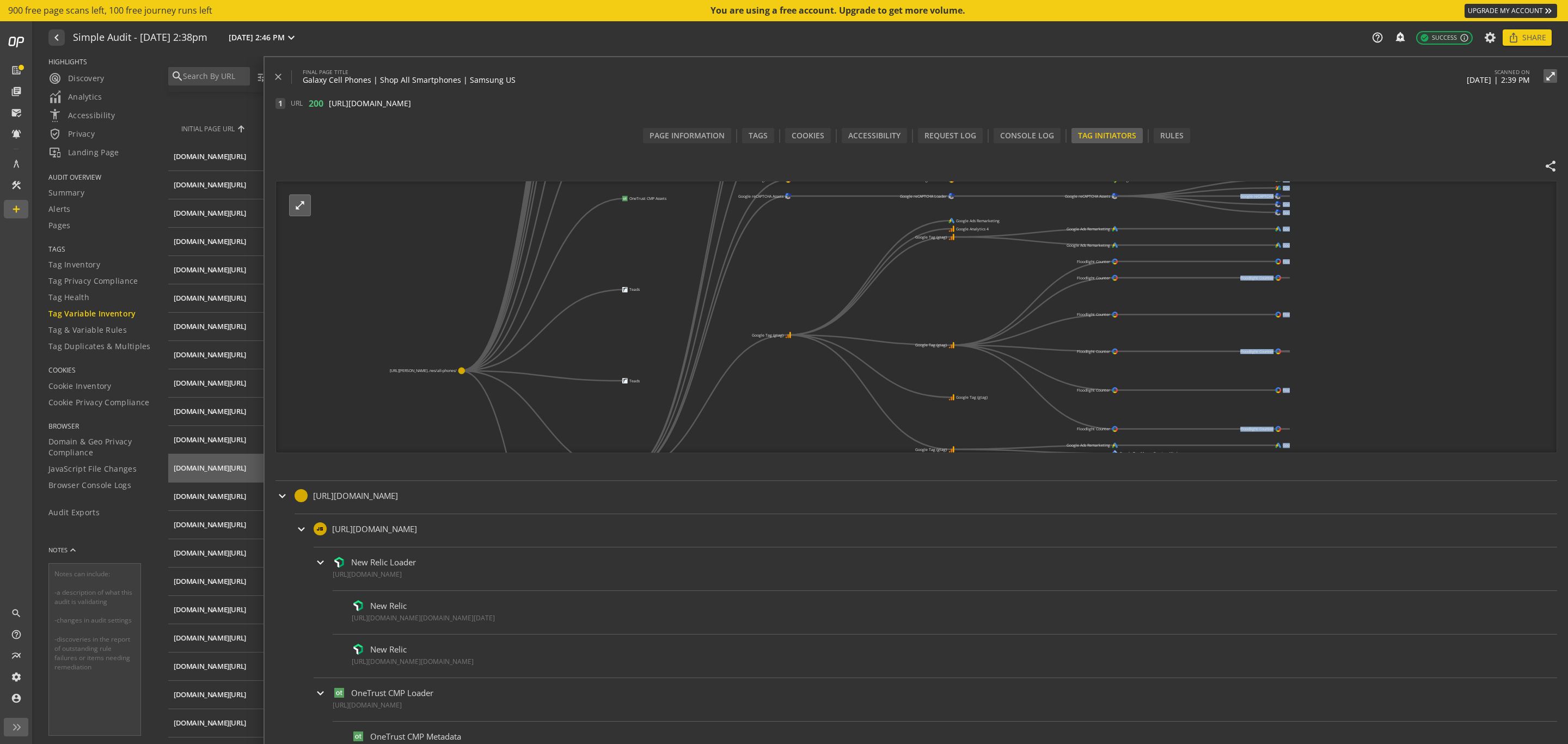
drag, startPoint x: 825, startPoint y: 191, endPoint x: 590, endPoint y: 359, distance: 288.9
click at [590, 359] on icon "[URL][PERSON_NAME]..nes/all-phones/ AEM Dynamic Media AEM Dynamic Media AEM Dyn…" at bounding box center [782, 317] width 1013 height 272
click at [1045, 237] on div "[URL][PERSON_NAME]..nes/all-phones/ AEM Dynamic Media AEM Dynamic Media AEM Dyn…" at bounding box center [917, 317] width 1282 height 272
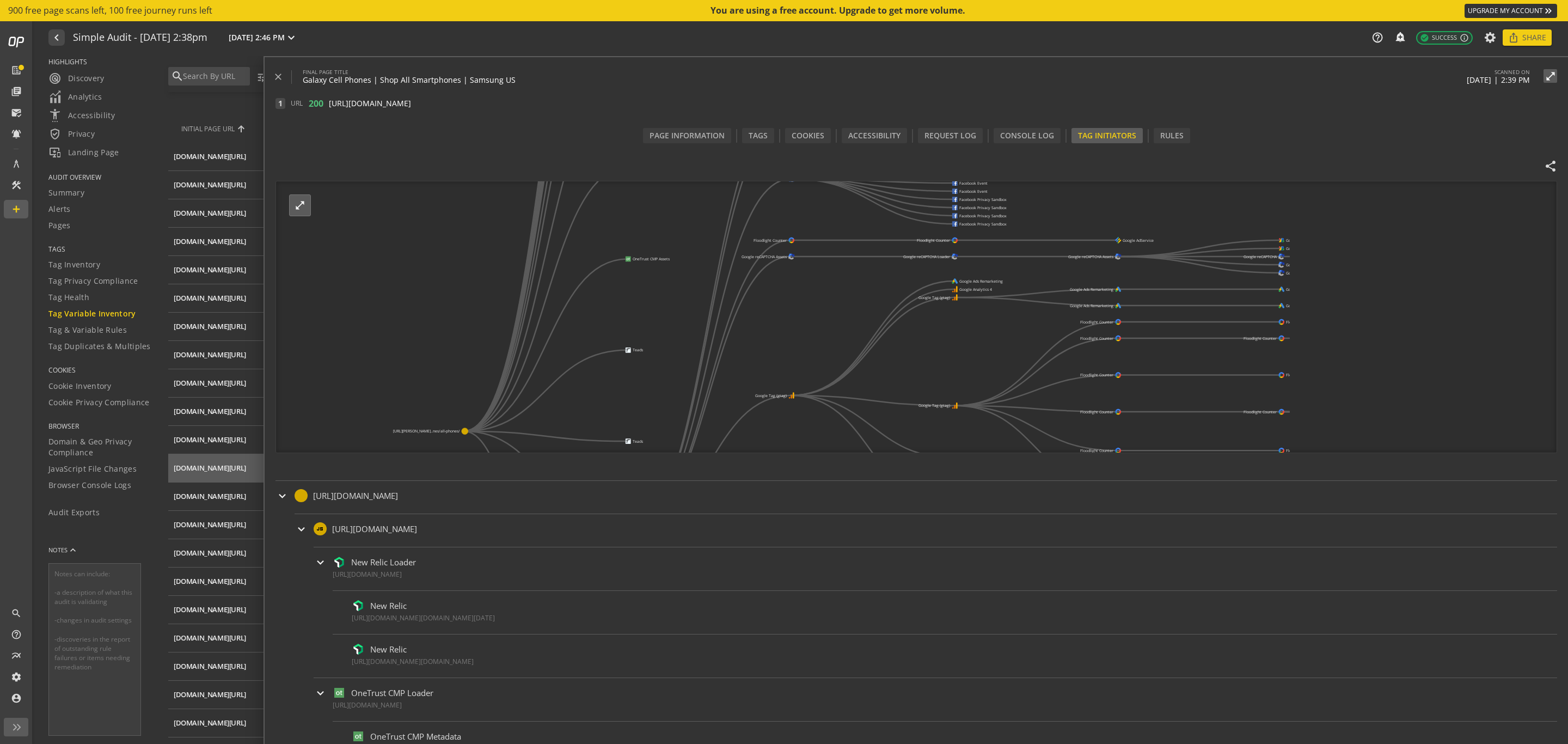
drag, startPoint x: 920, startPoint y: 317, endPoint x: 920, endPoint y: 360, distance: 43.0
click at [920, 360] on icon "[URL][PERSON_NAME]..nes/all-phones/ AEM Dynamic Media AEM Dynamic Media AEM Dyn…" at bounding box center [782, 317] width 1013 height 272
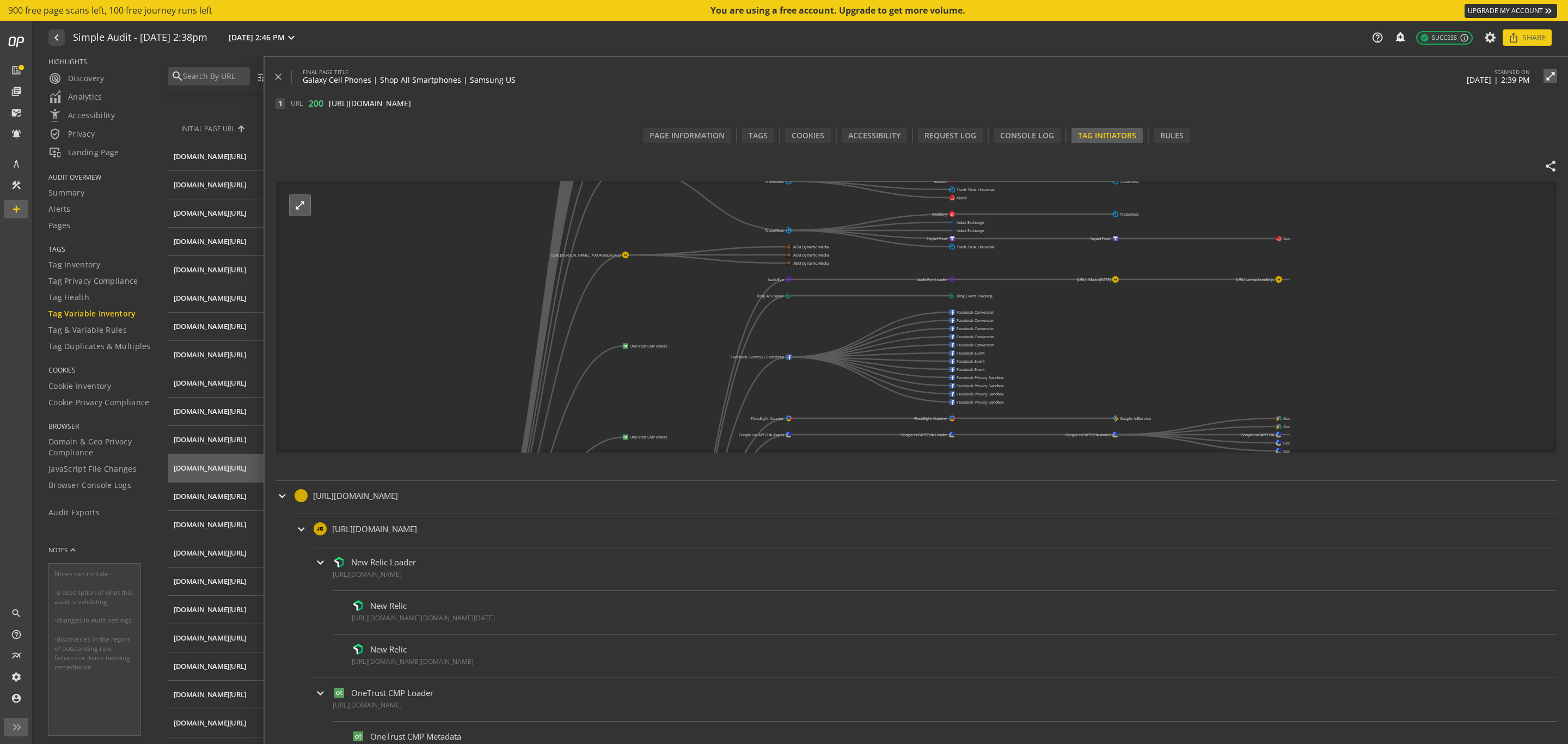
drag, startPoint x: 684, startPoint y: 303, endPoint x: 699, endPoint y: 390, distance: 88.3
click at [699, 391] on icon "[URL][PERSON_NAME]..nes/all-phones/ AEM Dynamic Media AEM Dynamic Media AEM Dyn…" at bounding box center [782, 317] width 1013 height 272
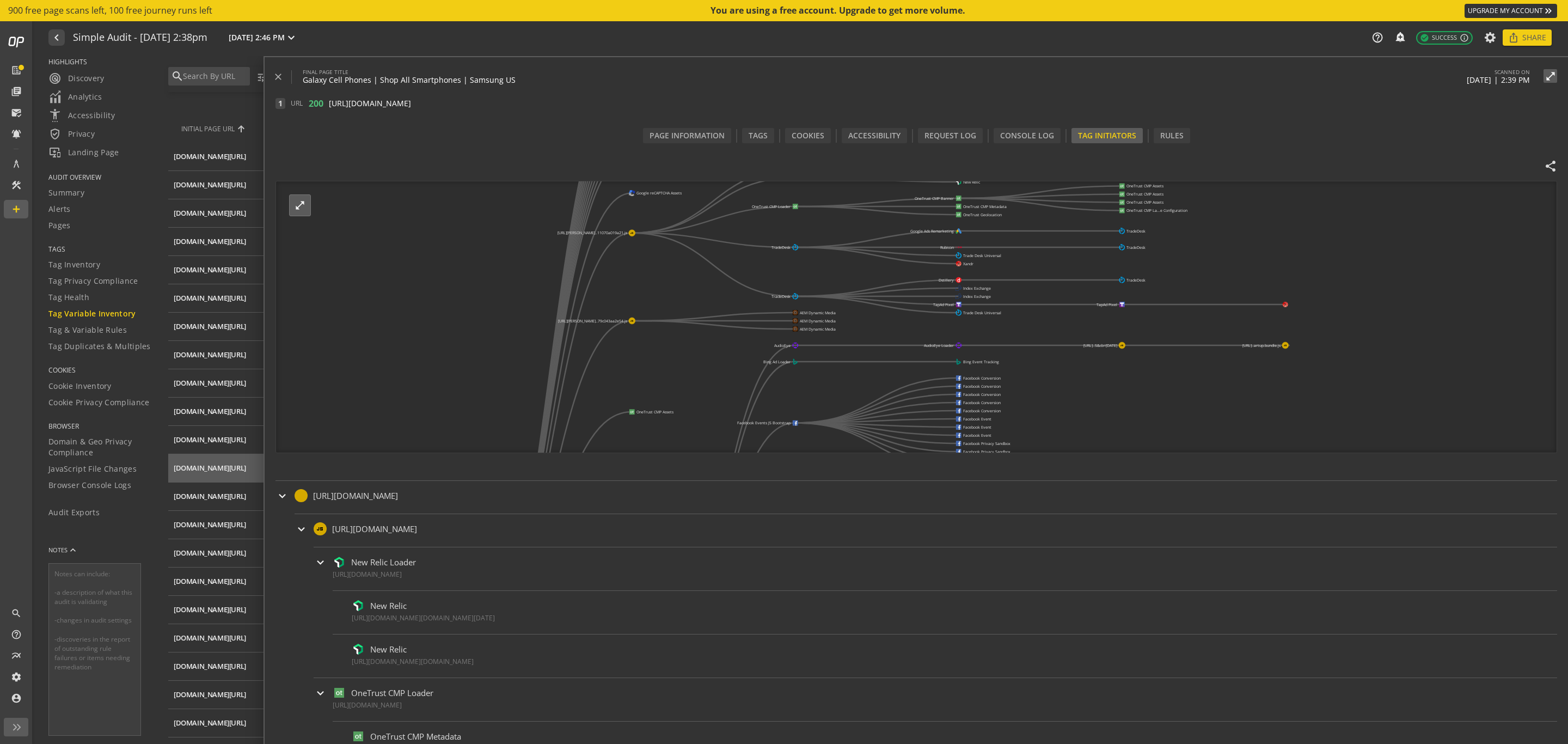
drag, startPoint x: 653, startPoint y: 292, endPoint x: 655, endPoint y: 298, distance: 6.3
click at [655, 298] on icon "[URL][PERSON_NAME]..nes/all-phones/ AEM Dynamic Media AEM Dynamic Media AEM Dyn…" at bounding box center [782, 317] width 1013 height 272
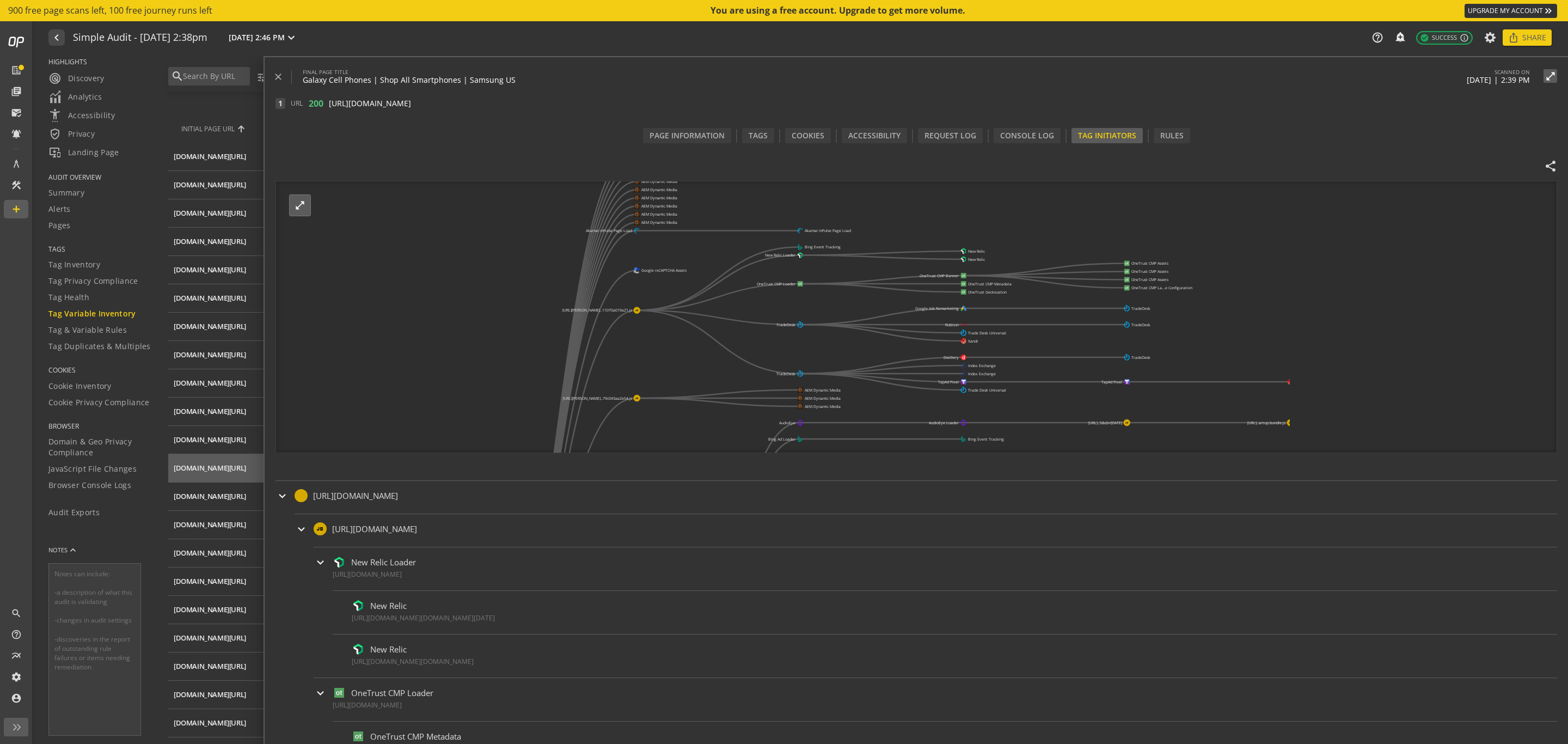
drag, startPoint x: 680, startPoint y: 281, endPoint x: 686, endPoint y: 368, distance: 87.2
click at [686, 368] on icon "[URL][PERSON_NAME]..nes/all-phones/ AEM Dynamic Media AEM Dynamic Media AEM Dyn…" at bounding box center [782, 317] width 1013 height 272
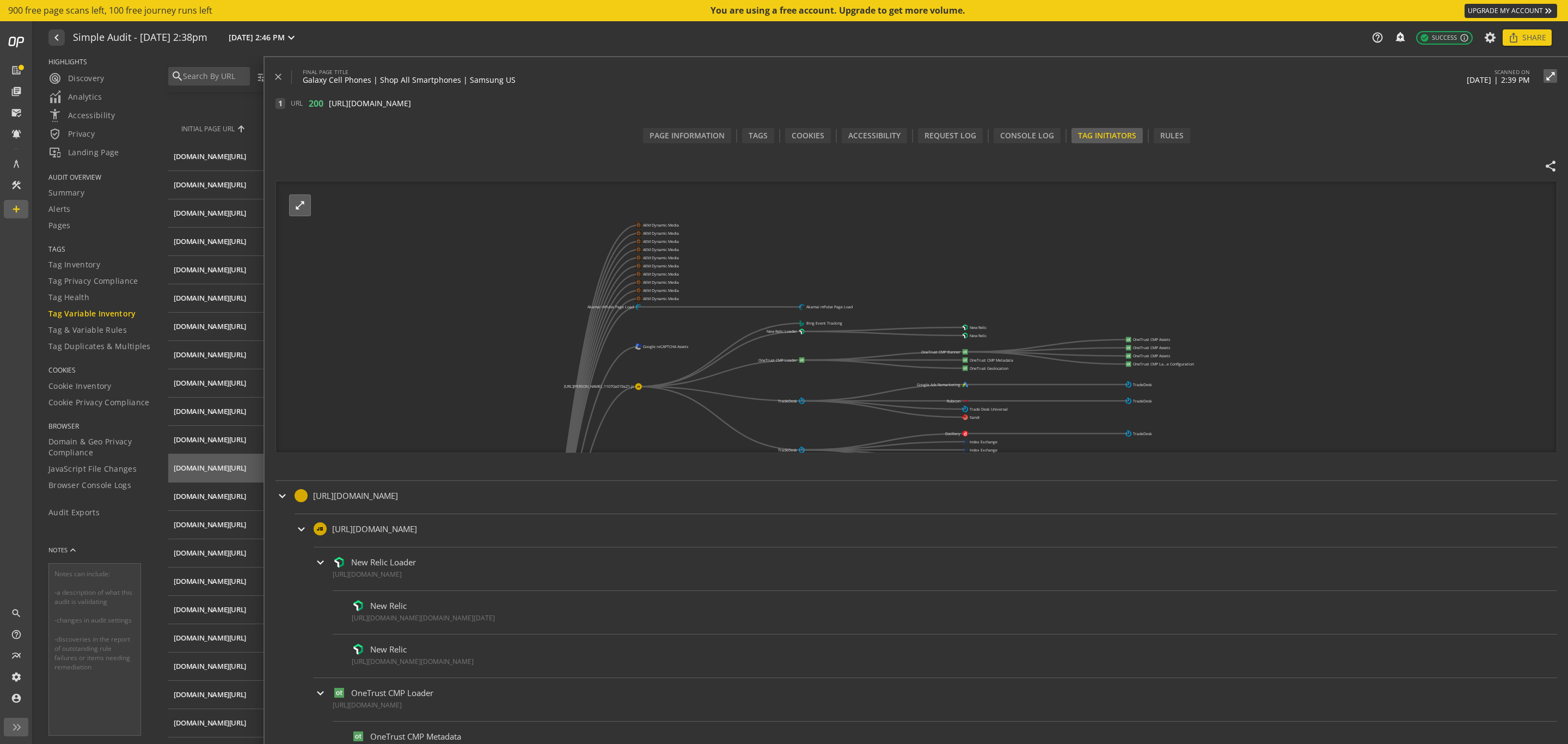
drag, startPoint x: 685, startPoint y: 374, endPoint x: 682, endPoint y: 415, distance: 41.1
click at [684, 418] on icon "[URL][PERSON_NAME]..nes/all-phones/ AEM Dynamic Media AEM Dynamic Media AEM Dyn…" at bounding box center [782, 317] width 1013 height 272
click at [629, 304] on text "Akamai mPulse Page Load" at bounding box center [609, 305] width 46 height 5
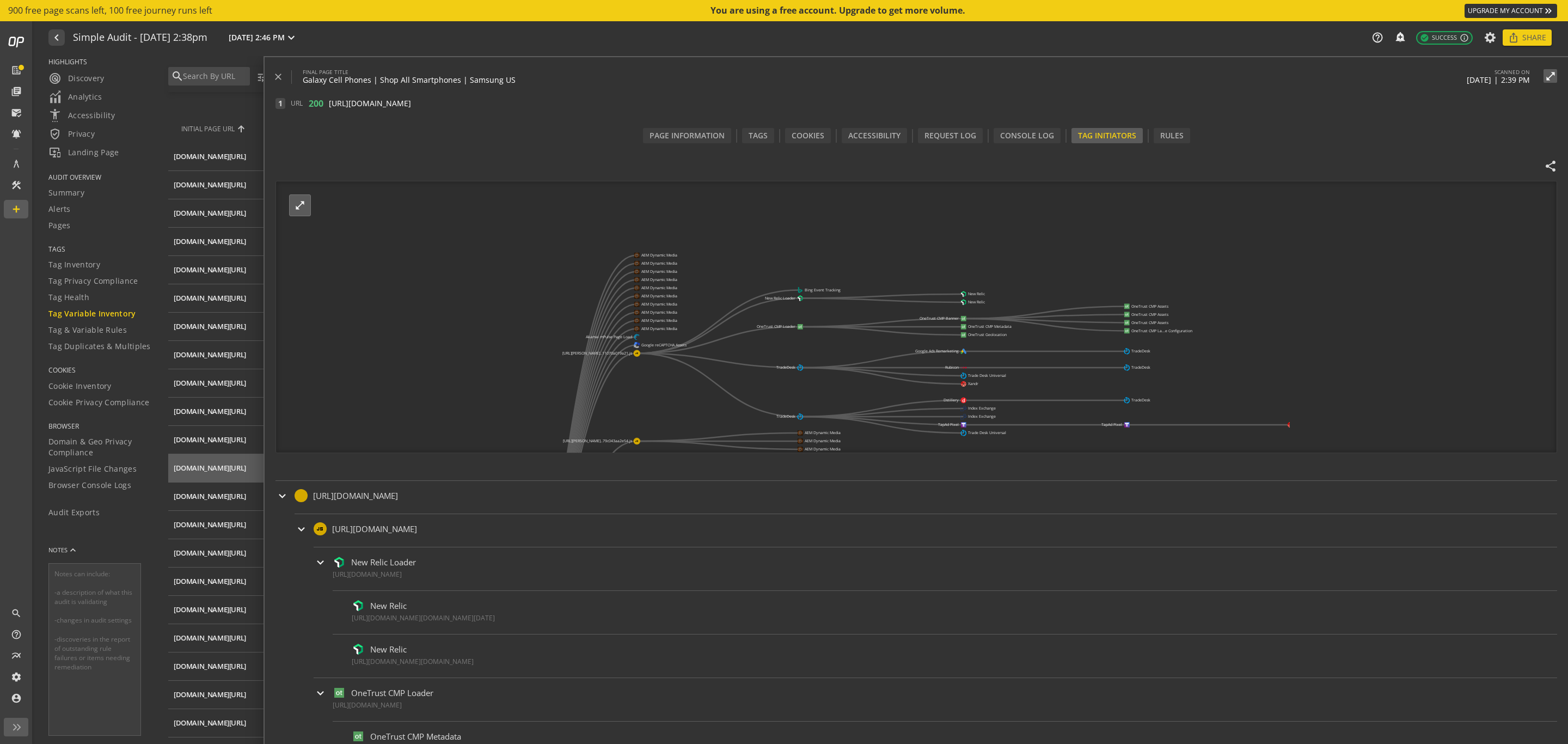
click at [637, 337] on image at bounding box center [637, 337] width 7 height 7
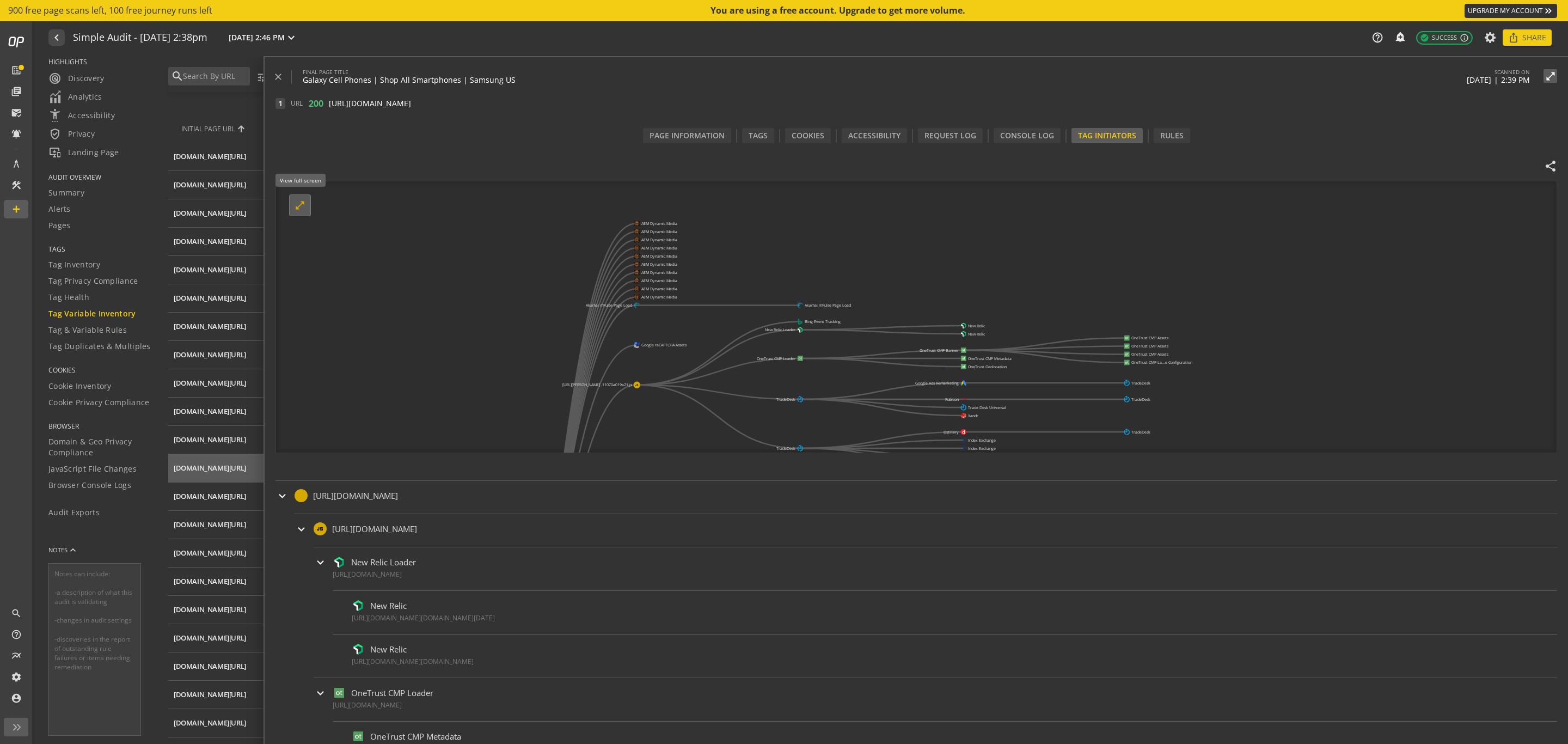
click at [306, 206] on span at bounding box center [299, 205] width 26 height 26
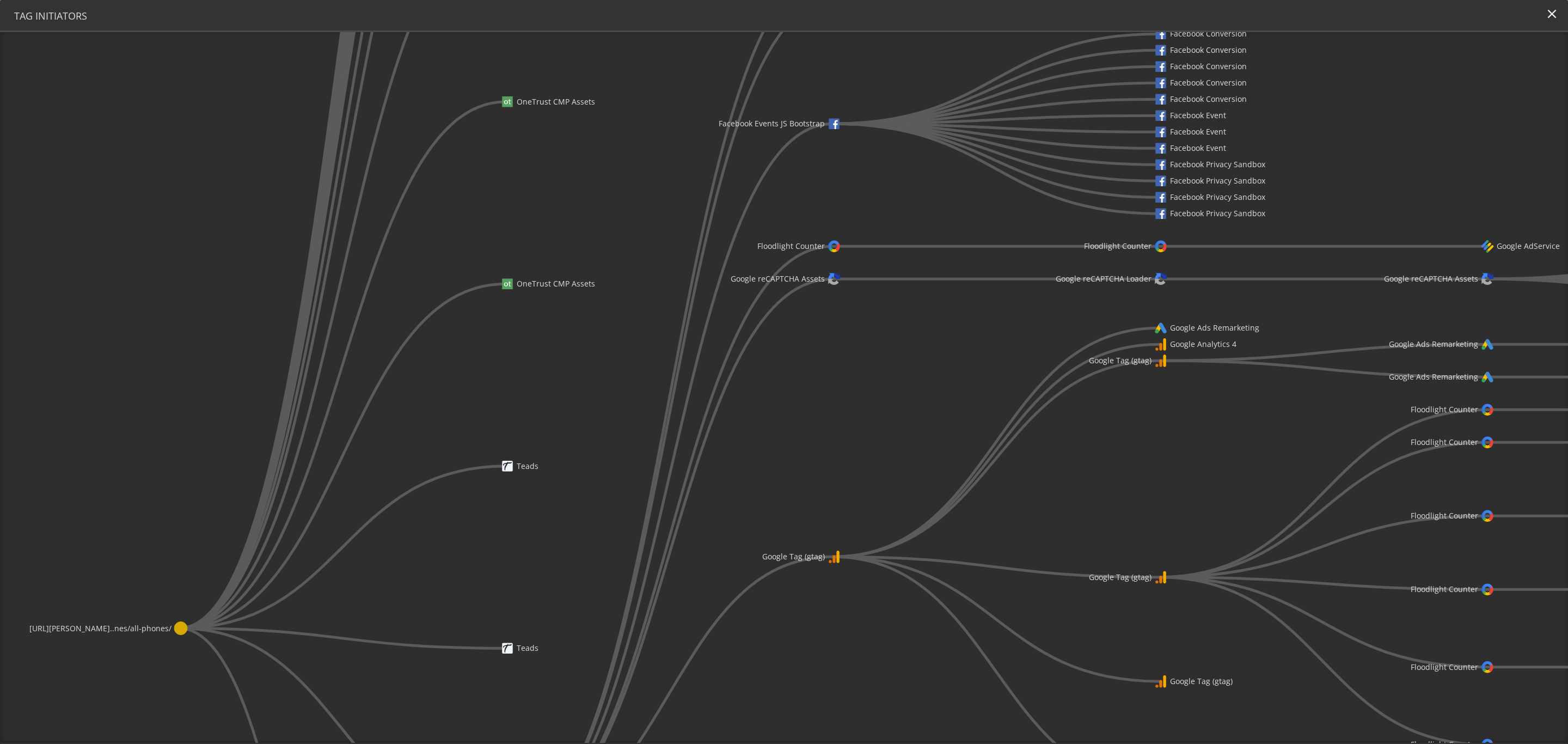
drag, startPoint x: 536, startPoint y: 252, endPoint x: 617, endPoint y: 555, distance: 313.6
click at [628, 496] on icon "[URL][PERSON_NAME]..nes/all-phones/ AEM Dynamic Media AEM Dynamic Media AEM Dyn…" at bounding box center [784, 387] width 1568 height 711
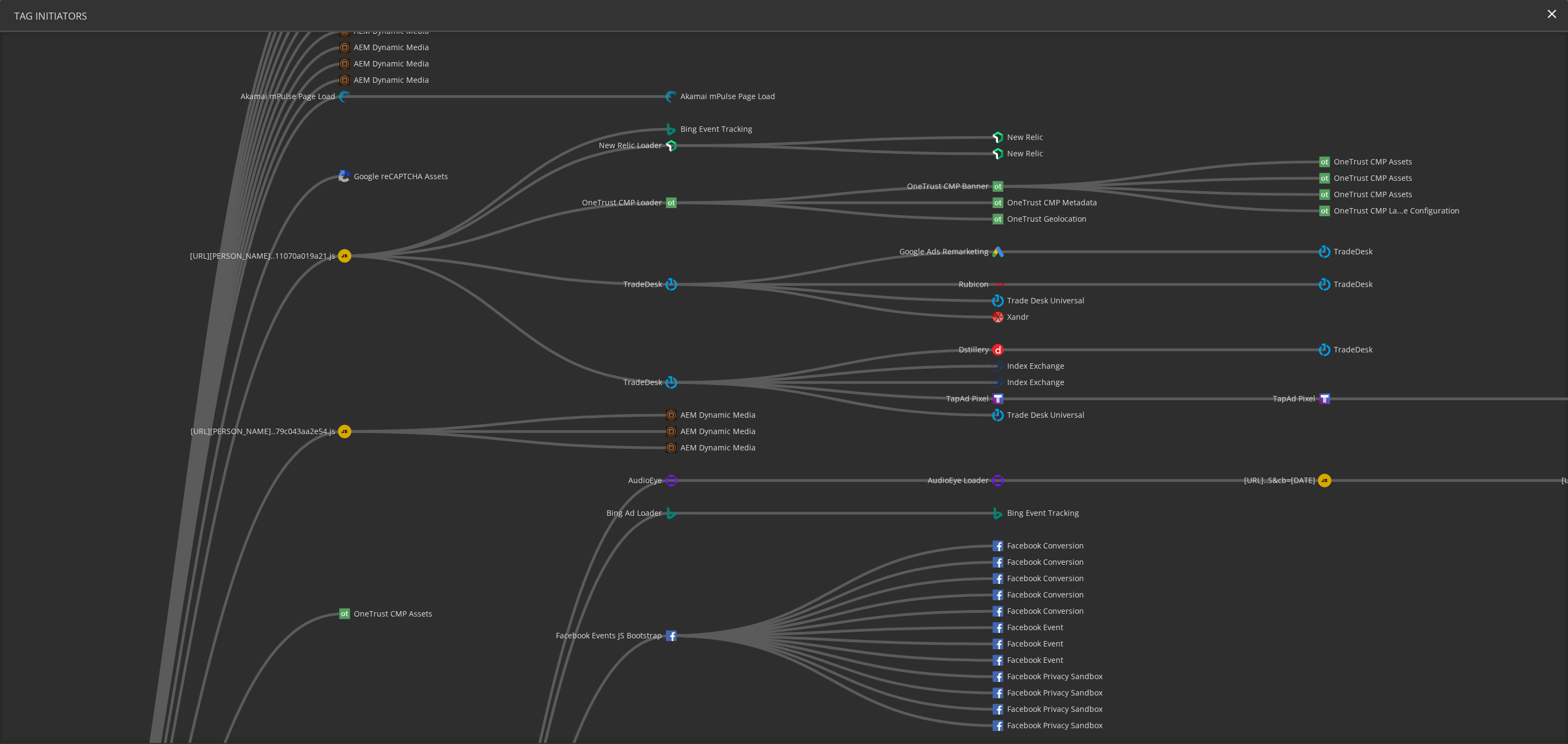
drag, startPoint x: 717, startPoint y: 181, endPoint x: 508, endPoint y: 524, distance: 401.7
click at [509, 496] on icon "[URL][PERSON_NAME]..nes/all-phones/ AEM Dynamic Media AEM Dynamic Media AEM Dyn…" at bounding box center [784, 387] width 1568 height 711
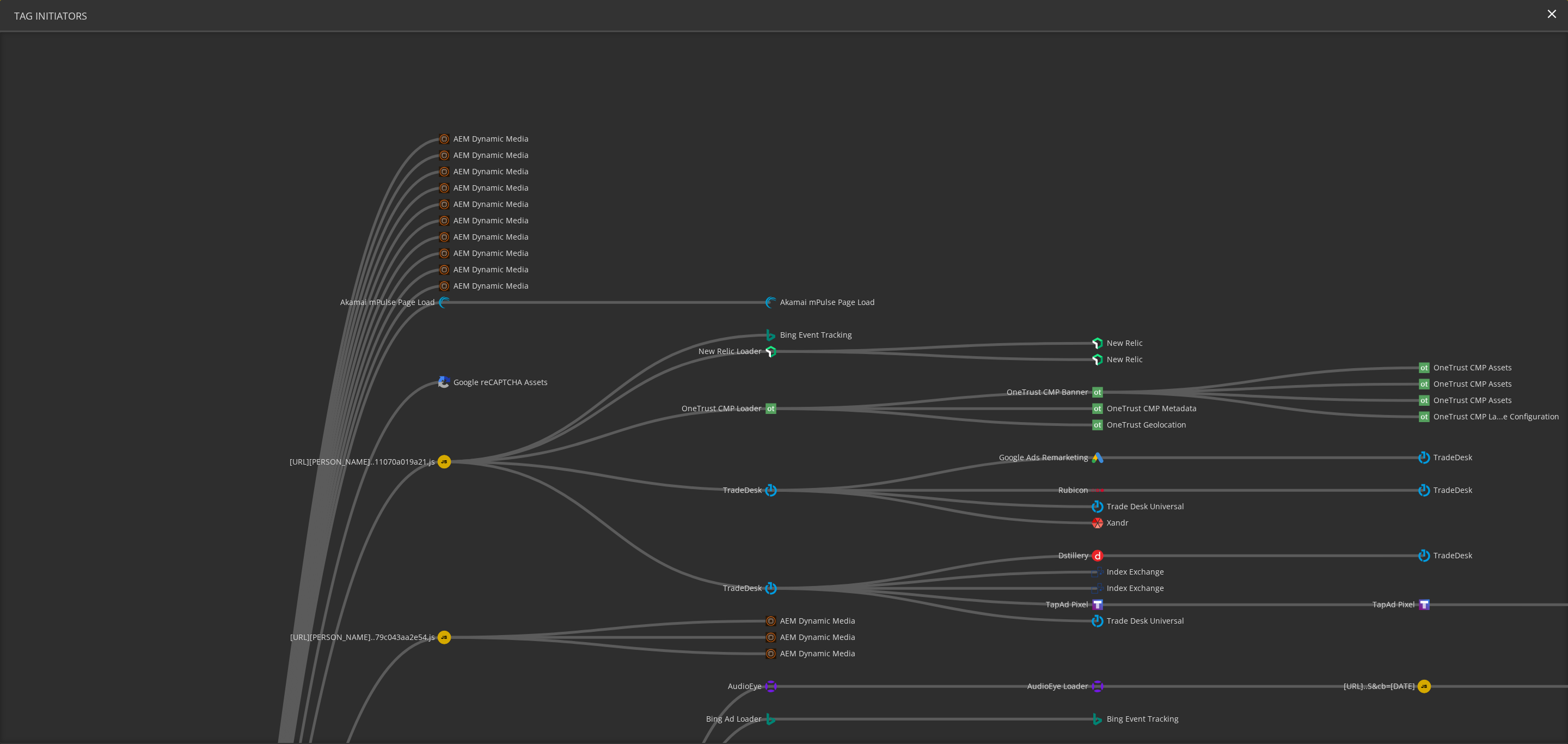
drag, startPoint x: 823, startPoint y: 272, endPoint x: 933, endPoint y: 461, distance: 218.7
click at [933, 461] on icon "[URL][PERSON_NAME]..nes/all-phones/ AEM Dynamic Media AEM Dynamic Media AEM Dyn…" at bounding box center [784, 387] width 1568 height 711
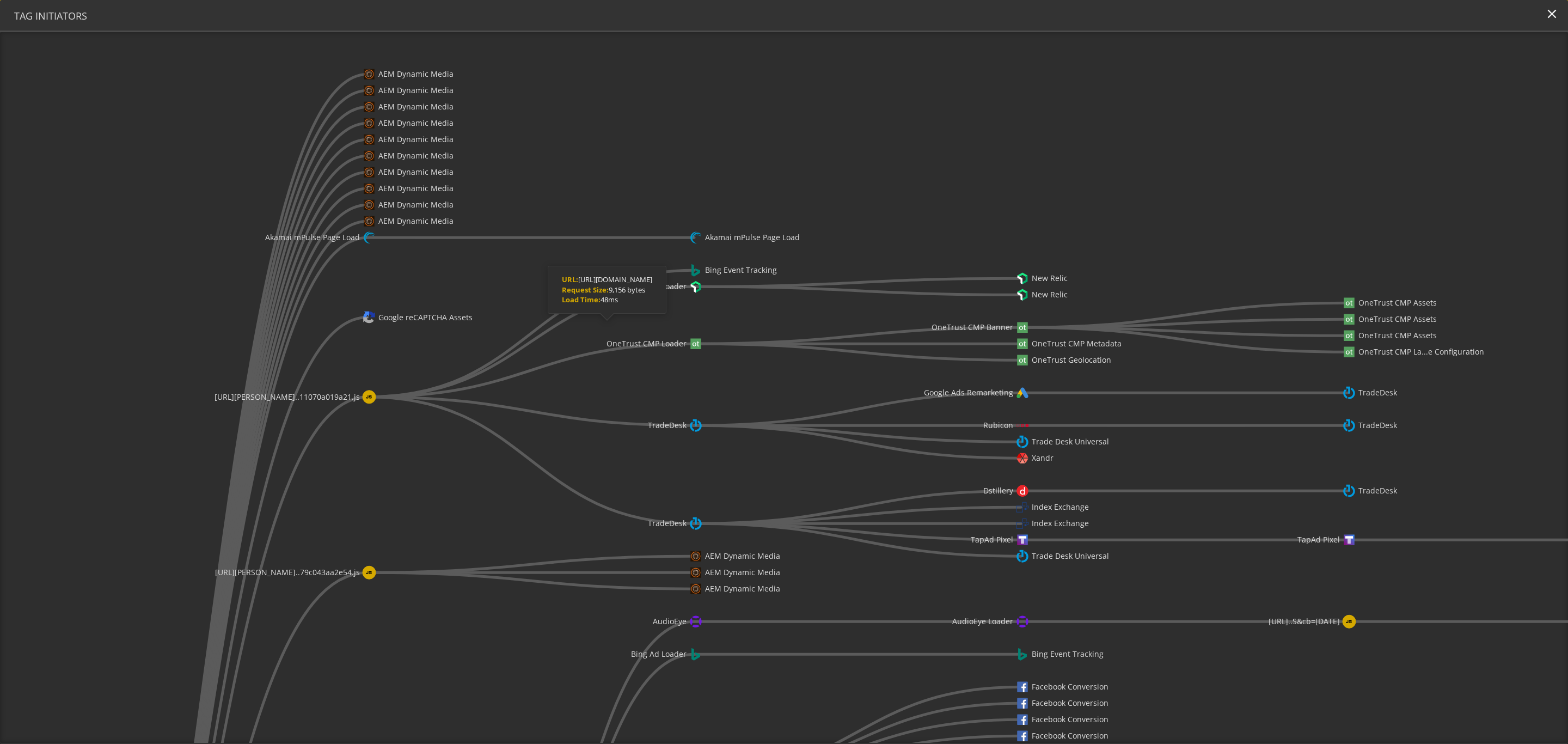
drag, startPoint x: 713, startPoint y: 401, endPoint x: 641, endPoint y: 346, distance: 90.6
click at [642, 348] on text "OneTrust CMP Loader" at bounding box center [646, 343] width 80 height 10
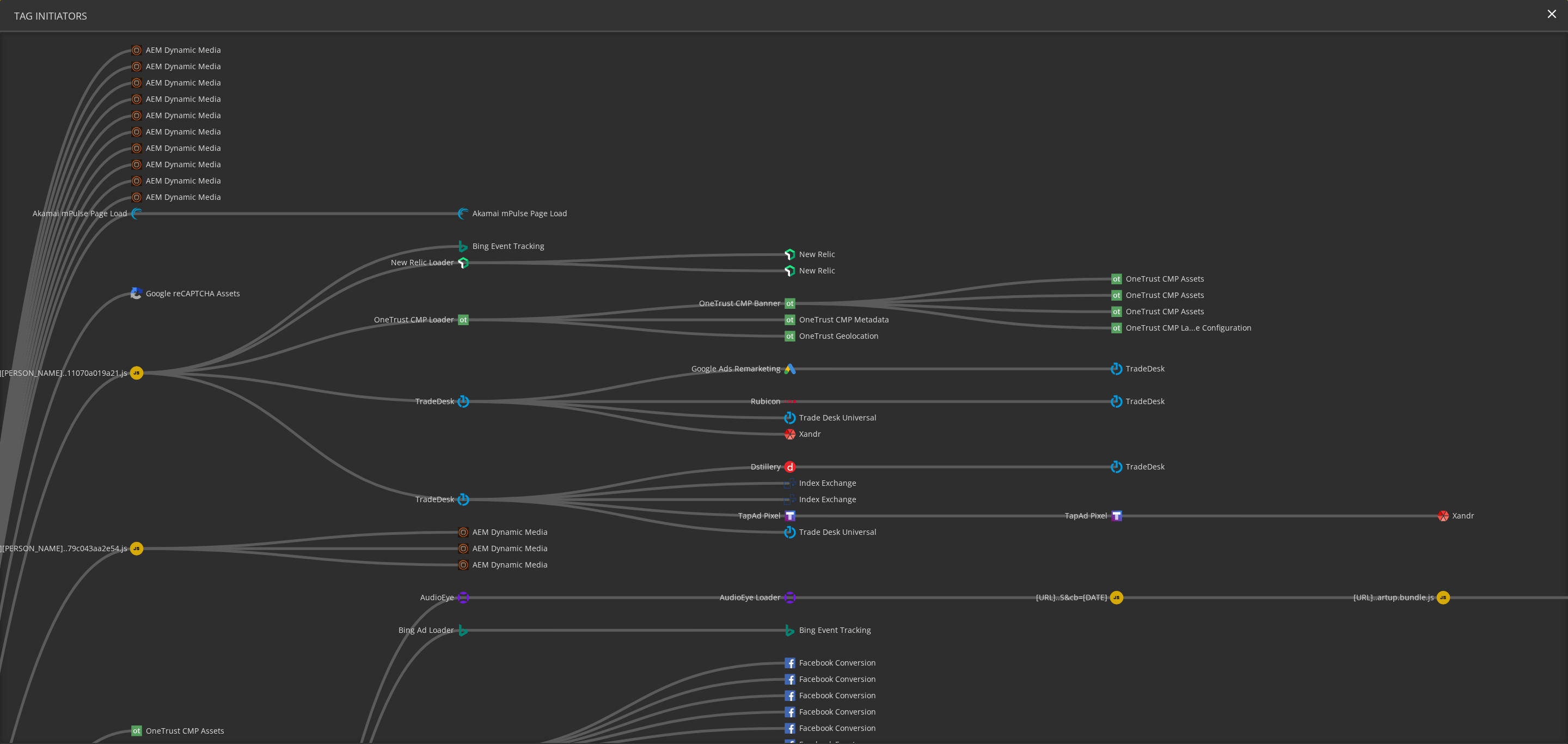
drag, startPoint x: 931, startPoint y: 229, endPoint x: 698, endPoint y: 198, distance: 235.1
click at [698, 198] on icon "[URL][PERSON_NAME]..nes/all-phones/ AEM Dynamic Media AEM Dynamic Media AEM Dyn…" at bounding box center [784, 387] width 1568 height 711
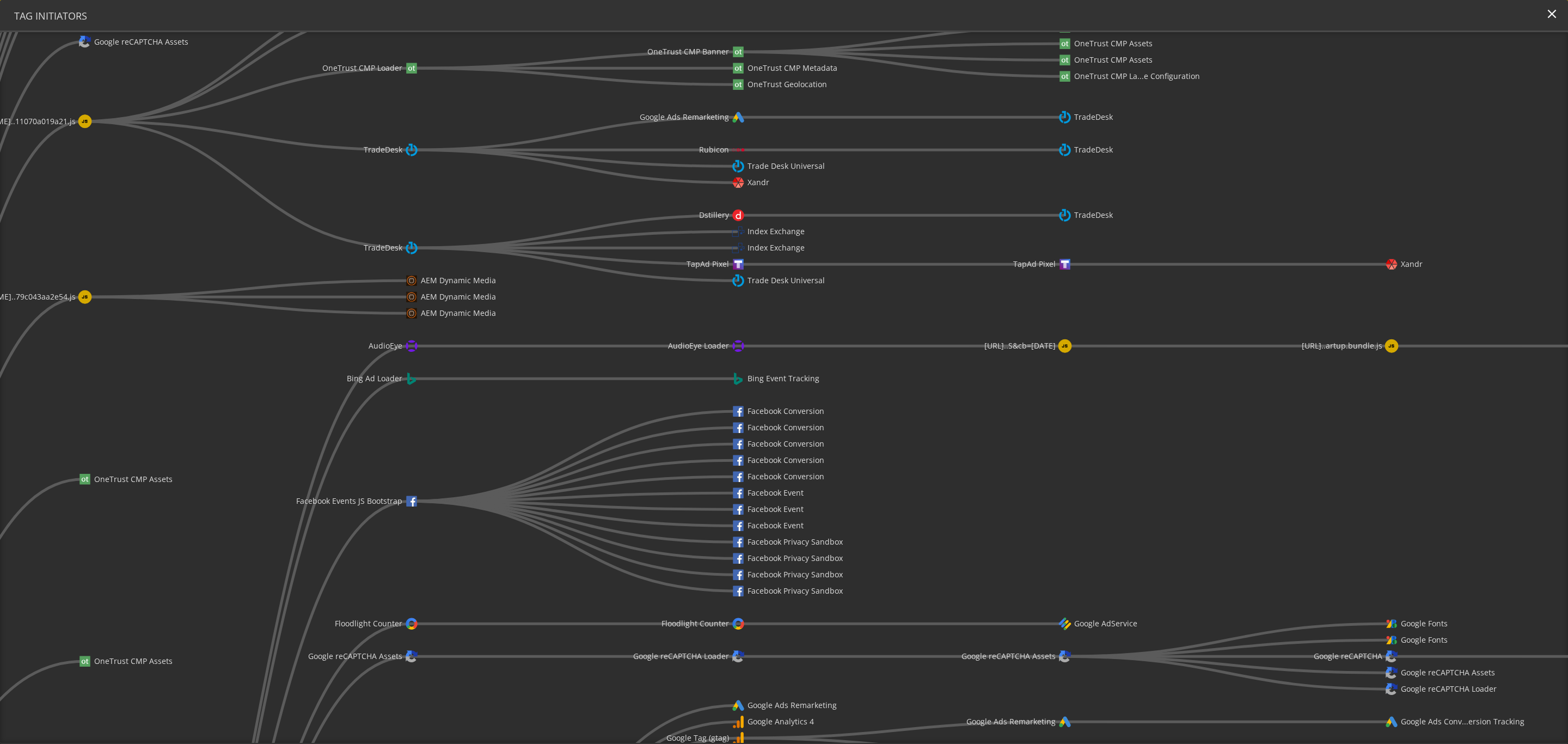
drag, startPoint x: 1343, startPoint y: 432, endPoint x: 1268, endPoint y: 191, distance: 252.4
click at [1045, 191] on icon "[URL][PERSON_NAME]..nes/all-phones/ AEM Dynamic Media AEM Dynamic Media AEM Dyn…" at bounding box center [784, 387] width 1568 height 711
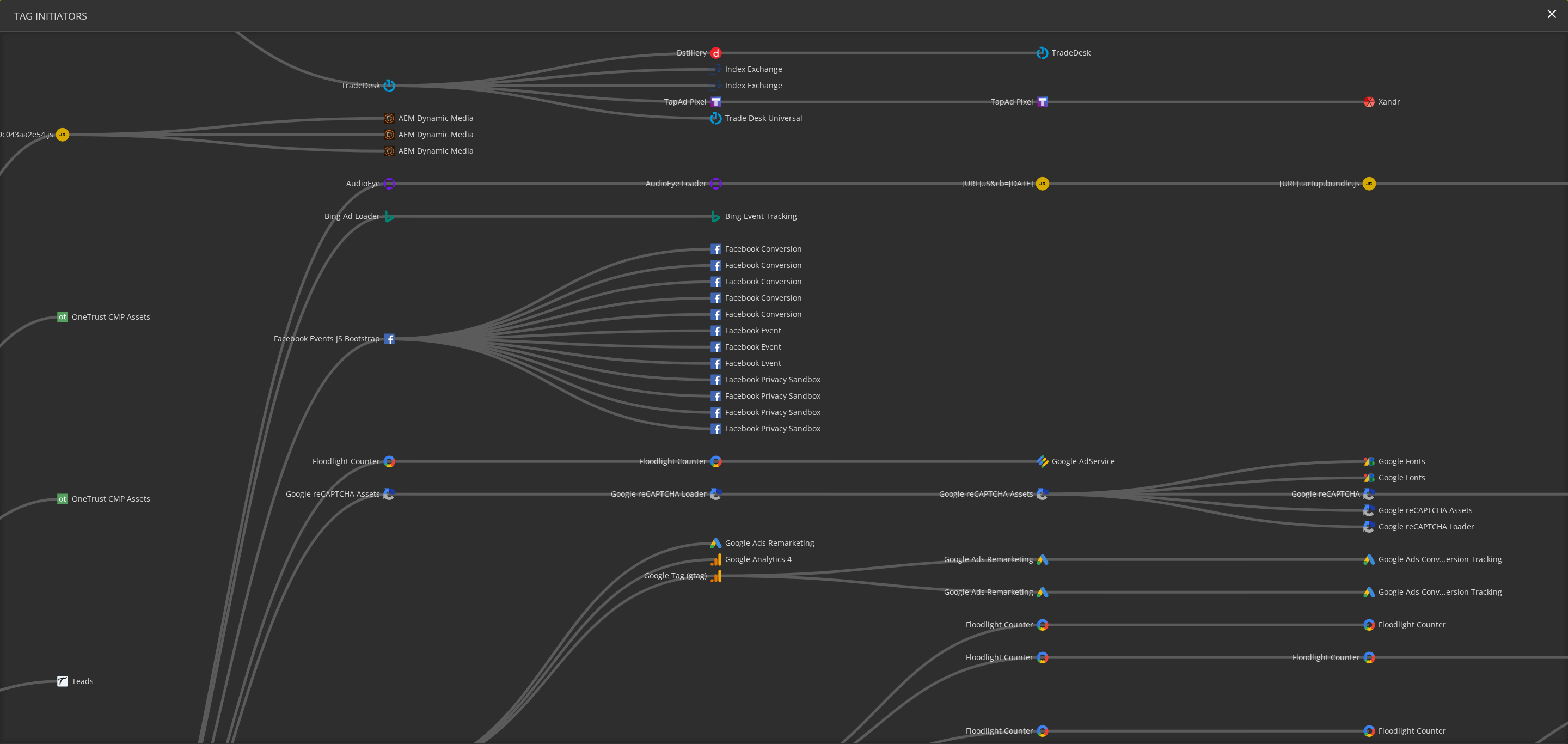
drag, startPoint x: 804, startPoint y: 158, endPoint x: 789, endPoint y: 146, distance: 19.2
click at [789, 146] on icon "[URL][PERSON_NAME]..nes/all-phones/ AEM Dynamic Media AEM Dynamic Media AEM Dyn…" at bounding box center [784, 387] width 1568 height 711
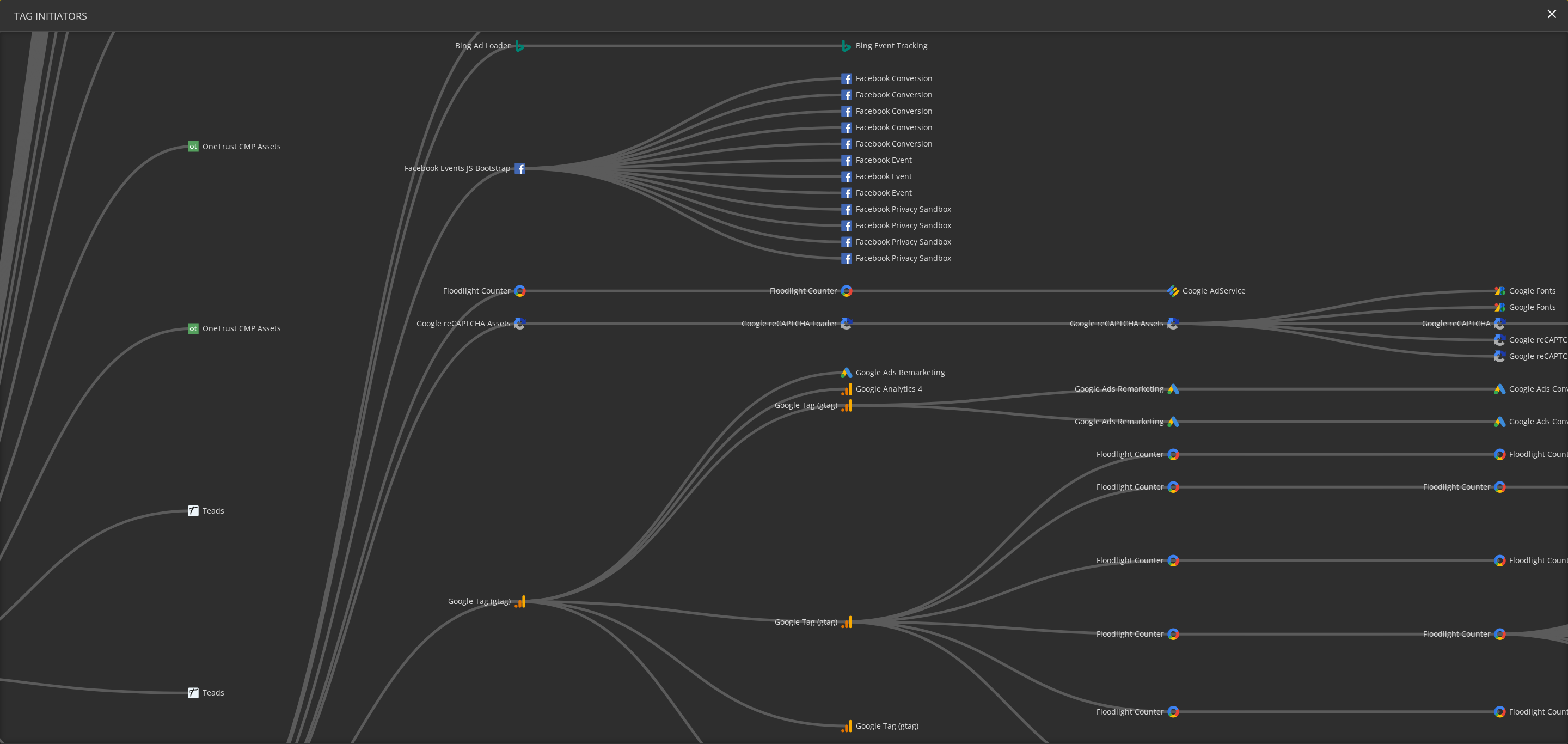
drag, startPoint x: 928, startPoint y: 337, endPoint x: 1059, endPoint y: 167, distance: 214.6
click at [1045, 167] on icon "[URL][PERSON_NAME]..nes/all-phones/ AEM Dynamic Media AEM Dynamic Media AEM Dyn…" at bounding box center [784, 387] width 1568 height 711
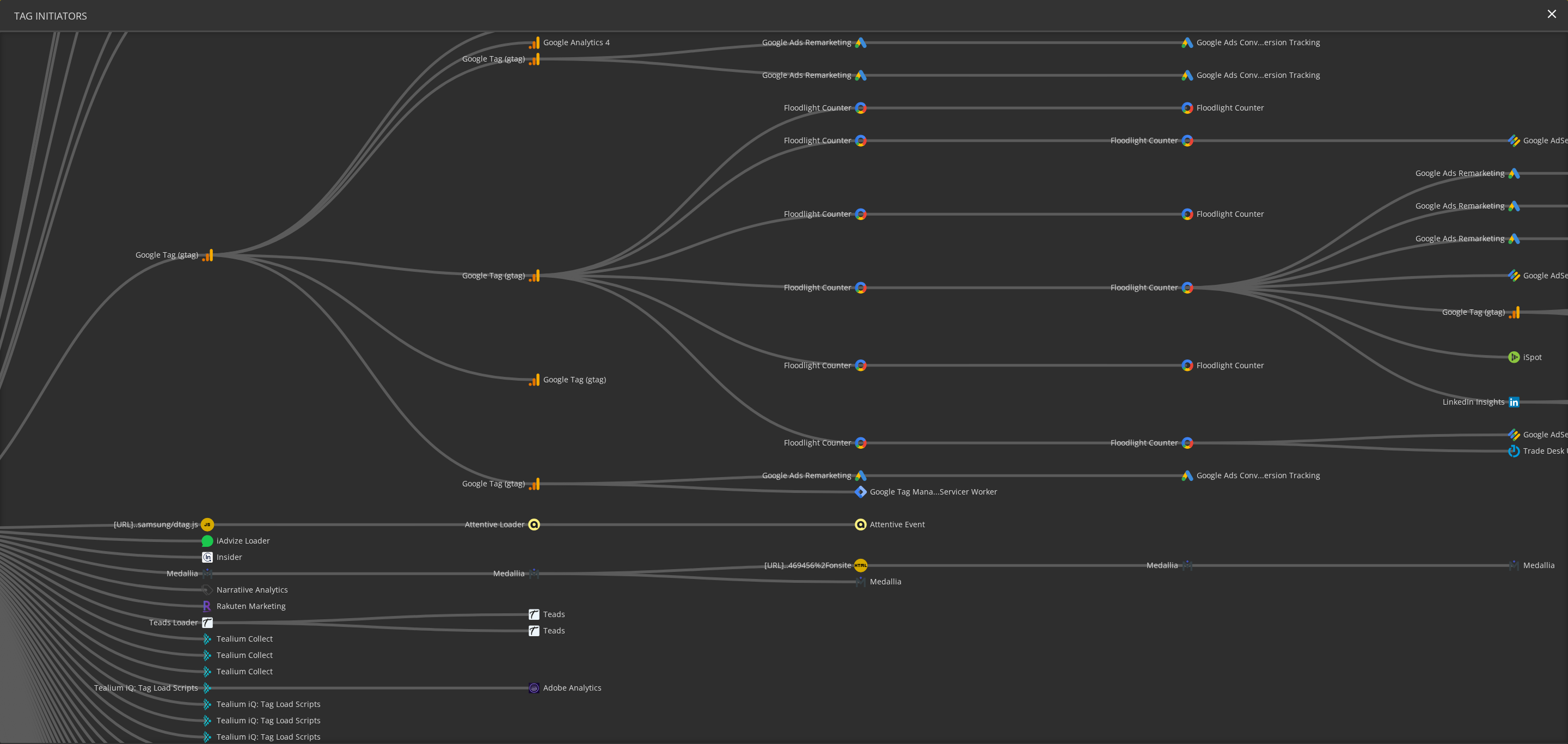
drag, startPoint x: 1292, startPoint y: 525, endPoint x: 980, endPoint y: 178, distance: 466.6
click at [980, 178] on icon "[URL][PERSON_NAME]..nes/all-phones/ AEM Dynamic Media AEM Dynamic Media AEM Dyn…" at bounding box center [784, 387] width 1568 height 711
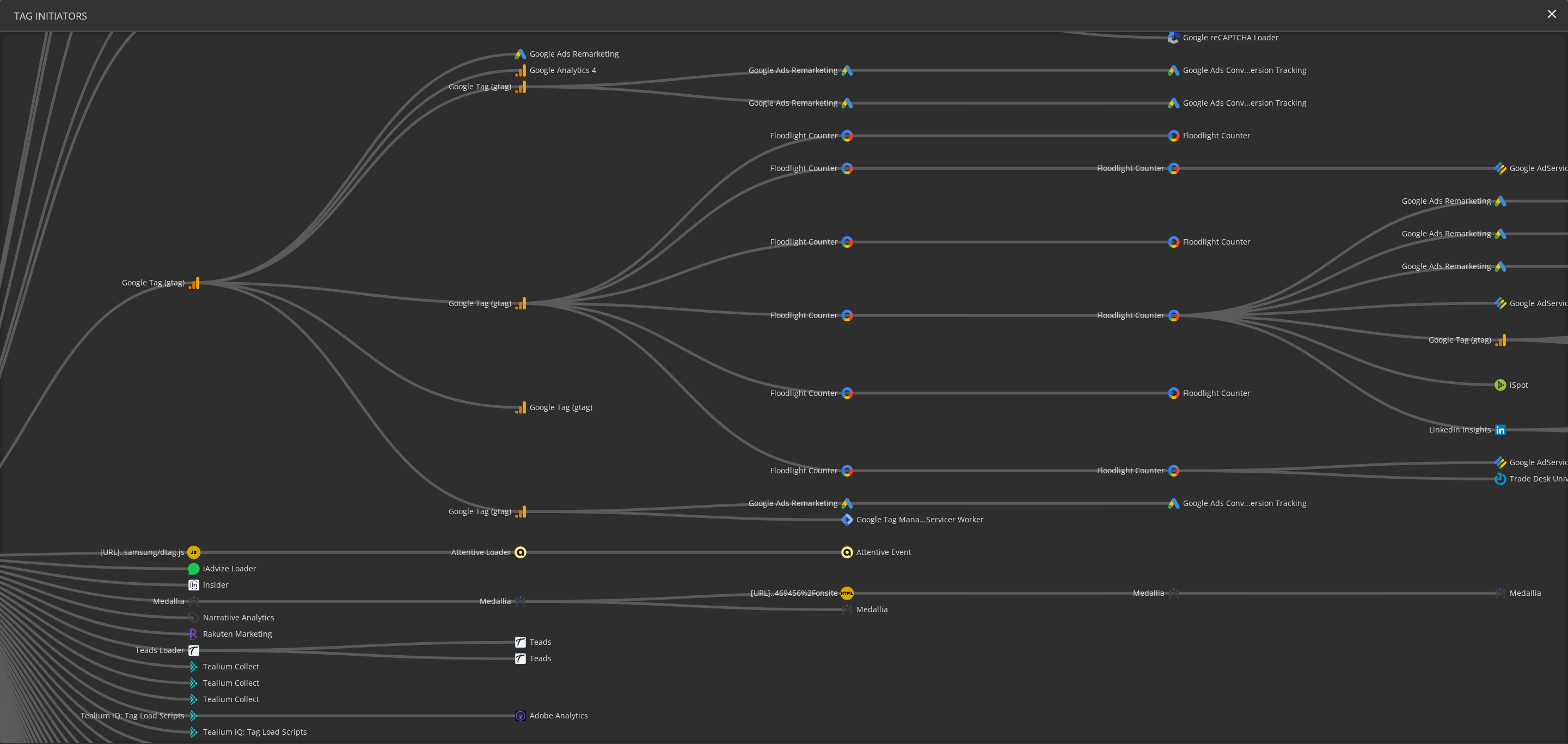
drag, startPoint x: 569, startPoint y: 162, endPoint x: 555, endPoint y: 189, distance: 30.4
click at [555, 189] on icon "[URL][PERSON_NAME]..nes/all-phones/ AEM Dynamic Media AEM Dynamic Media AEM Dyn…" at bounding box center [784, 387] width 1568 height 711
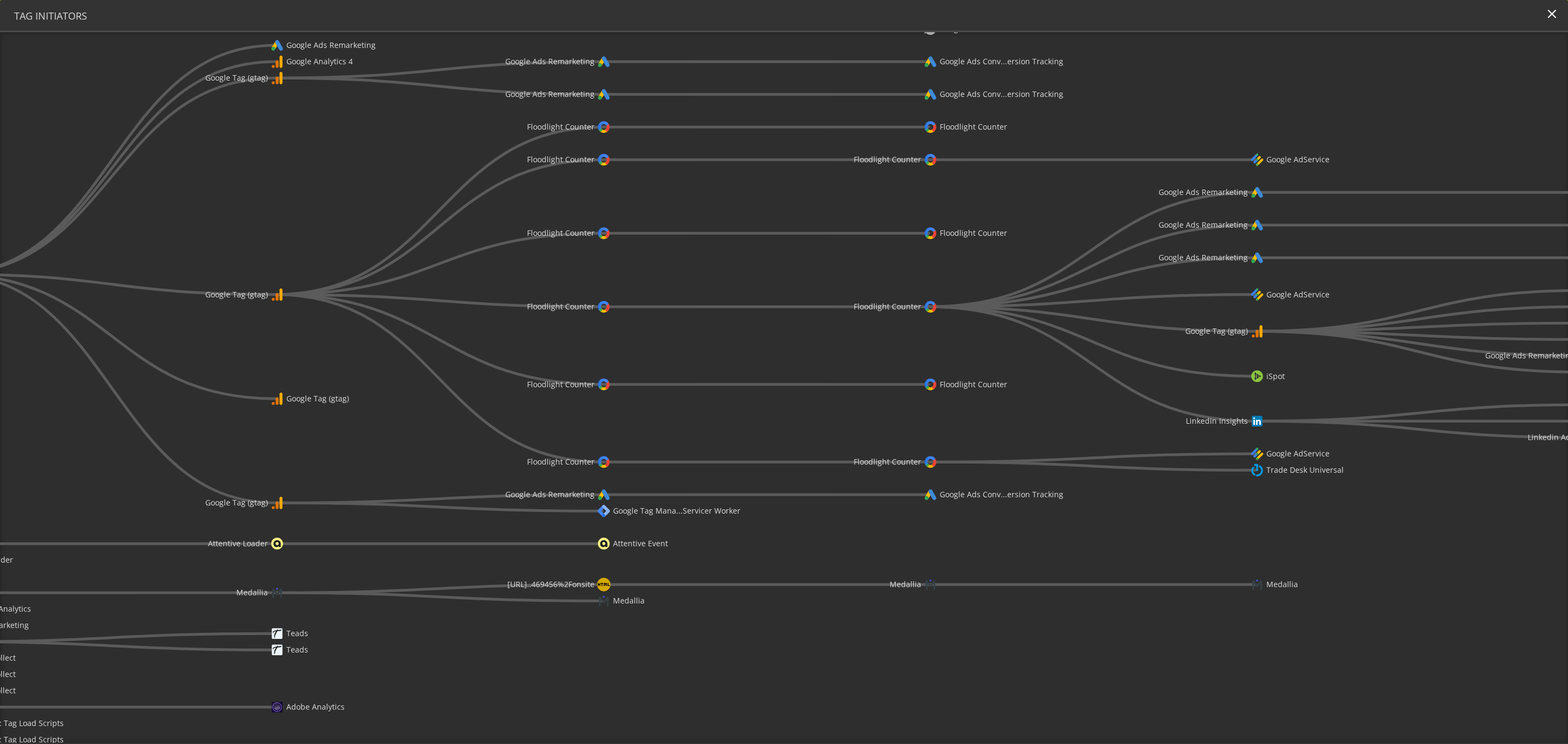
drag, startPoint x: 302, startPoint y: 494, endPoint x: 49, endPoint y: 487, distance: 253.1
click at [51, 487] on icon "[URL][PERSON_NAME]..nes/all-phones/ AEM Dynamic Media AEM Dynamic Media AEM Dyn…" at bounding box center [784, 387] width 1568 height 711
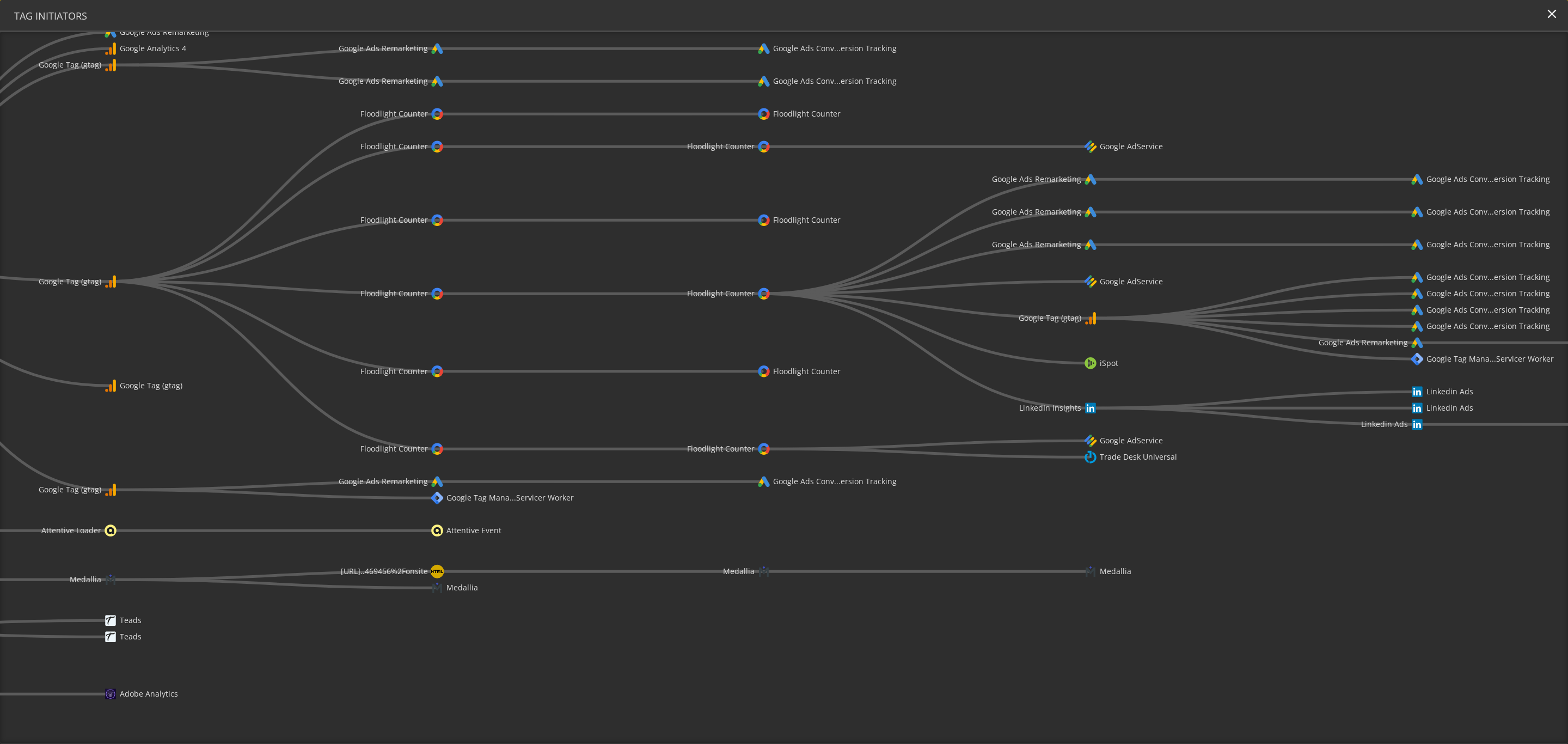
drag, startPoint x: 1468, startPoint y: 515, endPoint x: 1309, endPoint y: 500, distance: 159.7
click at [1045, 496] on icon "[URL][PERSON_NAME]..nes/all-phones/ AEM Dynamic Media AEM Dynamic Media AEM Dyn…" at bounding box center [784, 387] width 1568 height 711
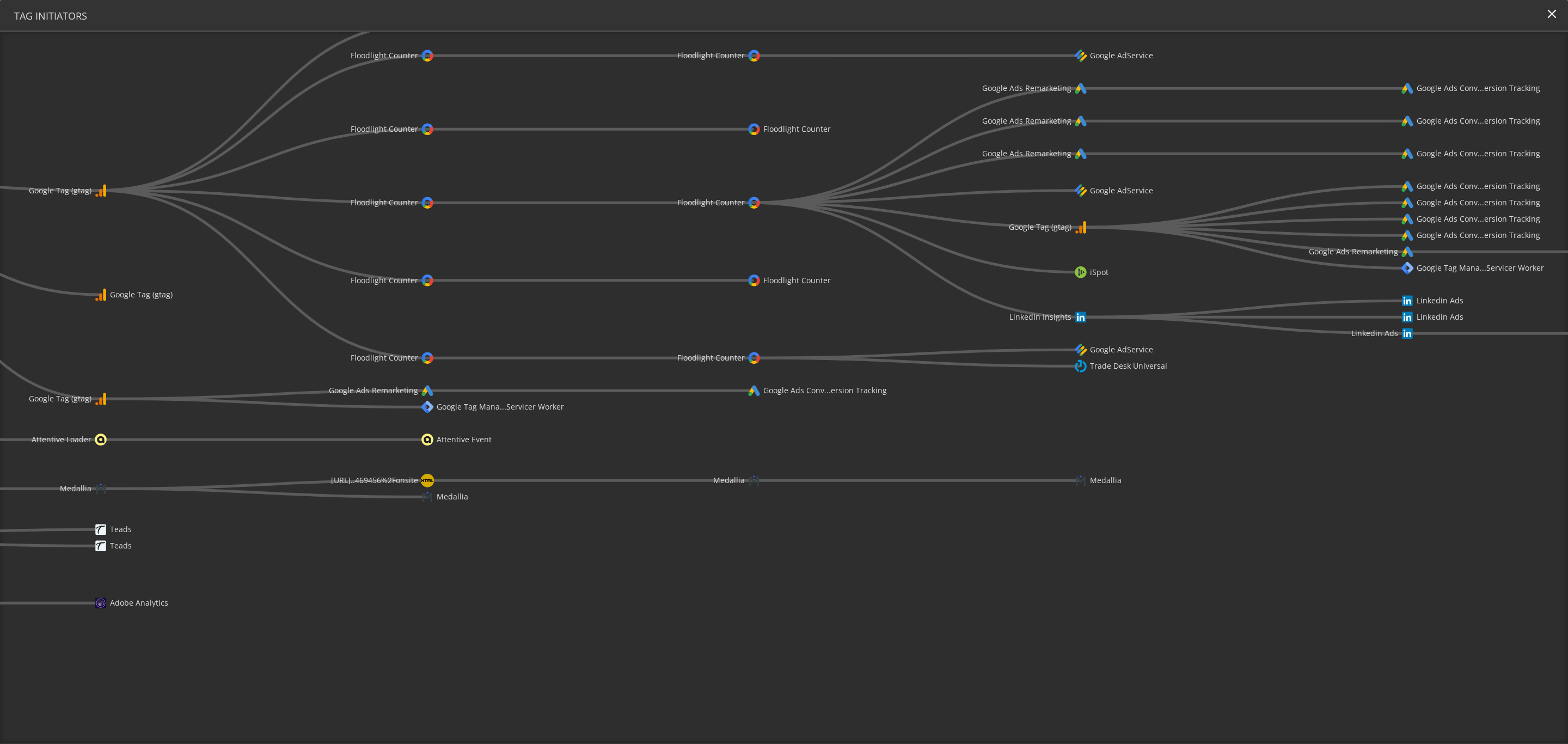
drag, startPoint x: 1311, startPoint y: 511, endPoint x: 1296, endPoint y: 430, distance: 82.4
click at [1045, 430] on icon "[URL][PERSON_NAME]..nes/all-phones/ AEM Dynamic Media AEM Dynamic Media AEM Dyn…" at bounding box center [784, 387] width 1568 height 711
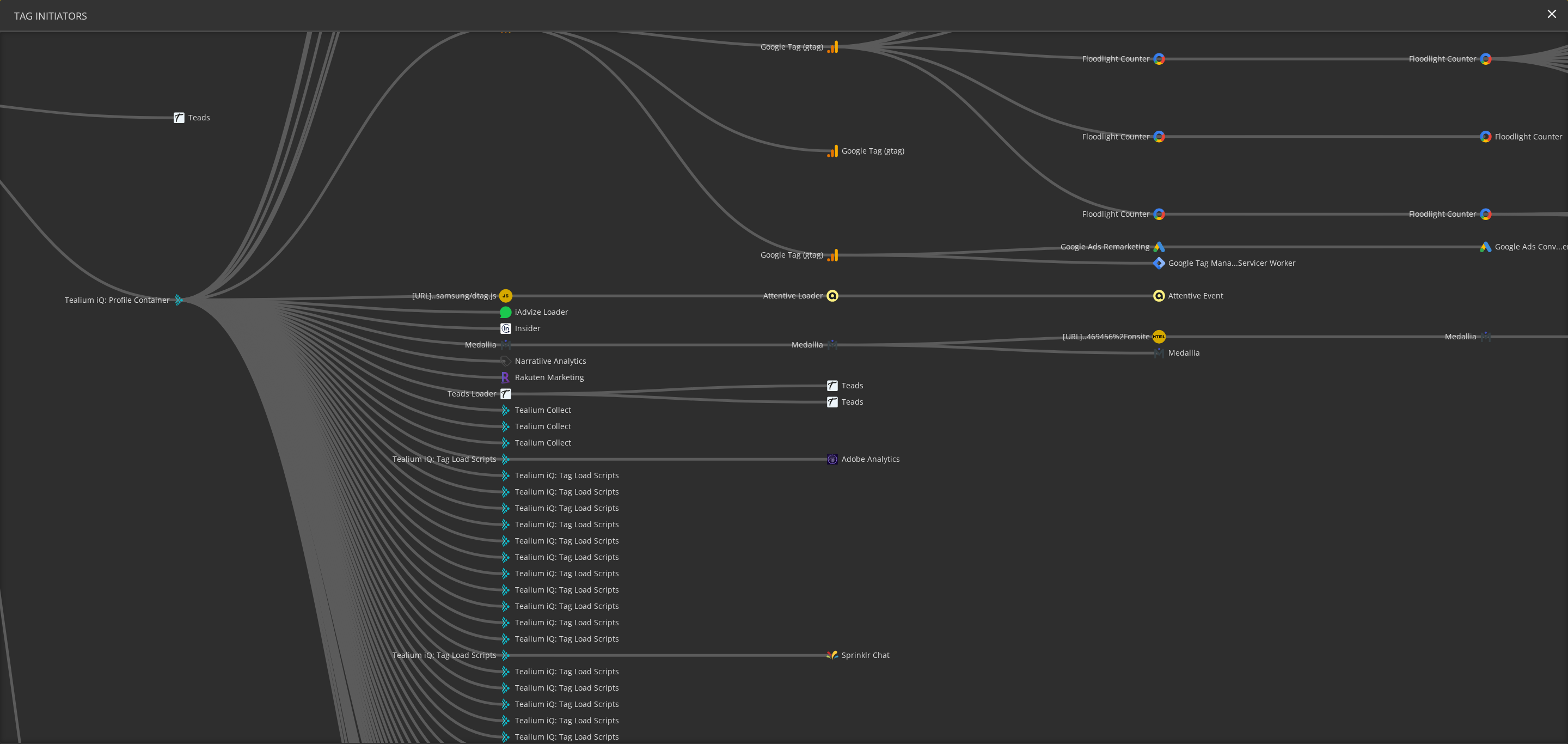
drag, startPoint x: 323, startPoint y: 585, endPoint x: 1055, endPoint y: 432, distance: 747.8
click at [1045, 432] on icon "[URL][PERSON_NAME]..nes/all-phones/ AEM Dynamic Media AEM Dynamic Media AEM Dyn…" at bounding box center [784, 387] width 1568 height 711
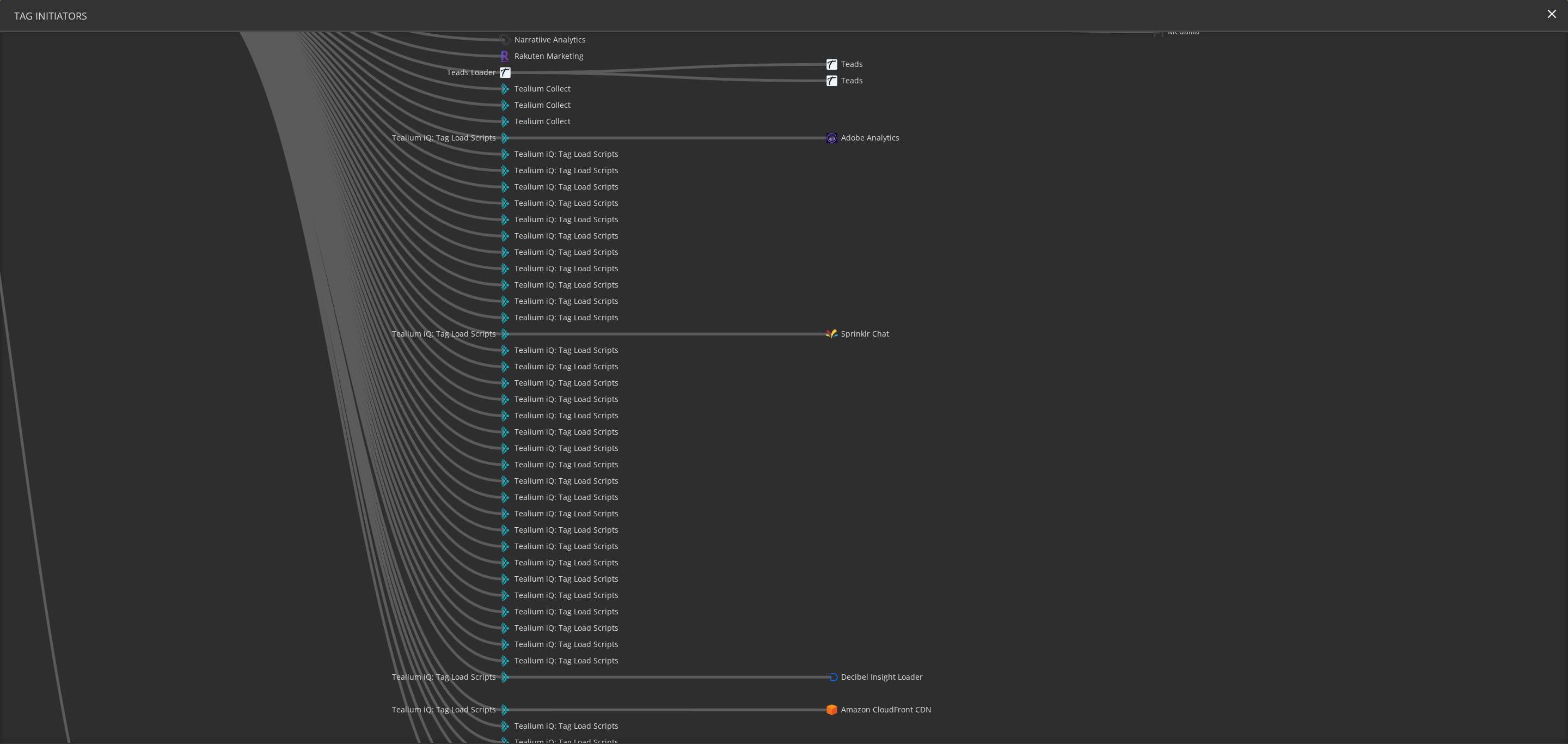
drag, startPoint x: 1042, startPoint y: 598, endPoint x: 1045, endPoint y: 237, distance: 361.0
click at [1045, 237] on icon "[URL][PERSON_NAME]..nes/all-phones/ AEM Dynamic Media AEM Dynamic Media AEM Dyn…" at bounding box center [784, 387] width 1568 height 711
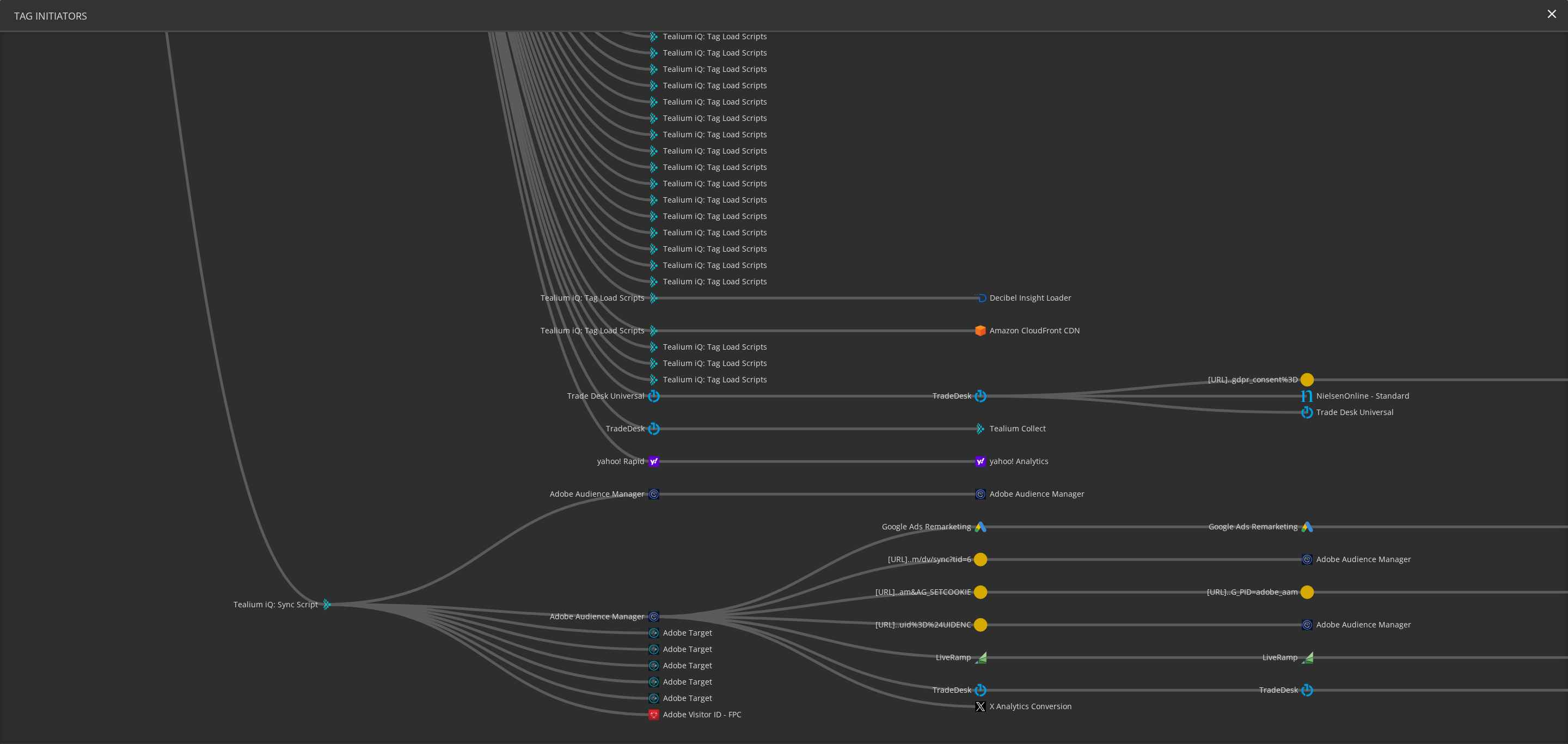
drag, startPoint x: 1055, startPoint y: 524, endPoint x: 1192, endPoint y: 198, distance: 353.6
click at [1045, 190] on icon "[URL][PERSON_NAME]..nes/all-phones/ AEM Dynamic Media AEM Dynamic Media AEM Dyn…" at bounding box center [784, 387] width 1568 height 711
